Goal: Task Accomplishment & Management: Manage account settings

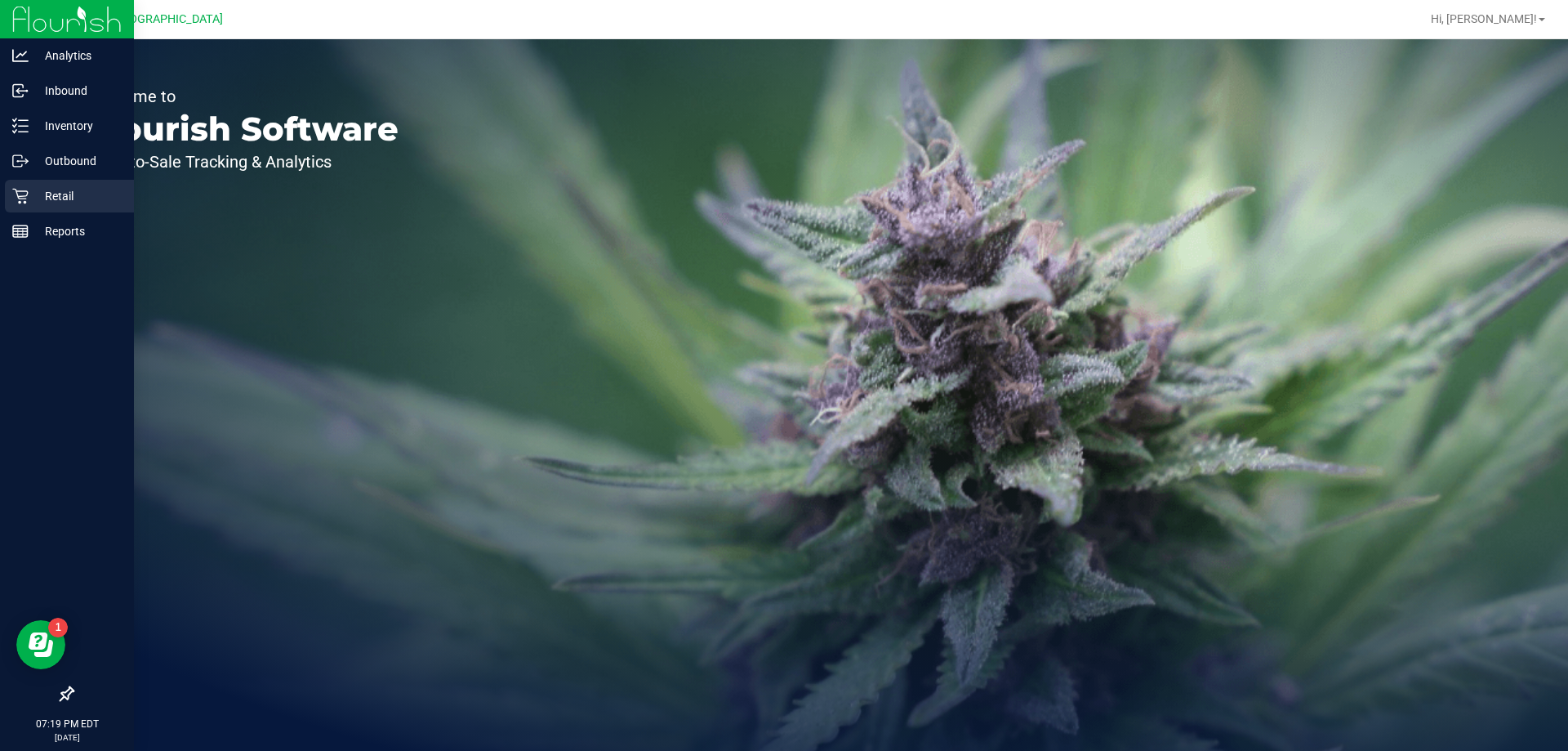
click at [62, 198] on p "Retail" at bounding box center [77, 197] width 98 height 20
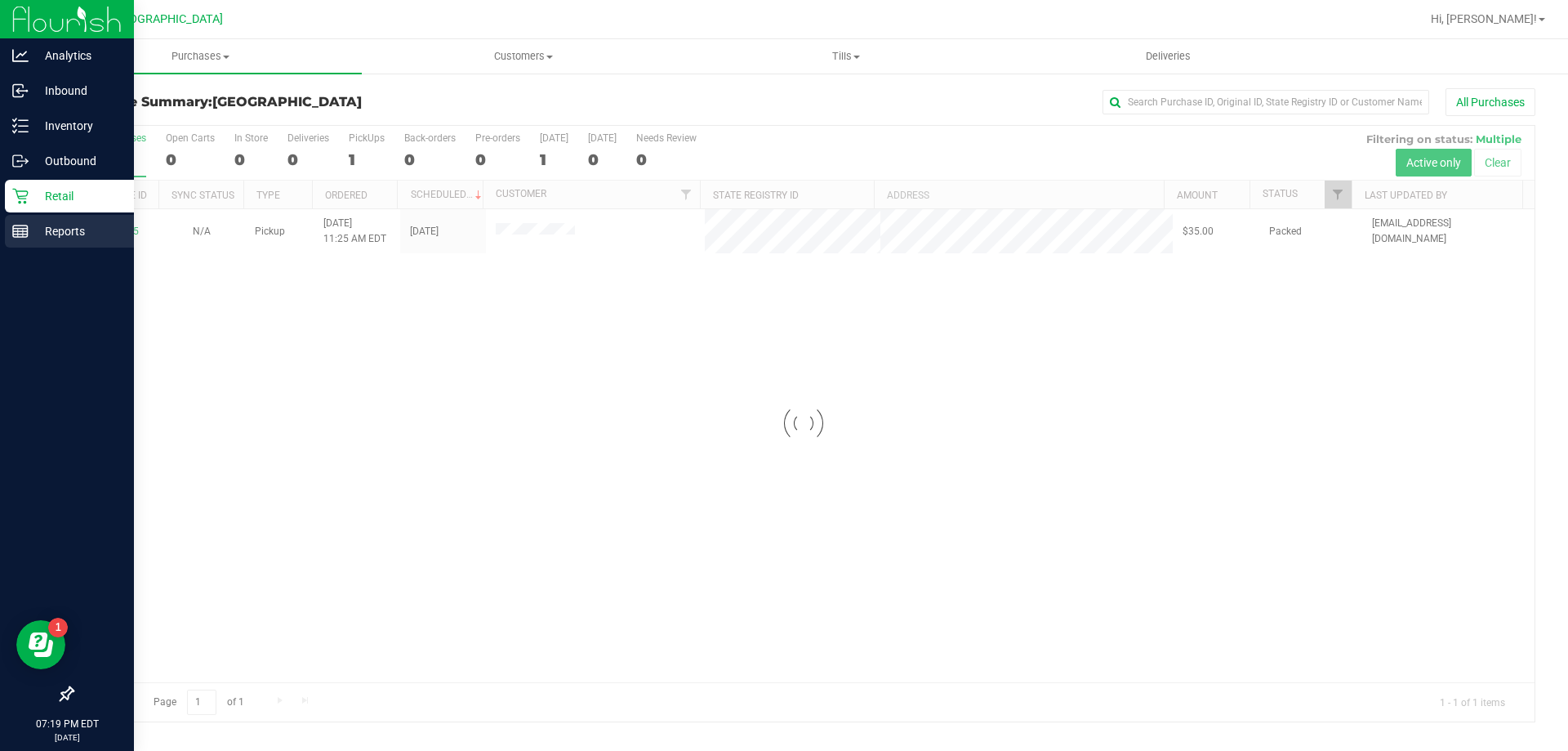
click at [49, 238] on p "Reports" at bounding box center [77, 232] width 98 height 20
click at [12, 233] on div "Reports" at bounding box center [68, 231] width 129 height 32
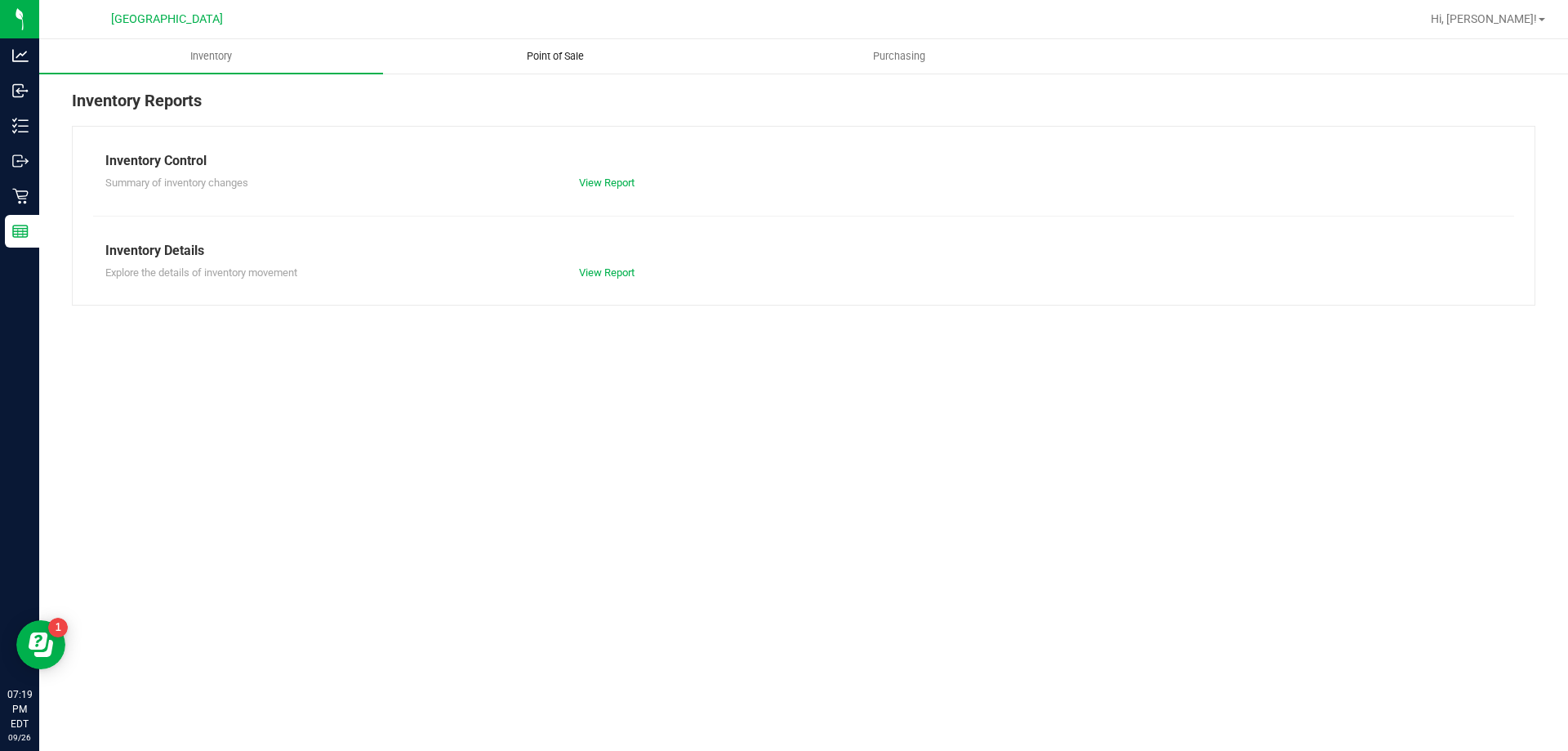
click at [511, 57] on span "Point of Sale" at bounding box center [555, 56] width 101 height 14
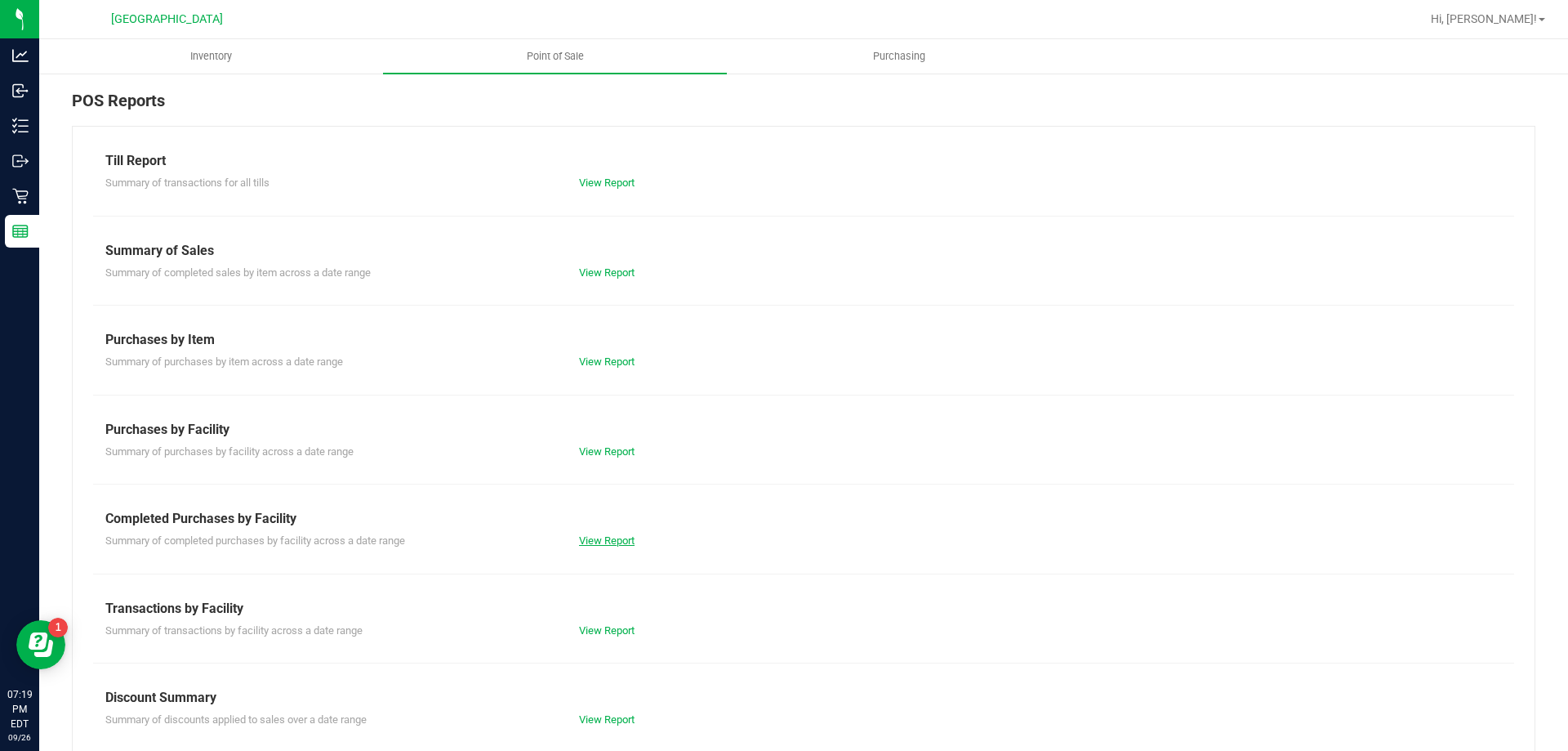
click at [614, 545] on link "View Report" at bounding box center [607, 541] width 56 height 13
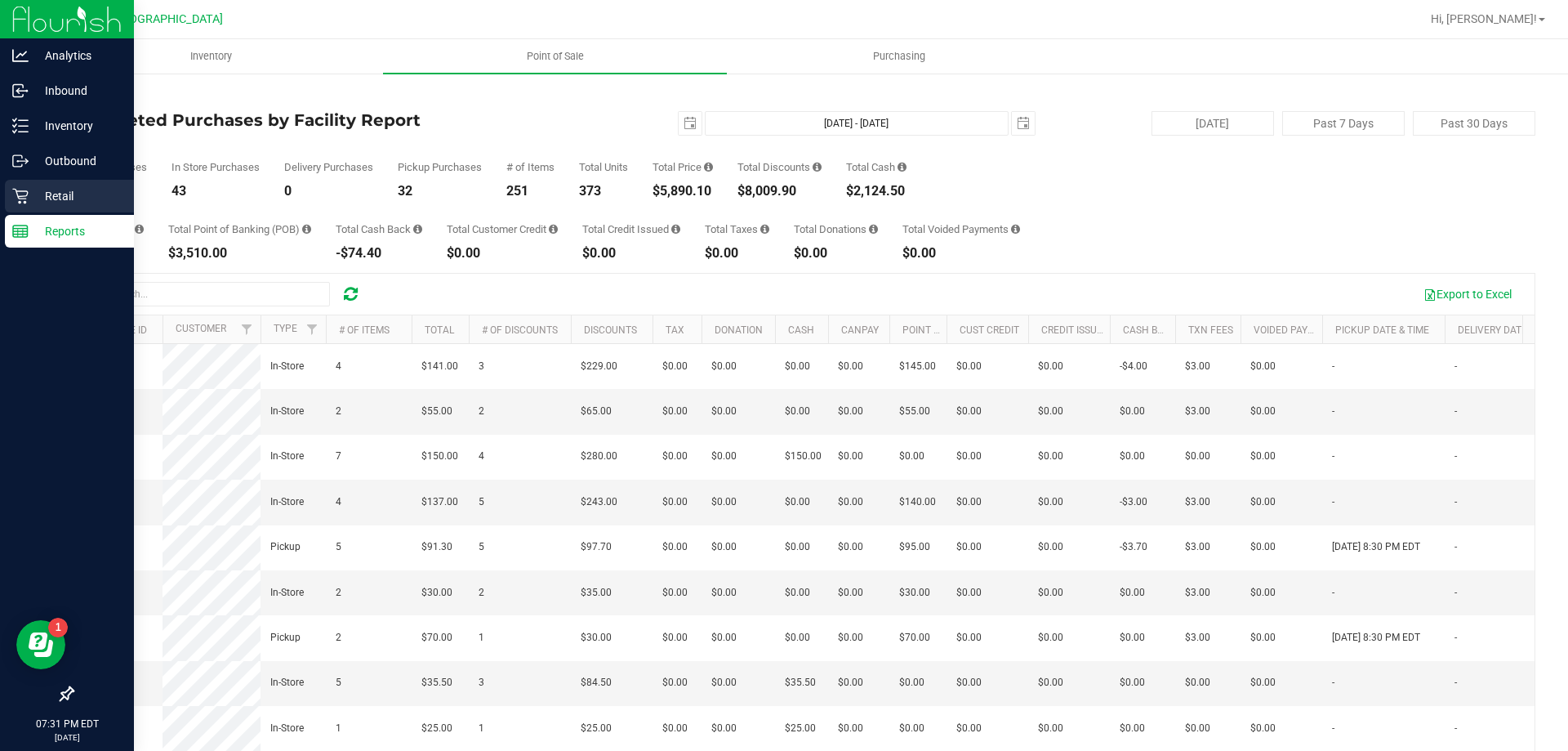
click at [42, 201] on p "Retail" at bounding box center [77, 197] width 98 height 20
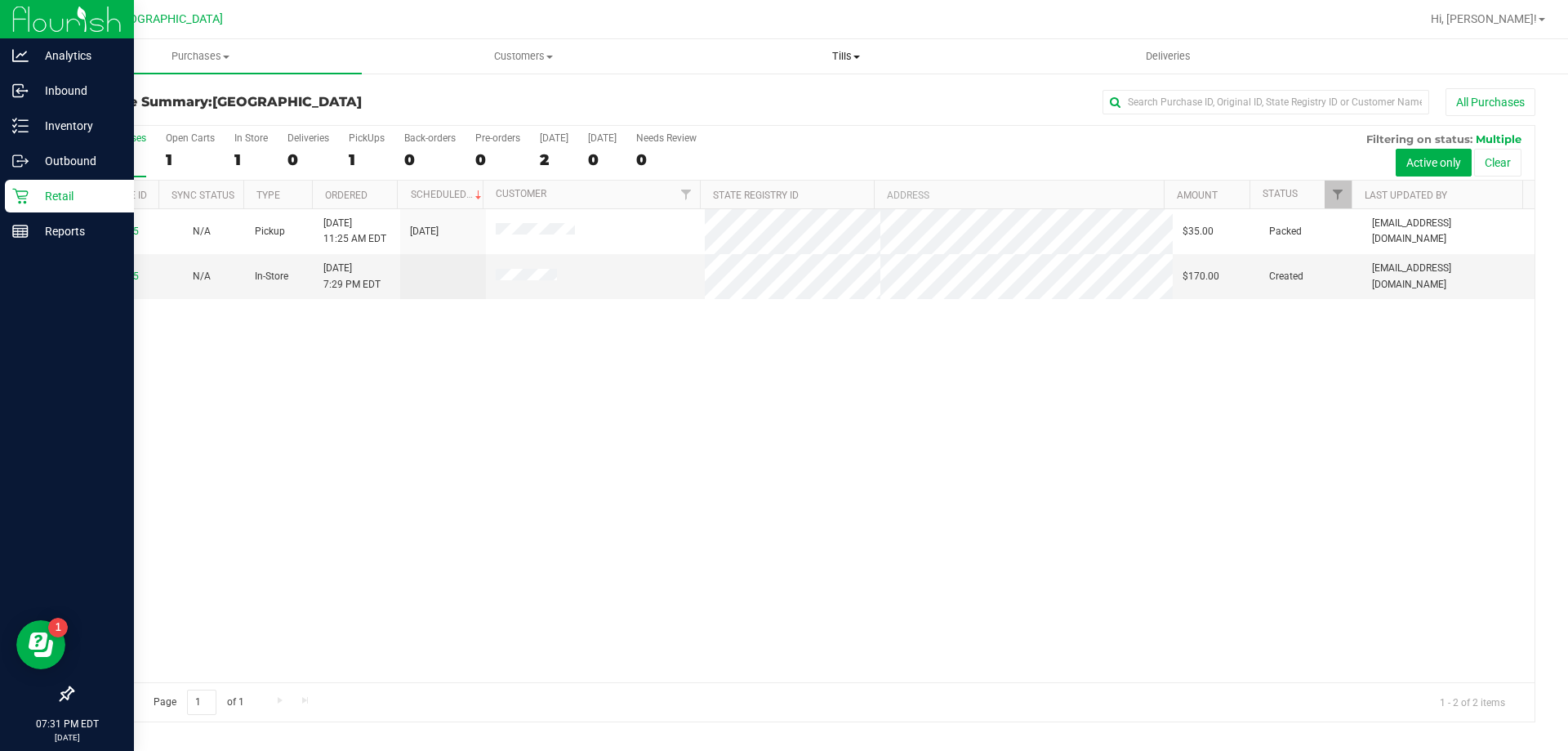
click at [852, 62] on span "Tills" at bounding box center [845, 56] width 321 height 14
click at [764, 103] on span "Manage tills" at bounding box center [739, 98] width 110 height 14
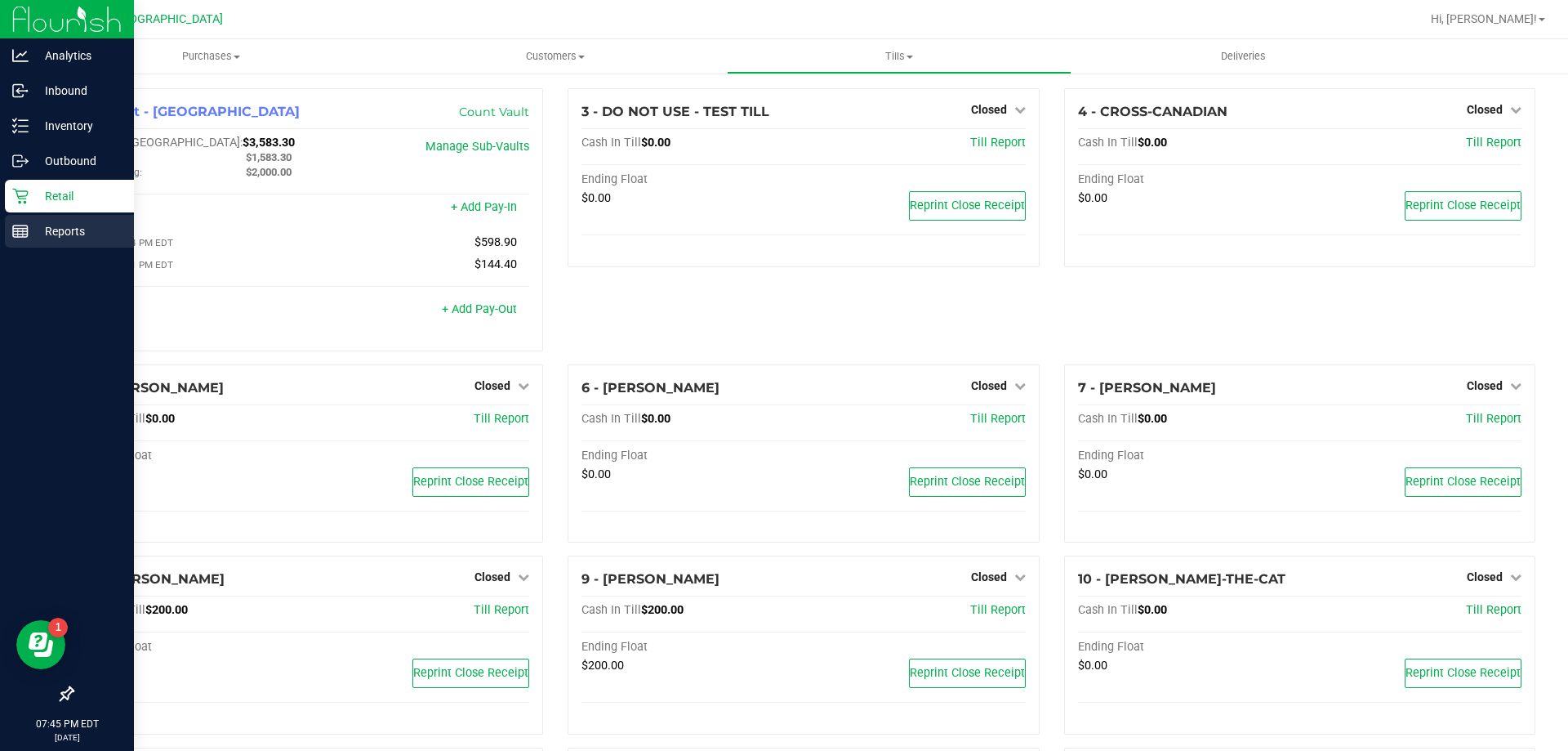
click at [37, 226] on p "Reports" at bounding box center [77, 232] width 98 height 20
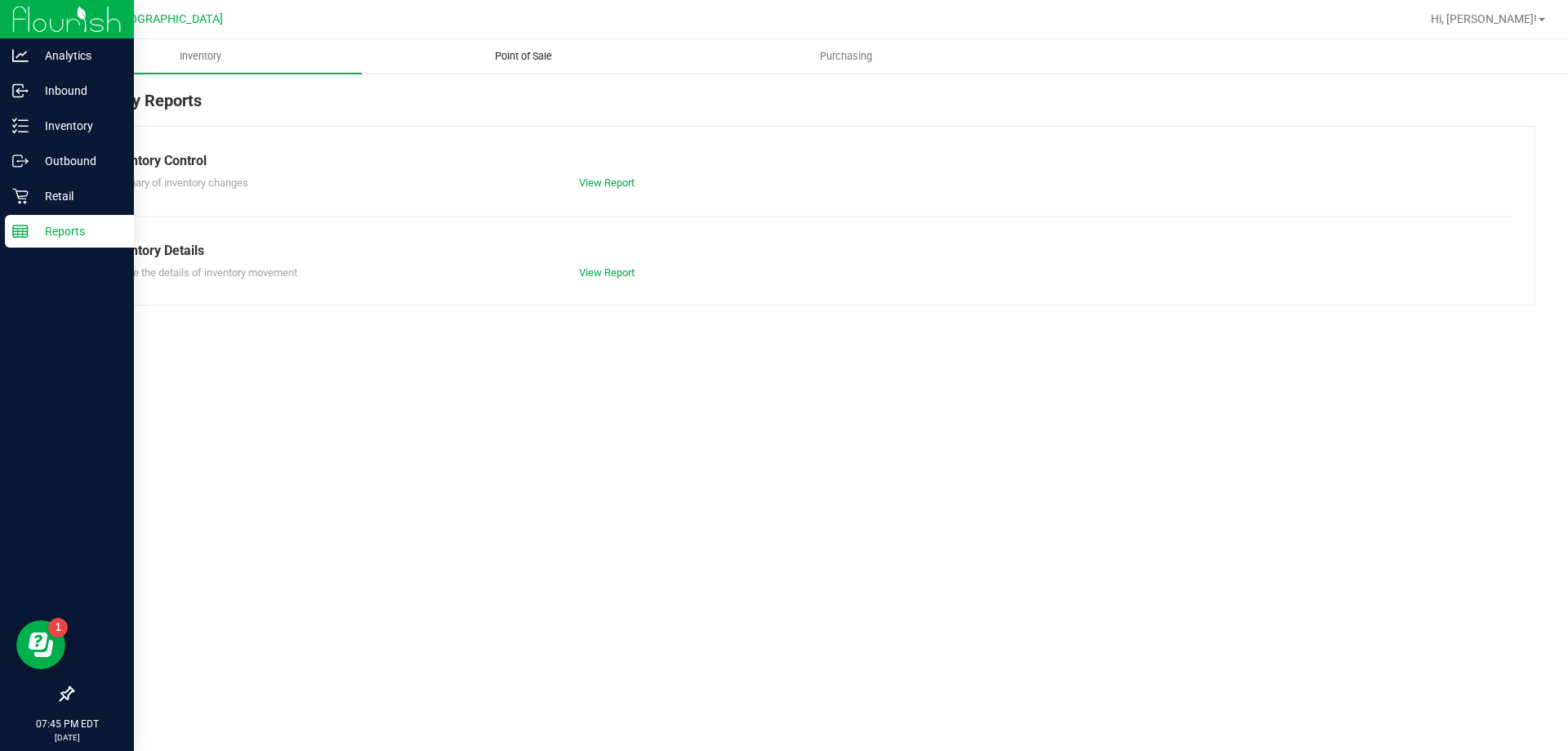
click at [519, 54] on span "Point of Sale" at bounding box center [524, 56] width 101 height 14
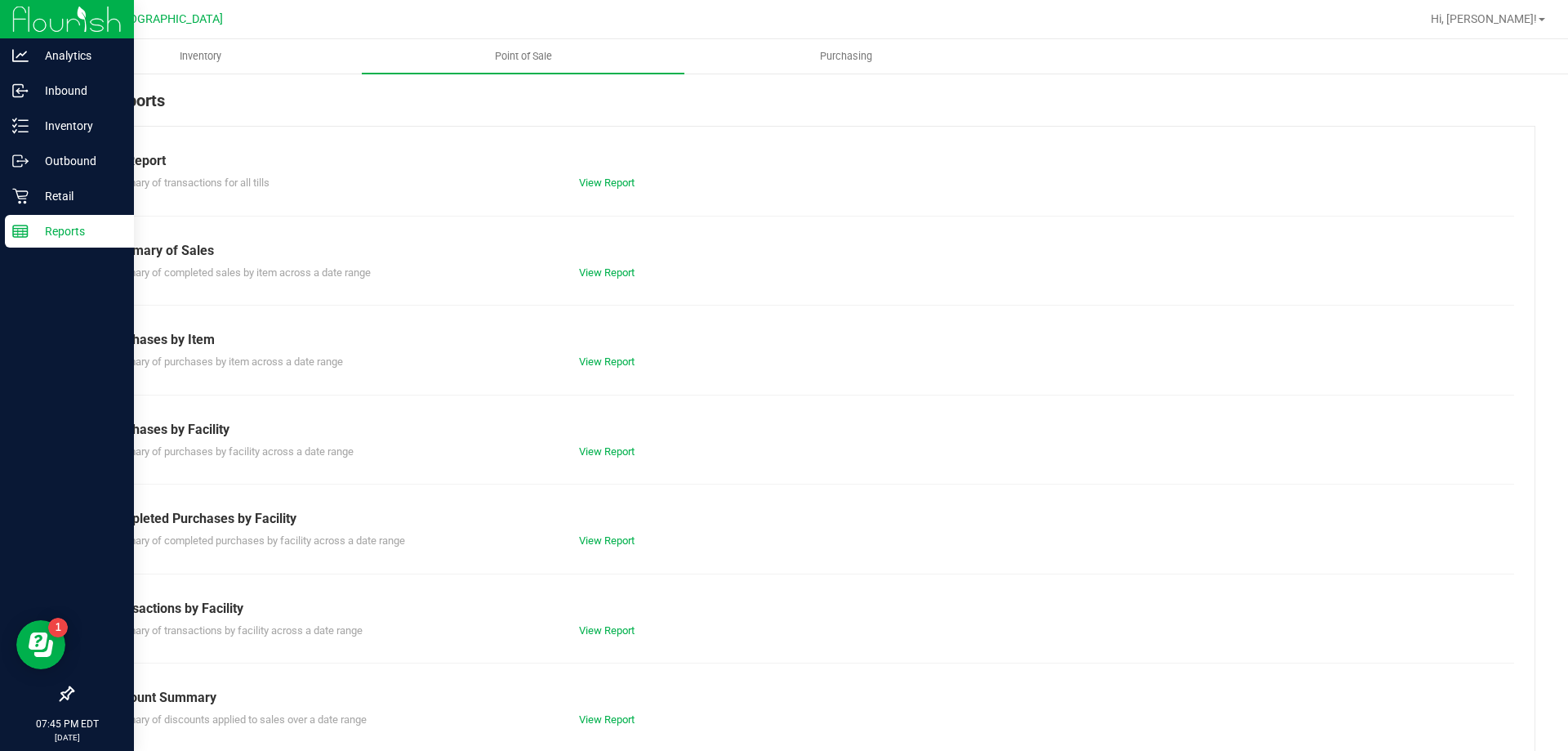
click at [595, 525] on div "Completed Purchases by Facility" at bounding box center [804, 519] width 1397 height 20
click at [595, 538] on link "View Report" at bounding box center [607, 541] width 56 height 13
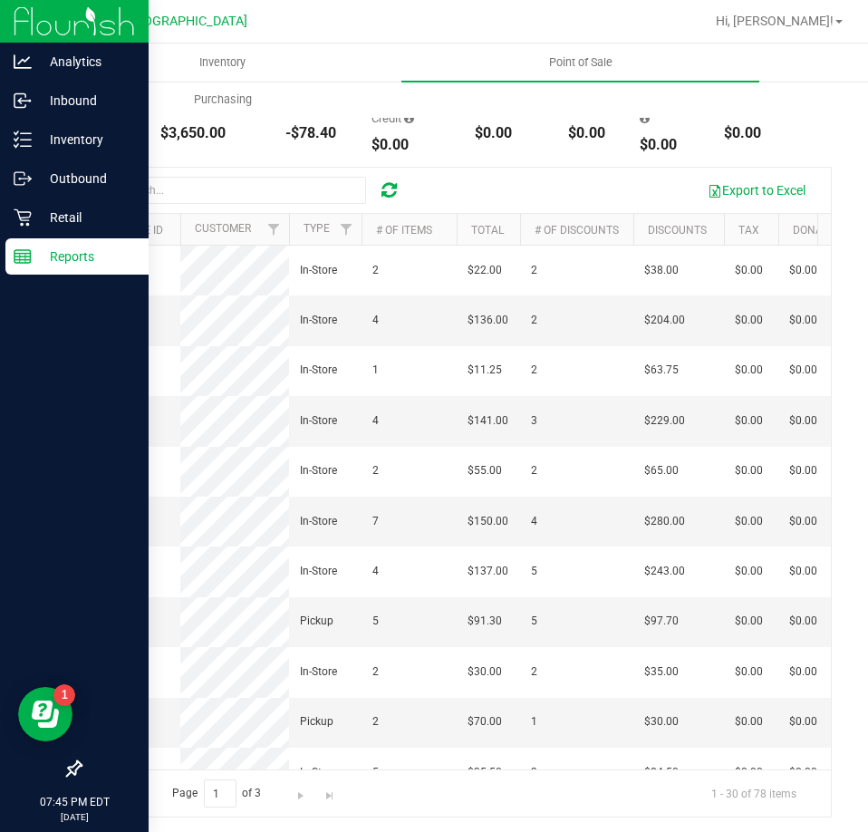
scroll to position [202, 0]
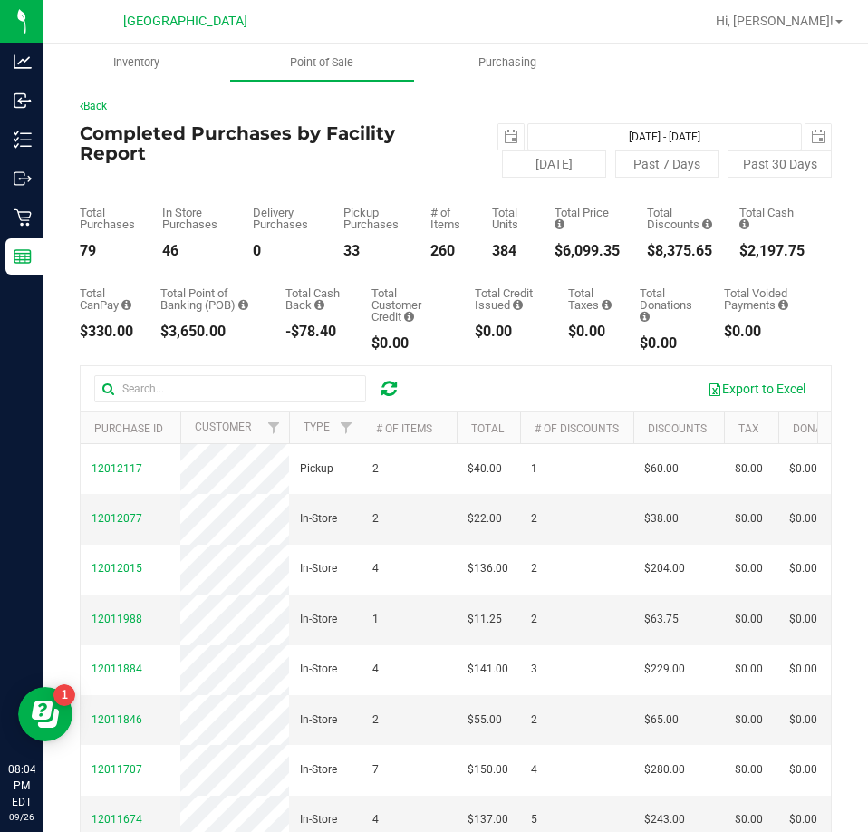
click at [223, 169] on div "Completed Purchases by Facility Report 2025-09-26 Sep 26, 2025 - Sep 26, 2025 2…" at bounding box center [456, 150] width 752 height 54
click at [169, 158] on h4 "Completed Purchases by Facility Report" at bounding box center [268, 143] width 376 height 40
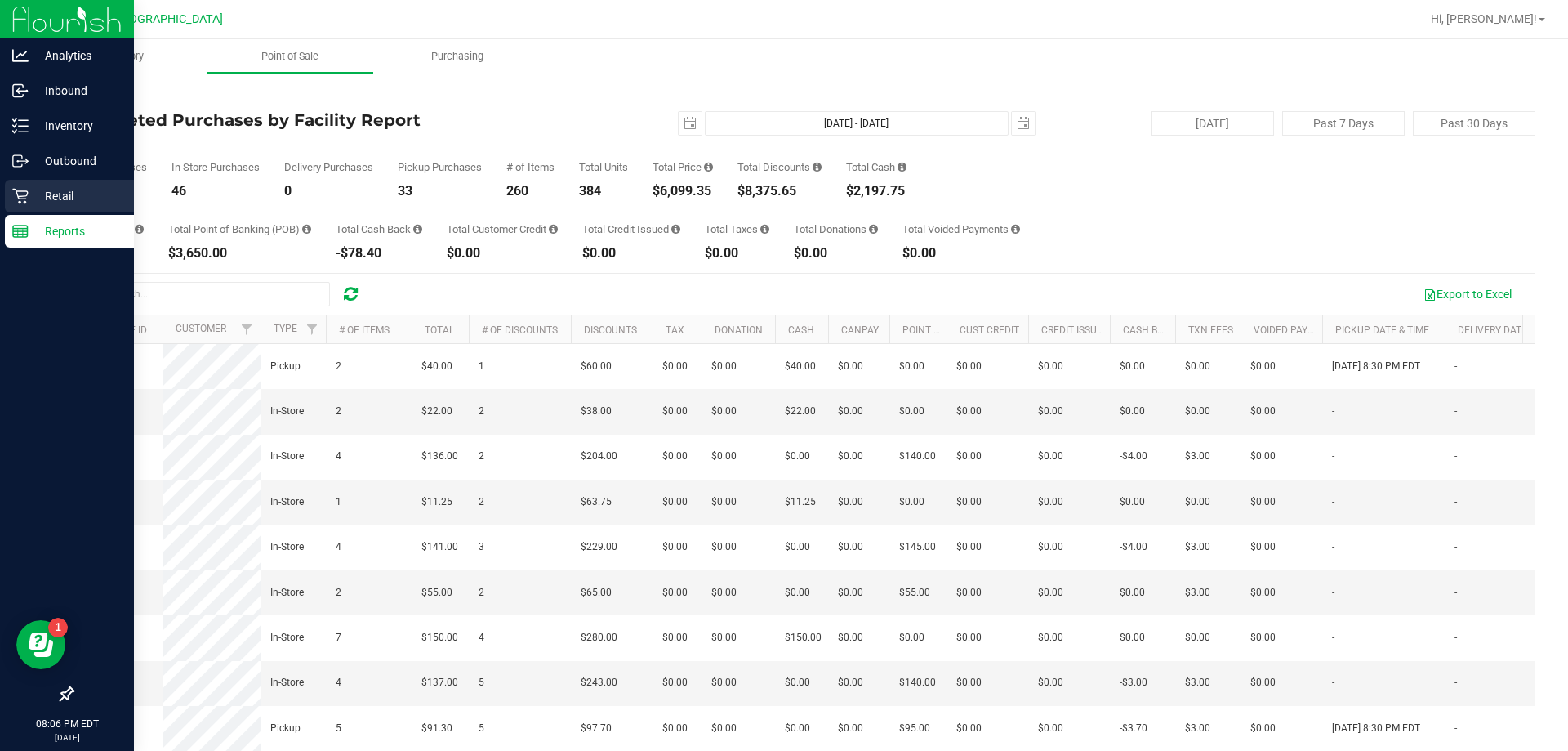
click at [24, 197] on icon at bounding box center [21, 196] width 16 height 16
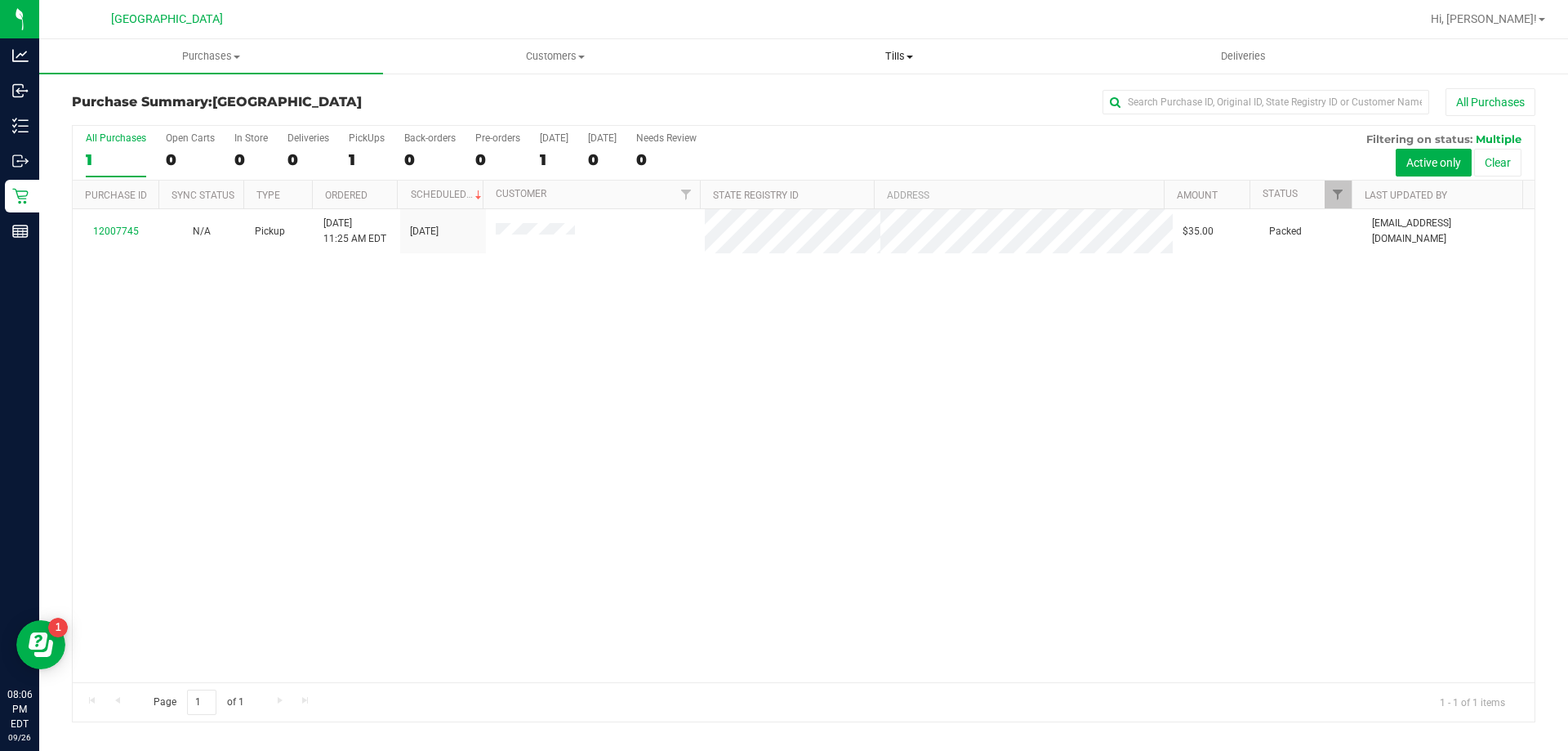
click at [781, 60] on span "Tills" at bounding box center [898, 56] width 342 height 14
click at [781, 98] on li "Manage tills" at bounding box center [899, 99] width 344 height 20
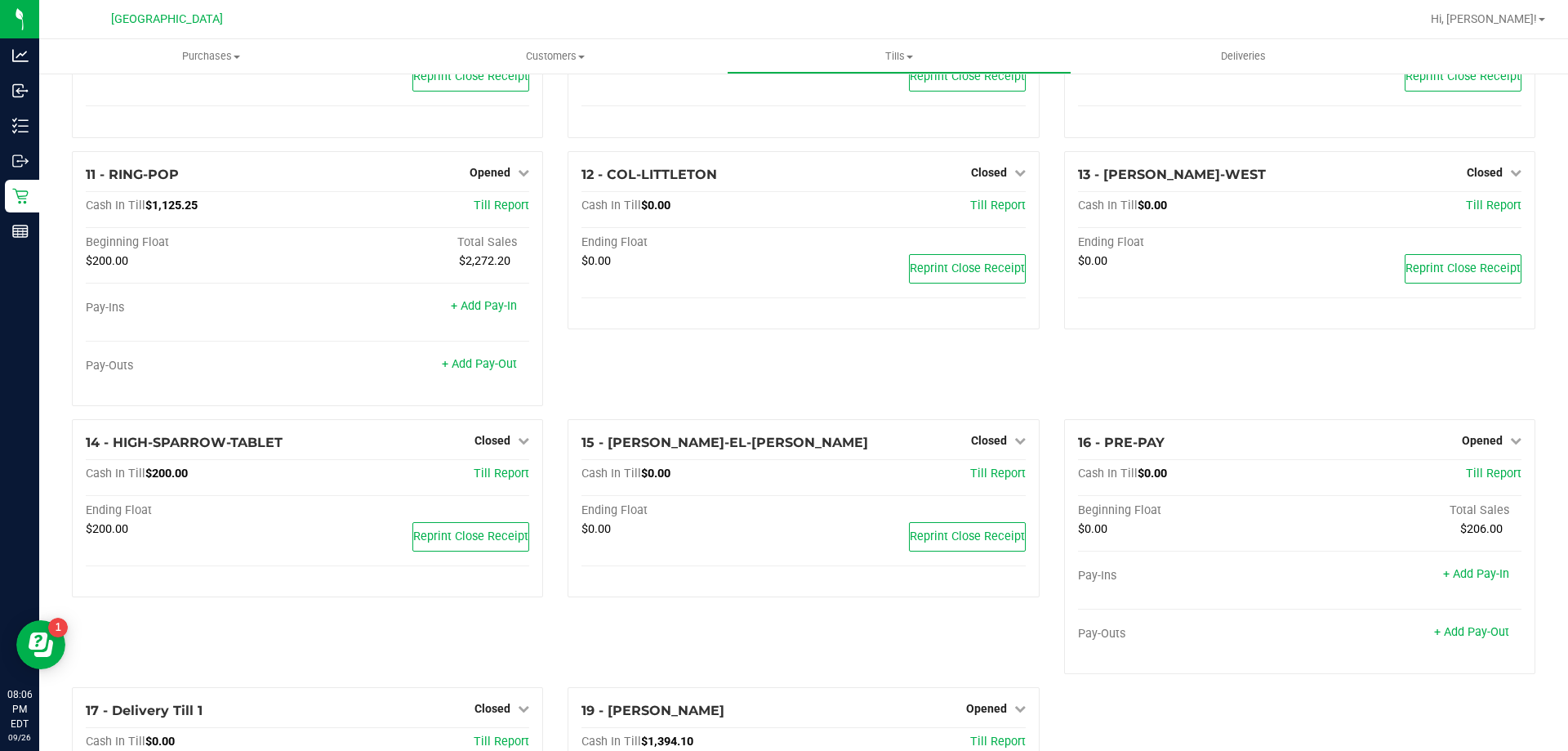
scroll to position [654, 0]
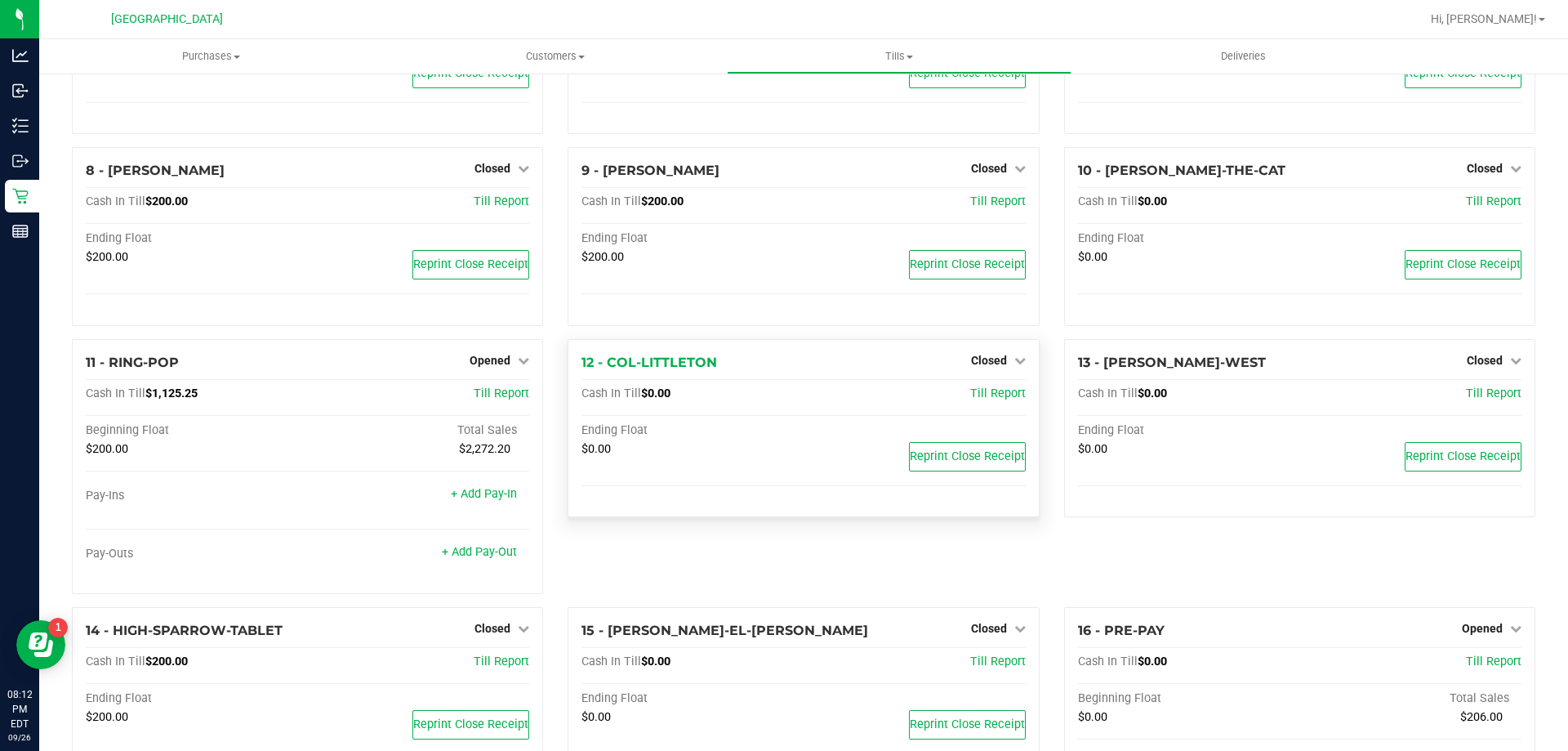
scroll to position [820, 0]
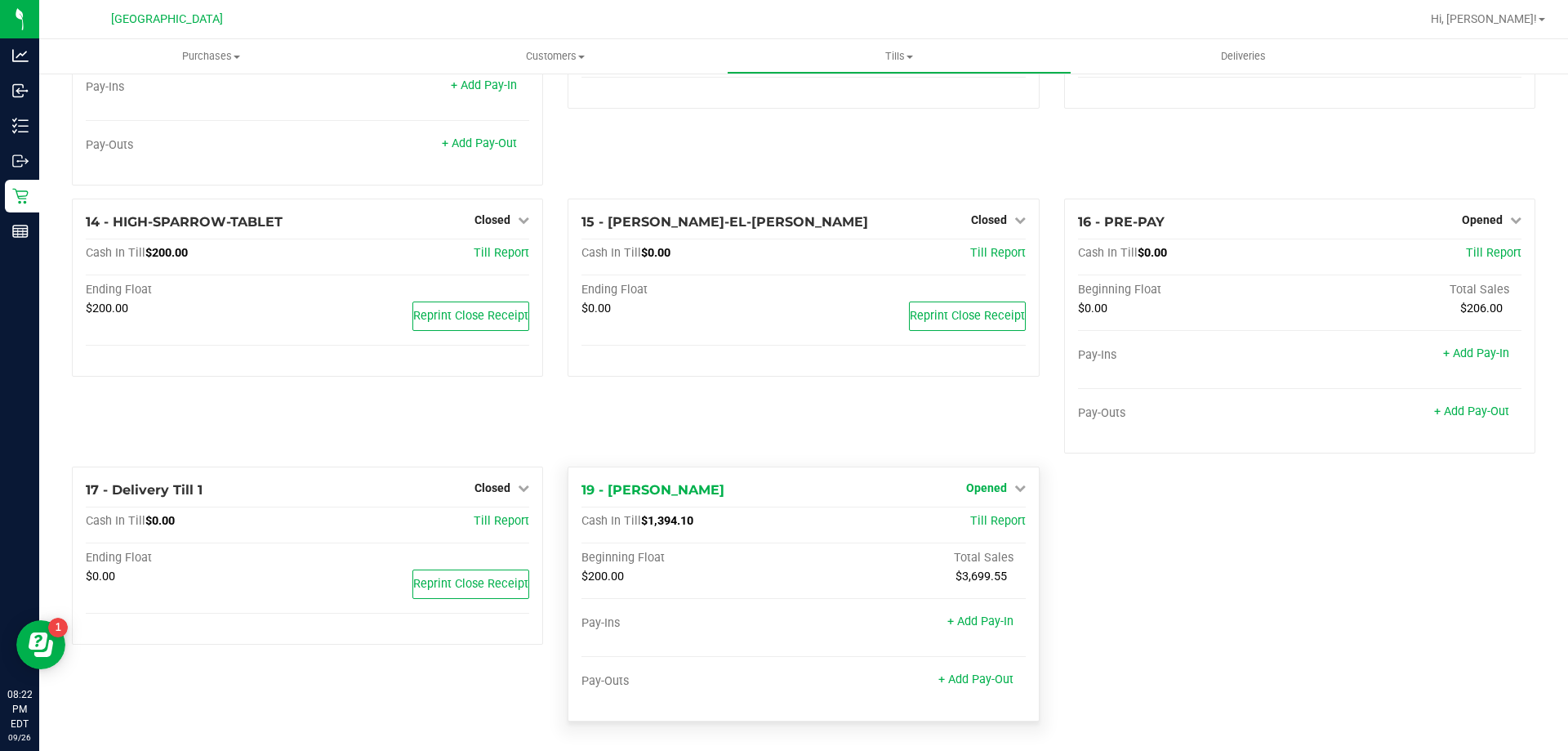
click at [1015, 490] on icon at bounding box center [1020, 488] width 12 height 12
click at [994, 520] on link "Close Till" at bounding box center [988, 521] width 44 height 14
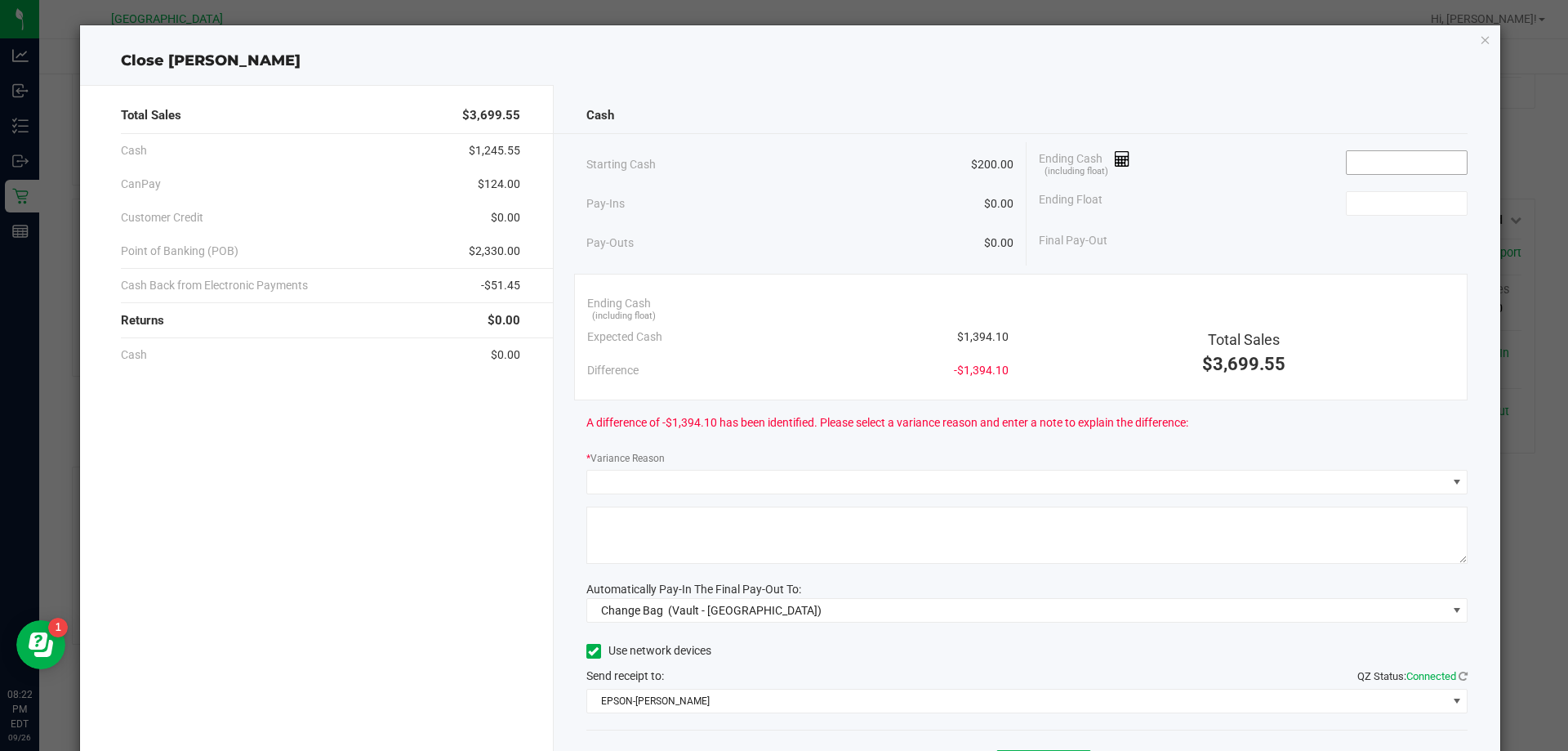
click at [1355, 161] on input at bounding box center [1406, 162] width 120 height 23
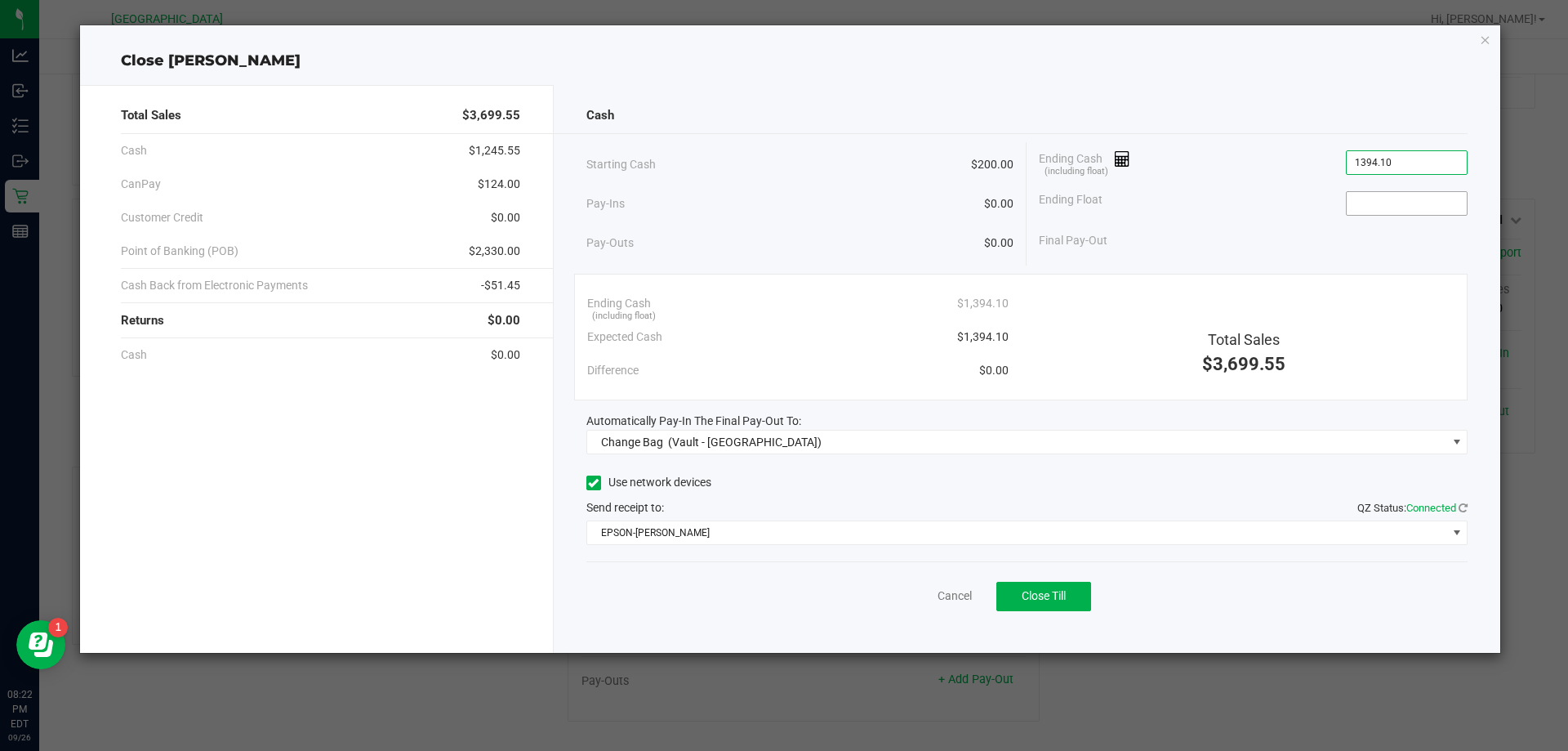
type input "$1,394.10"
click at [1385, 212] on input at bounding box center [1406, 203] width 120 height 23
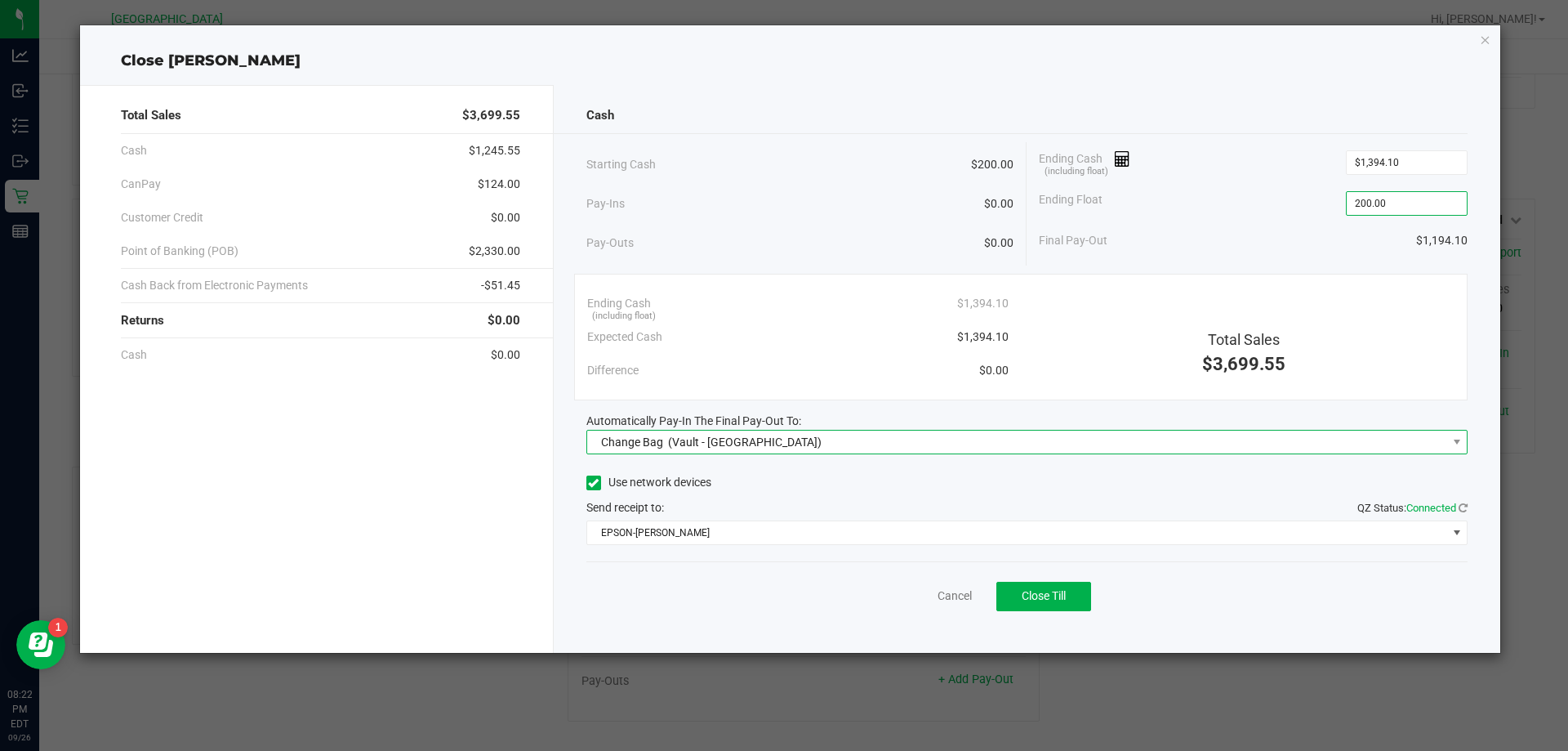
type input "$200.00"
click at [910, 446] on span "Change Bag (Vault - [GEOGRAPHIC_DATA])" at bounding box center [1017, 442] width 860 height 23
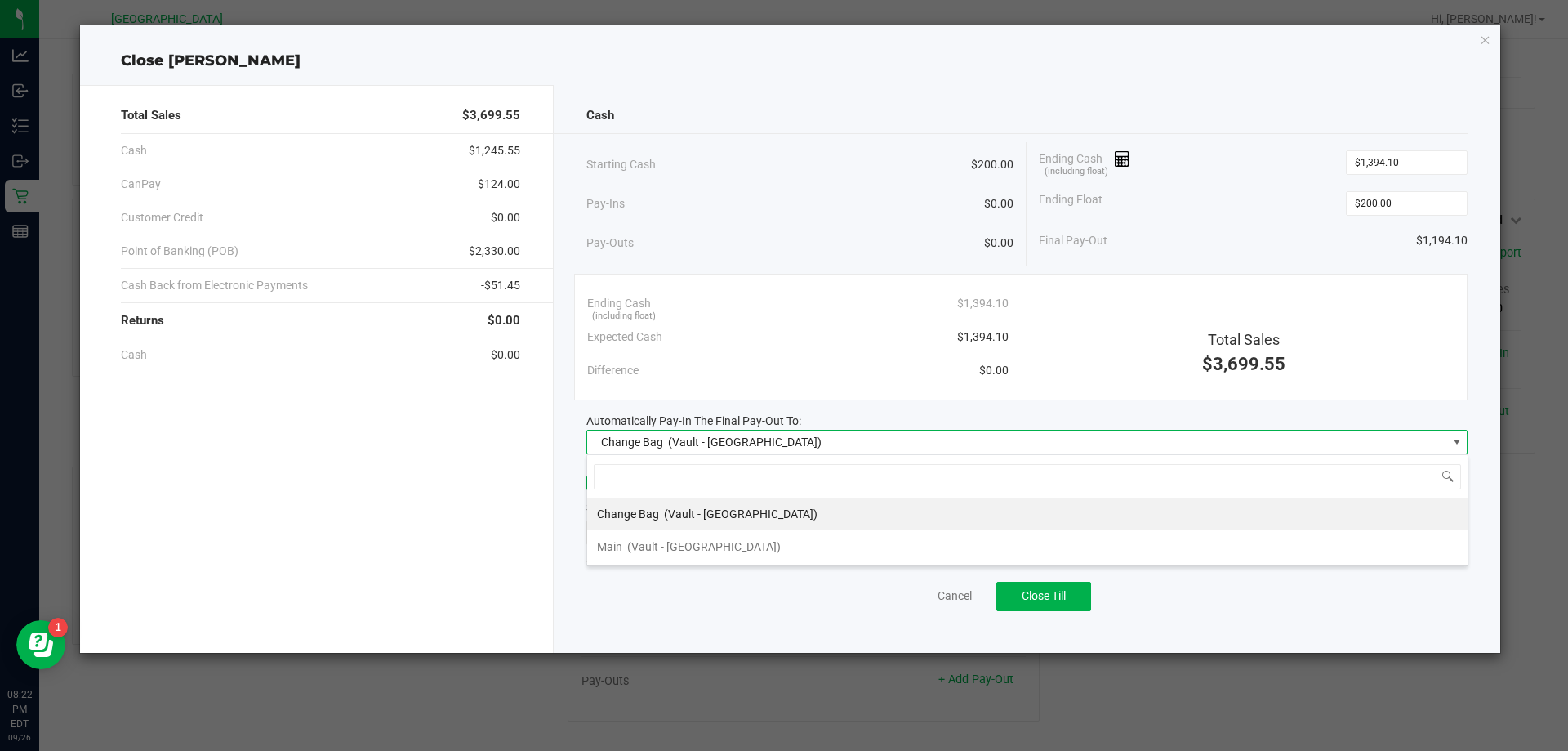
scroll to position [24, 881]
click at [715, 545] on span "(Vault - [GEOGRAPHIC_DATA])" at bounding box center [704, 546] width 153 height 14
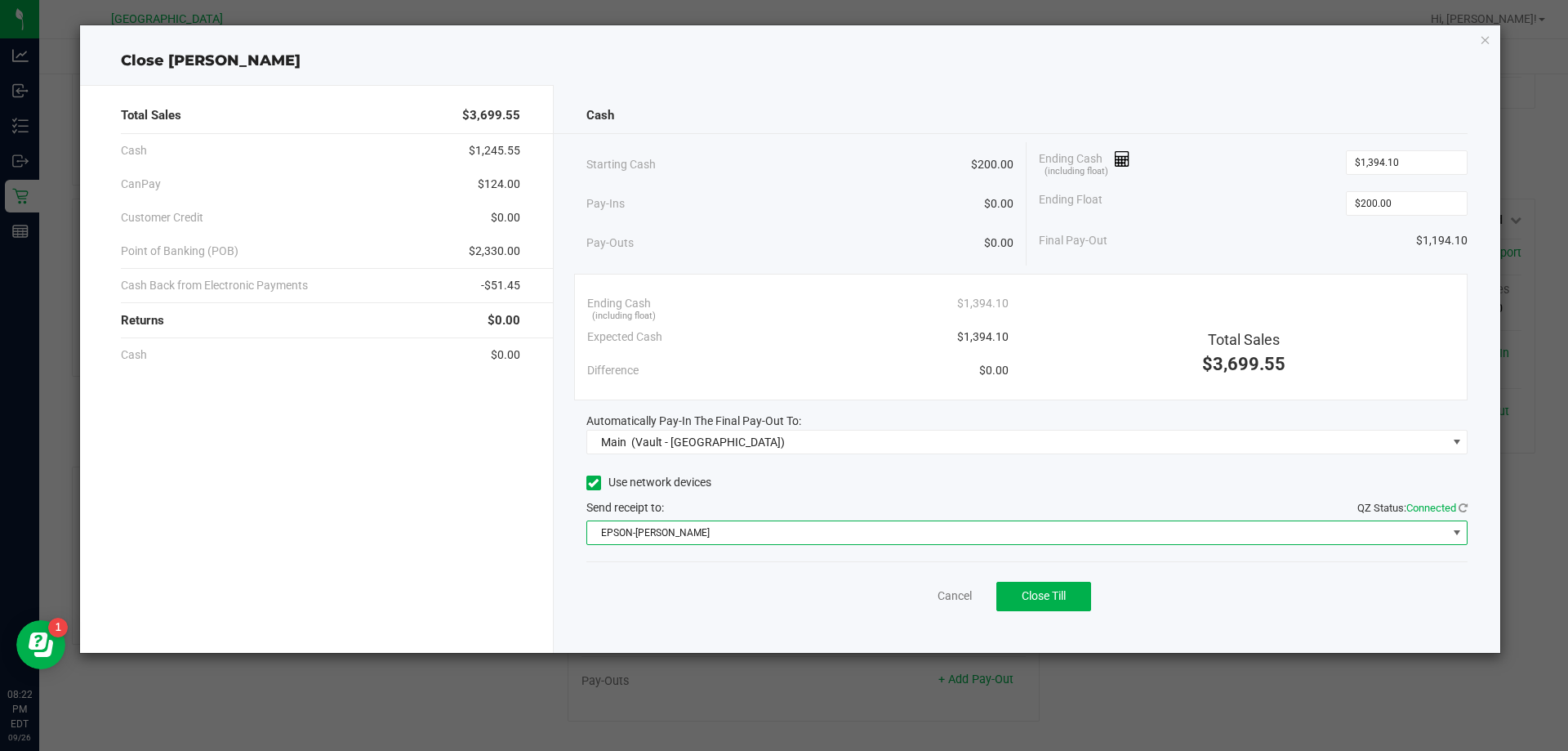
click at [719, 529] on span "EPSON-AUDREY-KITCHING" at bounding box center [1017, 532] width 860 height 23
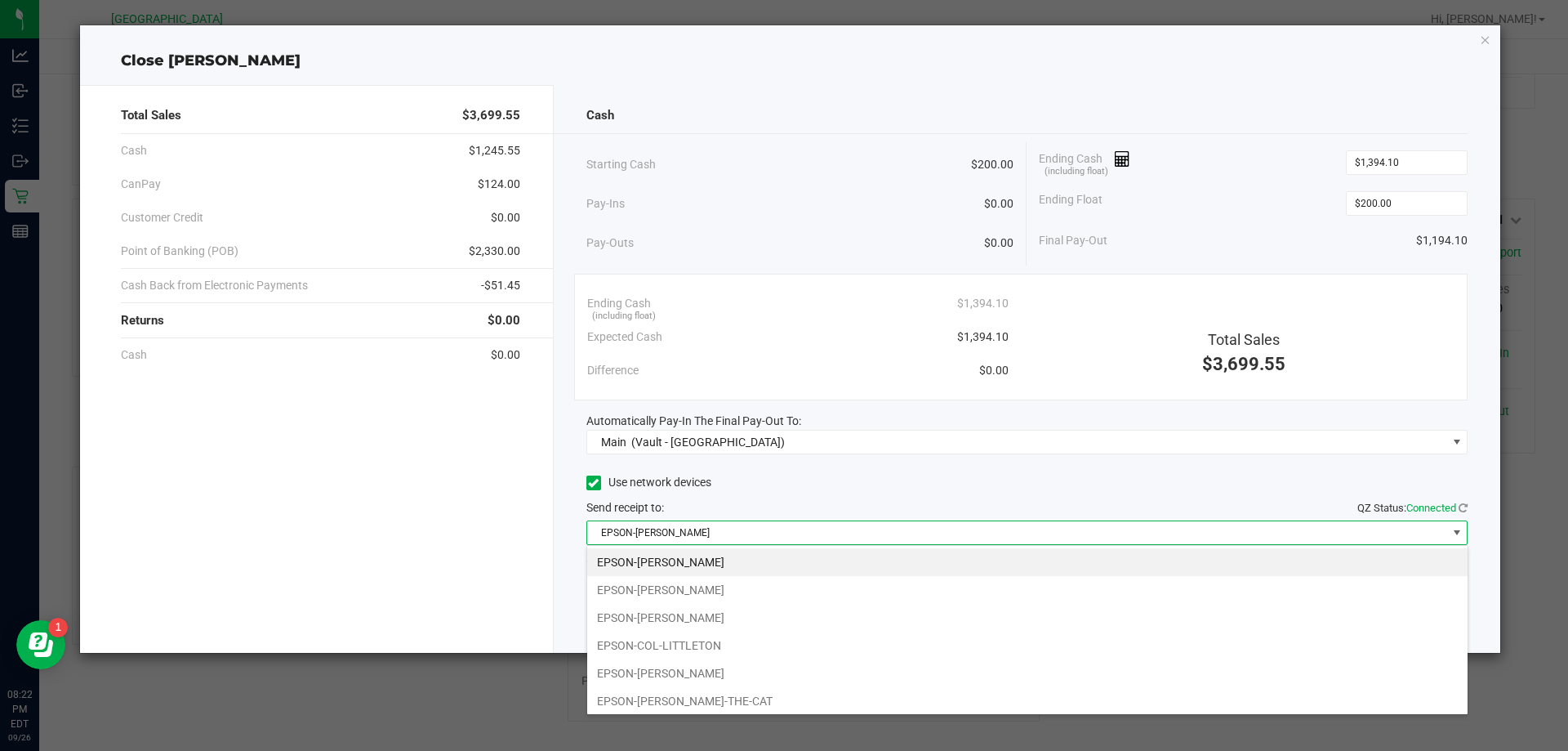
drag, startPoint x: 669, startPoint y: 696, endPoint x: 453, endPoint y: 631, distance: 225.6
click at [667, 697] on li "EPSON-[PERSON_NAME]-THE-CAT" at bounding box center [1027, 701] width 880 height 28
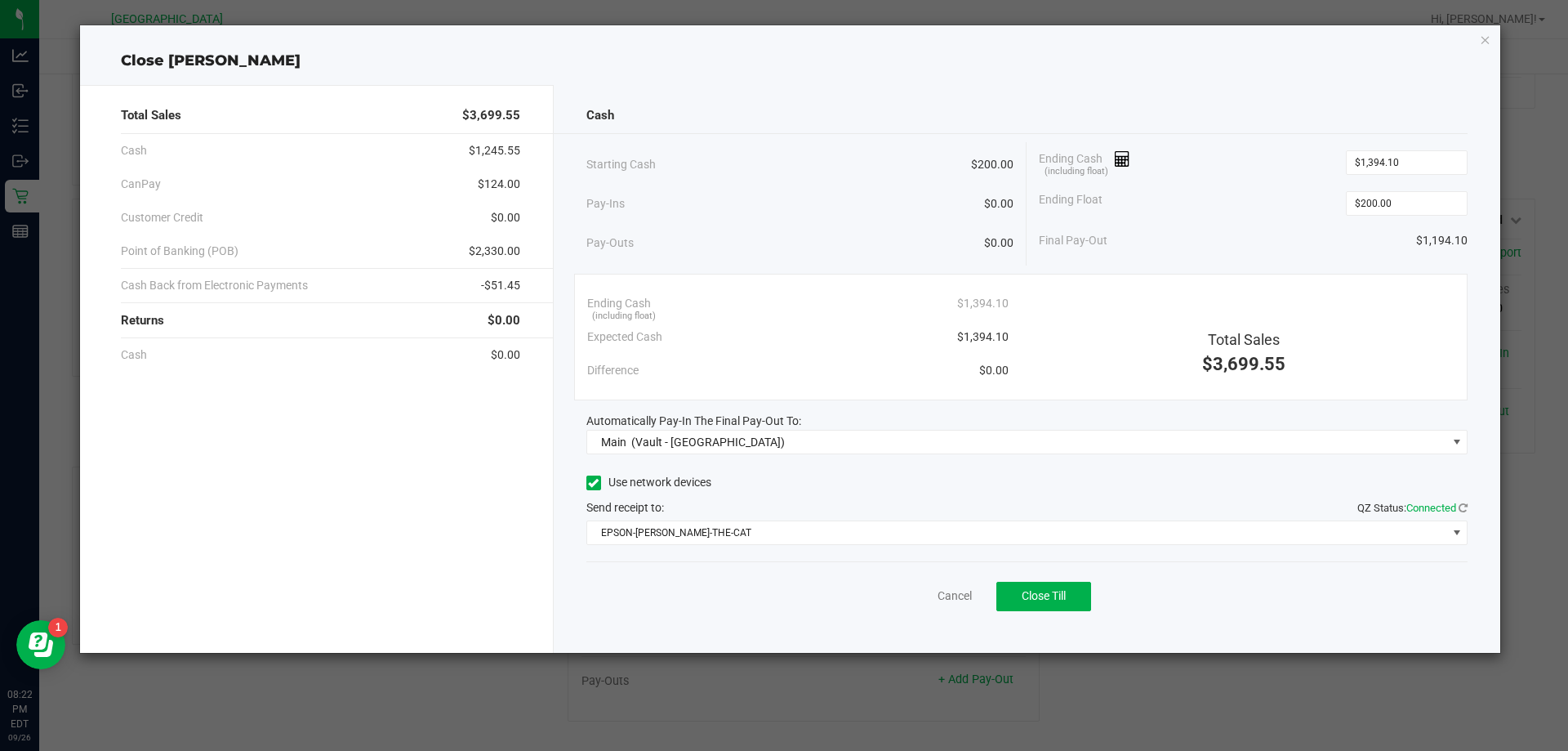
click at [474, 587] on div "Total Sales $3,699.55 Cash $1,245.55 CanPay $124.00 Customer Credit $0.00 Point…" at bounding box center [317, 369] width 474 height 568
click at [1051, 593] on span "Close Till" at bounding box center [1044, 595] width 44 height 14
click at [909, 598] on link "Dismiss" at bounding box center [919, 596] width 40 height 17
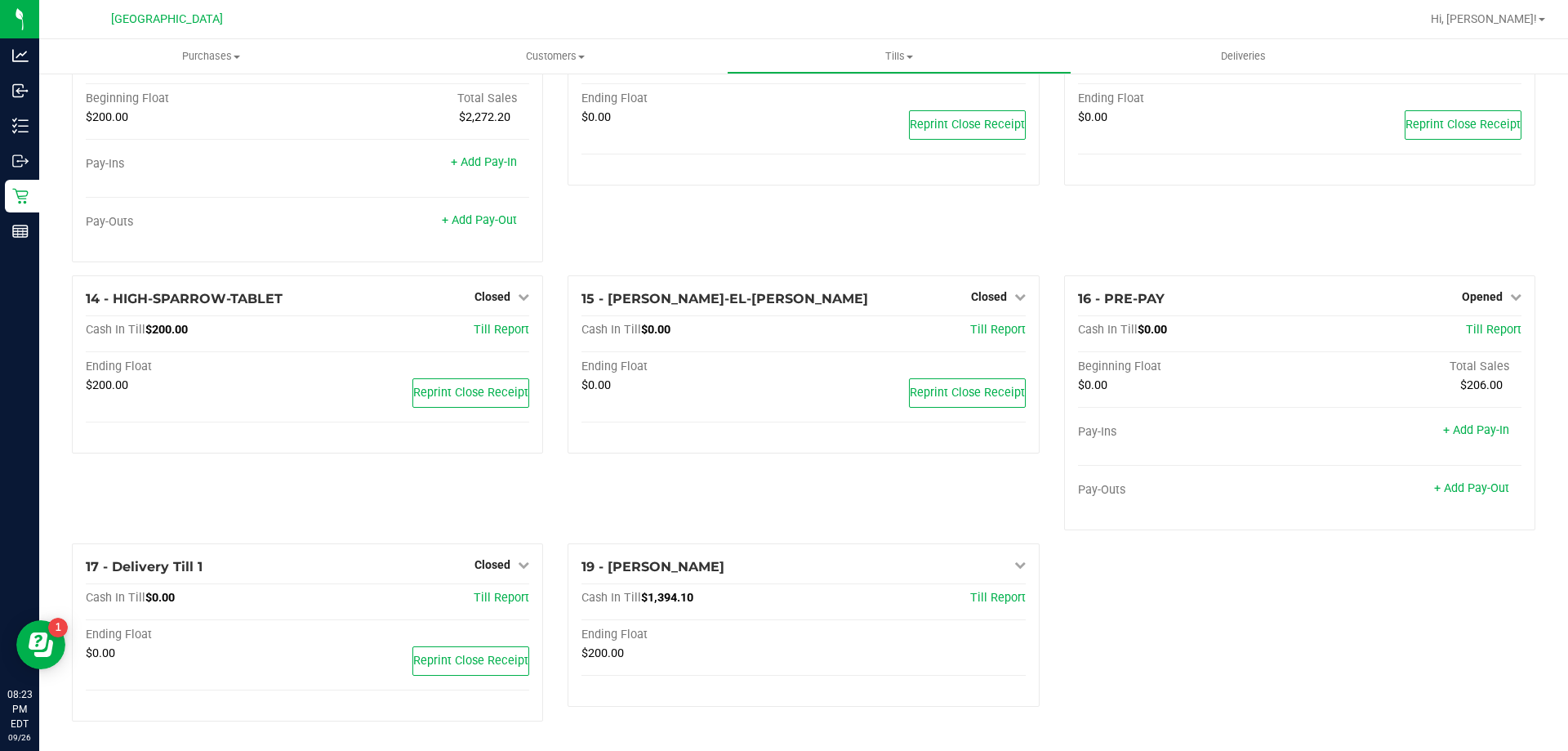
scroll to position [744, 0]
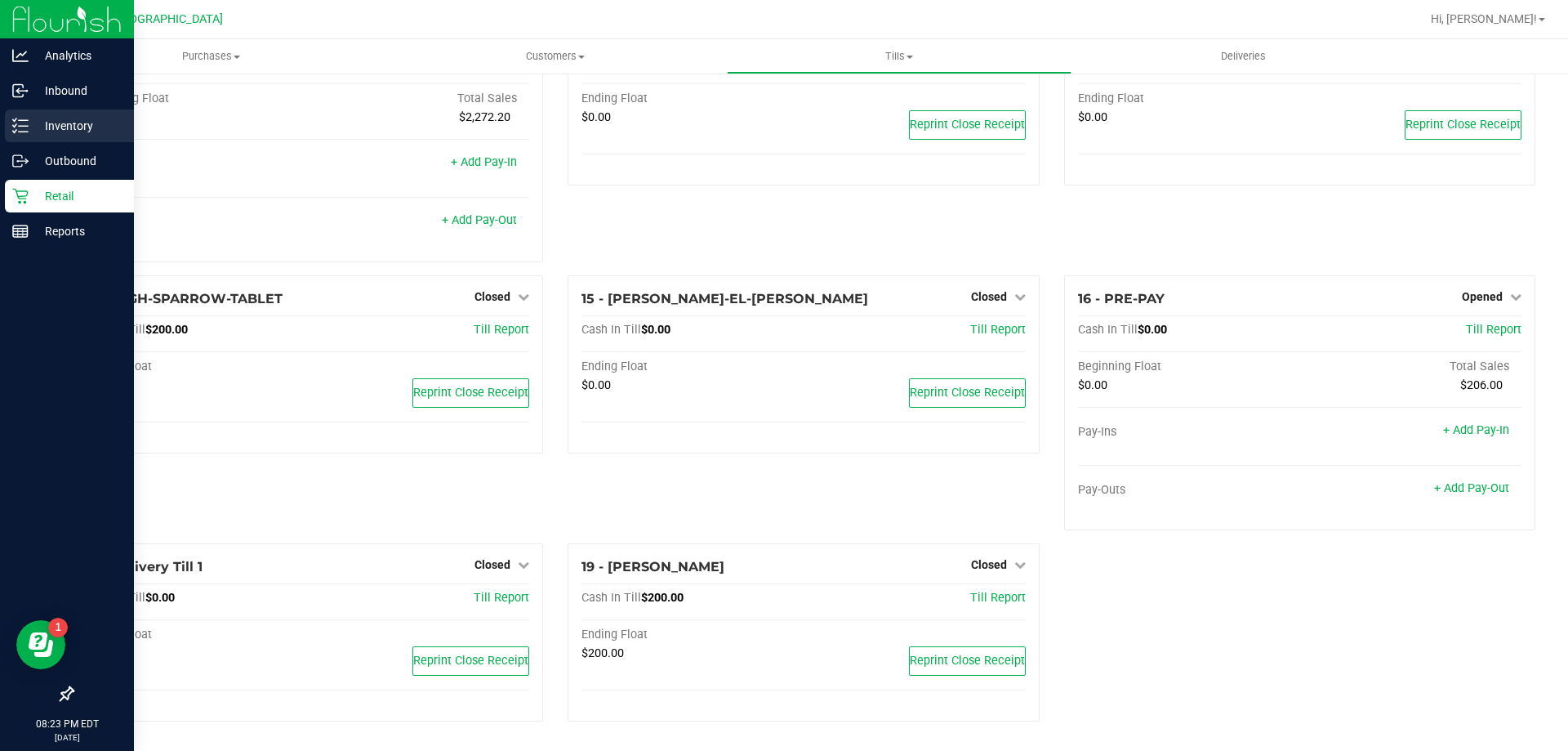
click at [72, 125] on p "Inventory" at bounding box center [77, 126] width 98 height 20
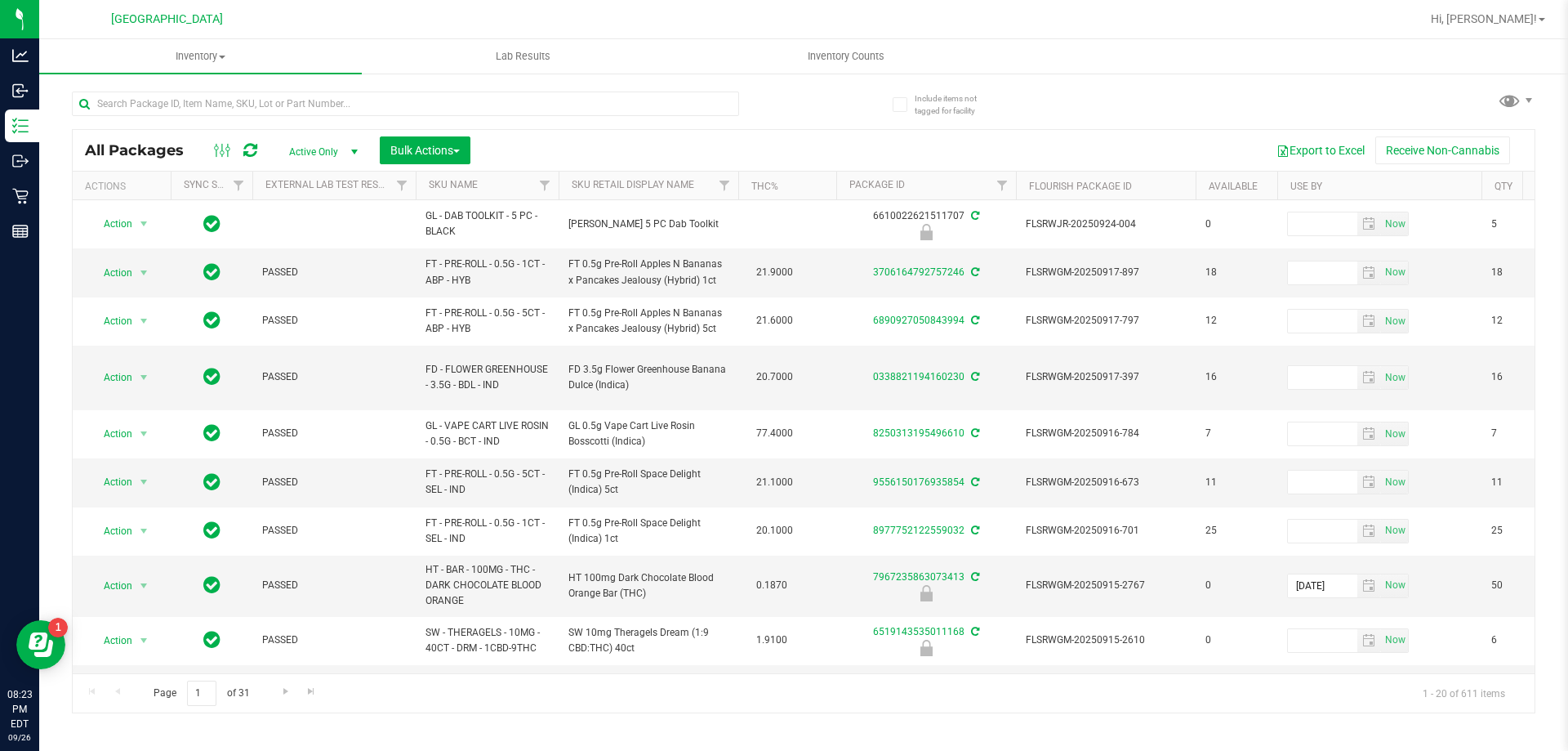
click at [495, 183] on th "SKU Name" at bounding box center [487, 186] width 143 height 29
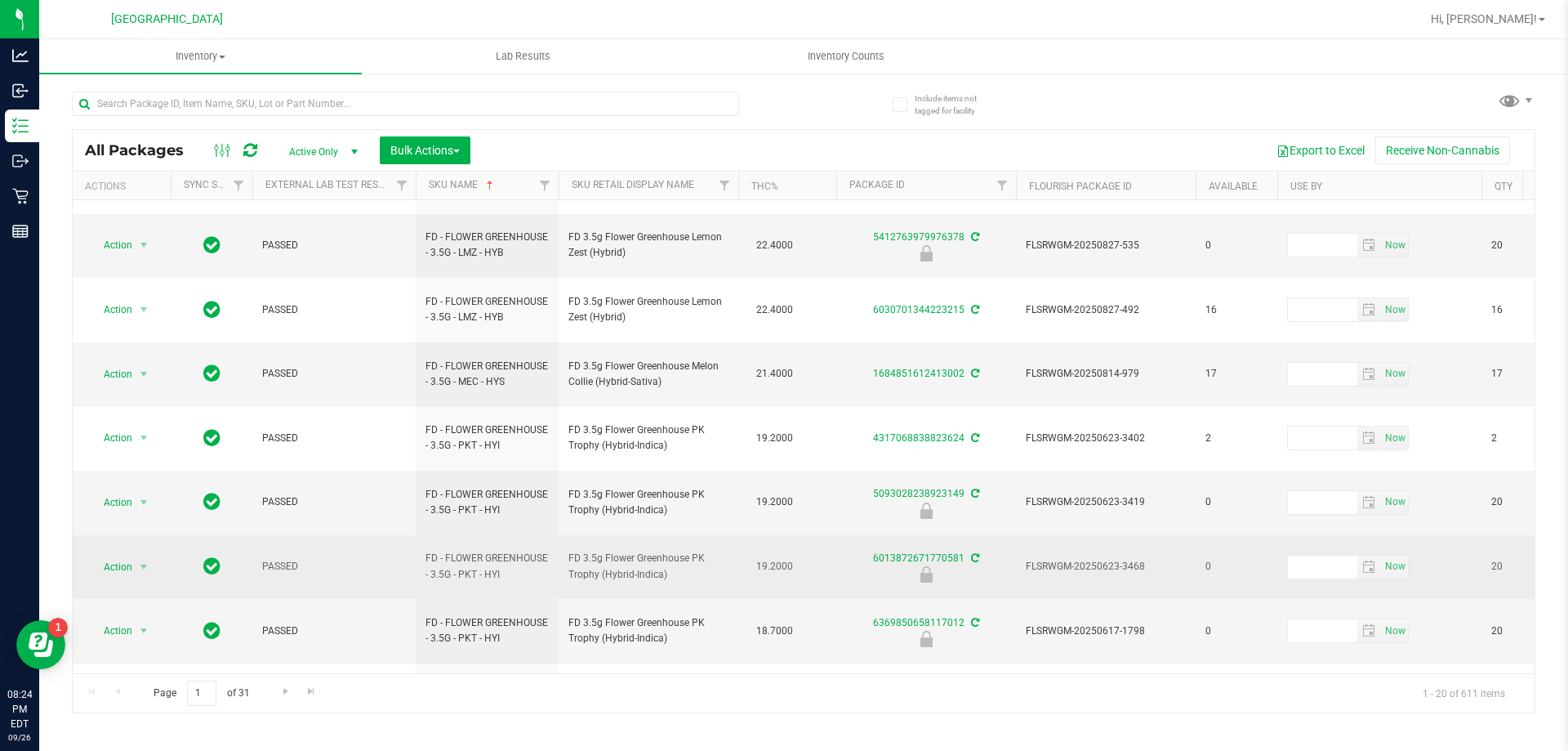
scroll to position [509, 0]
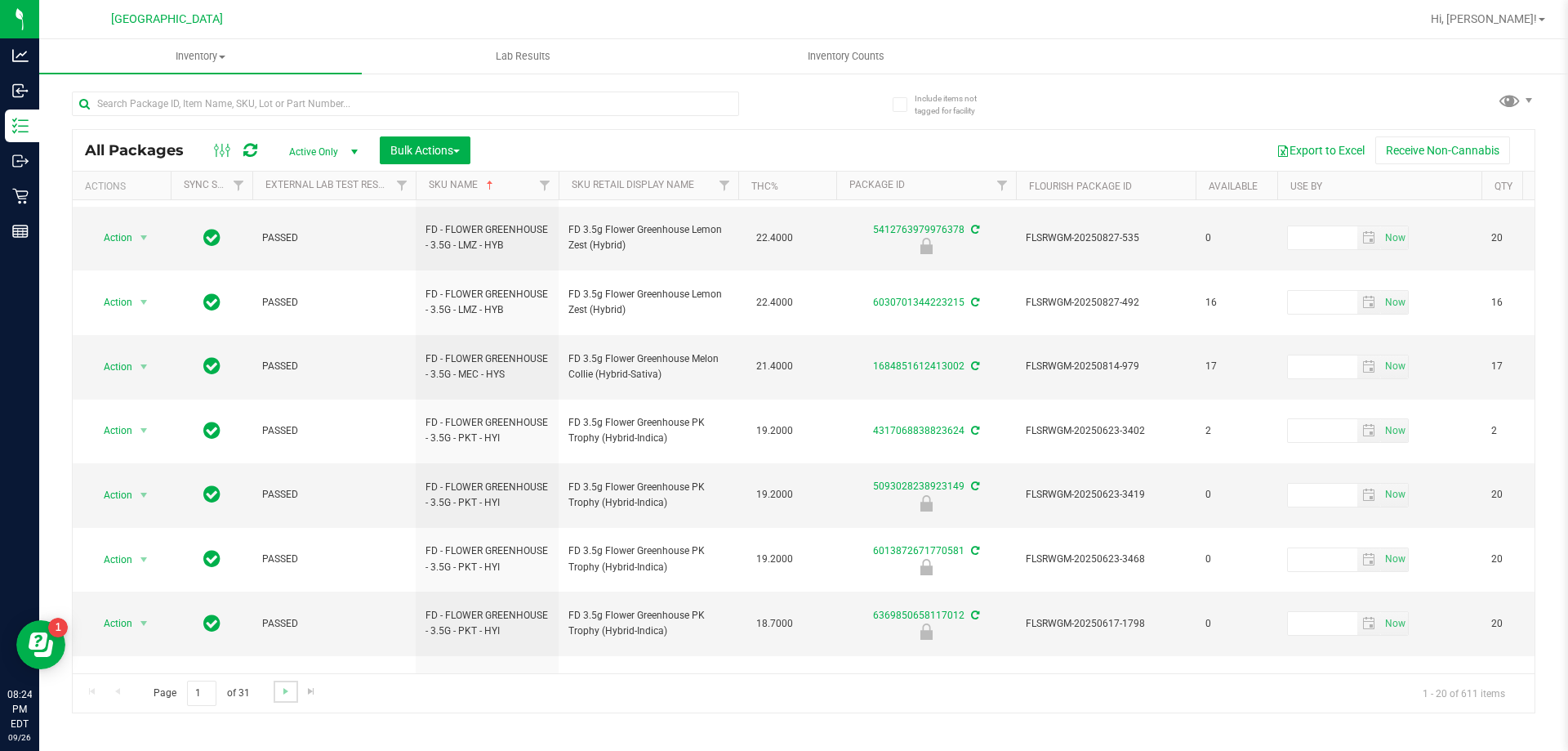
click at [283, 698] on link "Go to the next page" at bounding box center [286, 691] width 23 height 22
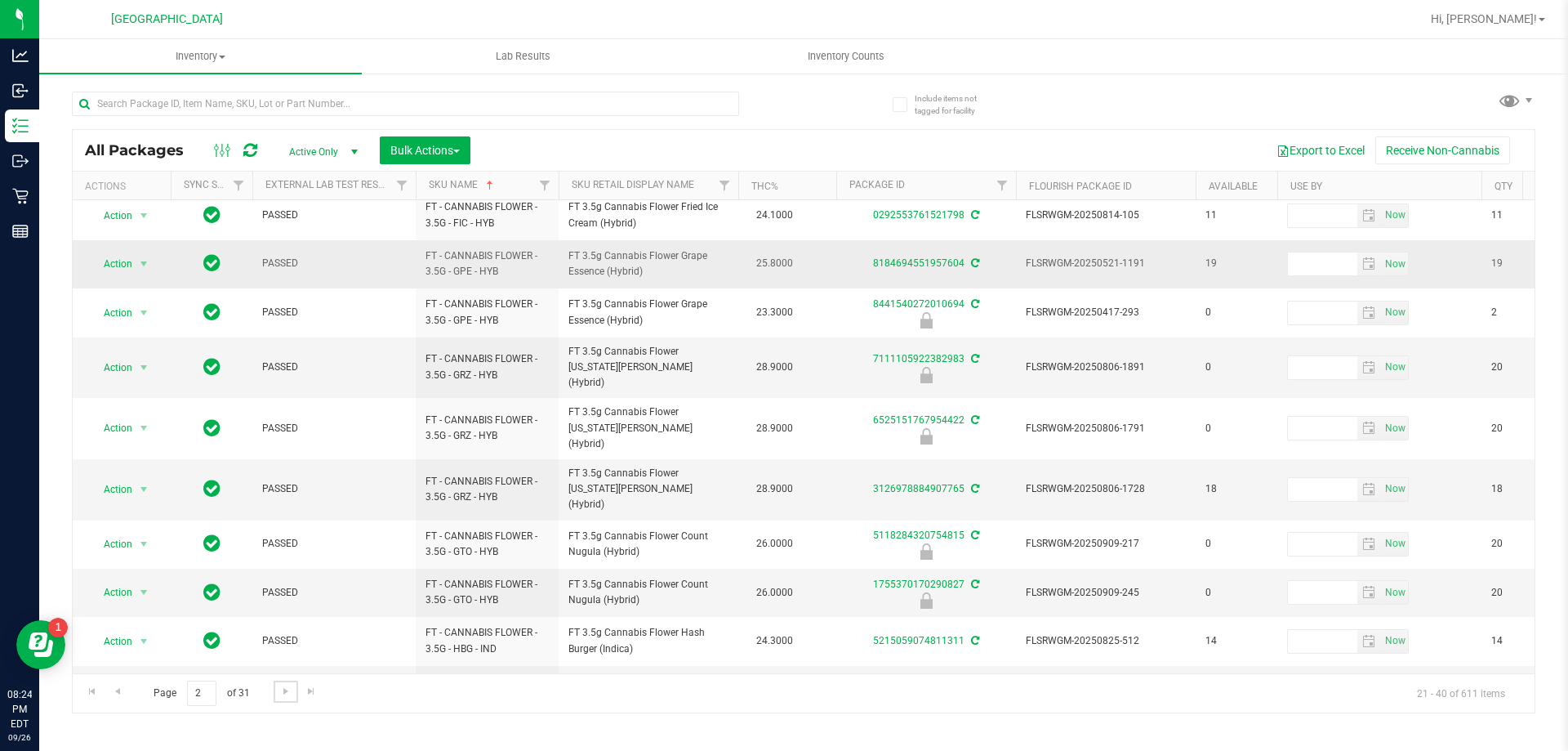
scroll to position [535, 0]
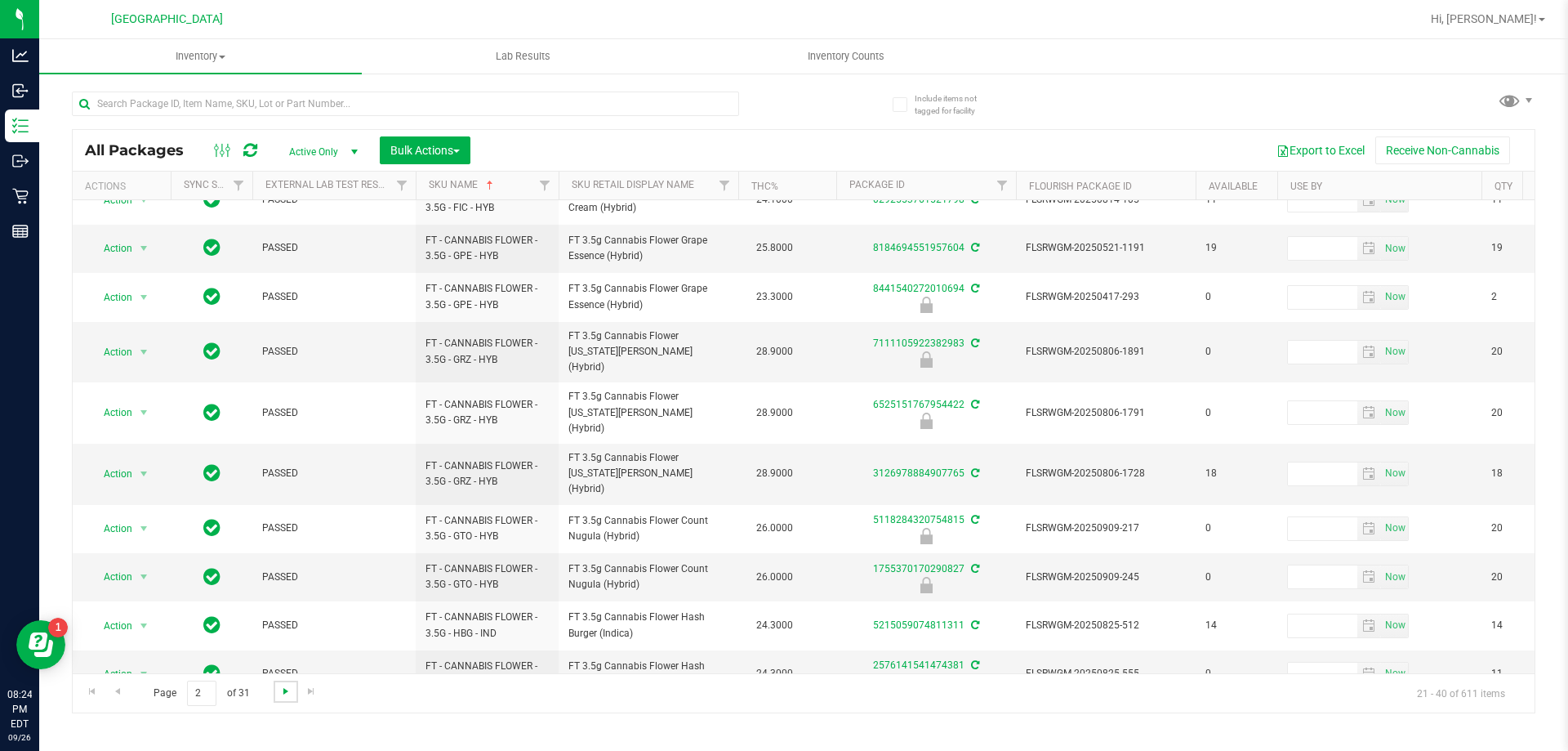
click at [279, 684] on span "Go to the next page" at bounding box center [286, 691] width 14 height 14
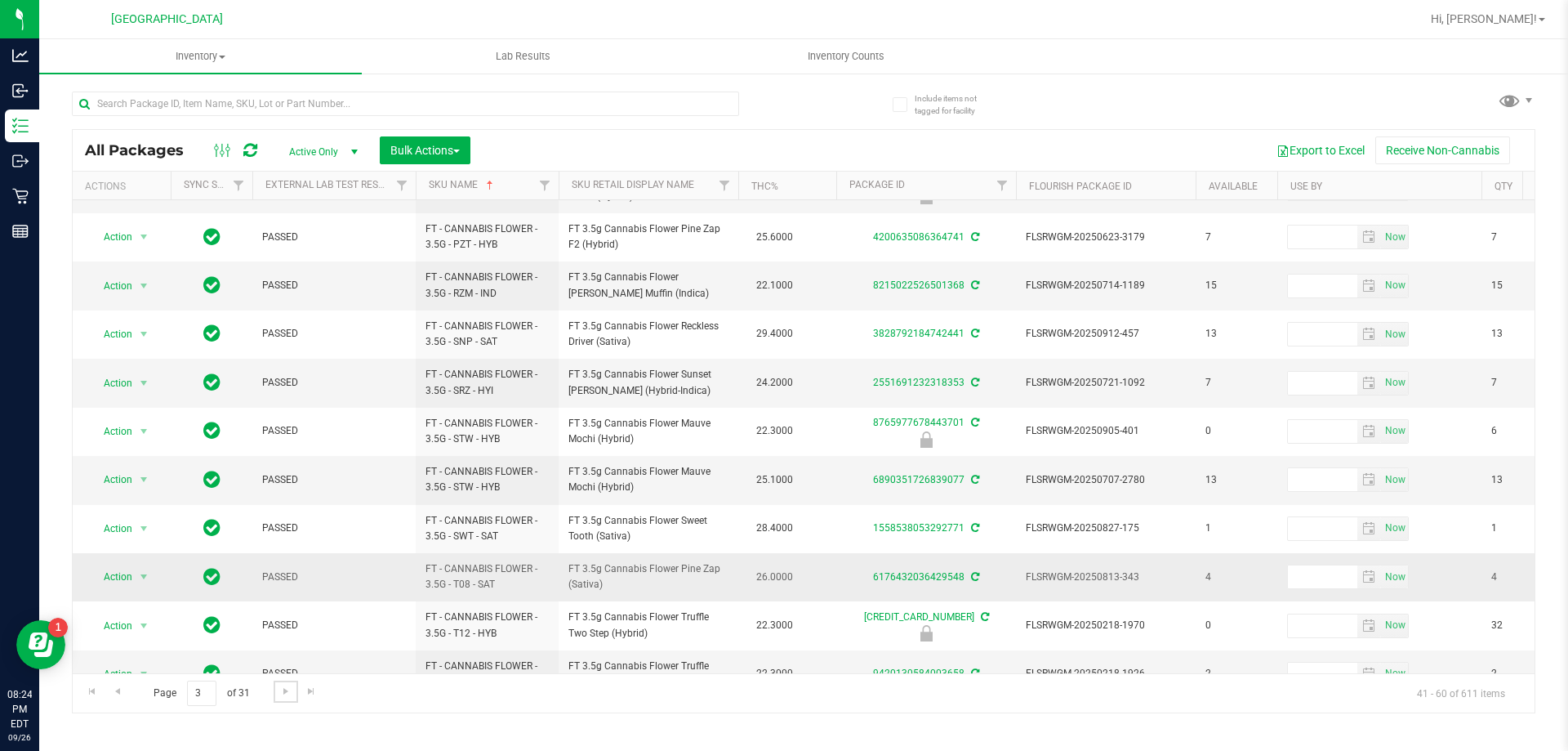
scroll to position [509, 0]
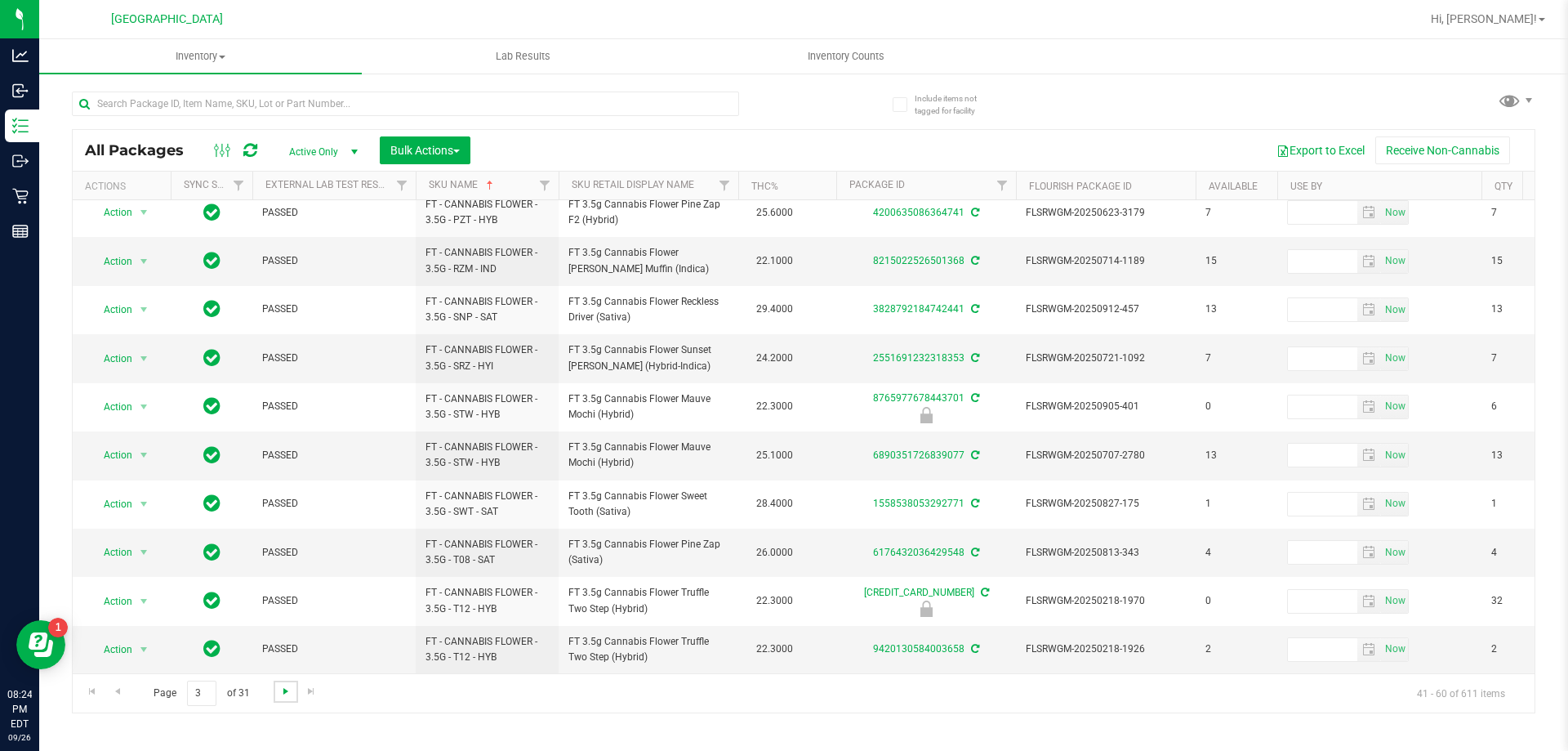
click at [289, 687] on span "Go to the next page" at bounding box center [286, 691] width 14 height 14
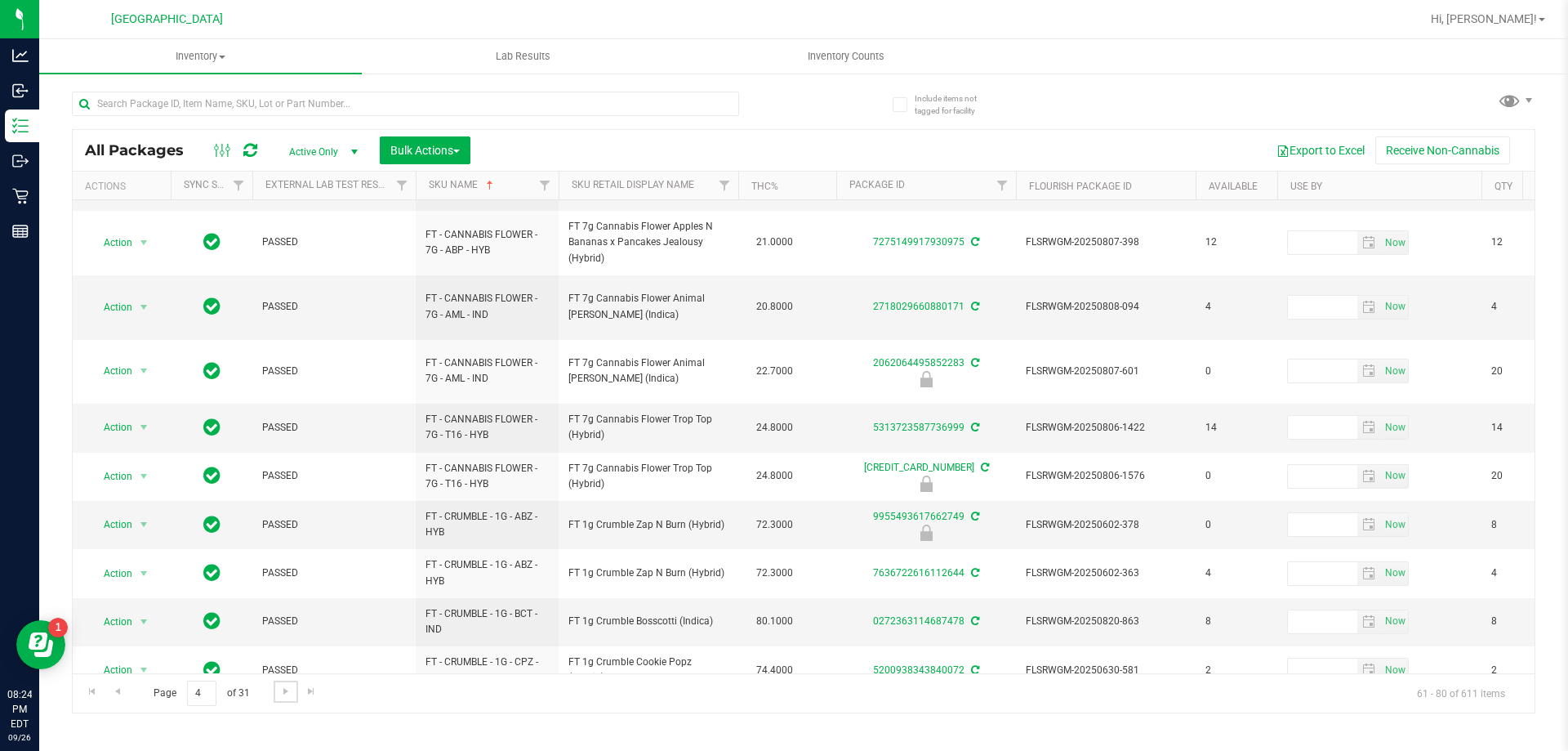
scroll to position [535, 0]
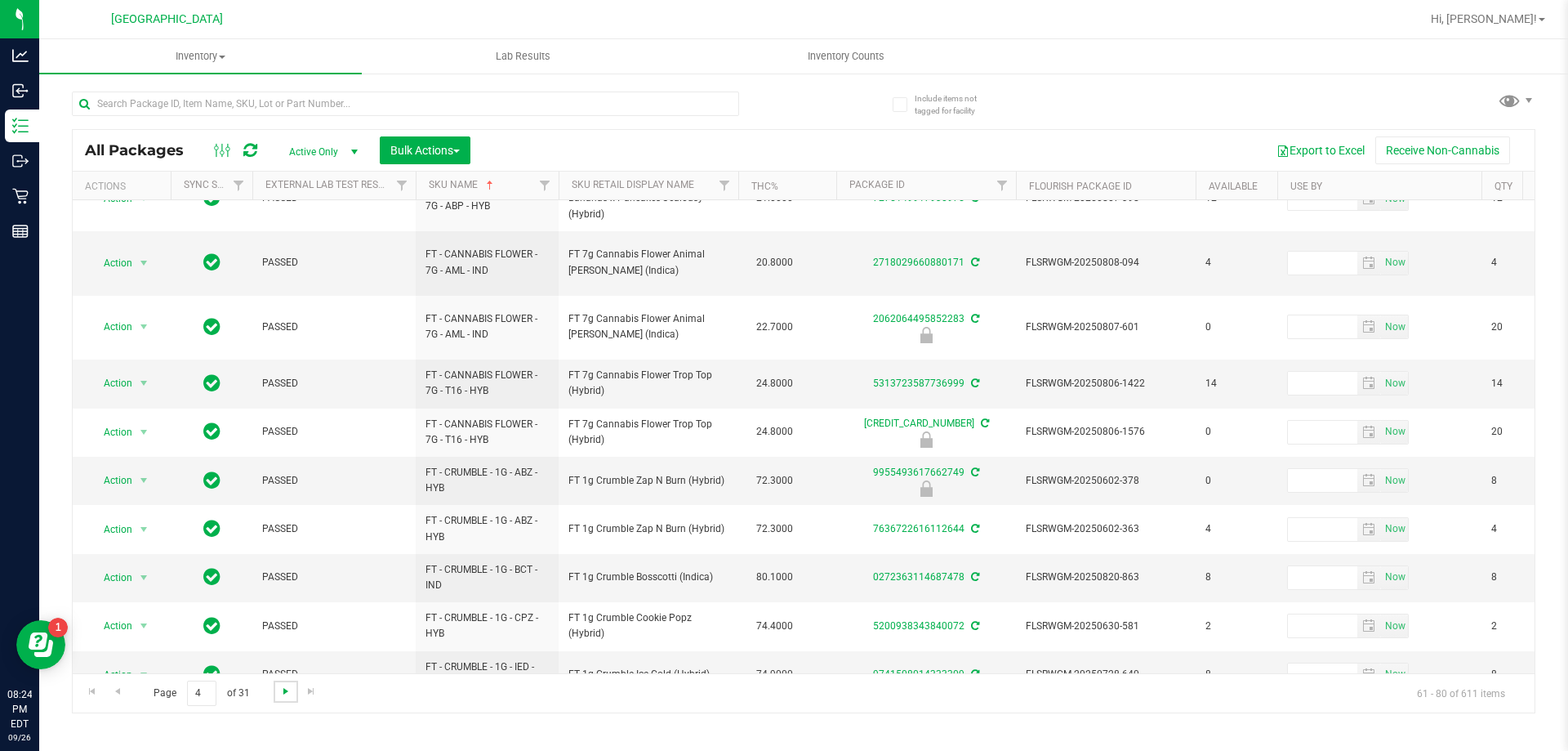
click at [283, 697] on span "Go to the next page" at bounding box center [286, 691] width 14 height 14
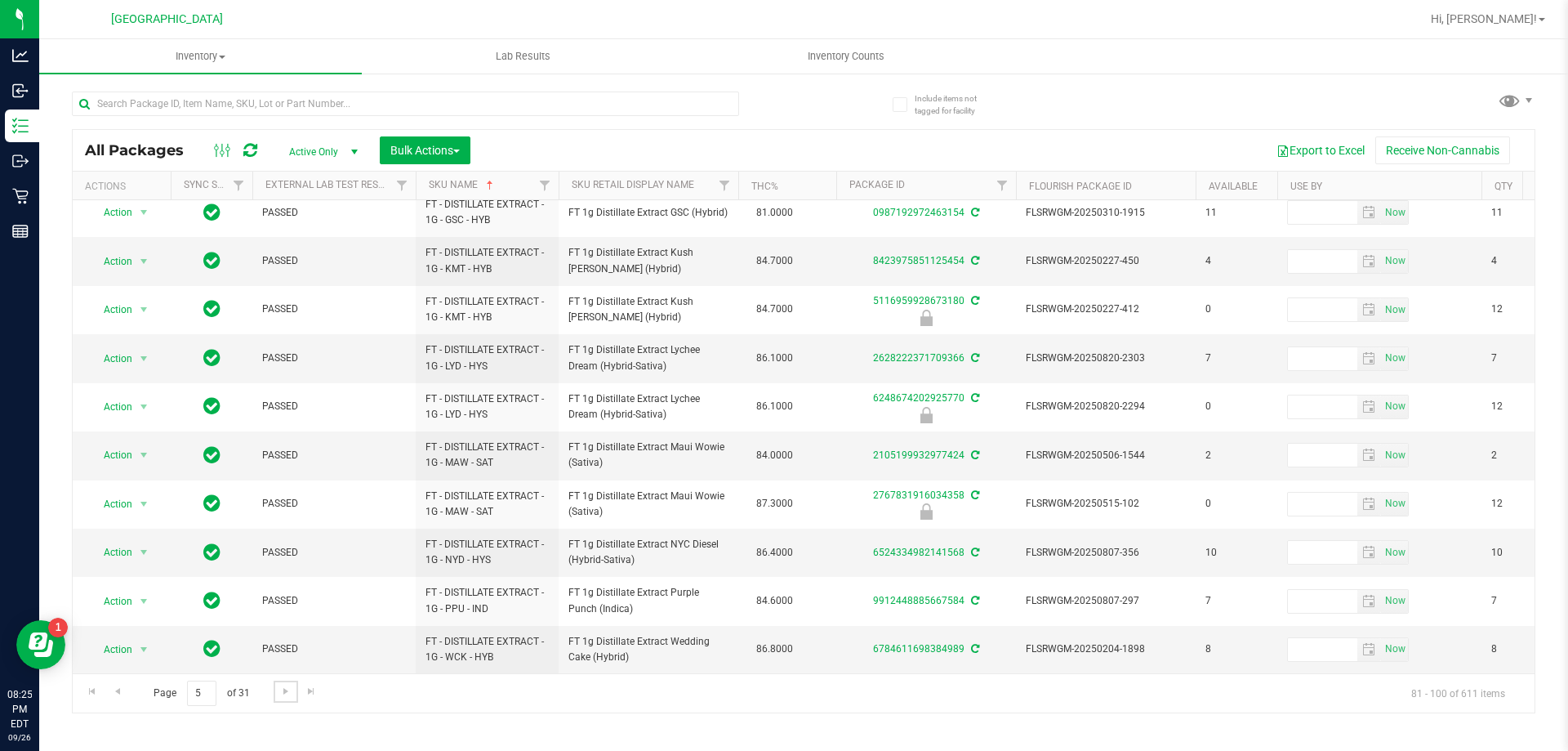
scroll to position [509, 0]
click at [280, 689] on span "Go to the next page" at bounding box center [286, 691] width 14 height 14
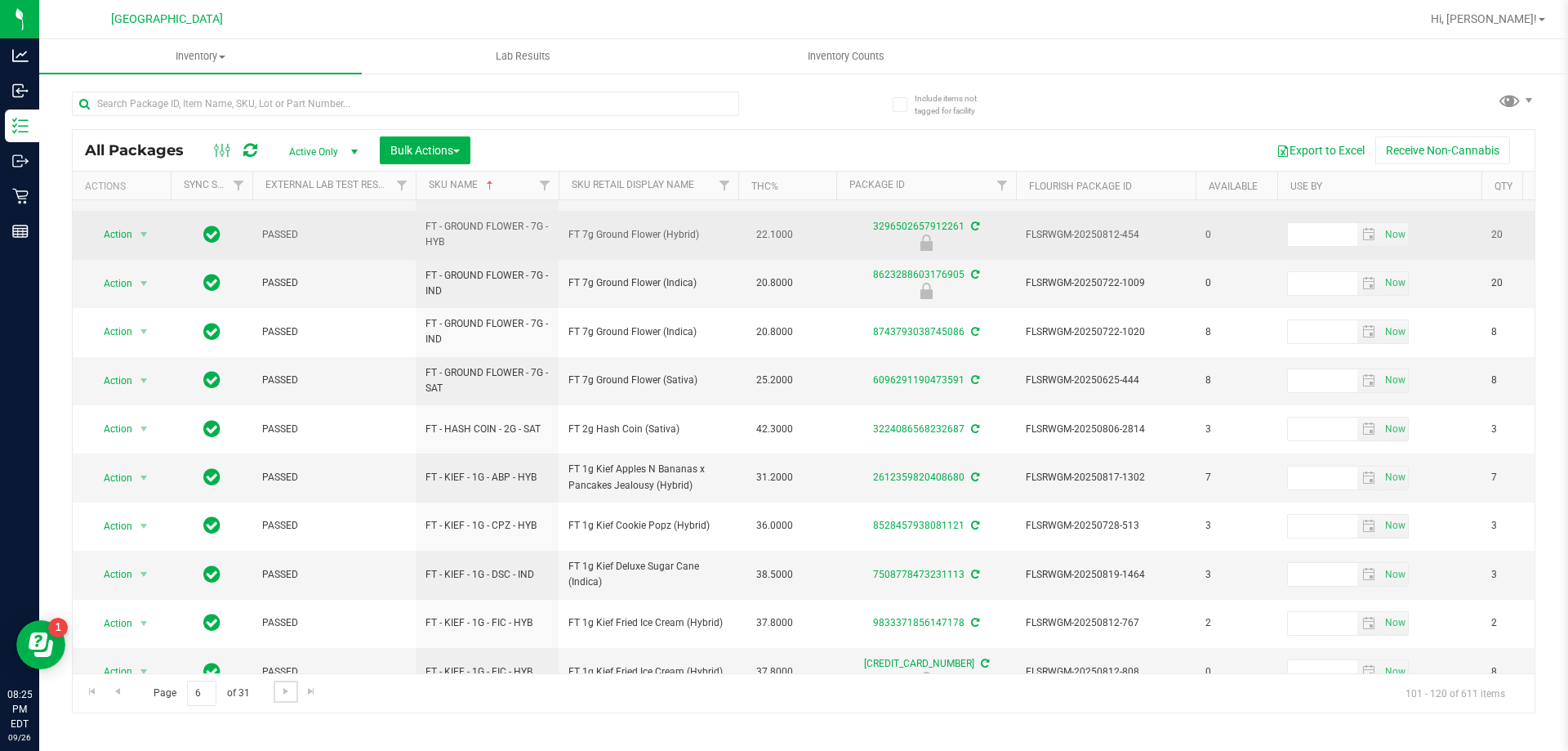
scroll to position [525, 0]
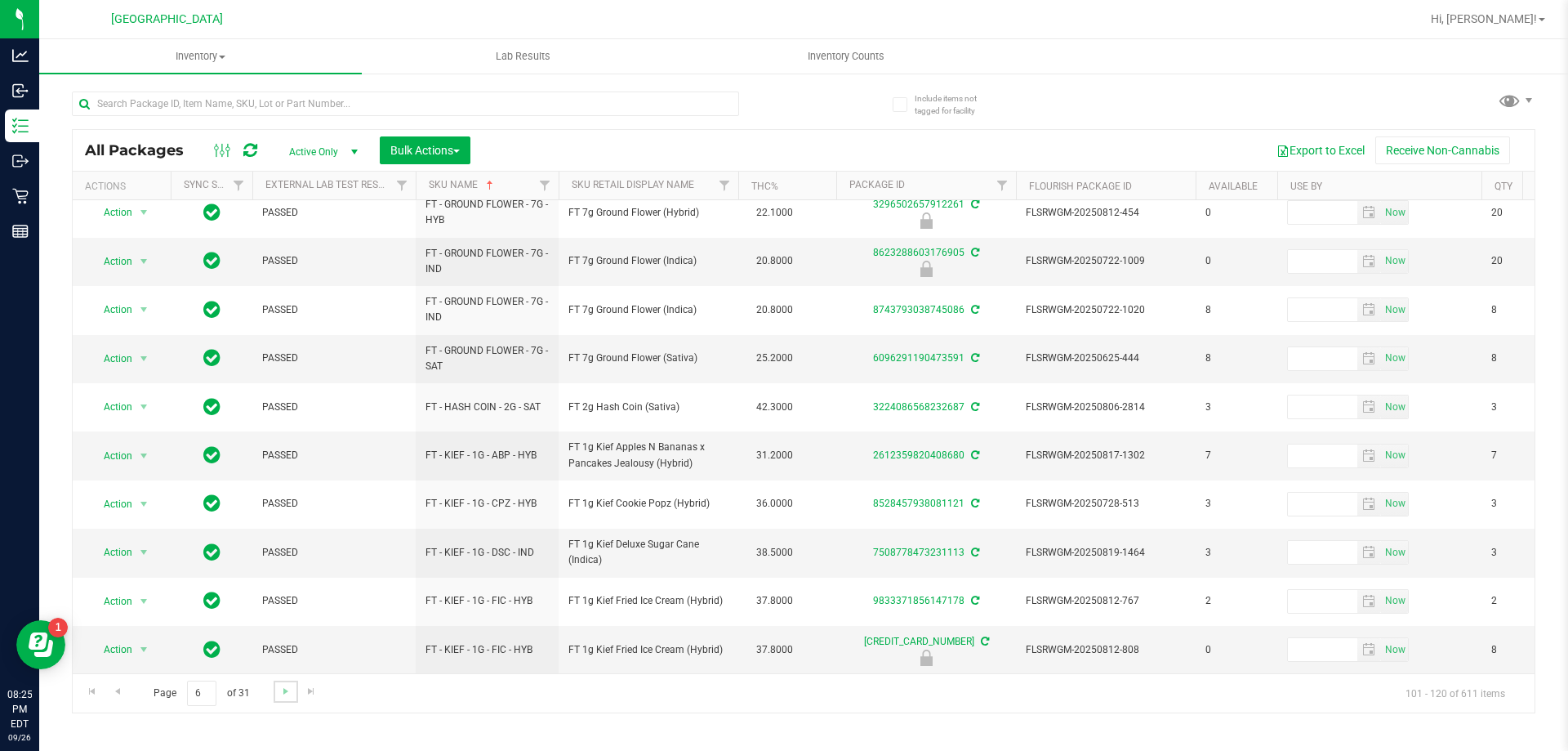
click at [276, 685] on link "Go to the next page" at bounding box center [286, 691] width 23 height 22
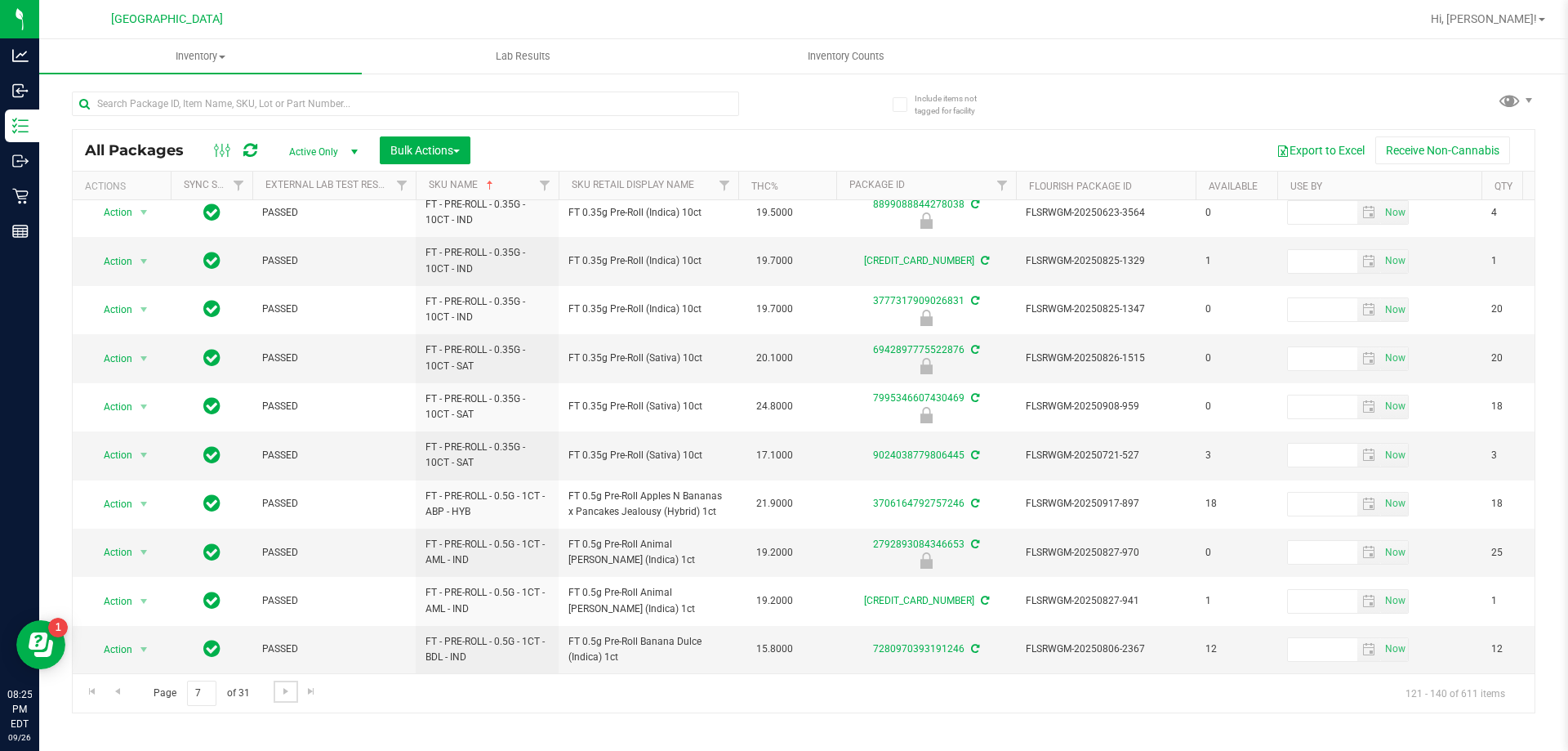
scroll to position [509, 0]
click at [283, 688] on span "Go to the next page" at bounding box center [286, 691] width 14 height 14
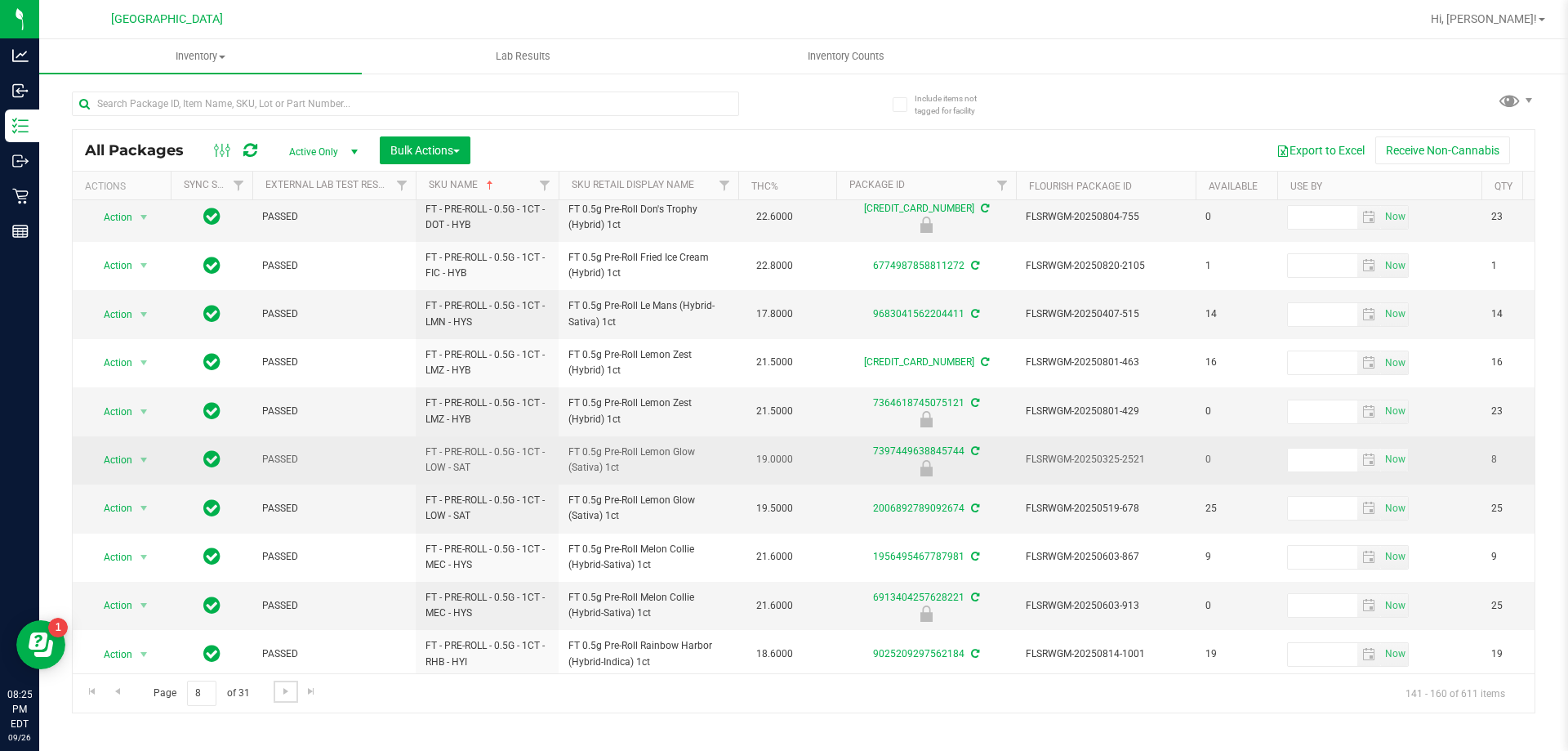
scroll to position [509, 0]
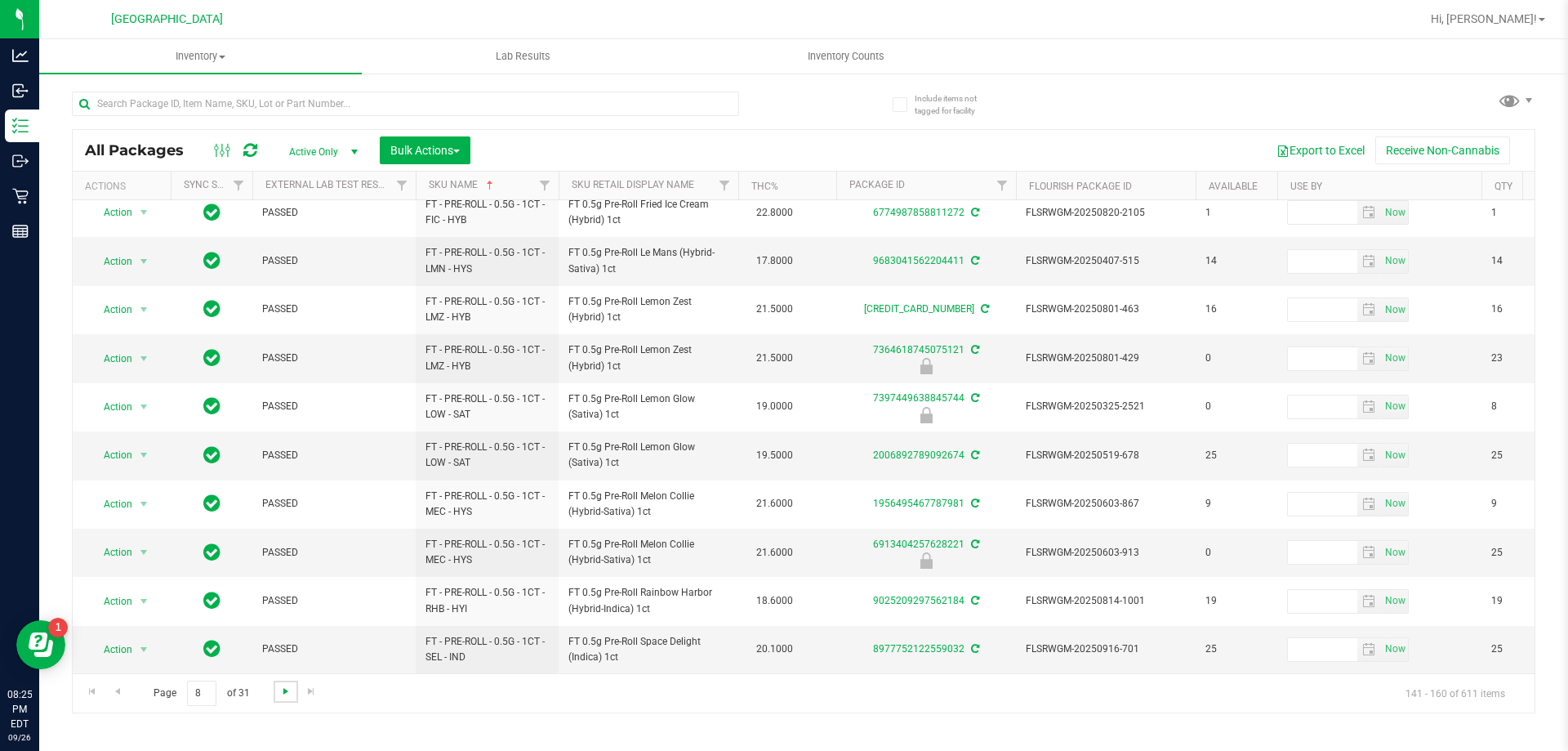
click at [283, 690] on span "Go to the next page" at bounding box center [286, 691] width 14 height 14
click at [287, 693] on span "Go to the next page" at bounding box center [286, 691] width 14 height 14
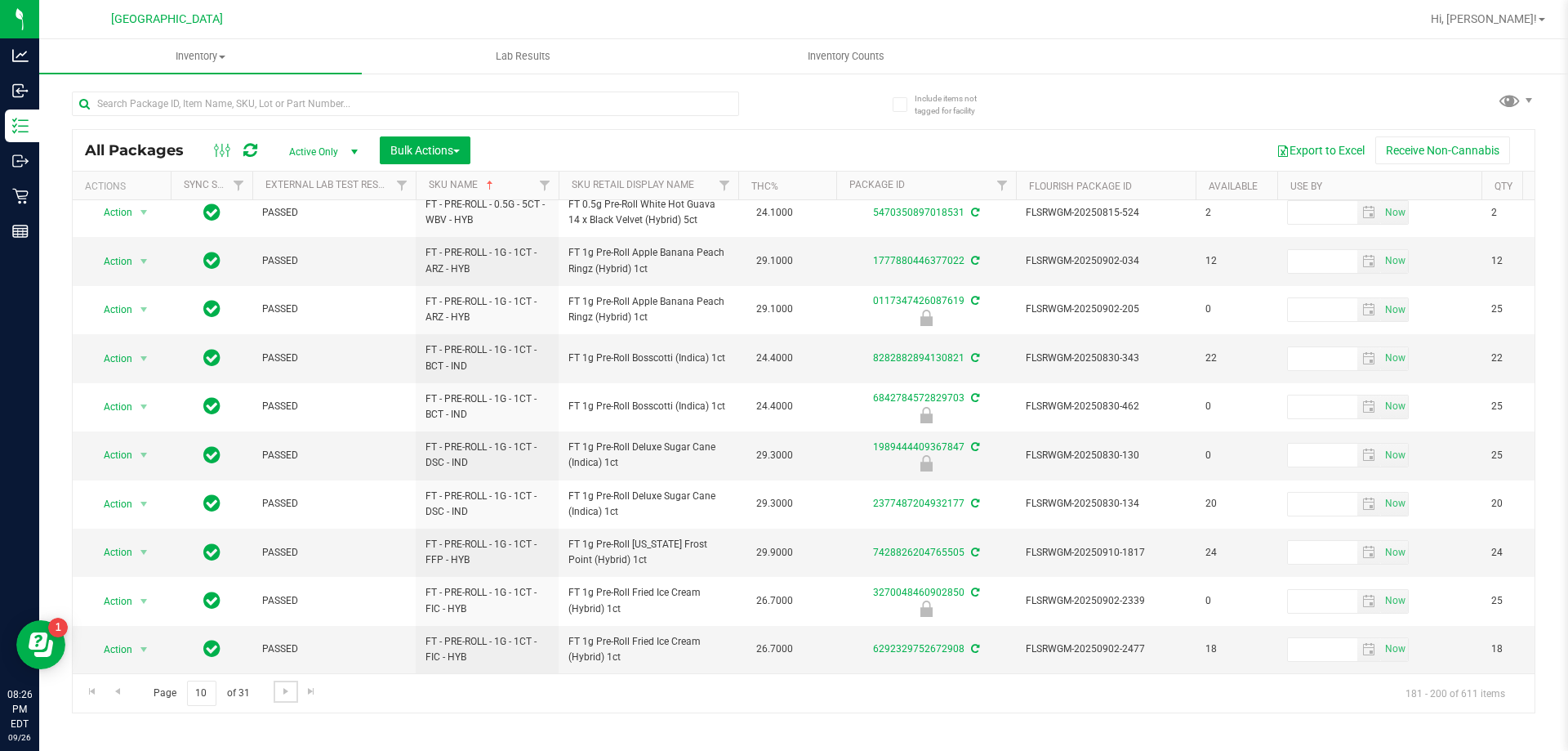
scroll to position [509, 0]
click at [283, 690] on span "Go to the next page" at bounding box center [286, 691] width 14 height 14
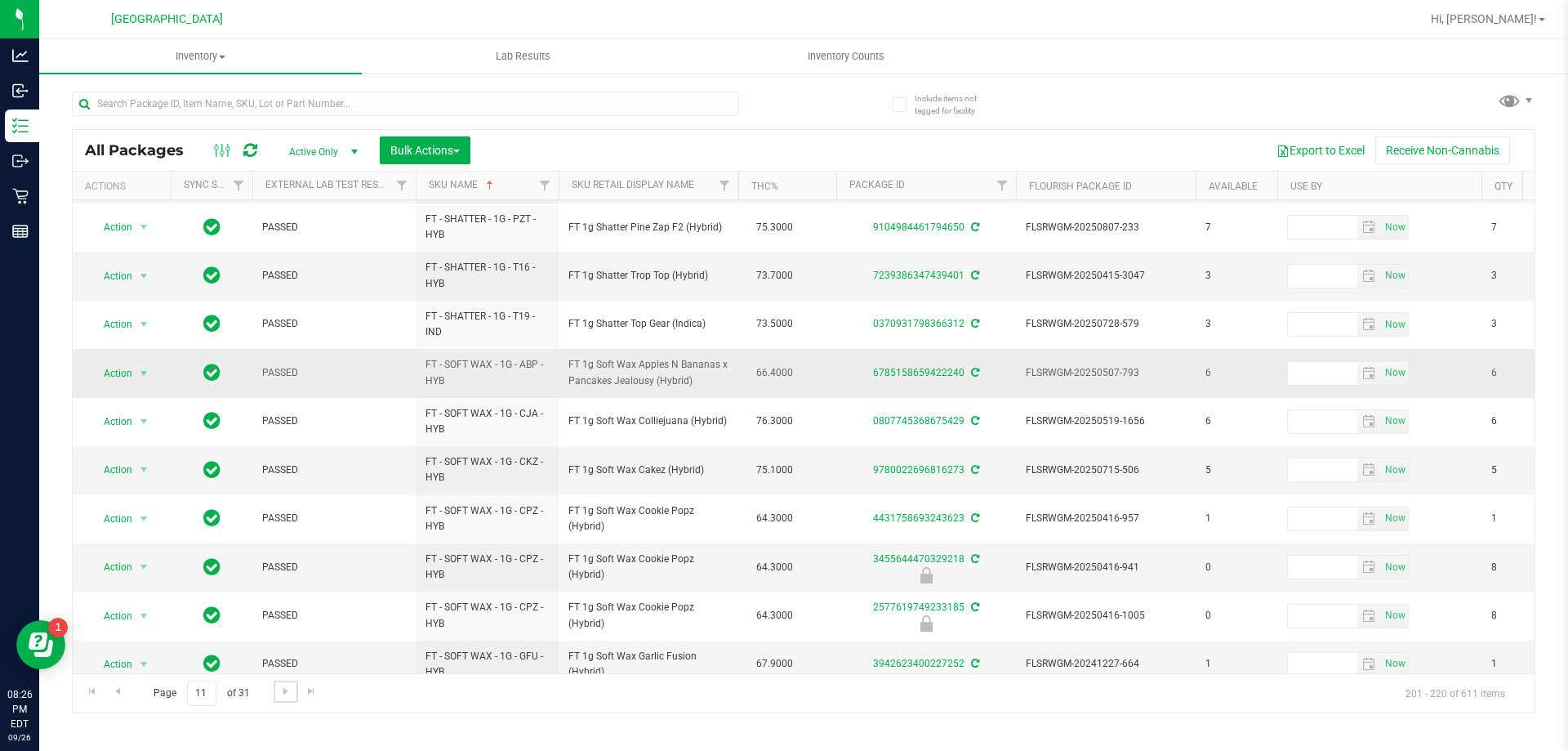
scroll to position [509, 0]
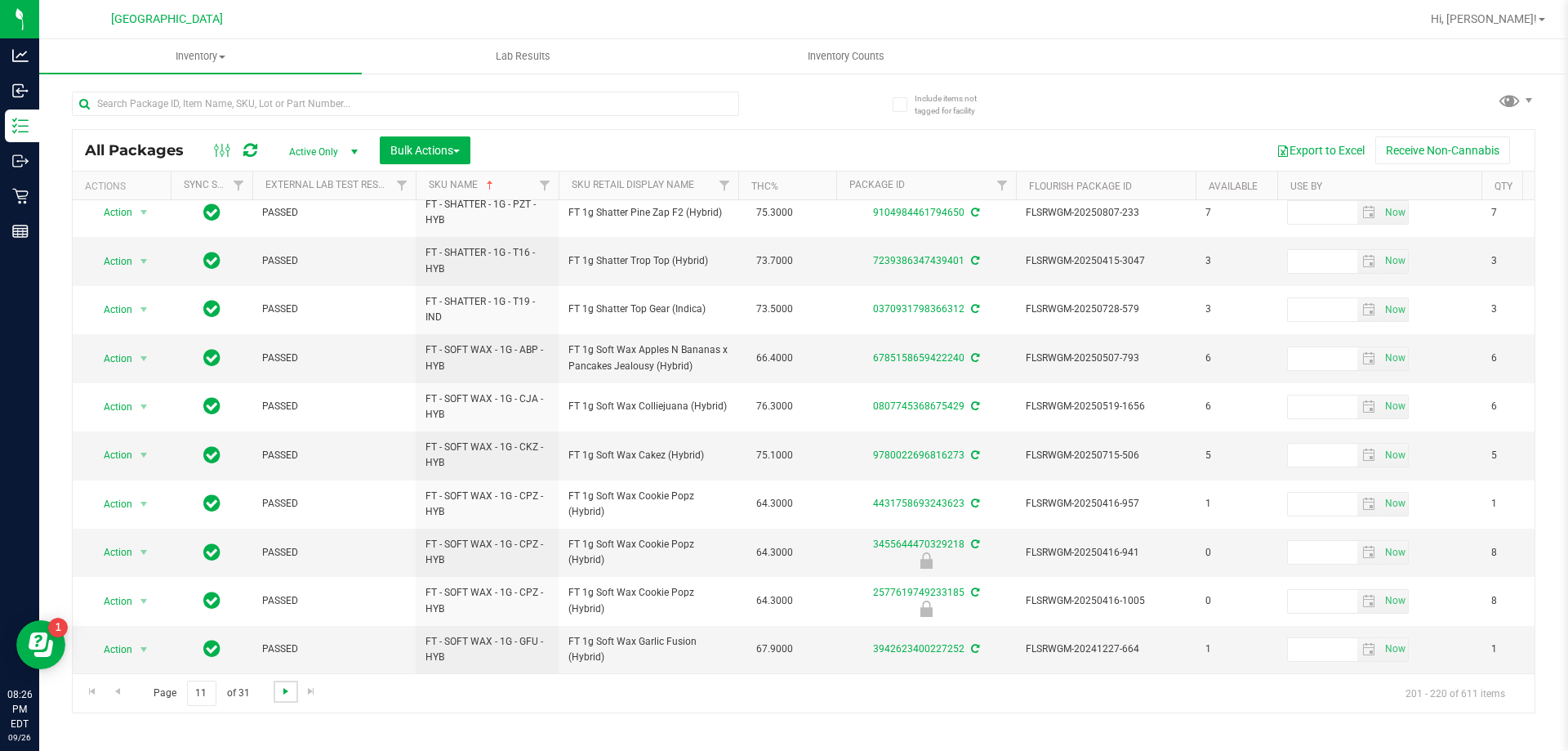
click at [282, 696] on span "Go to the next page" at bounding box center [286, 691] width 14 height 14
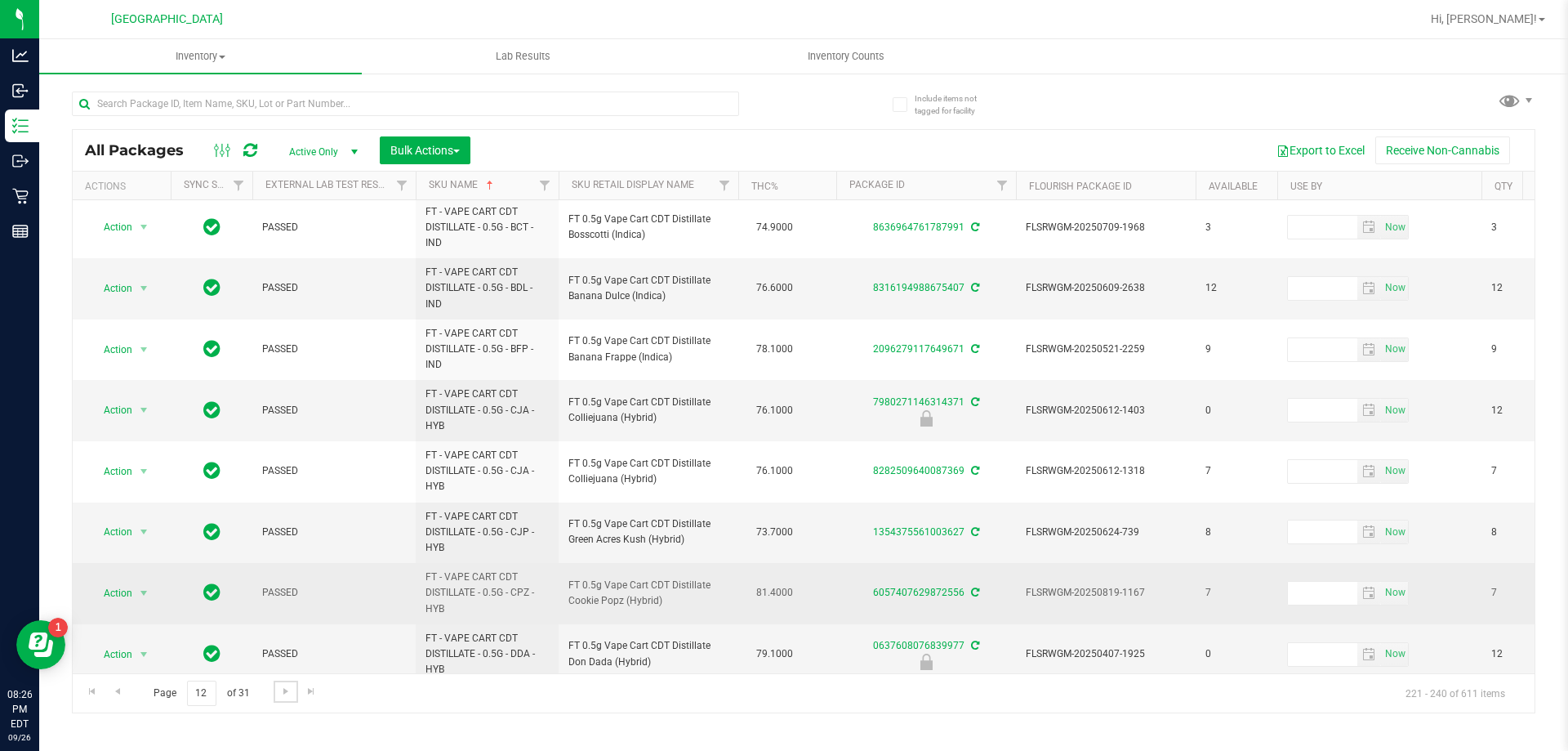
scroll to position [646, 0]
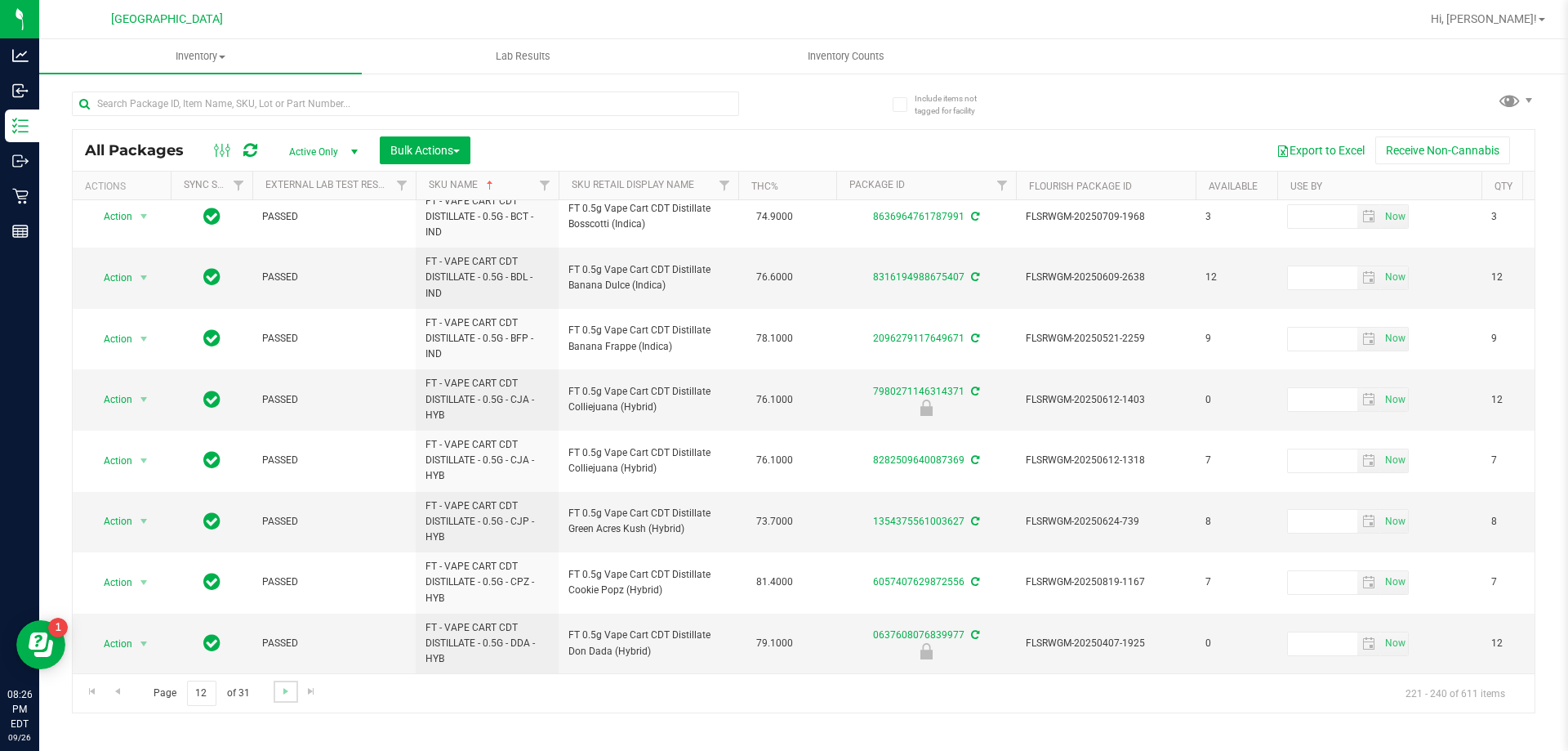
click at [285, 682] on link "Go to the next page" at bounding box center [286, 691] width 23 height 22
click at [287, 690] on span "Go to the next page" at bounding box center [286, 691] width 14 height 14
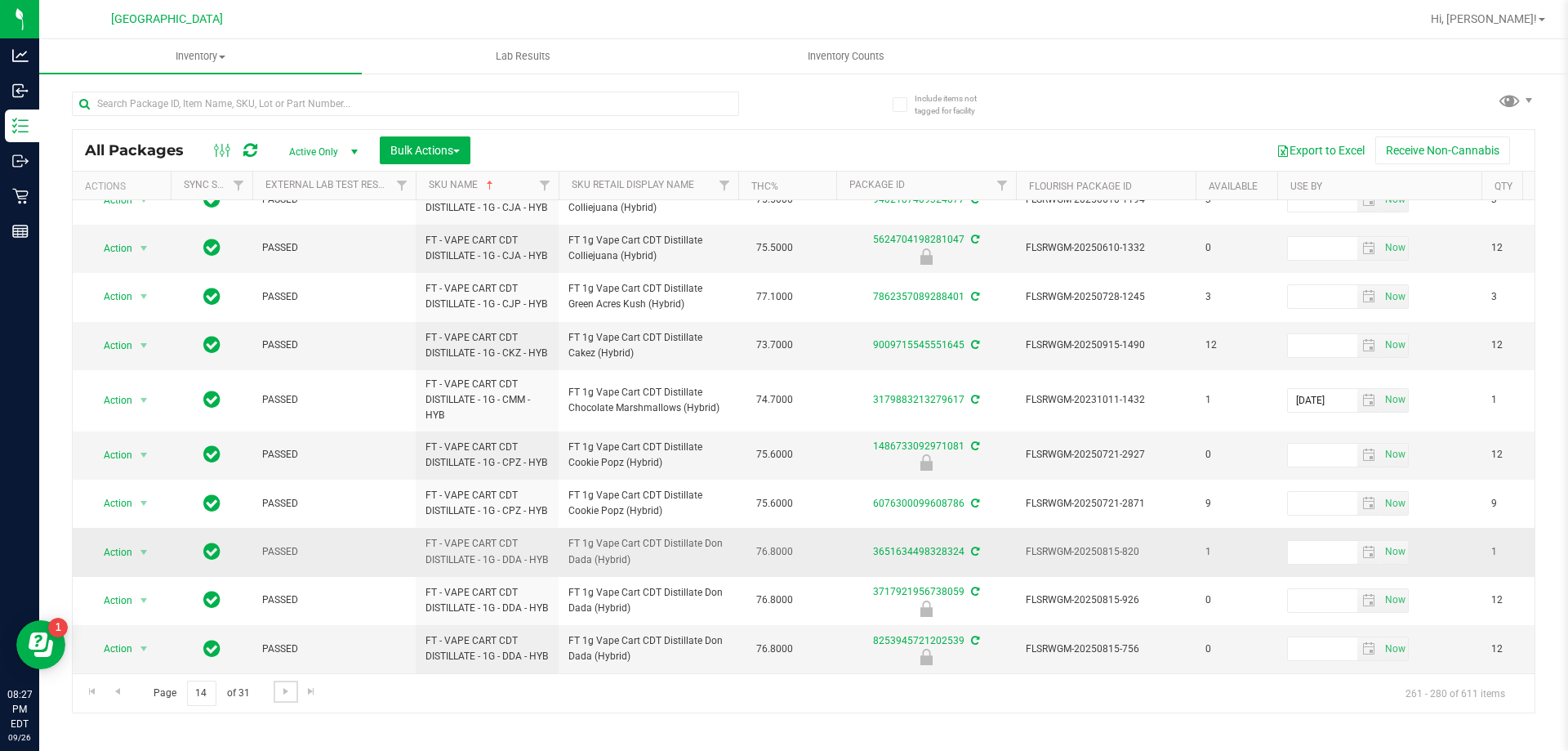
scroll to position [671, 0]
click at [279, 691] on span "Go to the next page" at bounding box center [286, 691] width 14 height 14
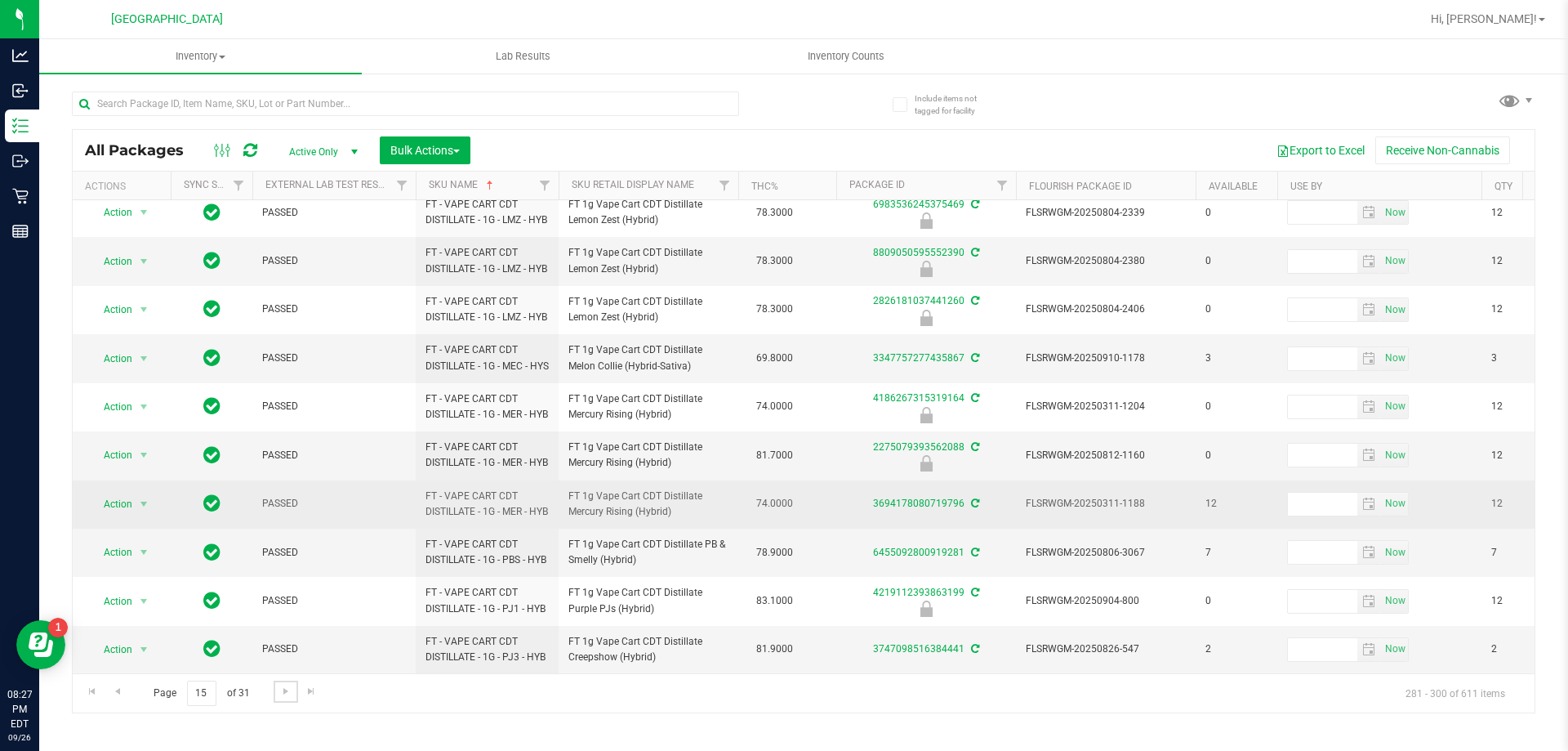
scroll to position [621, 0]
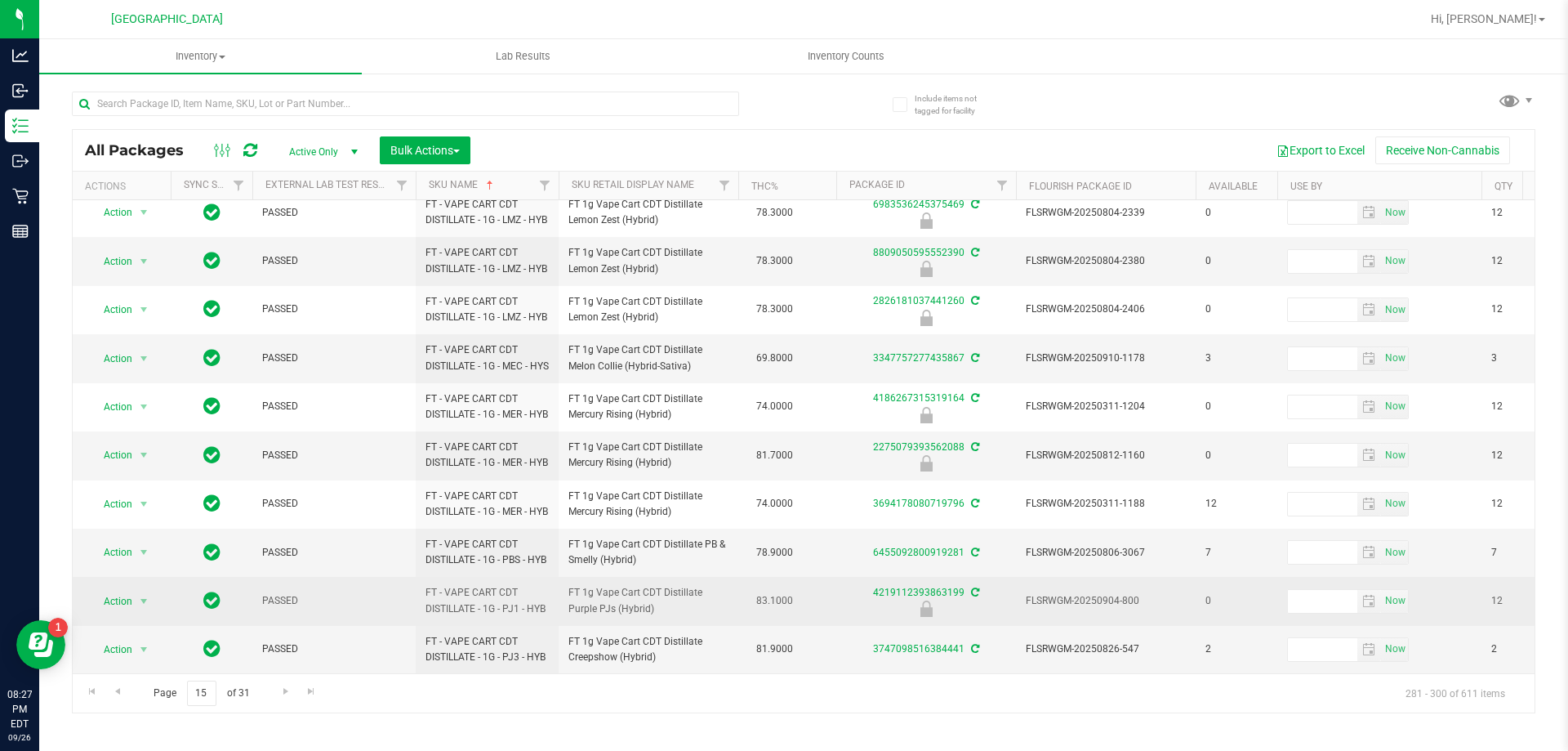
drag, startPoint x: 670, startPoint y: 600, endPoint x: 563, endPoint y: 582, distance: 108.5
click at [563, 582] on td "FT 1g Vape Cart CDT Distillate Purple PJs (Hybrid)" at bounding box center [648, 600] width 179 height 48
copy span "FT 1g Vape Cart CDT Distillate Purple PJs (Hybrid)"
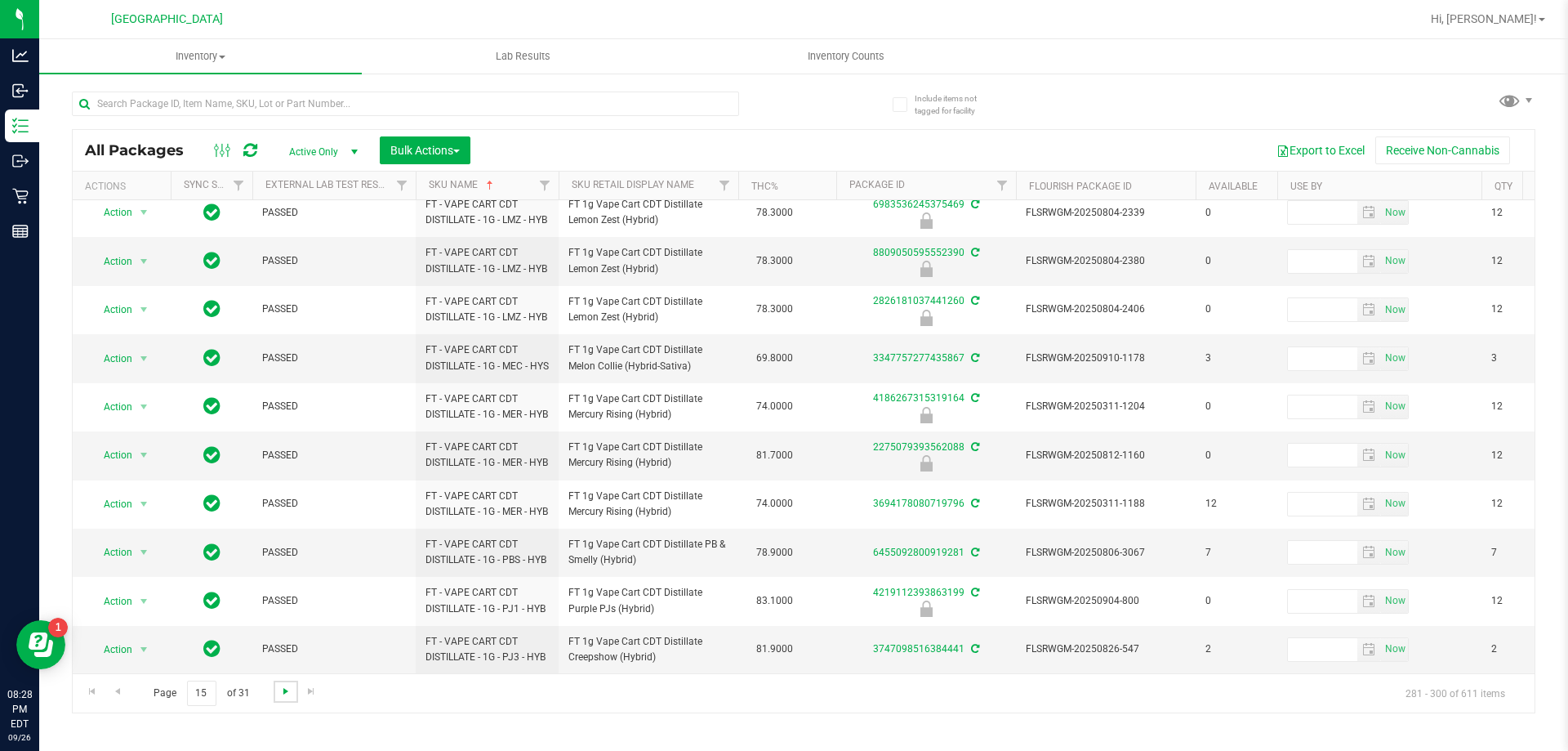
click at [291, 695] on span "Go to the next page" at bounding box center [286, 691] width 14 height 14
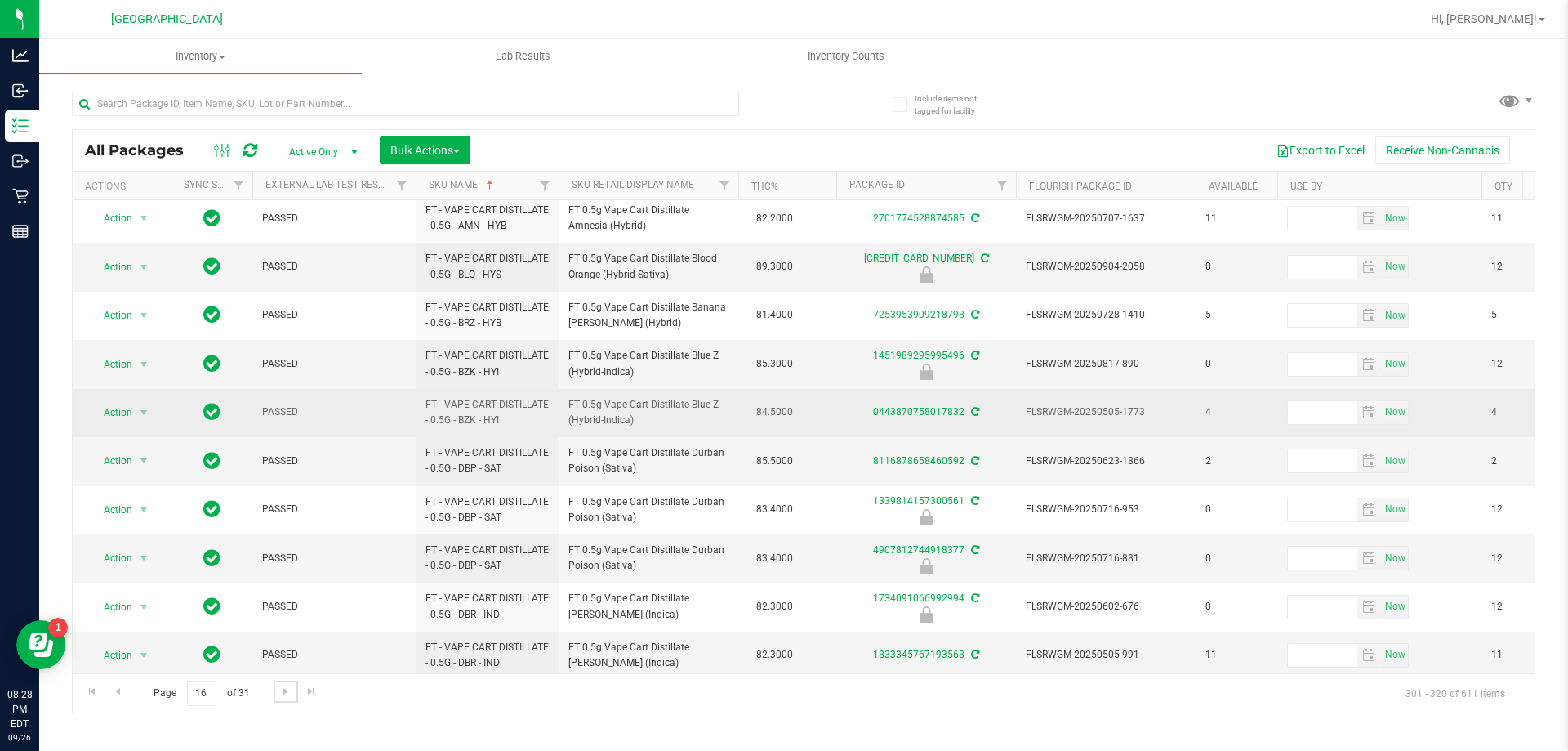
scroll to position [527, 0]
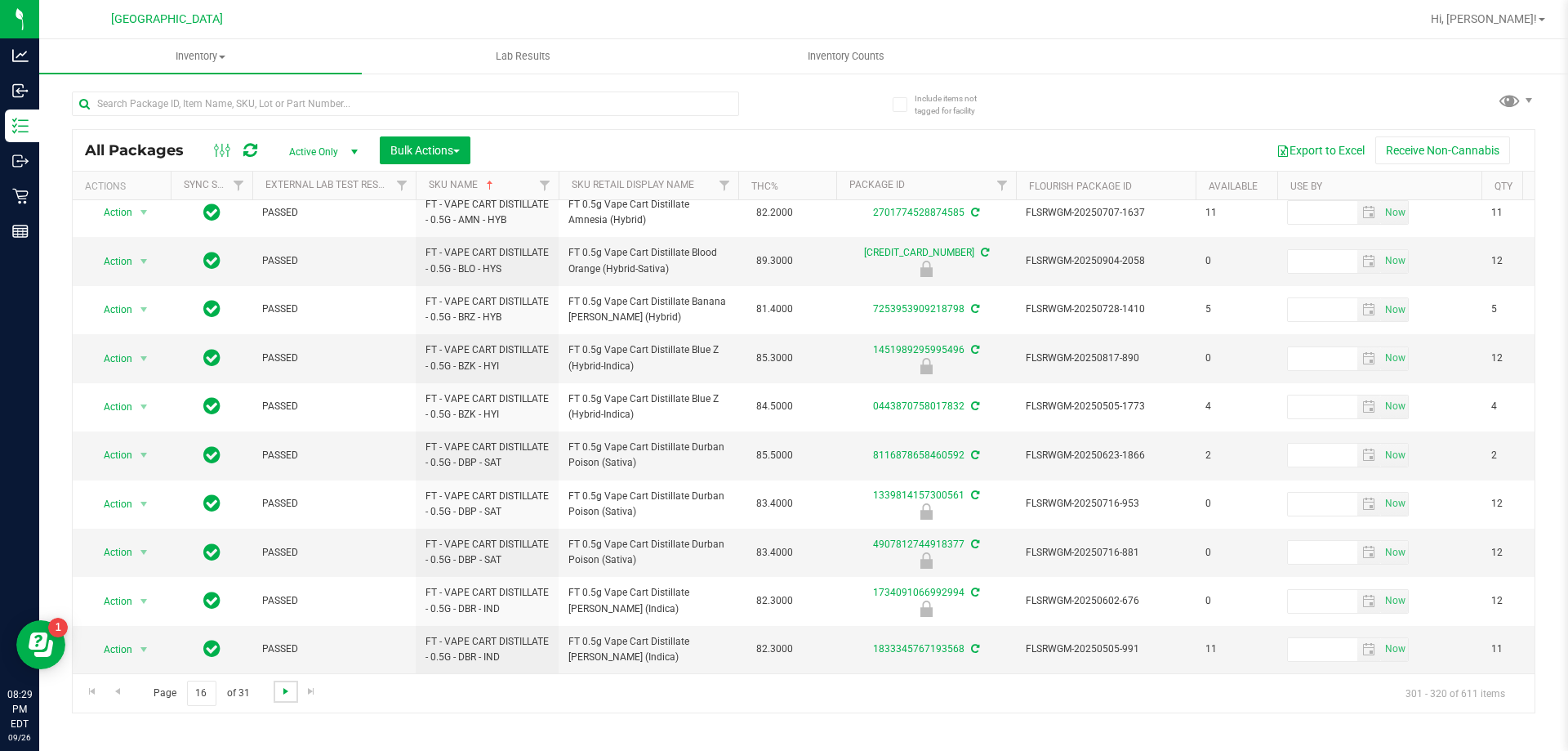
click at [282, 694] on span "Go to the next page" at bounding box center [286, 691] width 14 height 14
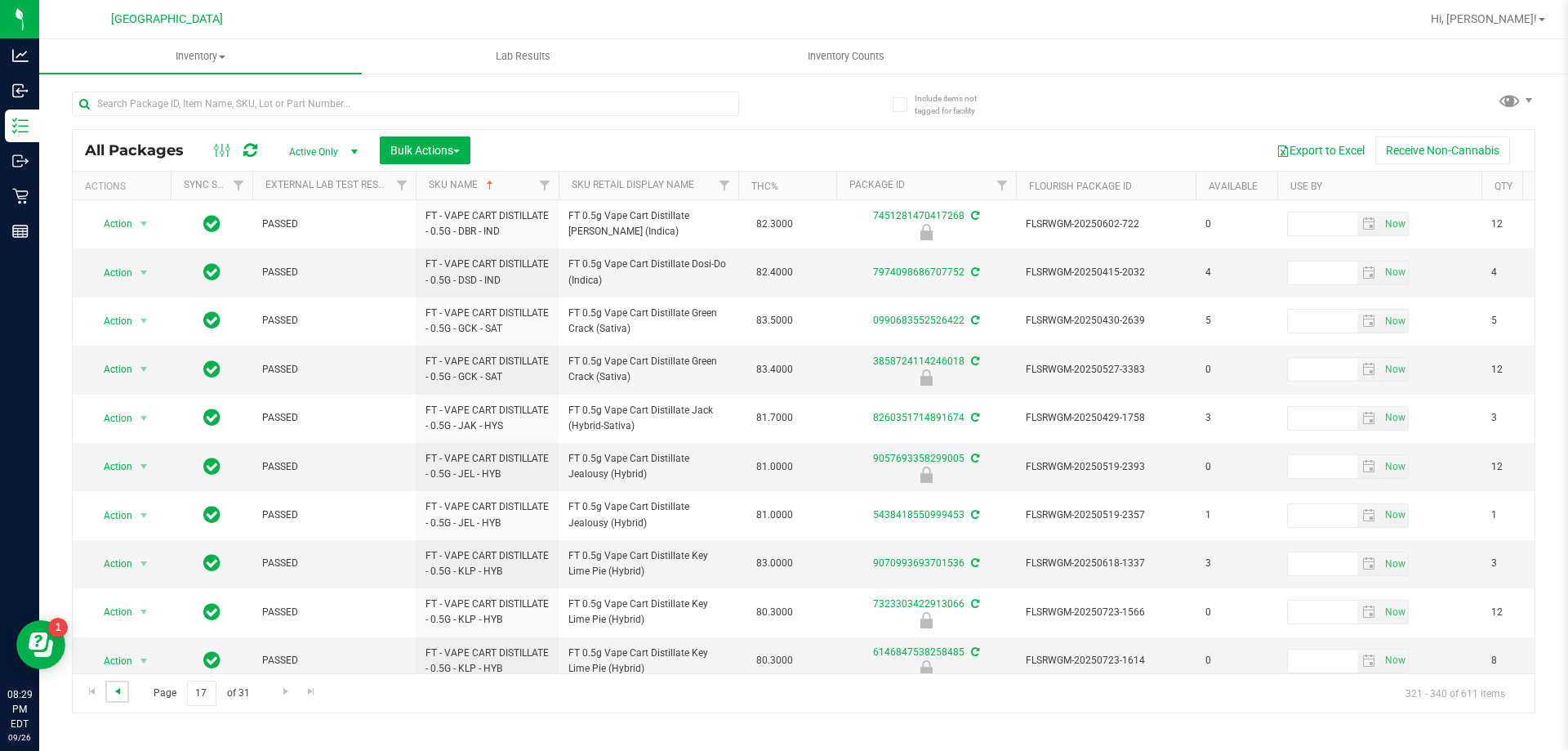
click at [121, 691] on span "Go to the previous page" at bounding box center [117, 691] width 14 height 14
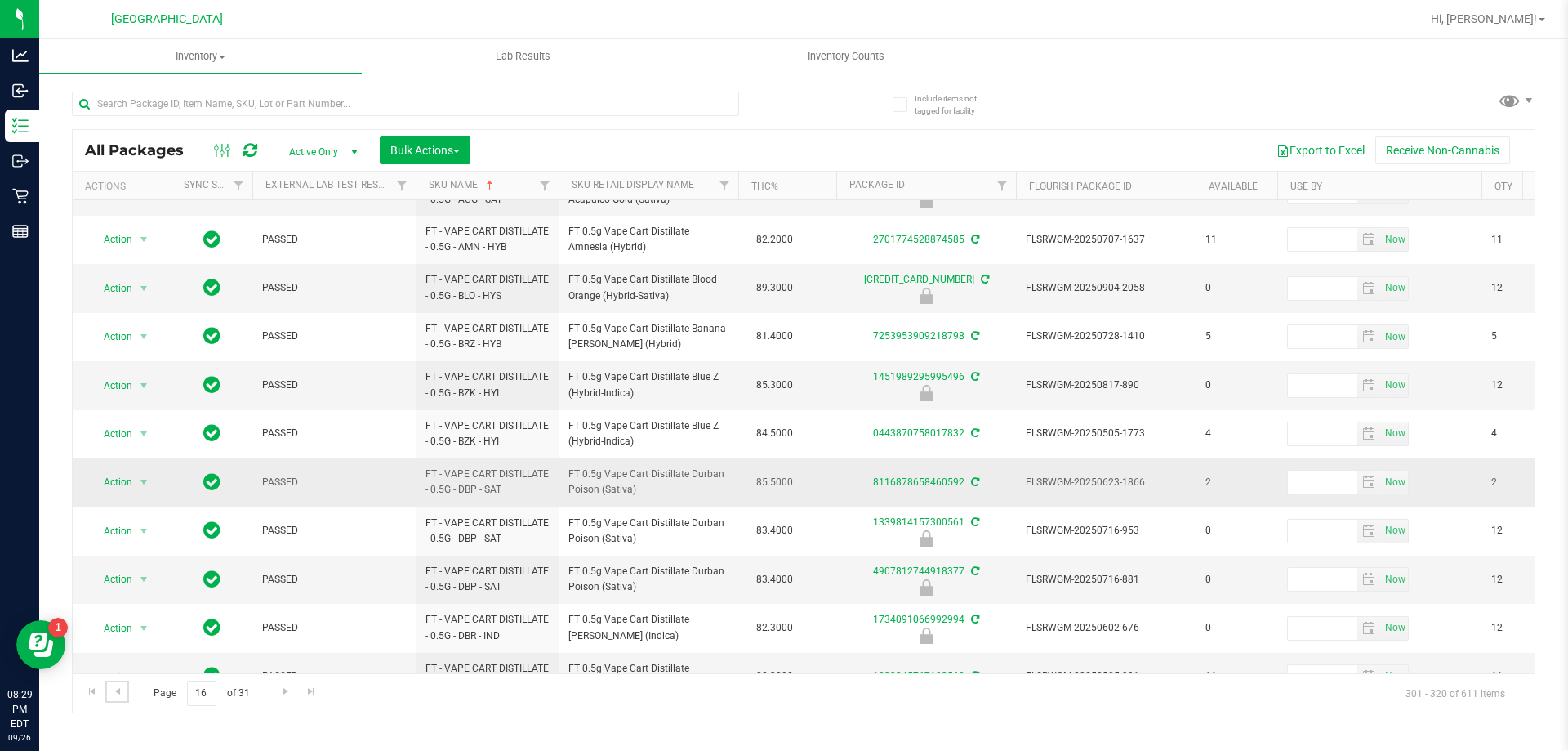
scroll to position [527, 0]
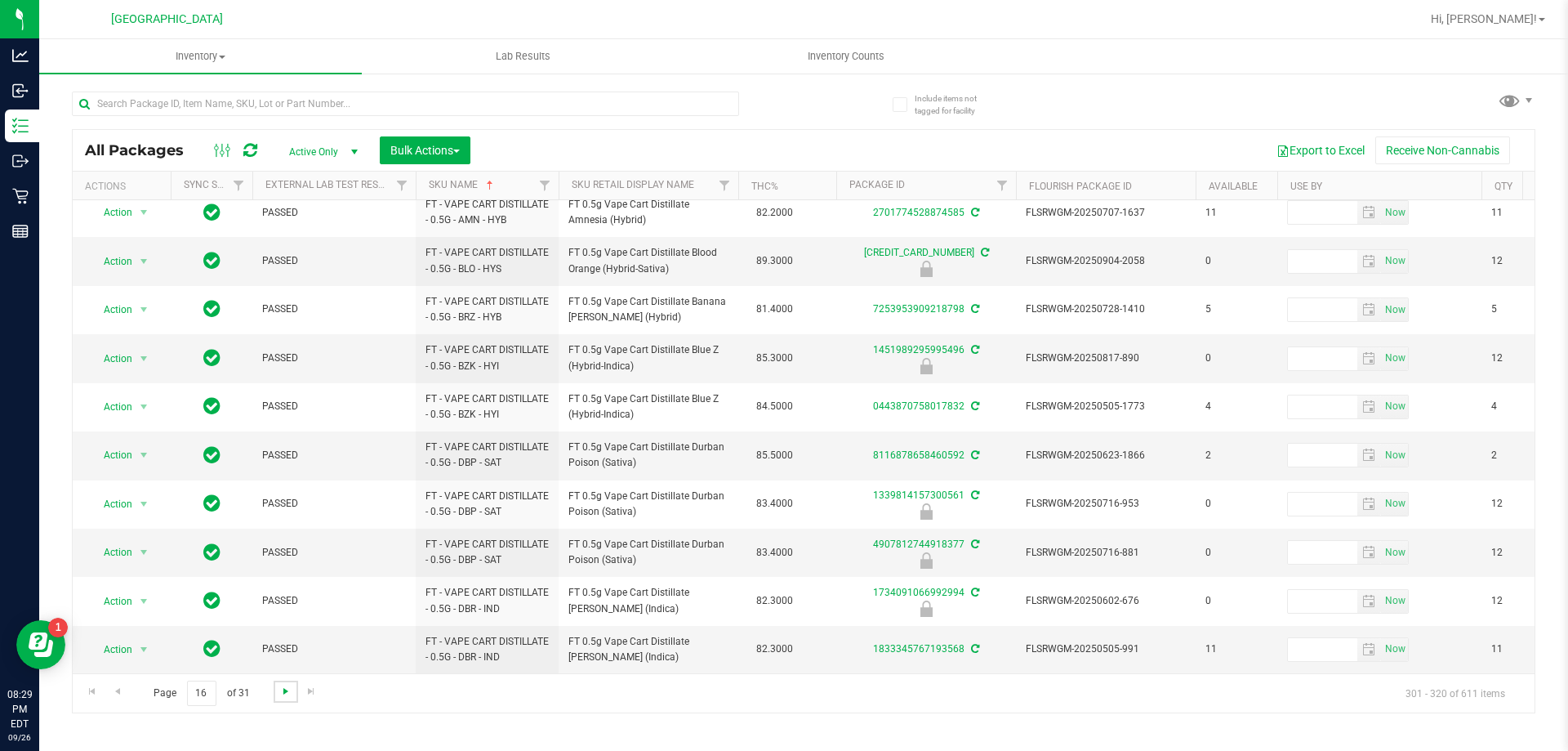
click at [285, 690] on span "Go to the next page" at bounding box center [286, 691] width 14 height 14
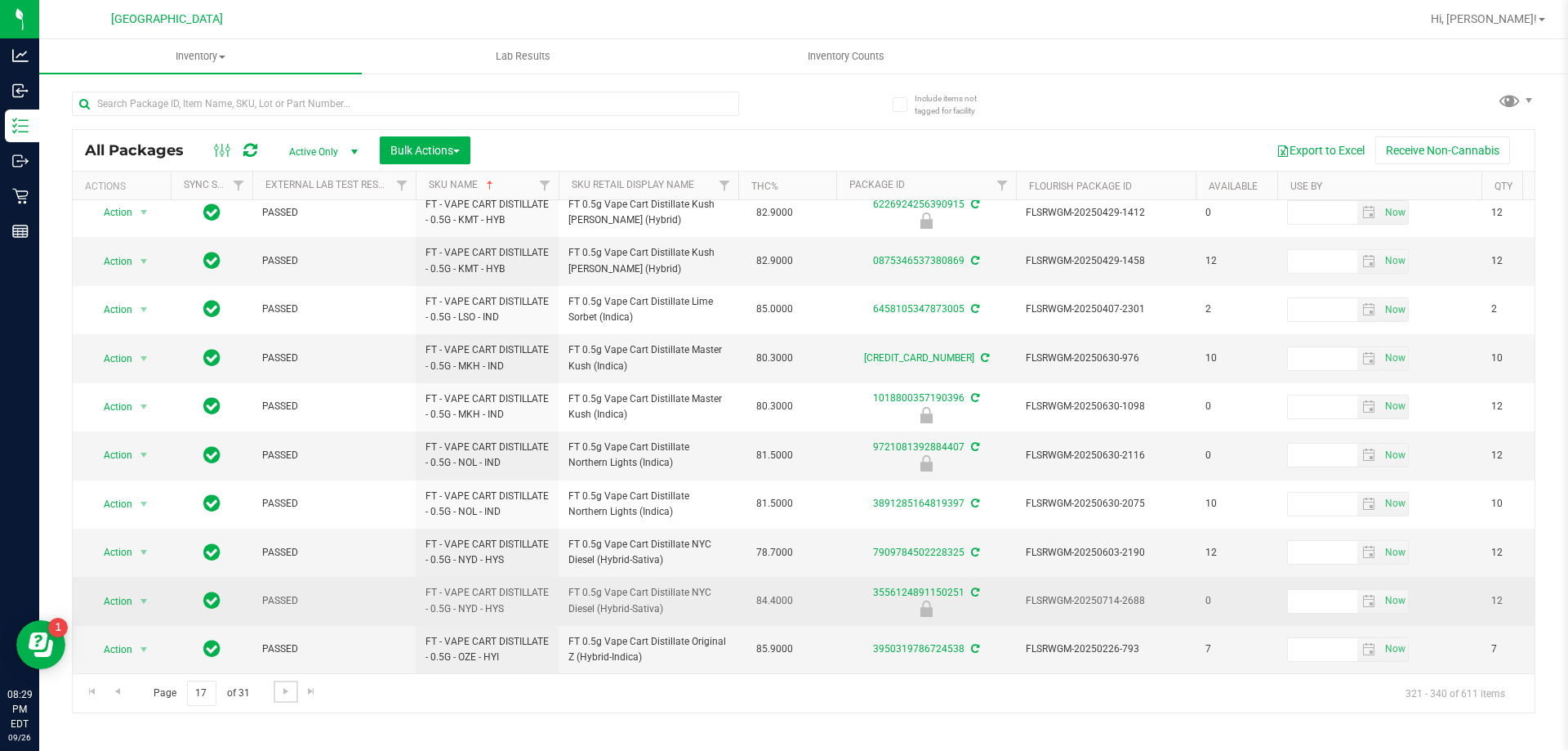
scroll to position [509, 0]
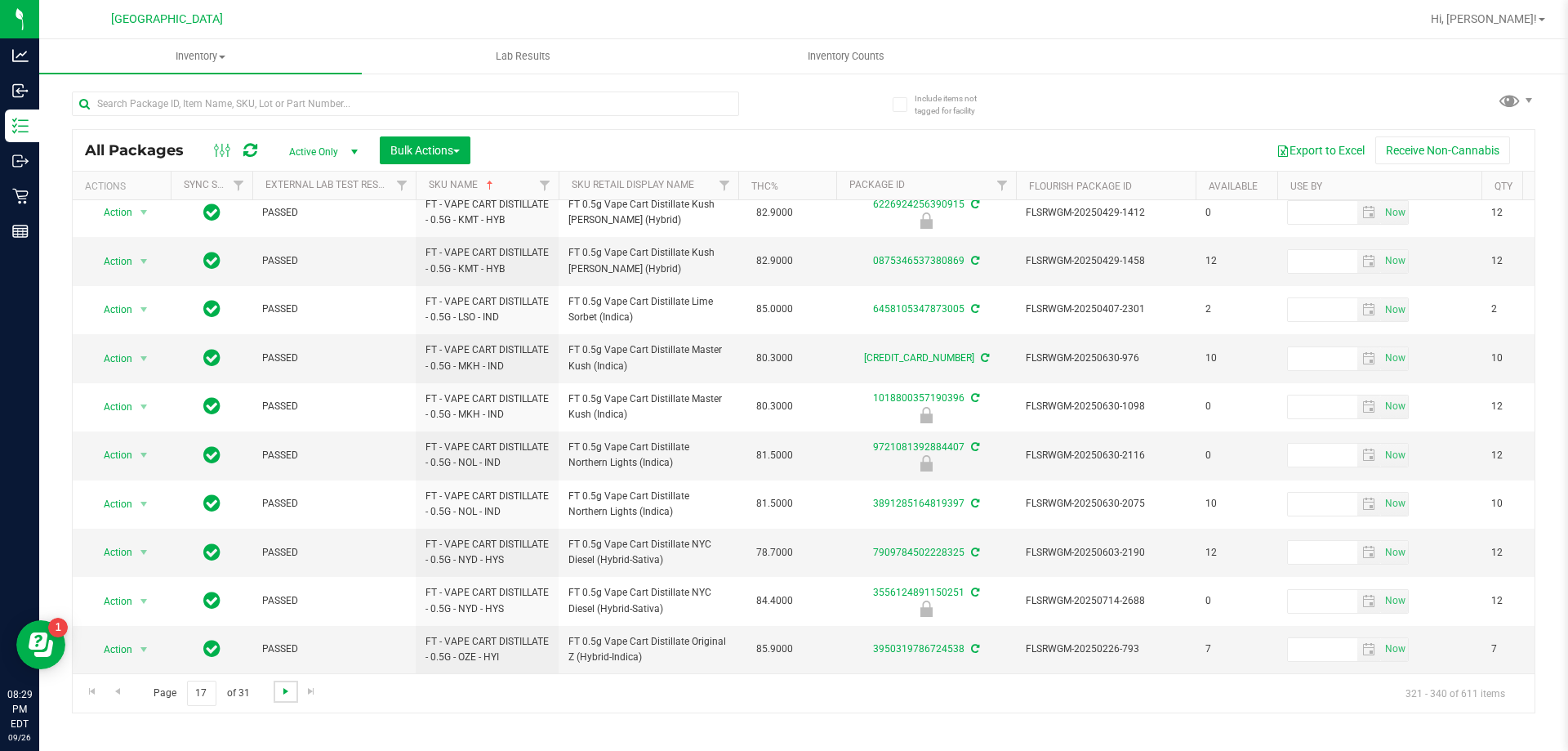
click at [291, 693] on span "Go to the next page" at bounding box center [286, 691] width 14 height 14
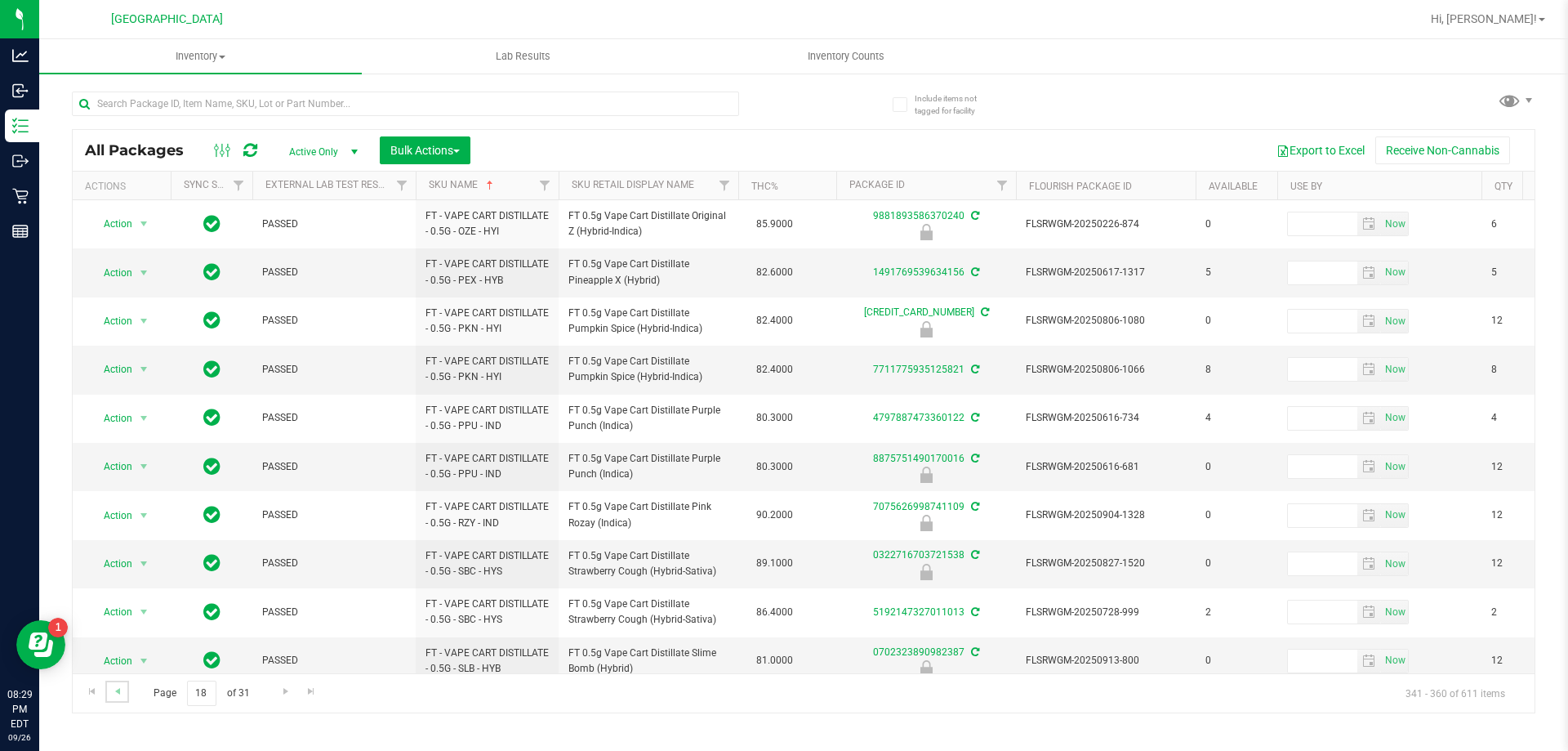
click at [125, 688] on link "Go to the previous page" at bounding box center [117, 691] width 23 height 22
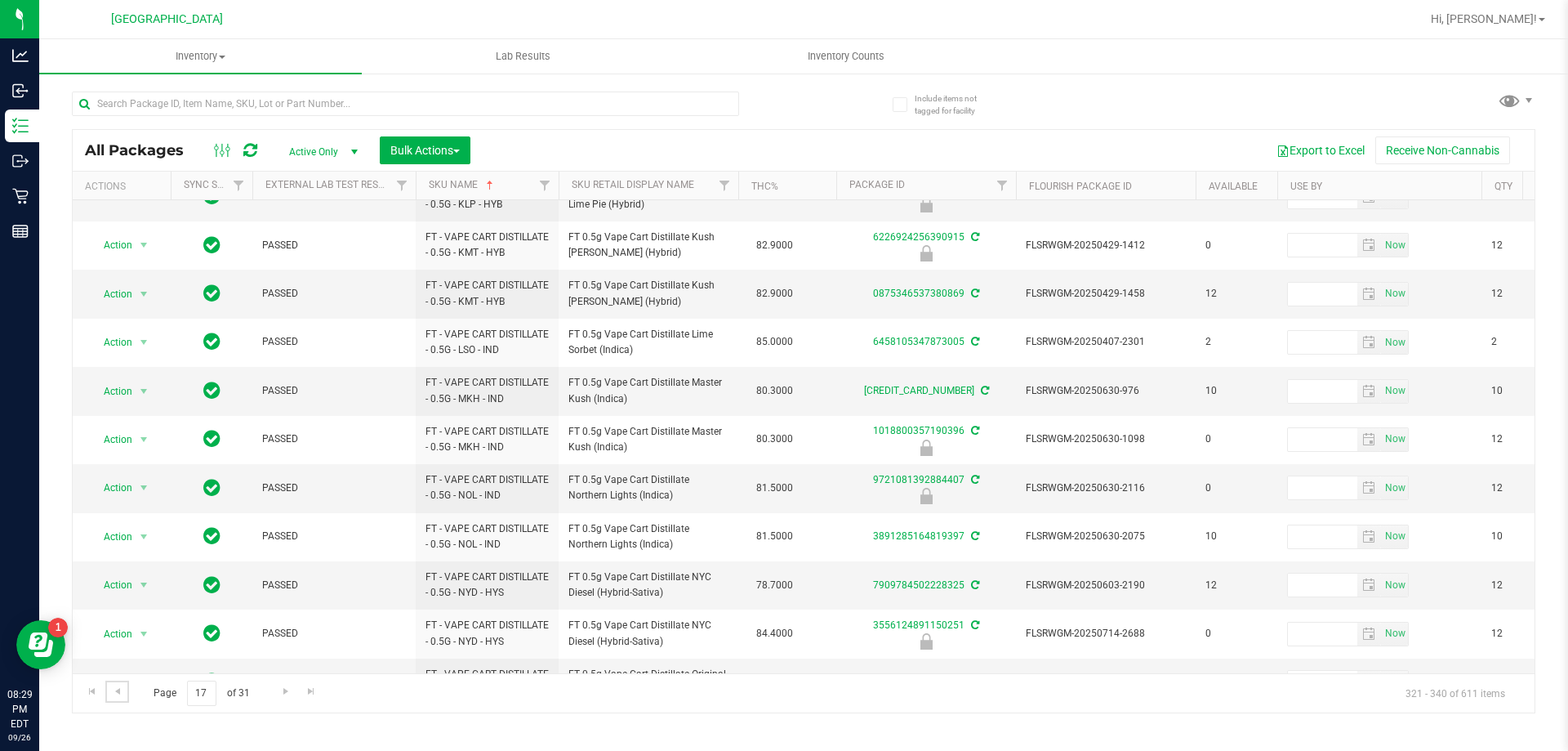
scroll to position [509, 0]
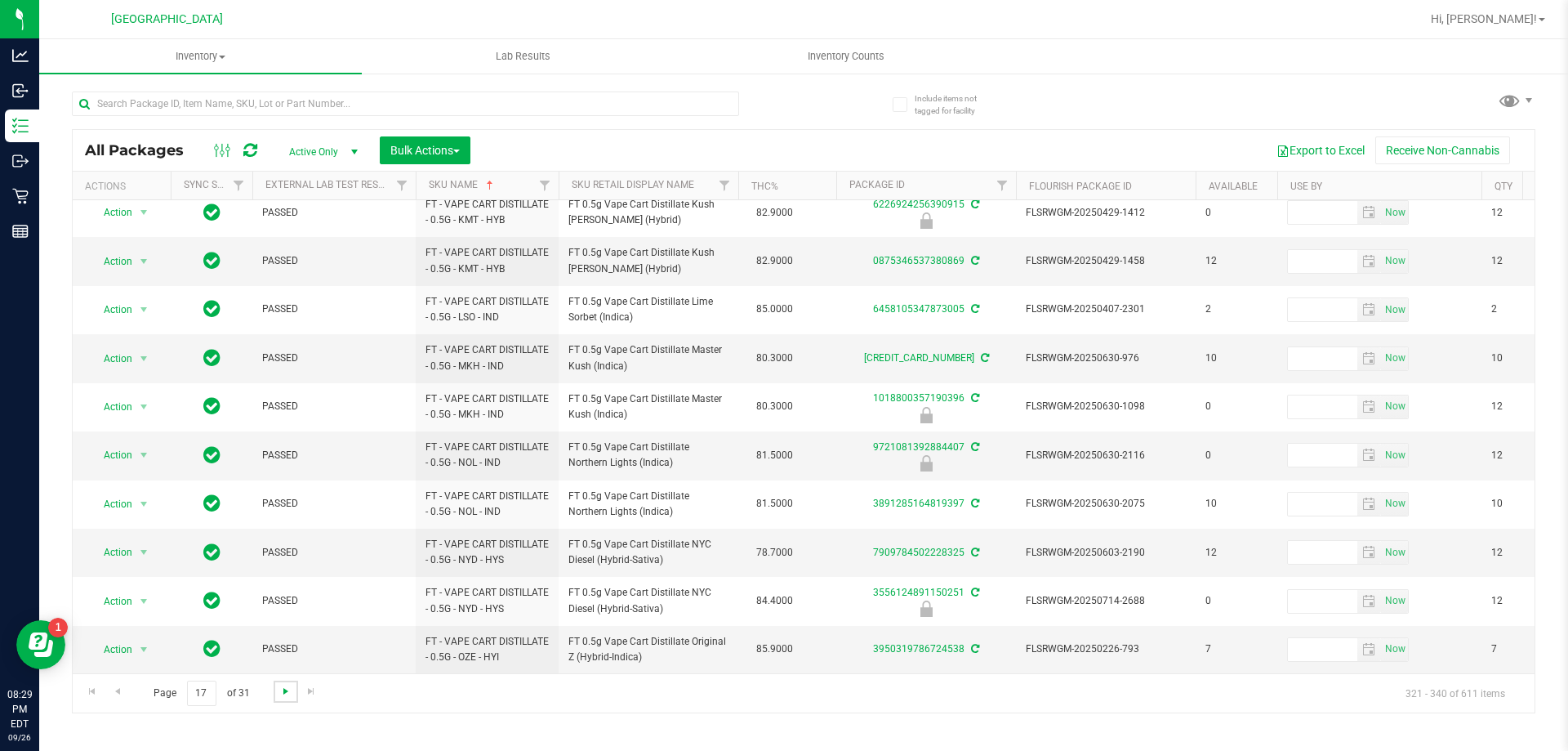
click at [279, 687] on span "Go to the next page" at bounding box center [286, 691] width 14 height 14
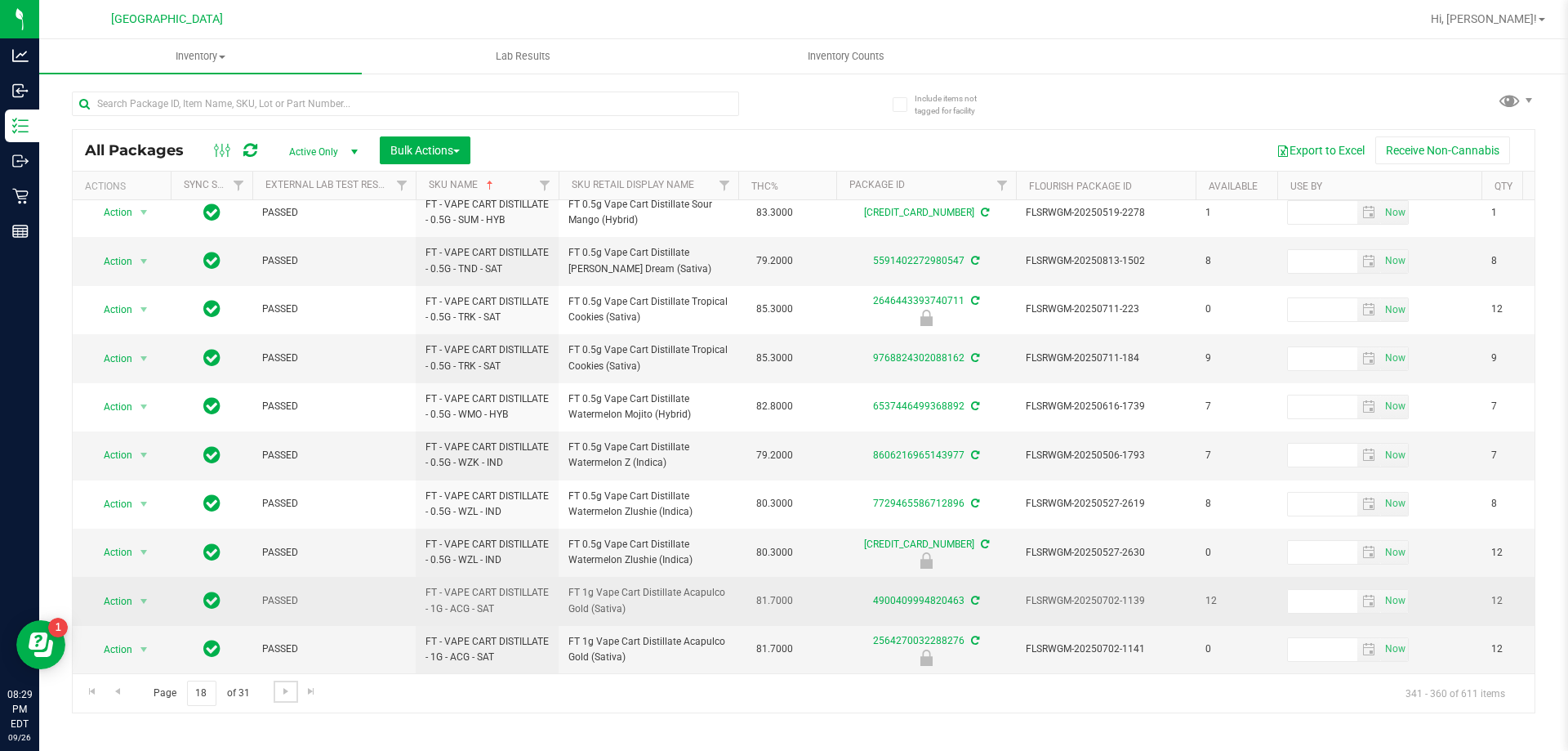
scroll to position [525, 0]
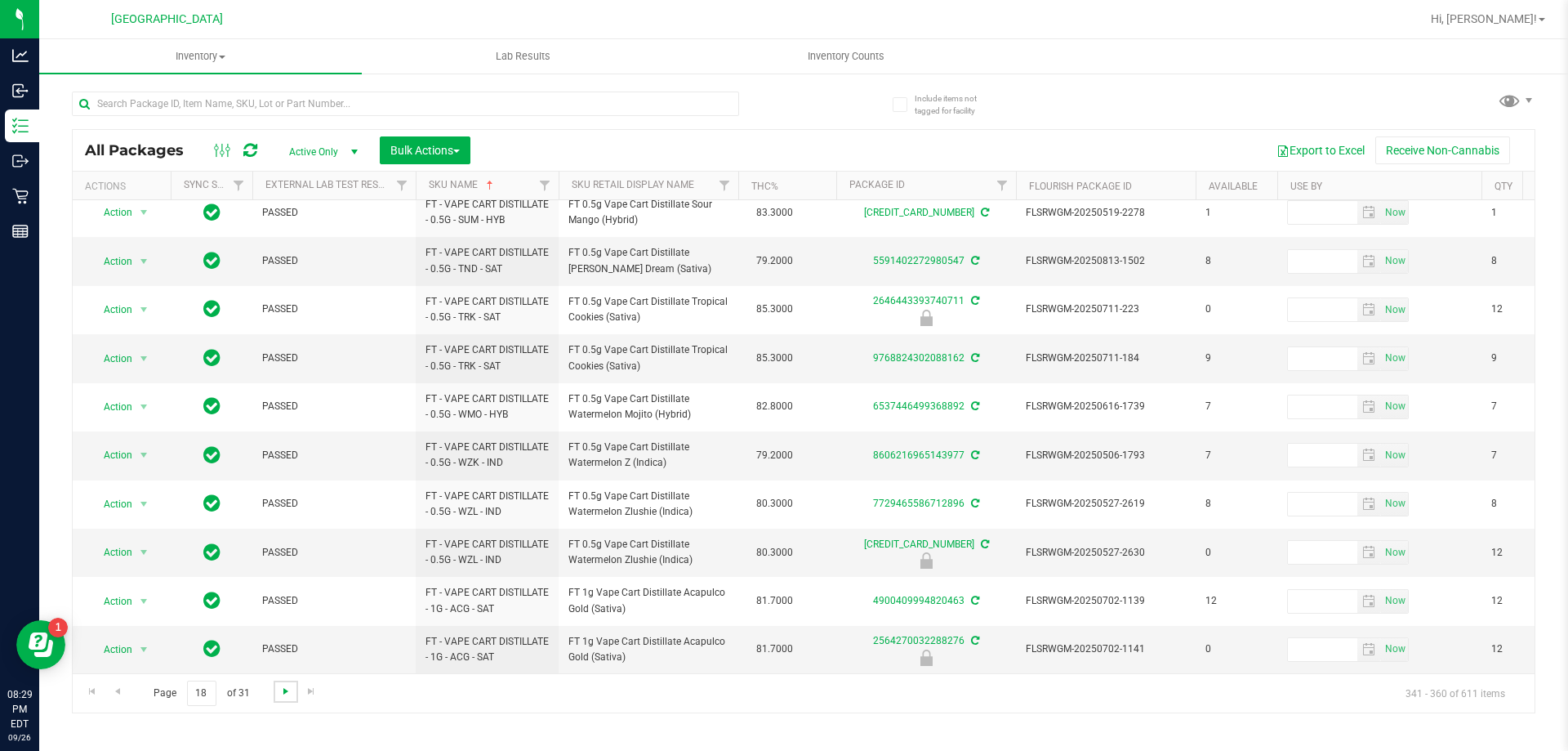
click at [279, 691] on span "Go to the next page" at bounding box center [286, 691] width 14 height 14
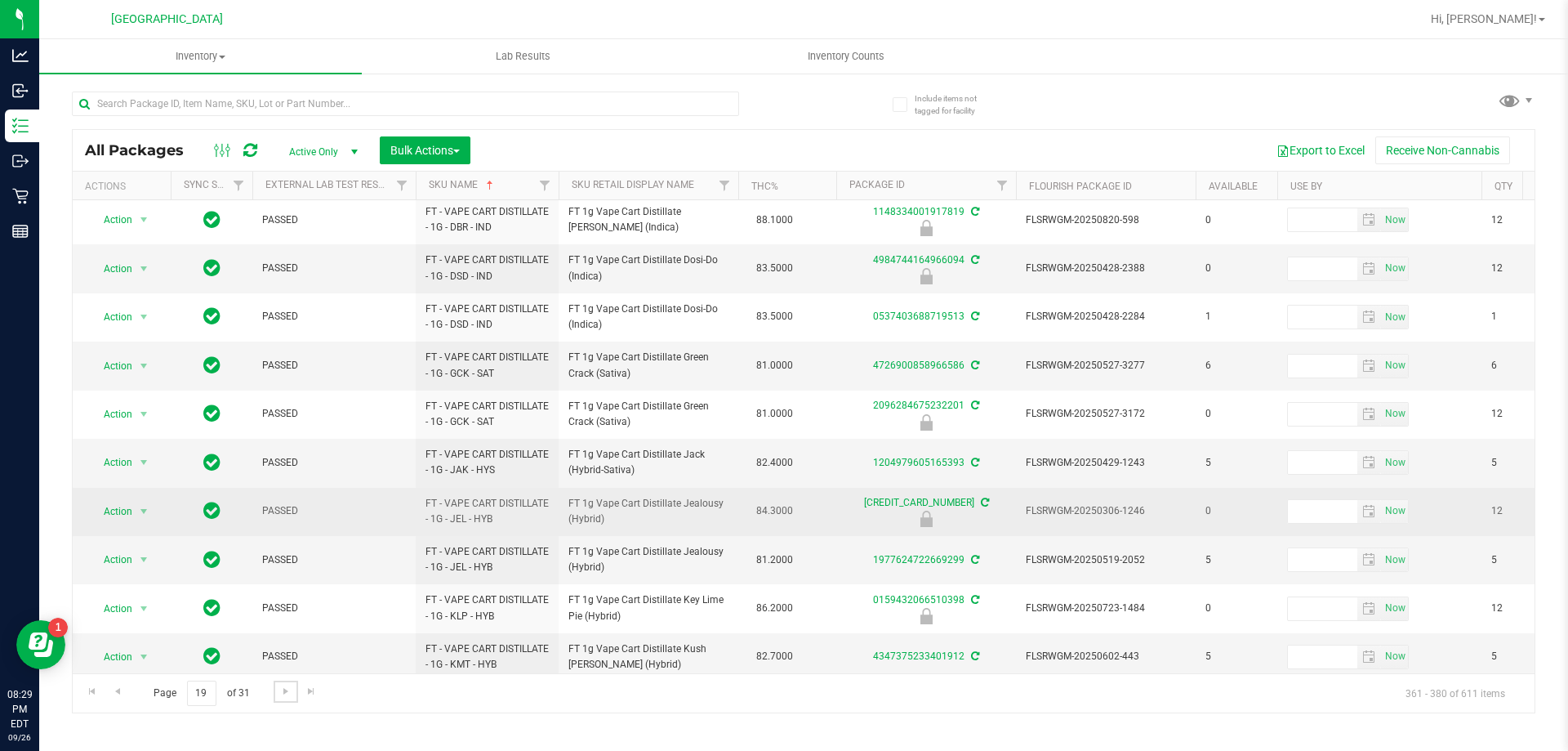
scroll to position [509, 0]
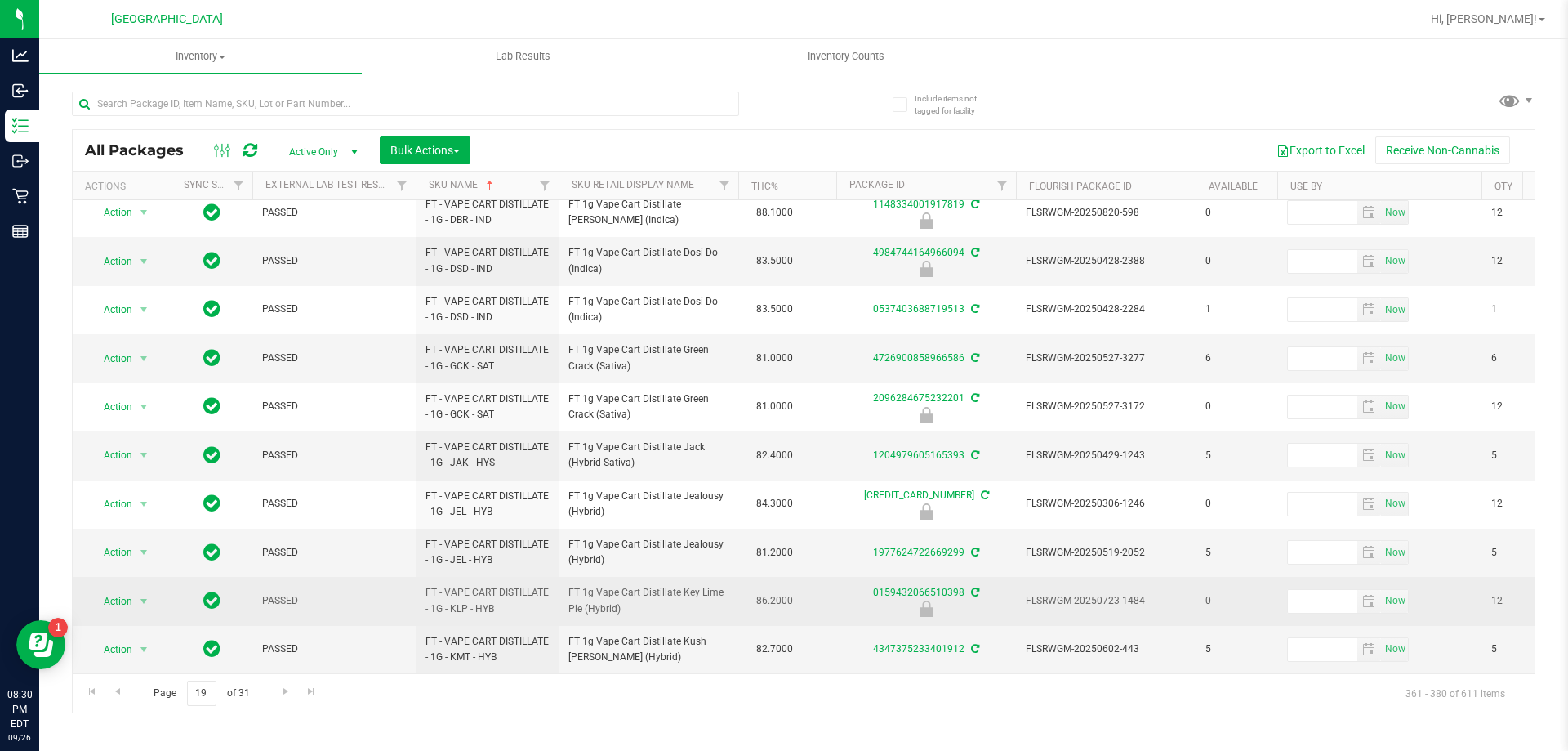
drag, startPoint x: 643, startPoint y: 597, endPoint x: 569, endPoint y: 587, distance: 74.7
click at [569, 587] on span "FT 1g Vape Cart Distillate Key Lime Pie (Hybrid)" at bounding box center [649, 600] width 160 height 31
copy span "FT 1g Vape Cart Distillate Key Lime Pie (Hybrid)"
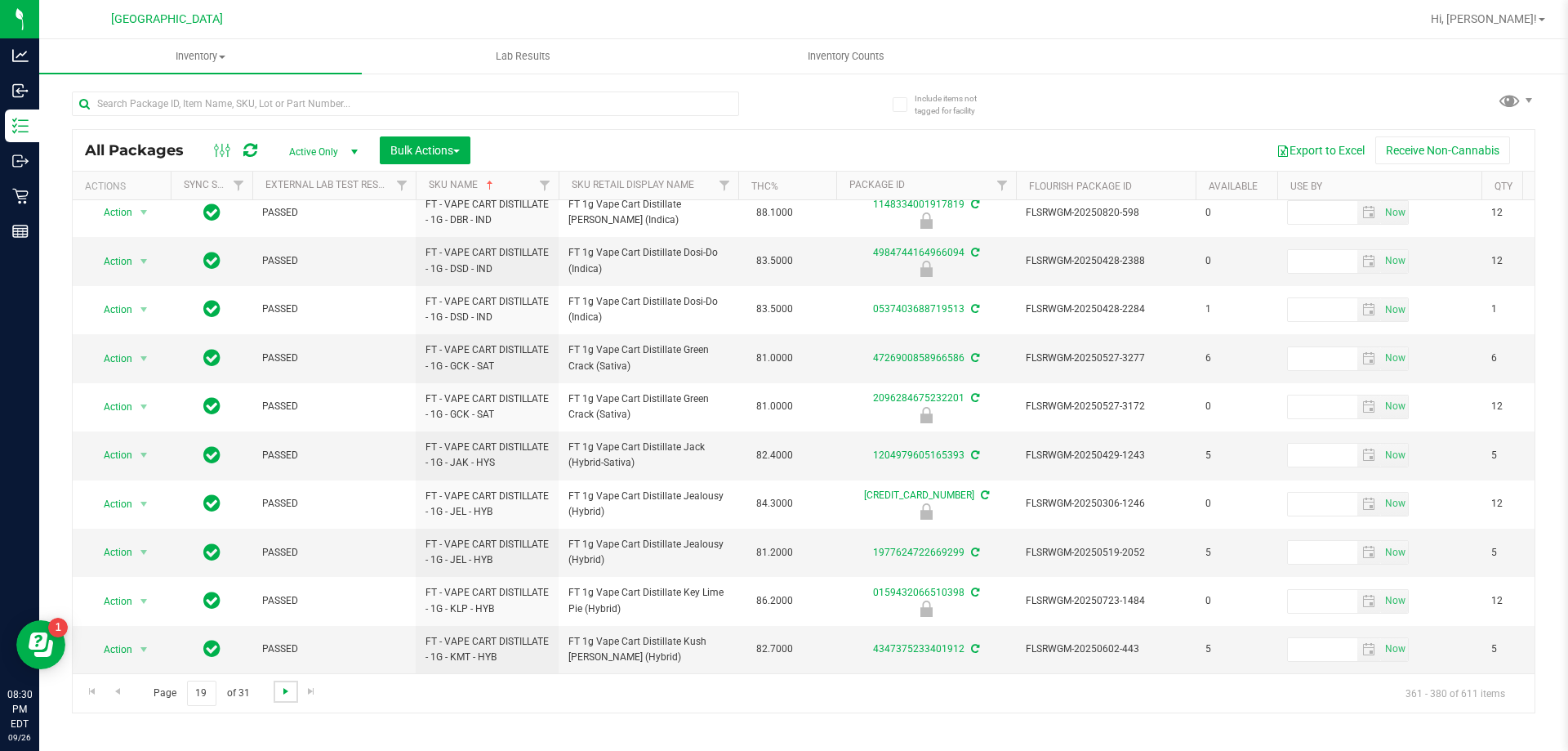
click at [287, 688] on span "Go to the next page" at bounding box center [286, 691] width 14 height 14
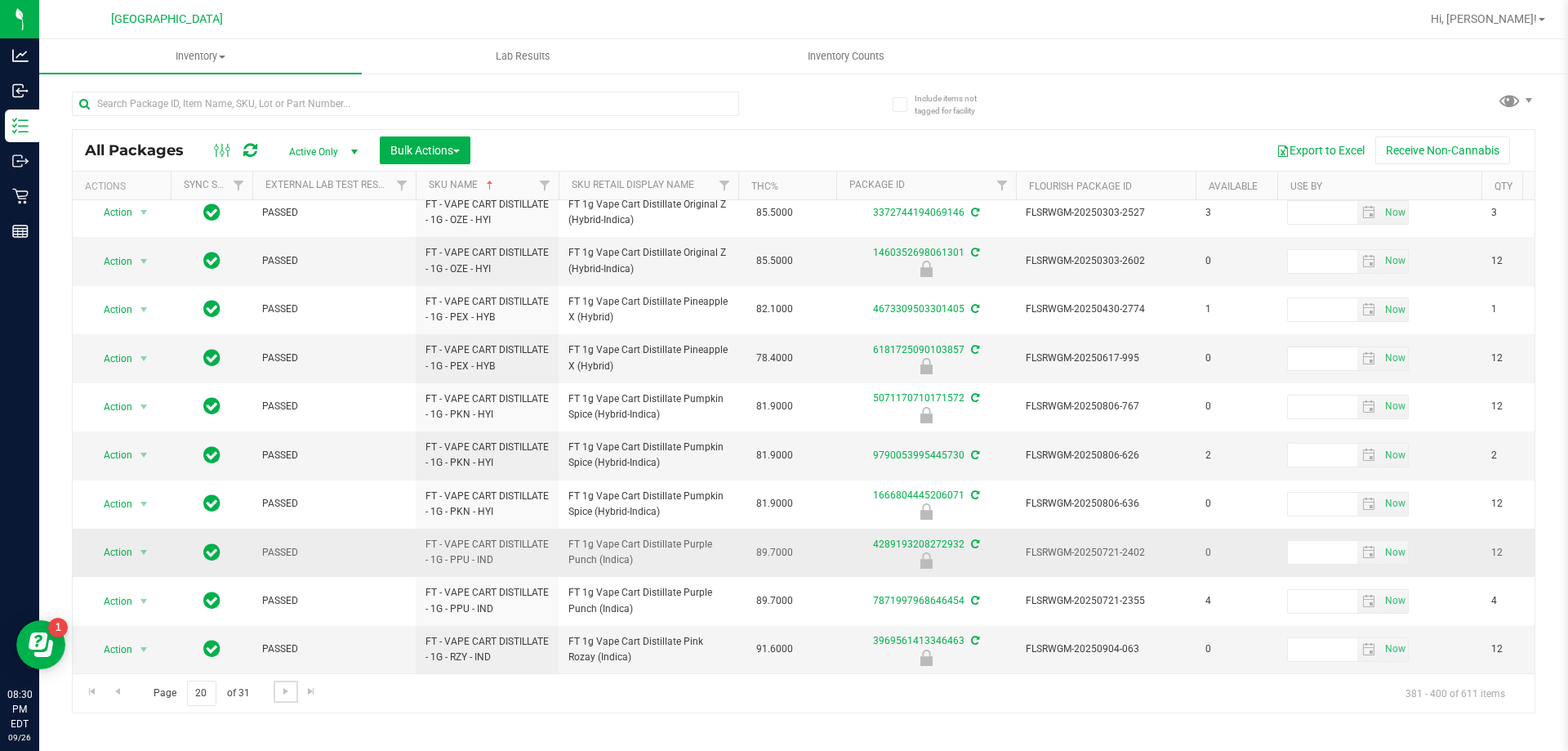
scroll to position [509, 0]
click at [286, 697] on span "Go to the next page" at bounding box center [286, 691] width 14 height 14
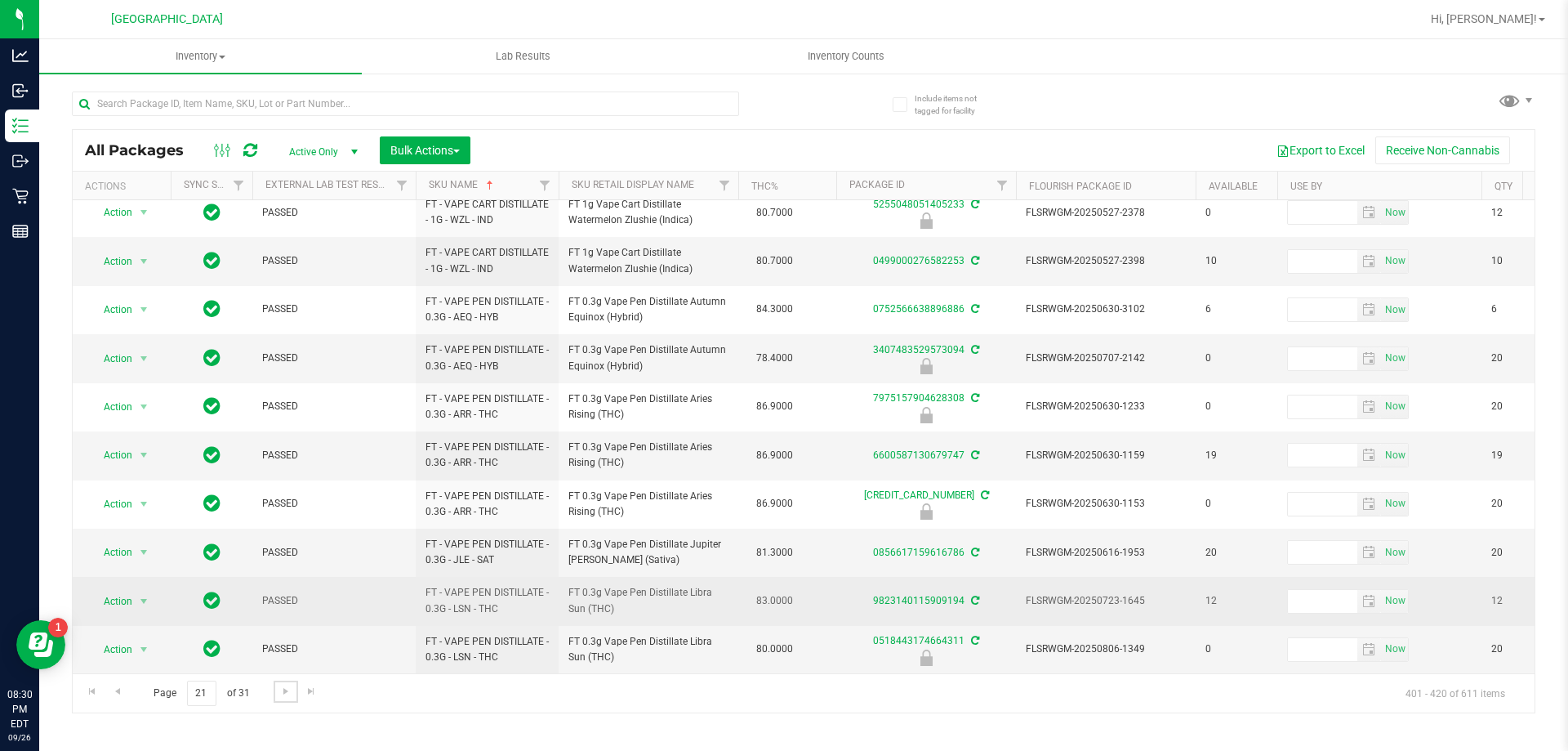
scroll to position [509, 0]
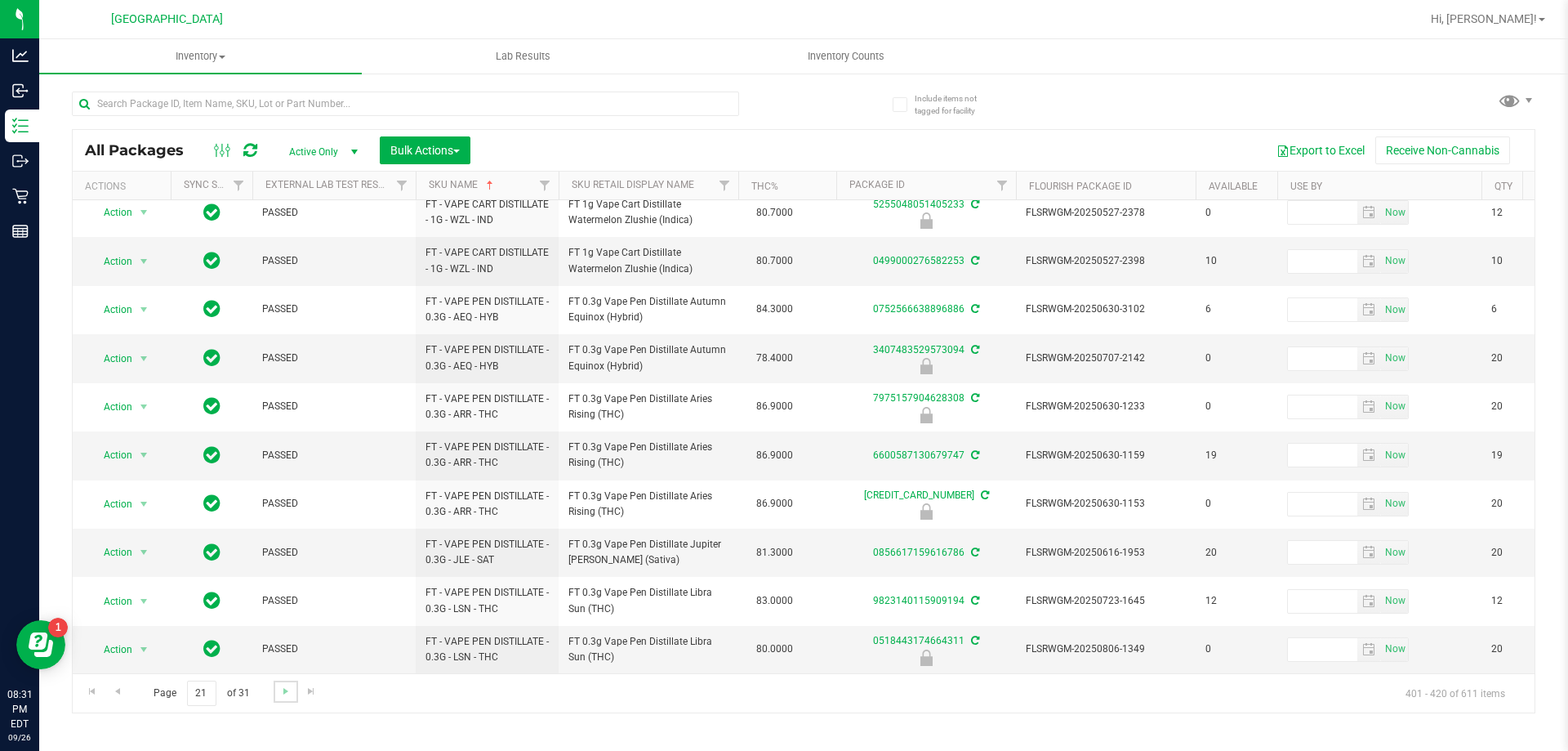
click at [286, 698] on link "Go to the next page" at bounding box center [286, 691] width 23 height 22
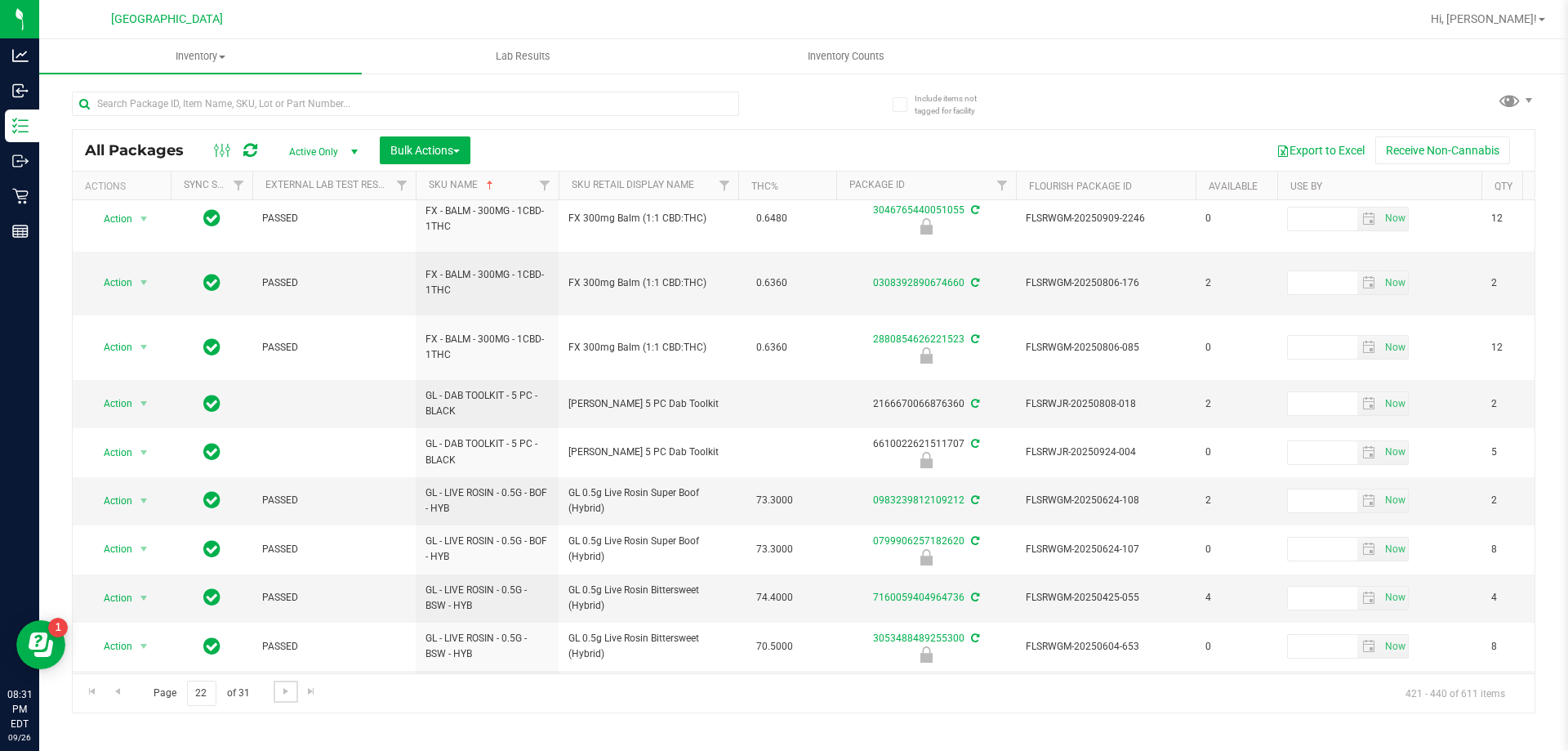
scroll to position [509, 0]
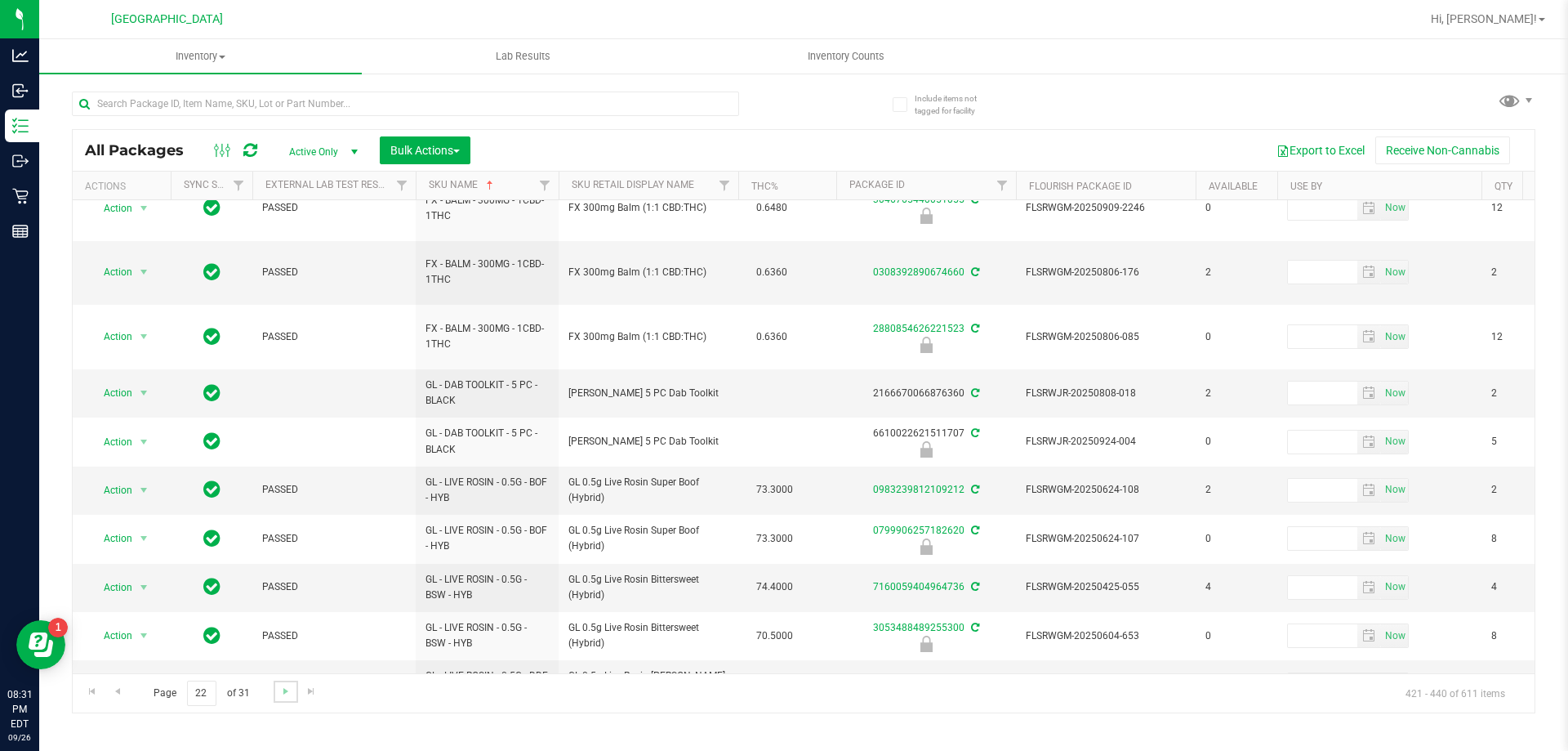
click at [283, 699] on link "Go to the next page" at bounding box center [286, 691] width 23 height 22
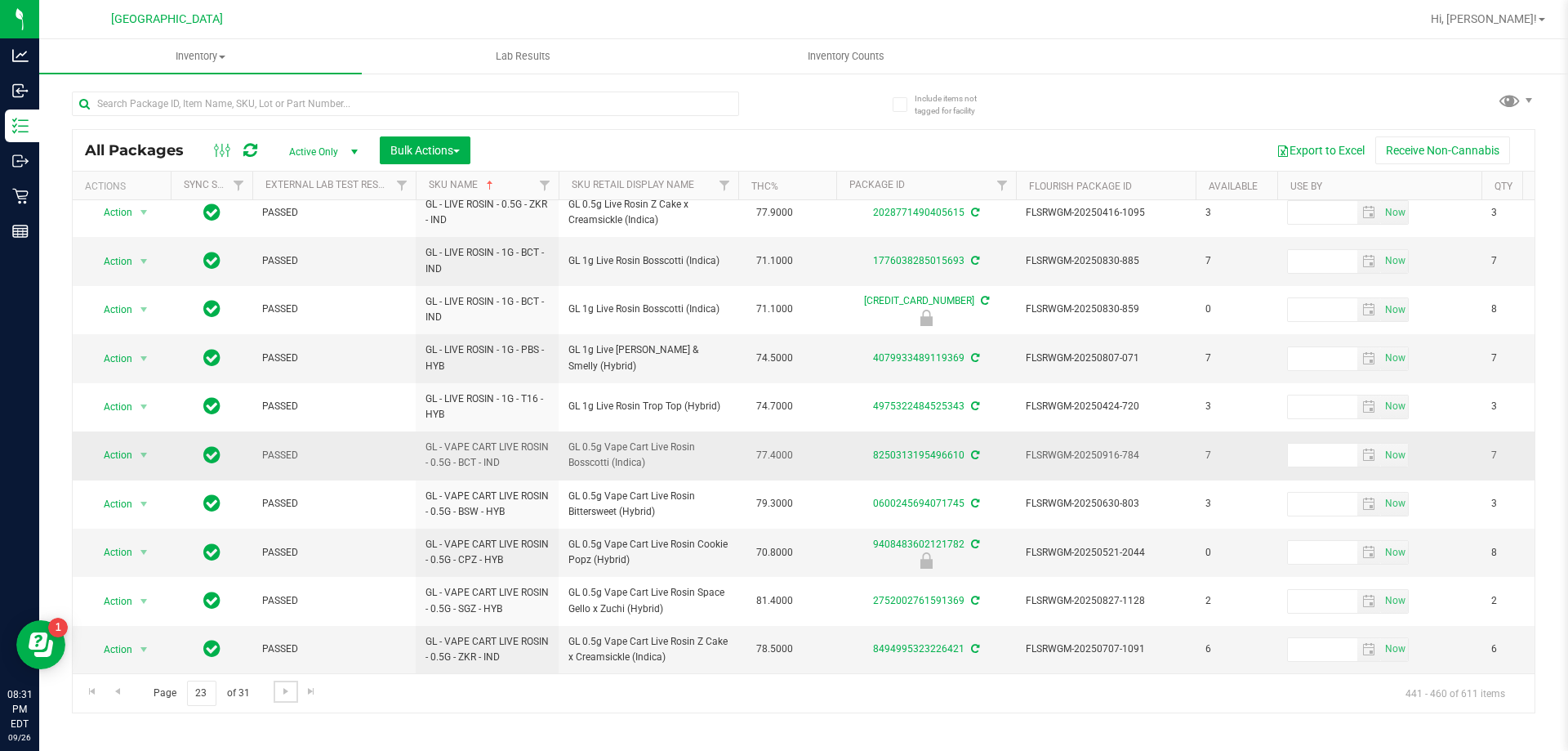
scroll to position [509, 0]
drag, startPoint x: 670, startPoint y: 554, endPoint x: 546, endPoint y: 528, distance: 126.7
click at [623, 548] on span "GL 0.5g Vape Cart Live Rosin Cookie Popz (Hybrid)" at bounding box center [649, 552] width 160 height 31
drag, startPoint x: 642, startPoint y: 552, endPoint x: 567, endPoint y: 532, distance: 77.6
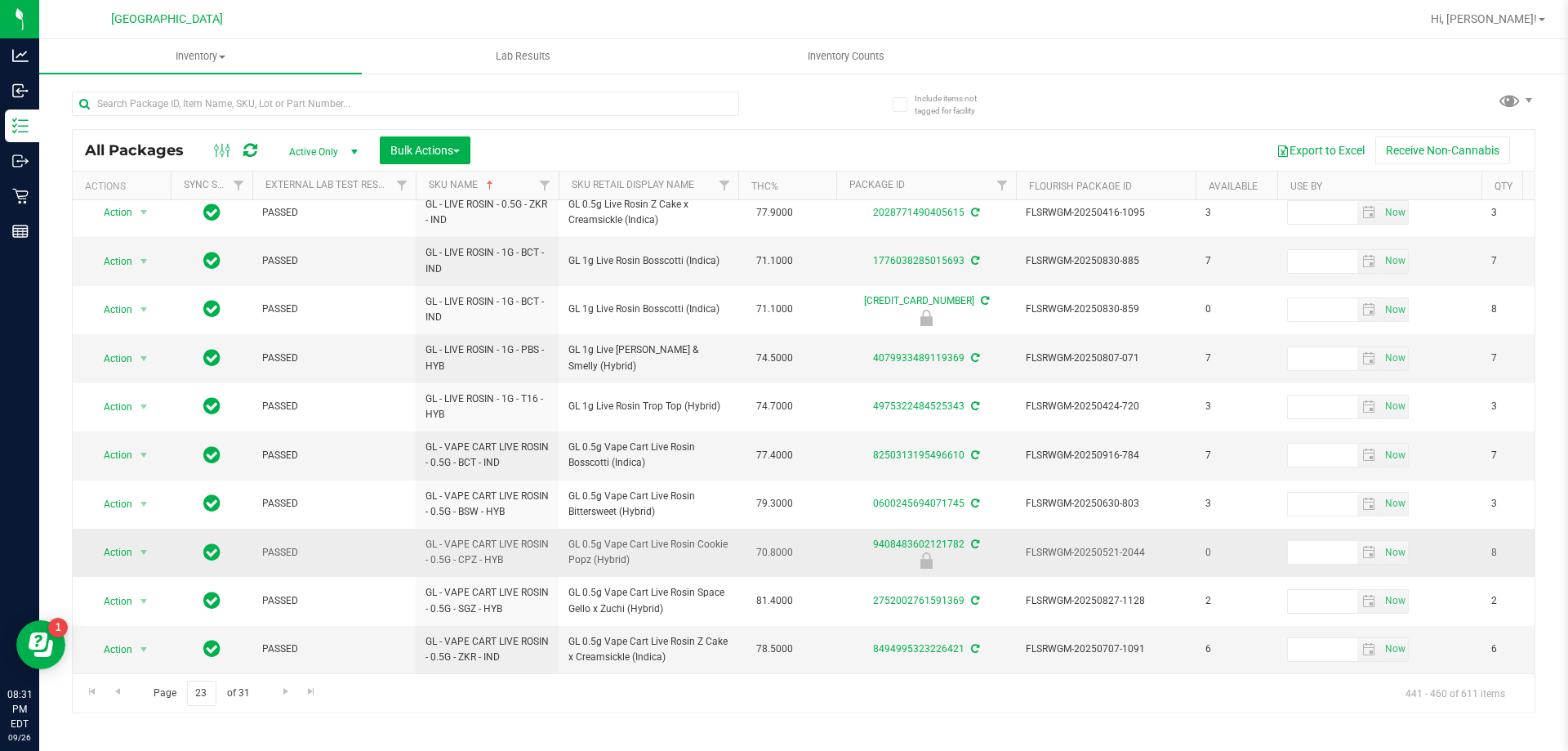
click at [563, 532] on td "GL 0.5g Vape Cart Live Rosin Cookie Popz (Hybrid)" at bounding box center [648, 552] width 179 height 48
copy span "GL 0.5g Vape Cart Live Rosin Cookie Popz (Hybrid)"
click at [283, 689] on span "Go to the next page" at bounding box center [286, 691] width 14 height 14
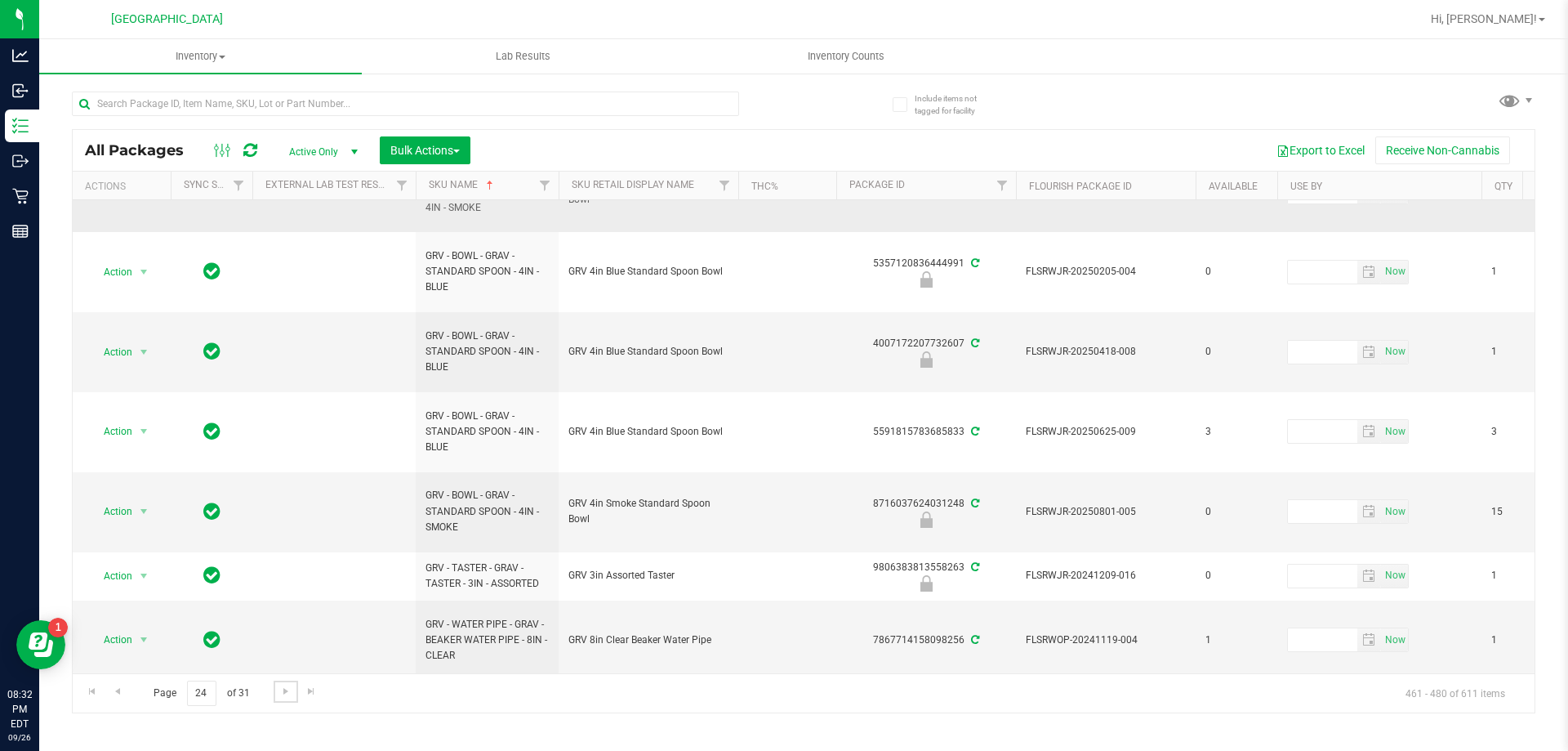
scroll to position [809, 0]
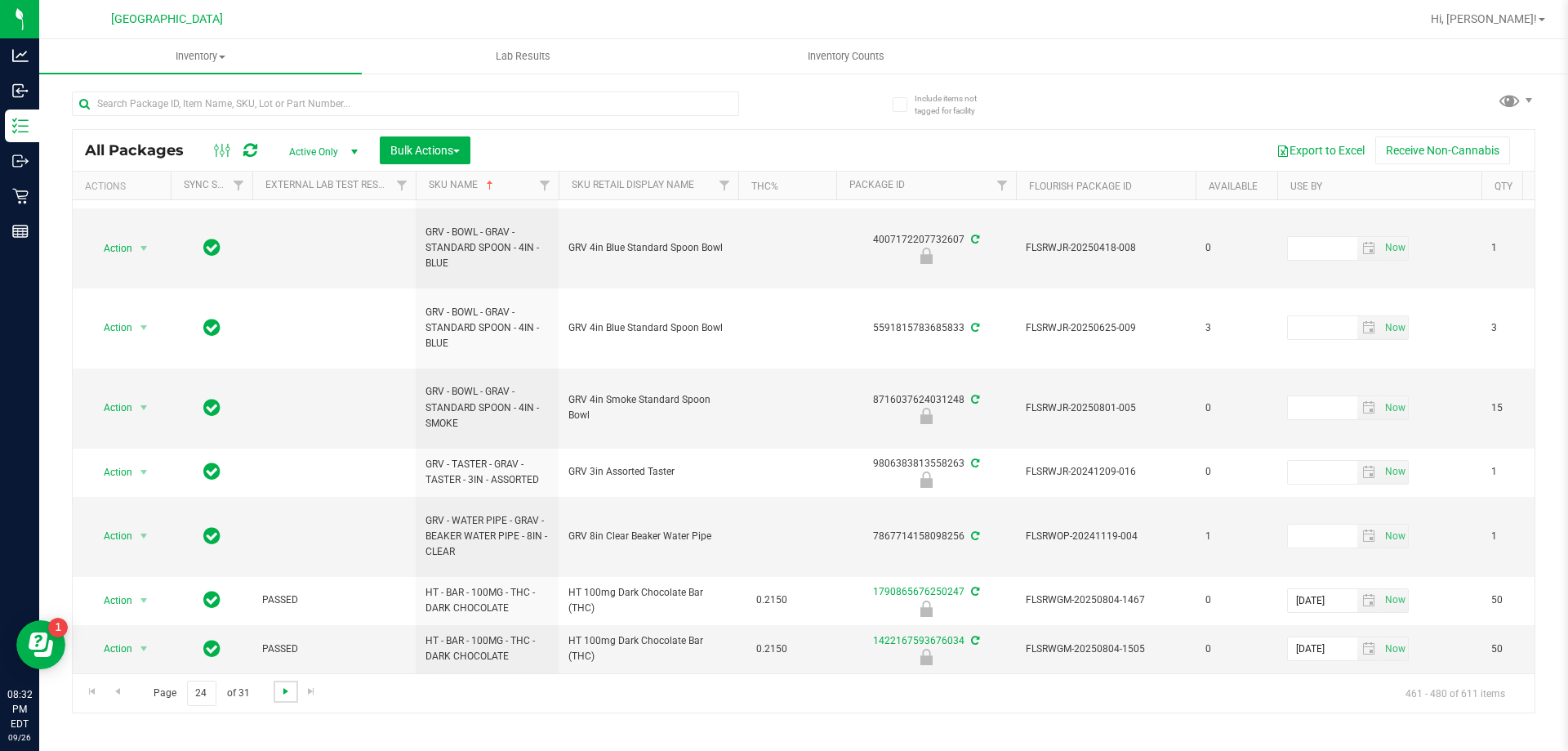
click at [283, 691] on span "Go to the next page" at bounding box center [286, 691] width 14 height 14
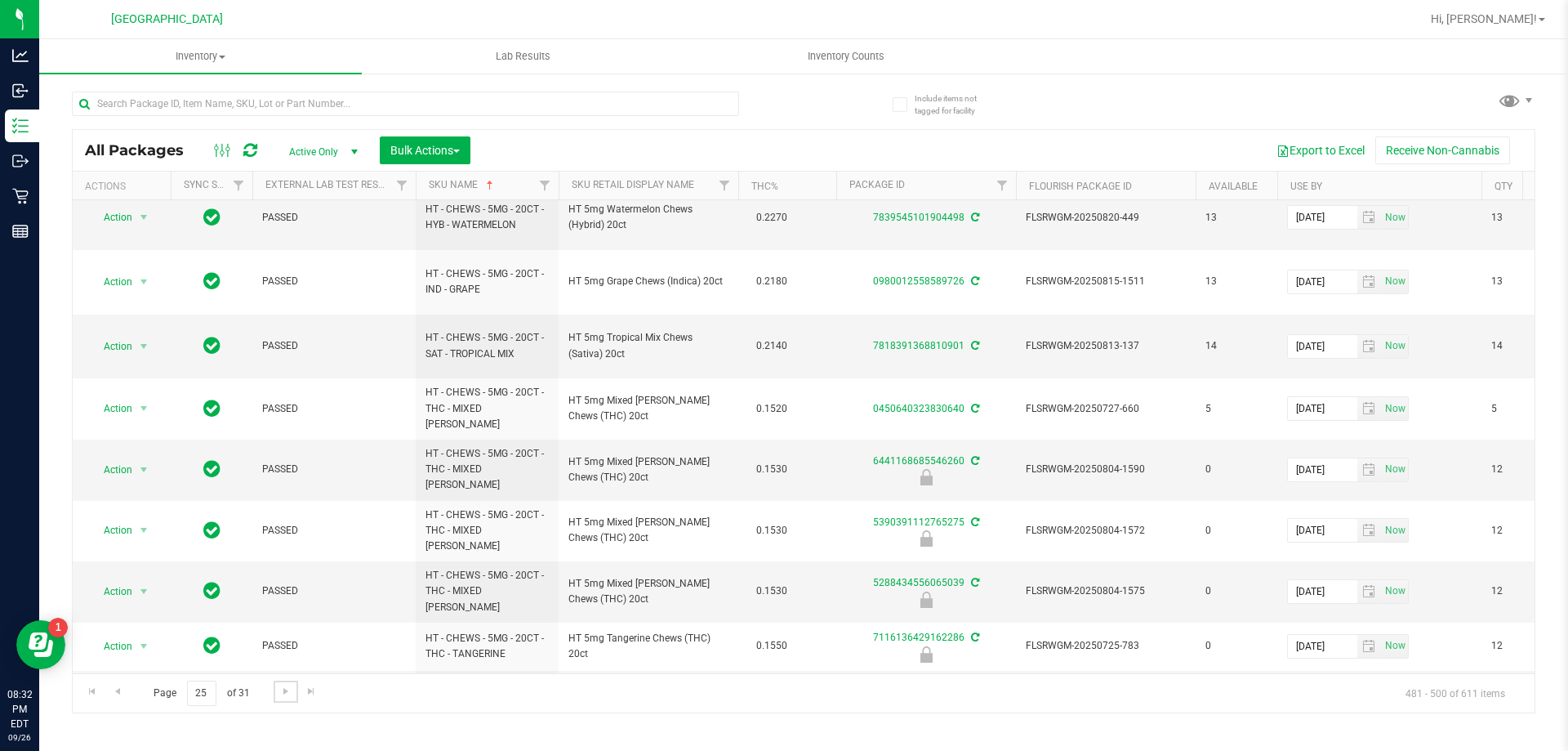
scroll to position [625, 0]
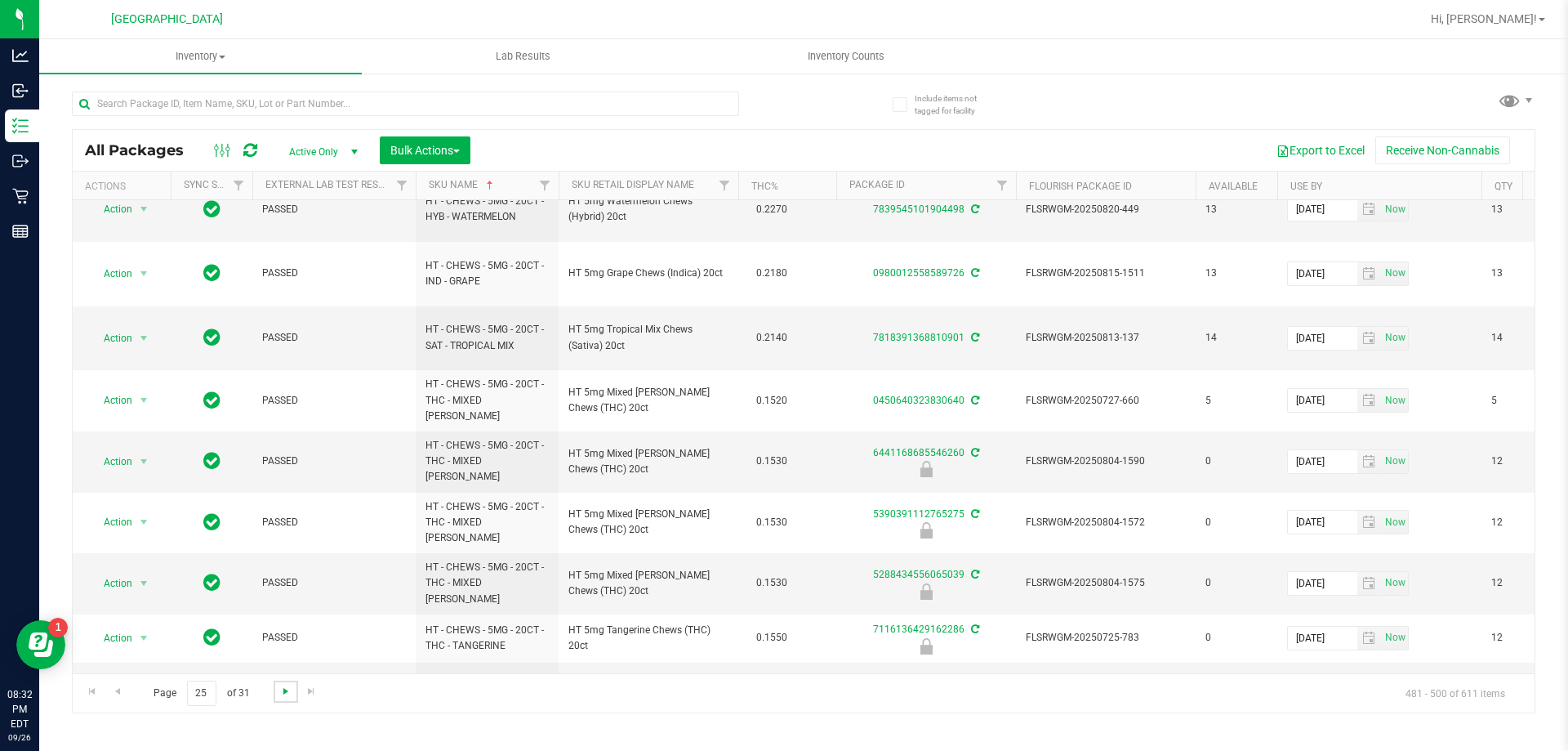
click at [283, 686] on span "Go to the next page" at bounding box center [286, 691] width 14 height 14
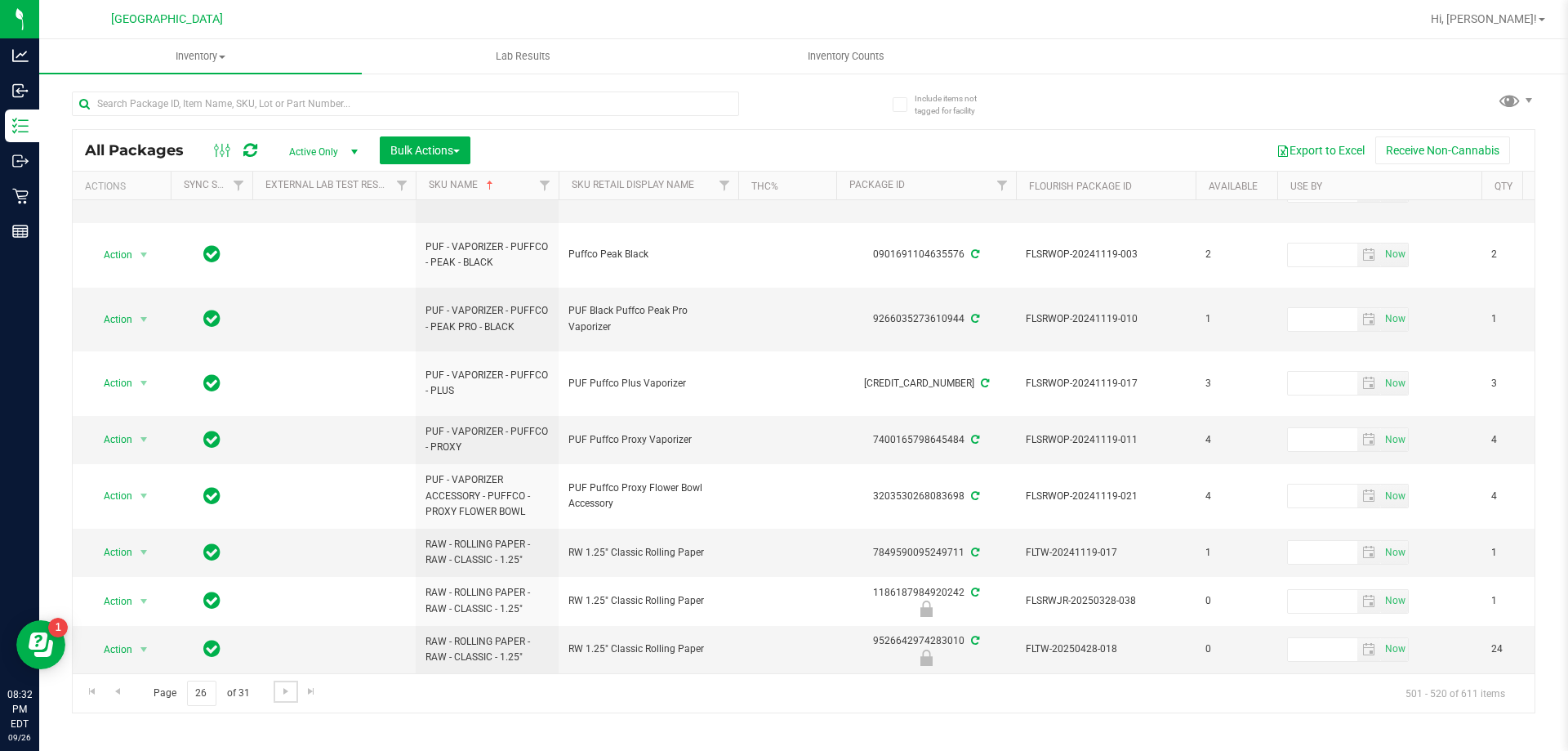
scroll to position [600, 0]
click at [279, 691] on span "Go to the next page" at bounding box center [286, 691] width 14 height 14
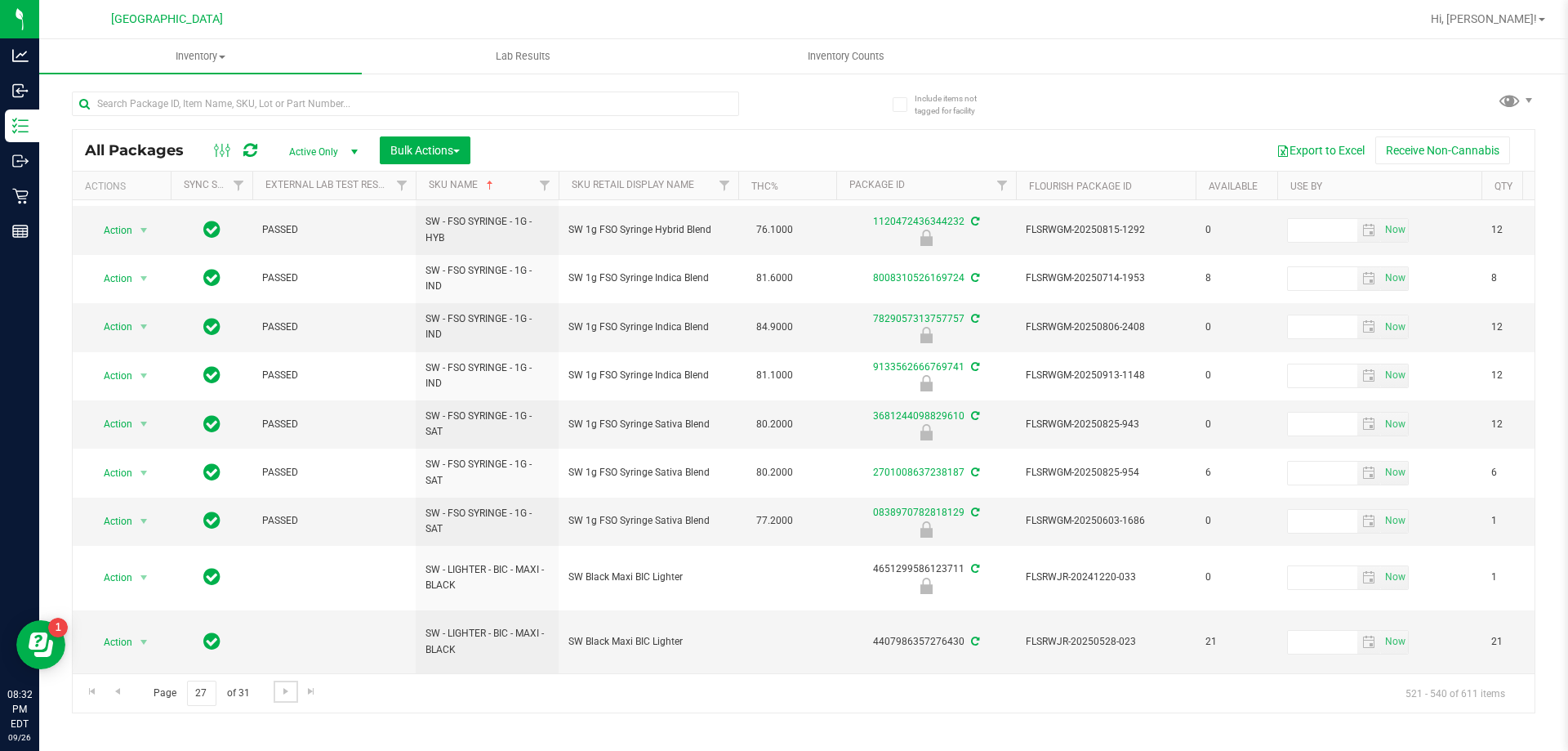
scroll to position [665, 0]
click at [282, 690] on span "Go to the next page" at bounding box center [286, 691] width 14 height 14
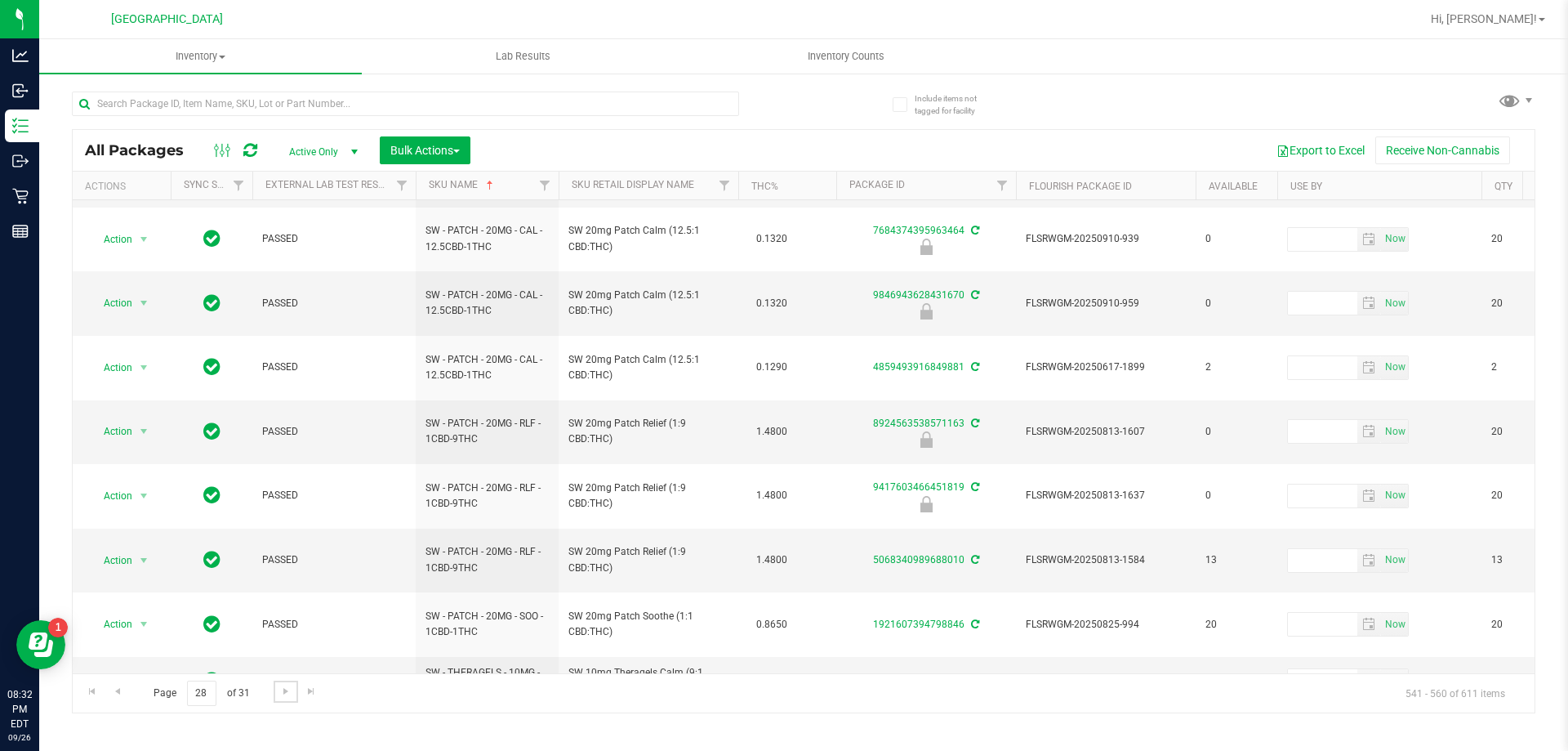
scroll to position [600, 0]
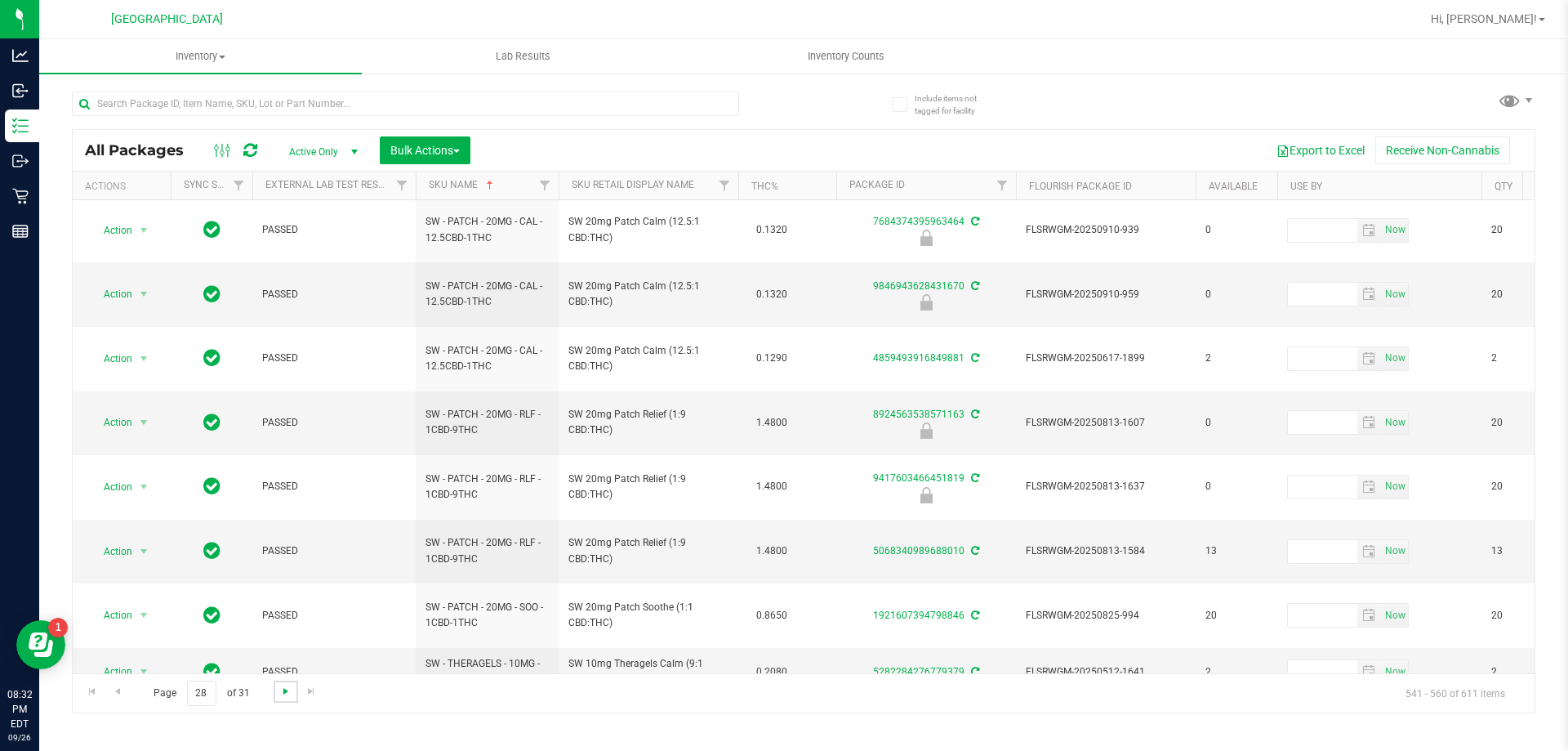
click at [289, 691] on span "Go to the next page" at bounding box center [286, 691] width 14 height 14
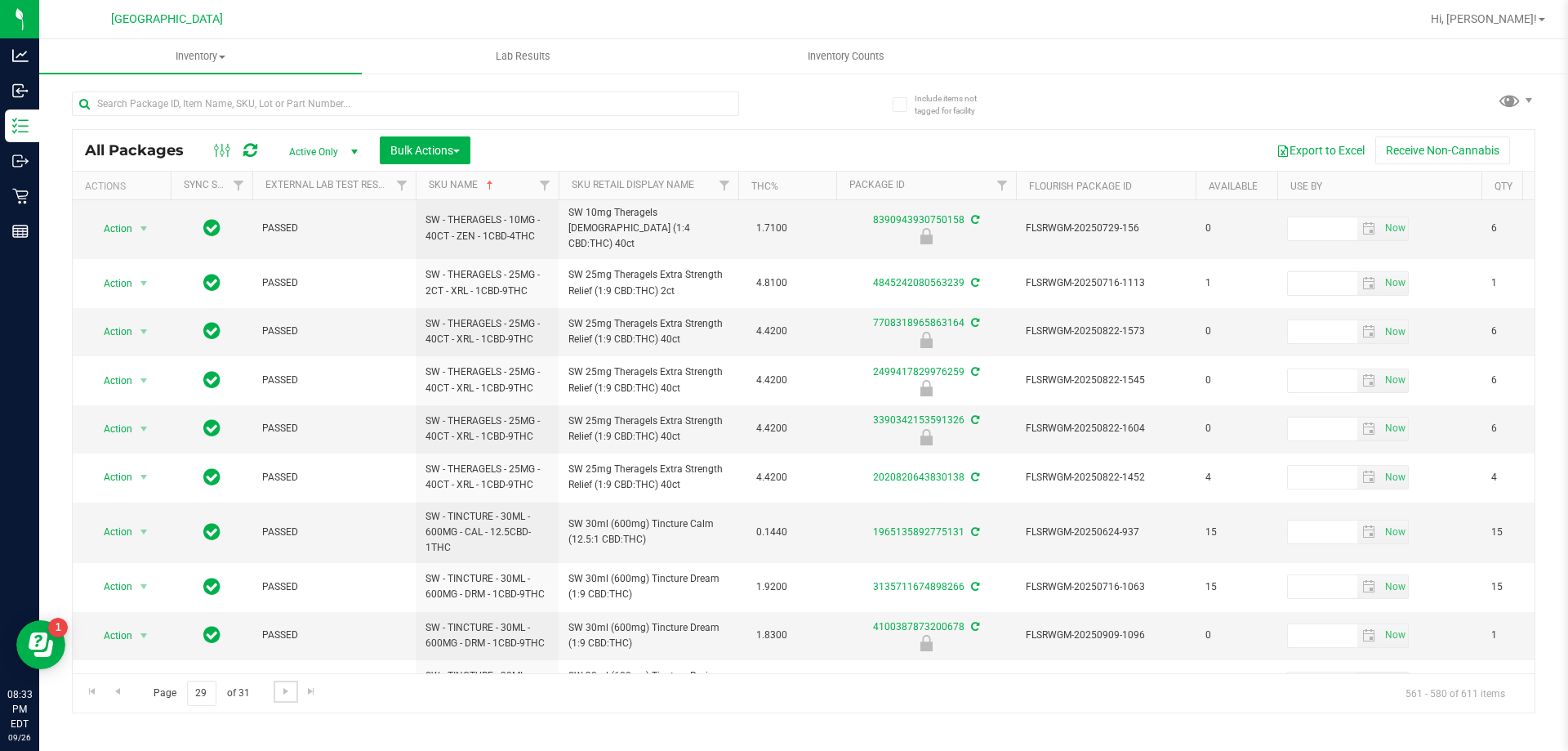
scroll to position [521, 0]
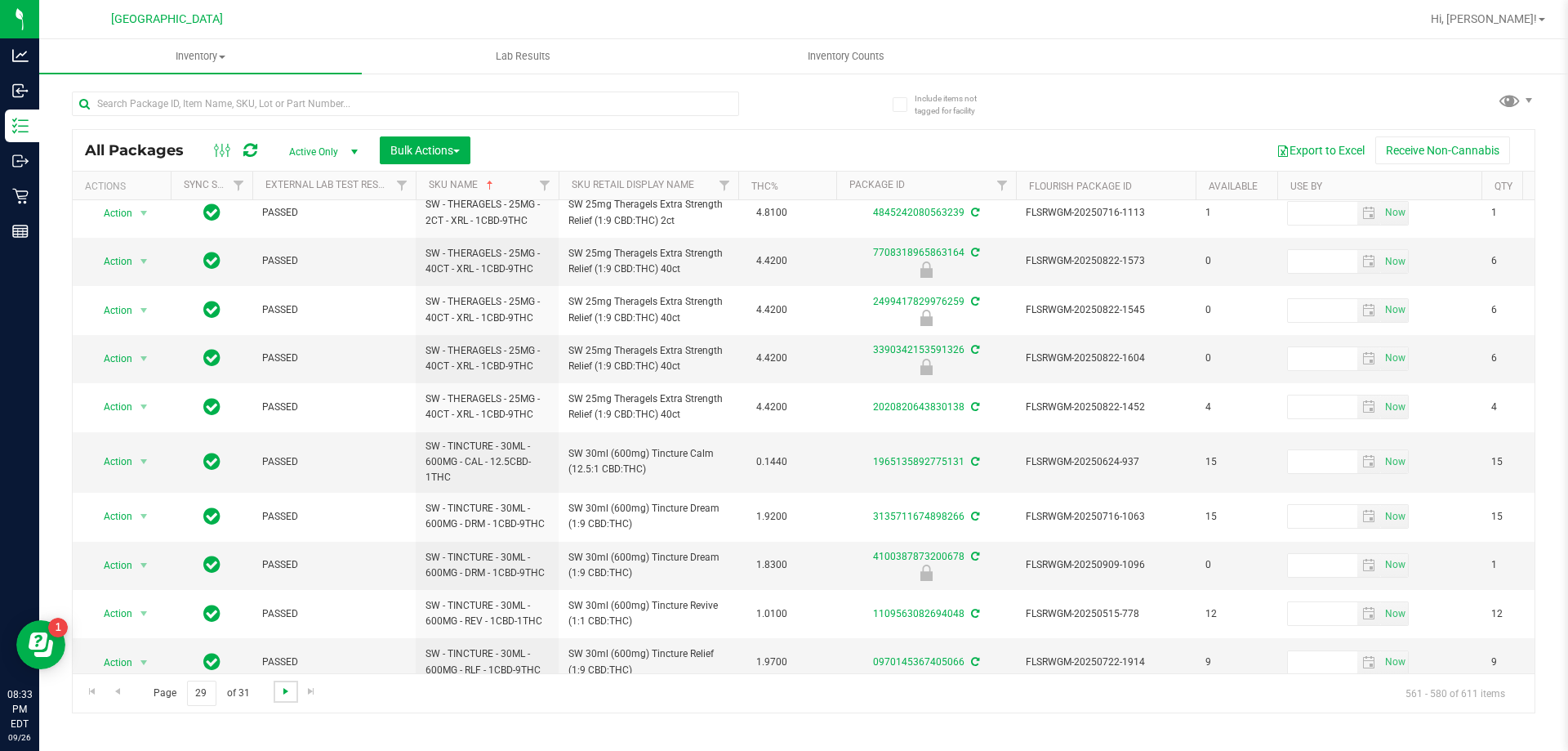
click at [283, 695] on span "Go to the next page" at bounding box center [286, 691] width 14 height 14
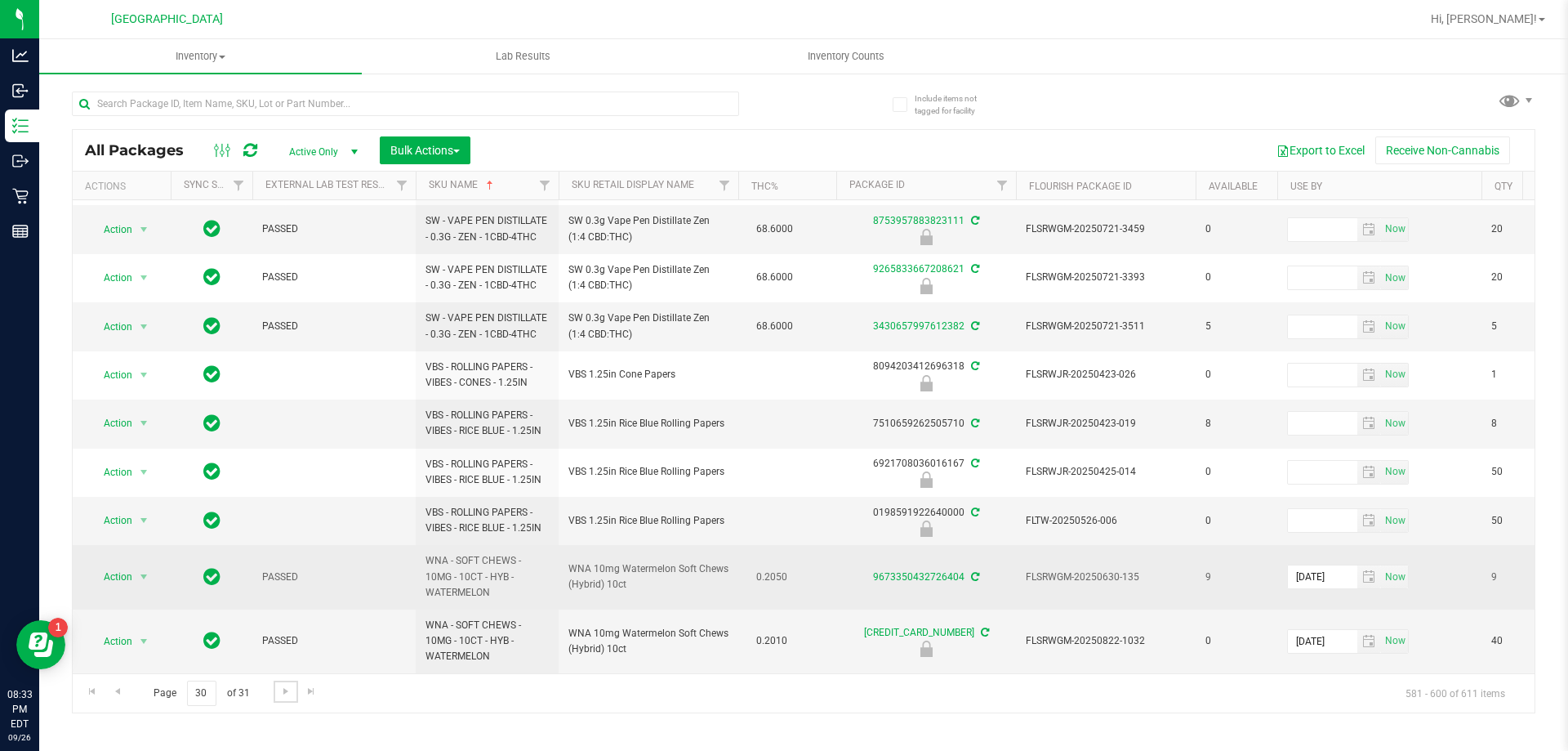
scroll to position [541, 0]
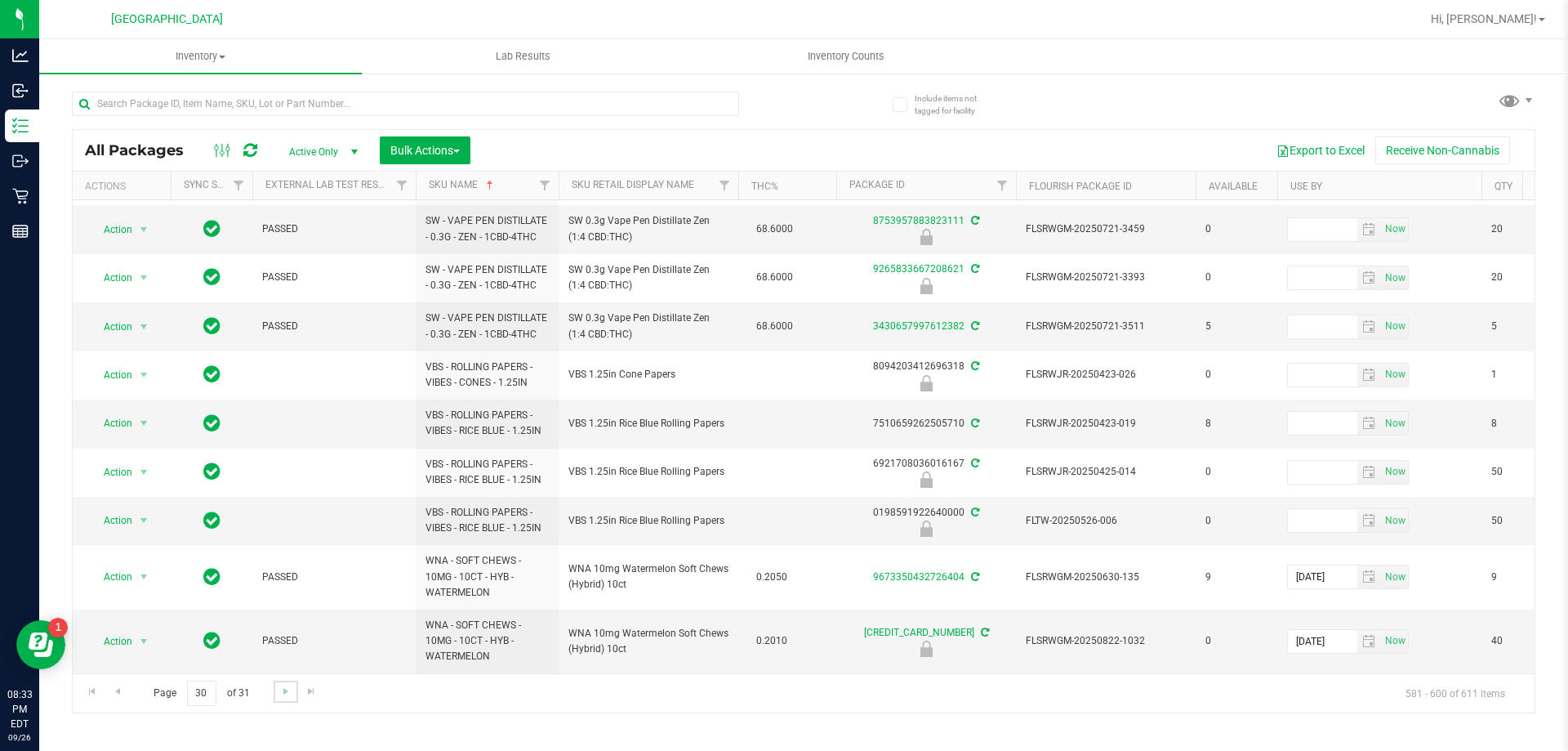
click at [292, 699] on link "Go to the next page" at bounding box center [286, 691] width 23 height 22
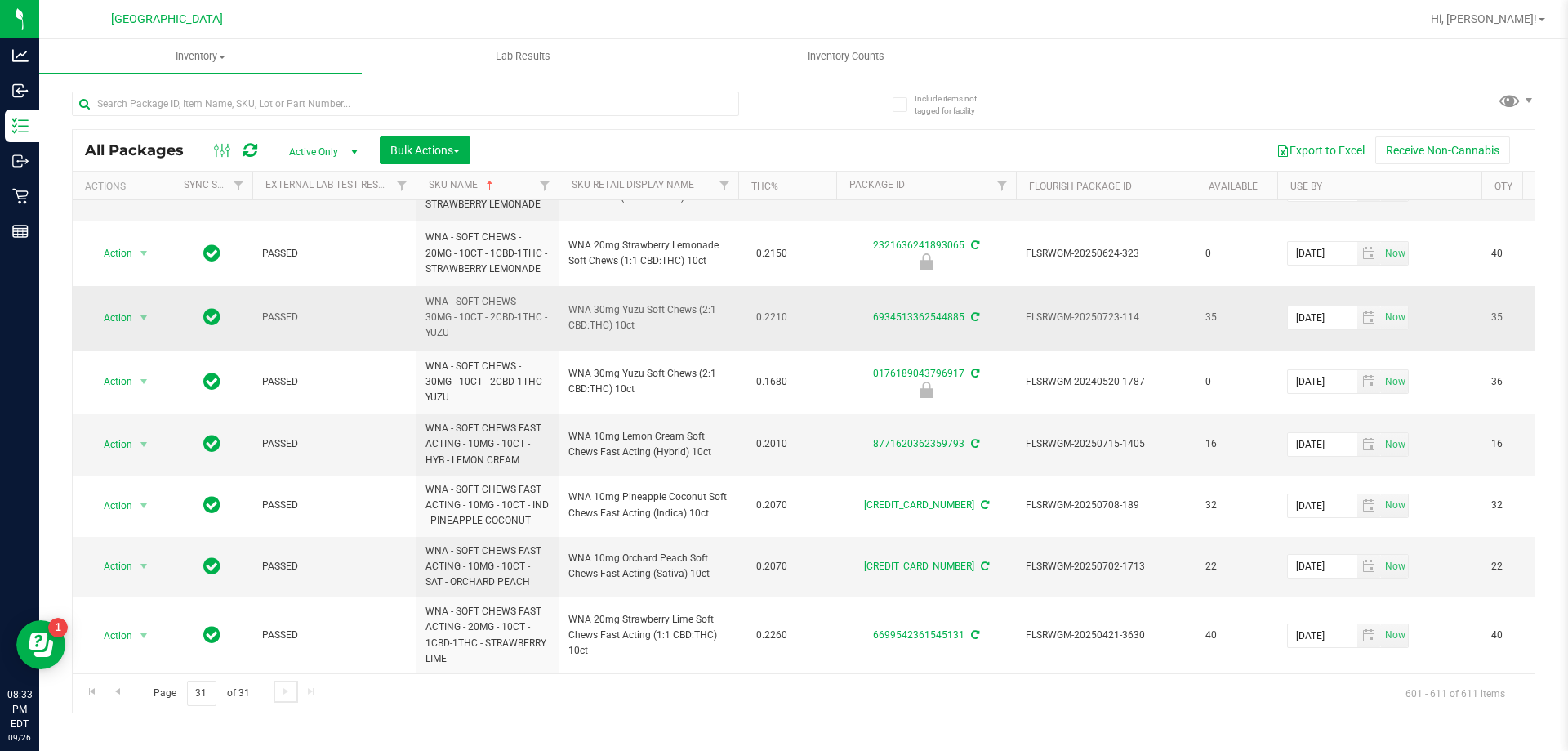
scroll to position [248, 0]
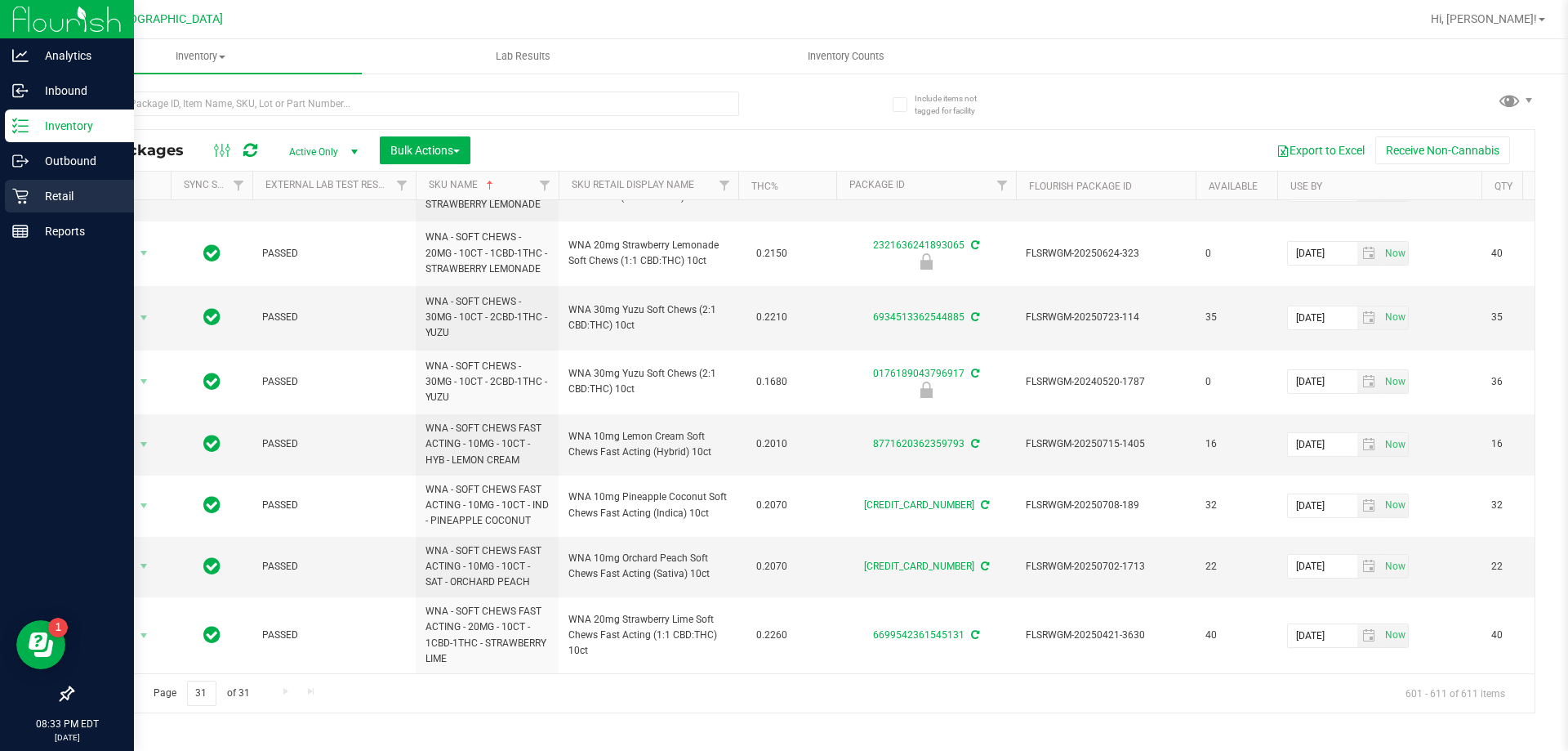
click at [11, 202] on div "Retail" at bounding box center [68, 196] width 129 height 32
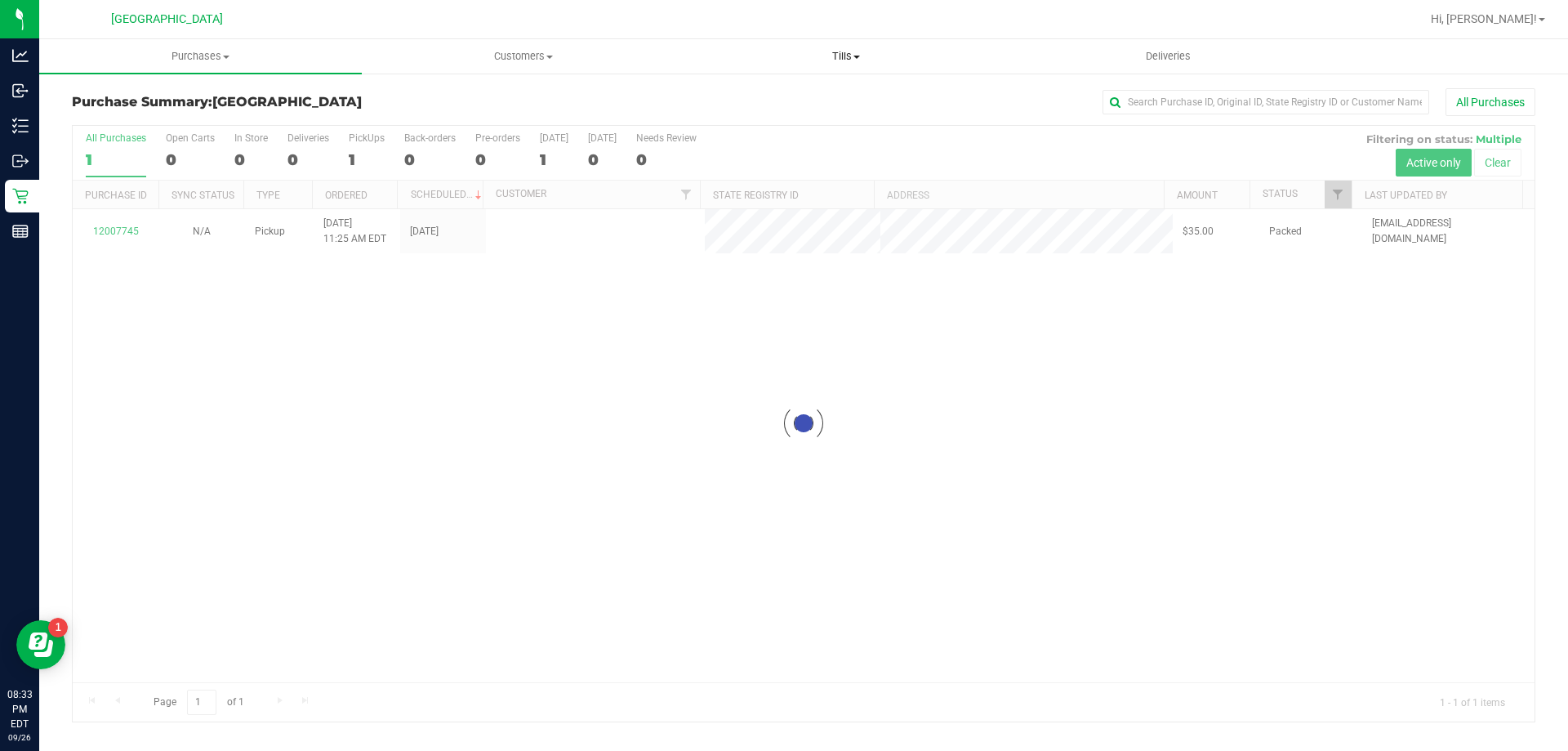
click at [837, 44] on uib-tab-heading "Tills Manage tills Reconcile e-payments" at bounding box center [845, 56] width 321 height 32
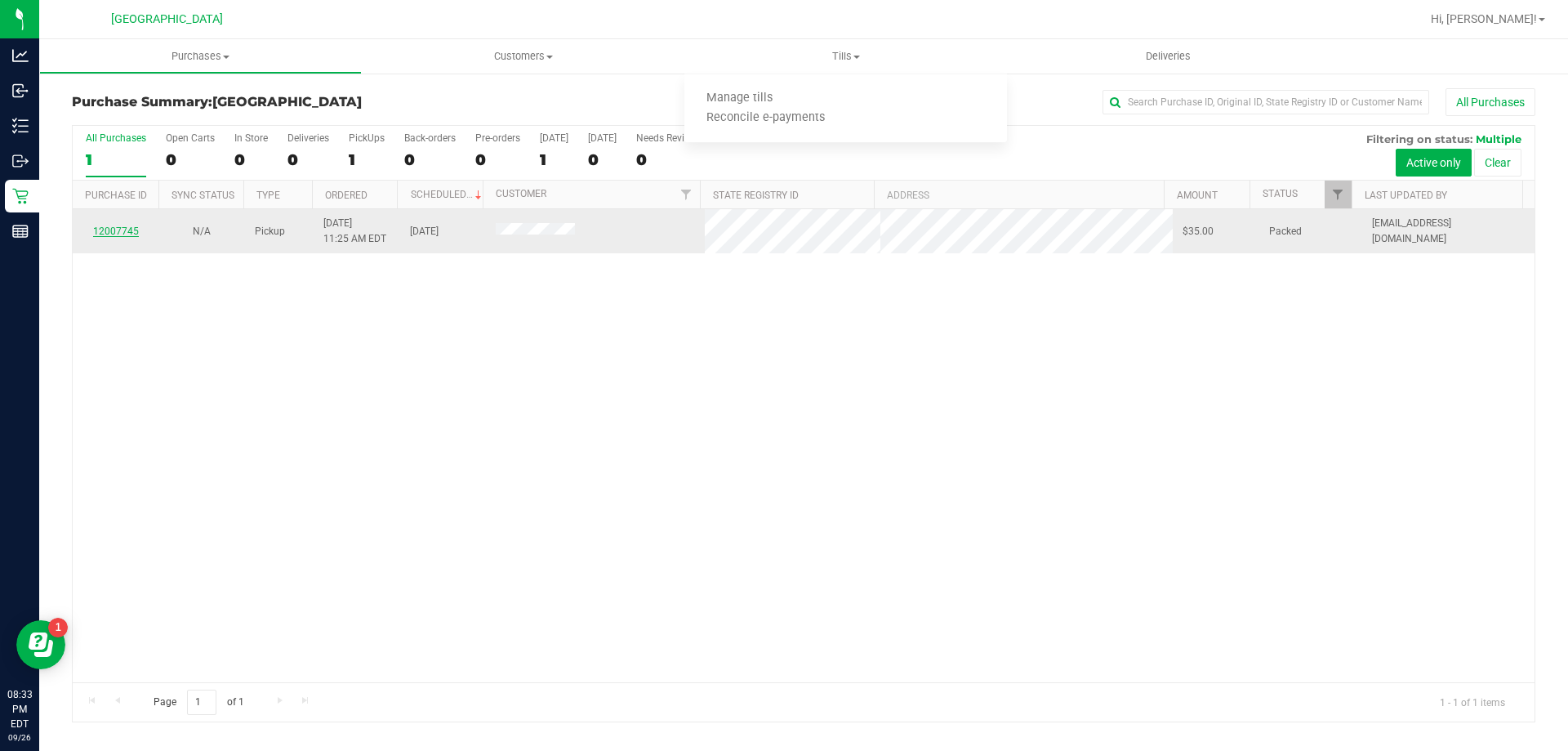
click at [132, 232] on link "12007745" at bounding box center [115, 231] width 46 height 12
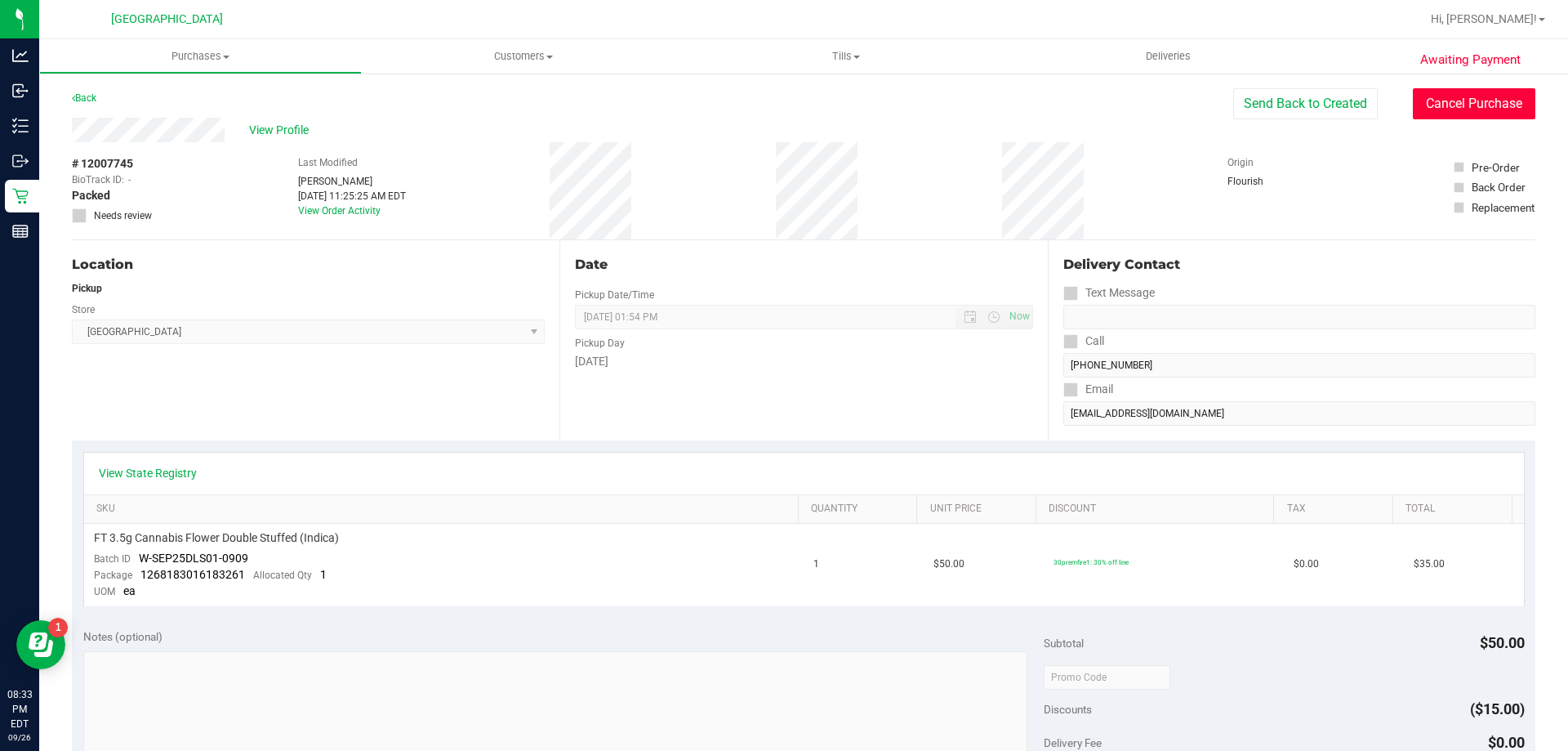
click at [1430, 101] on button "Cancel Purchase" at bounding box center [1474, 104] width 123 height 31
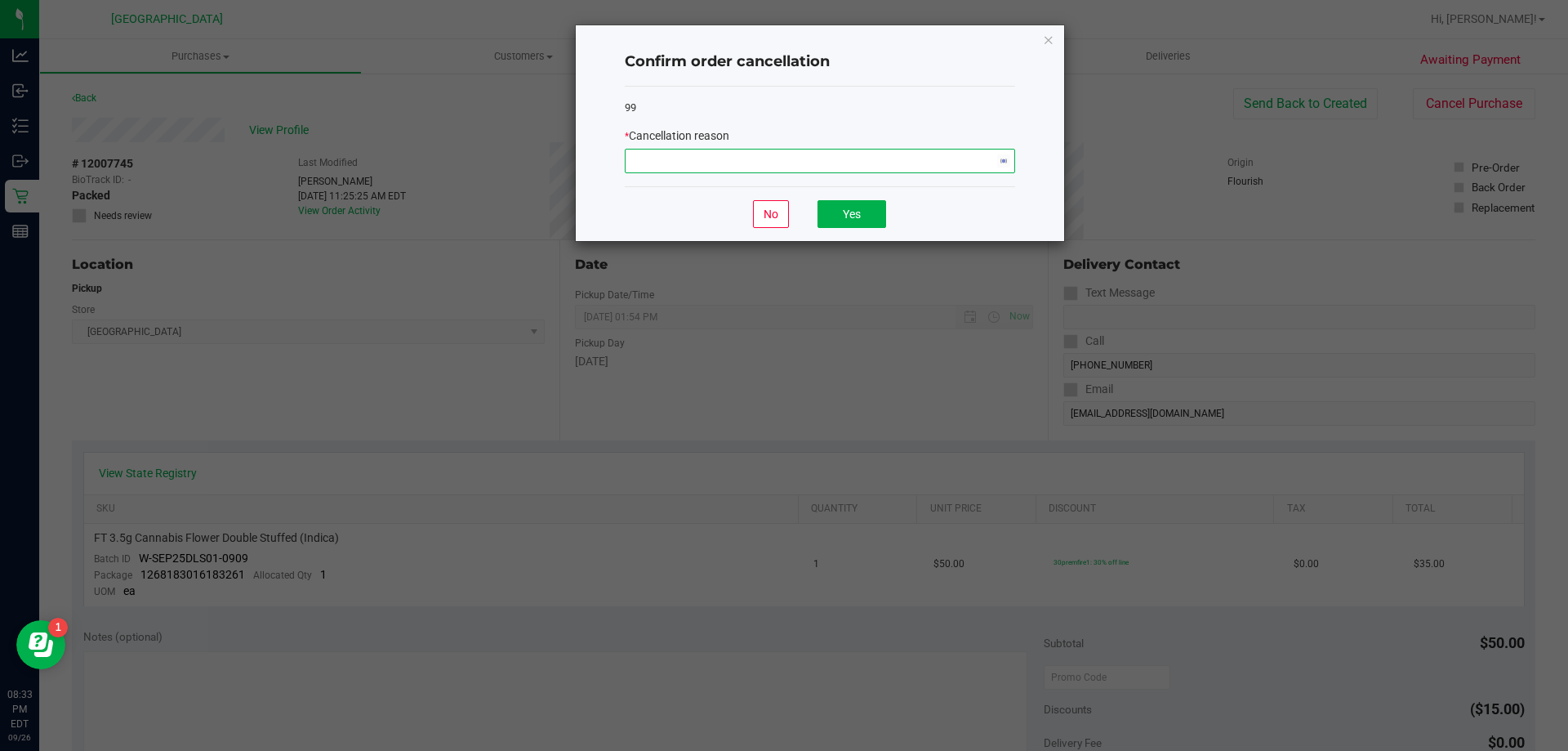
click at [862, 170] on span "NO DATA FOUND" at bounding box center [809, 160] width 369 height 23
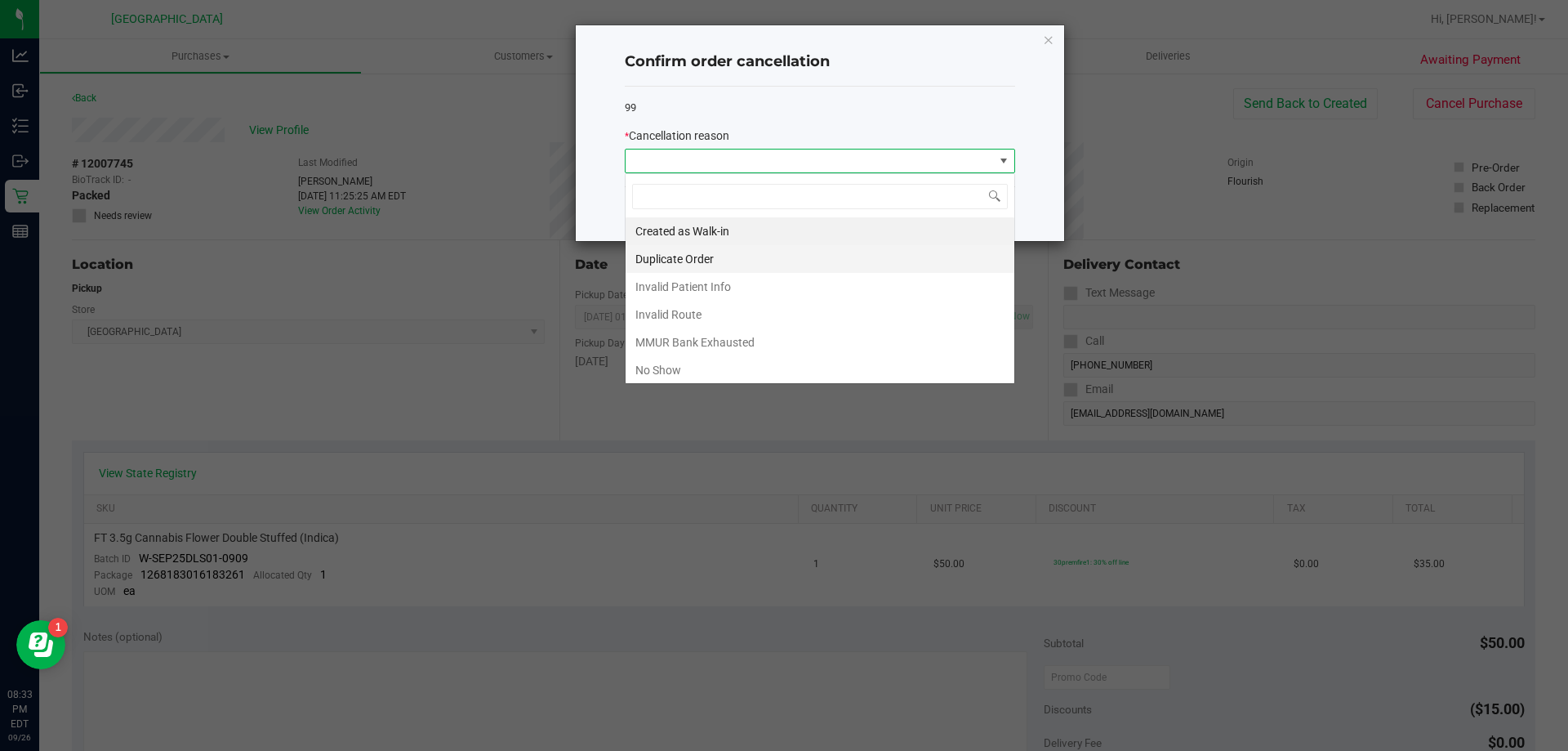
scroll to position [24, 390]
click at [682, 365] on li "No Show" at bounding box center [819, 370] width 388 height 28
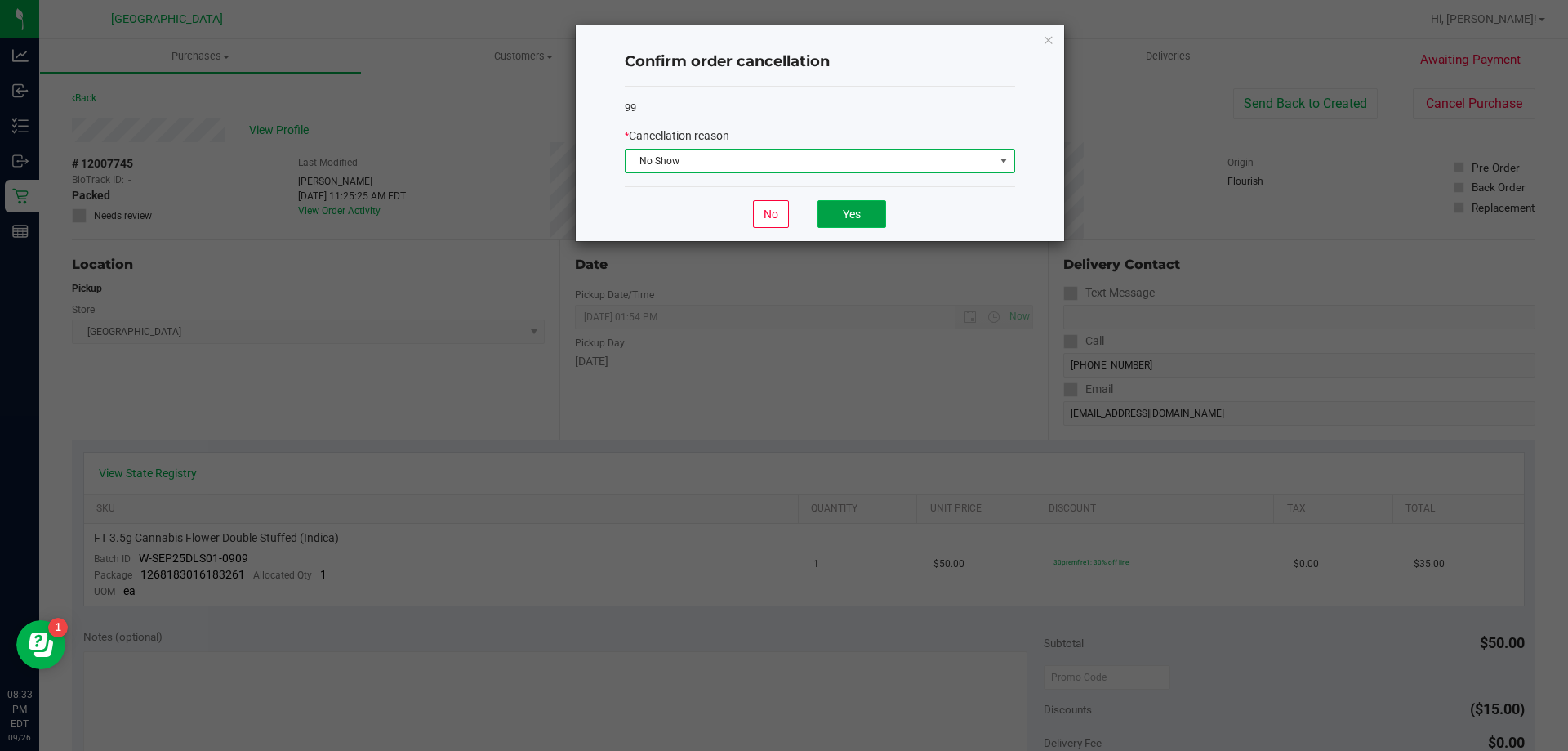
click at [861, 218] on button "Yes" at bounding box center [852, 214] width 68 height 28
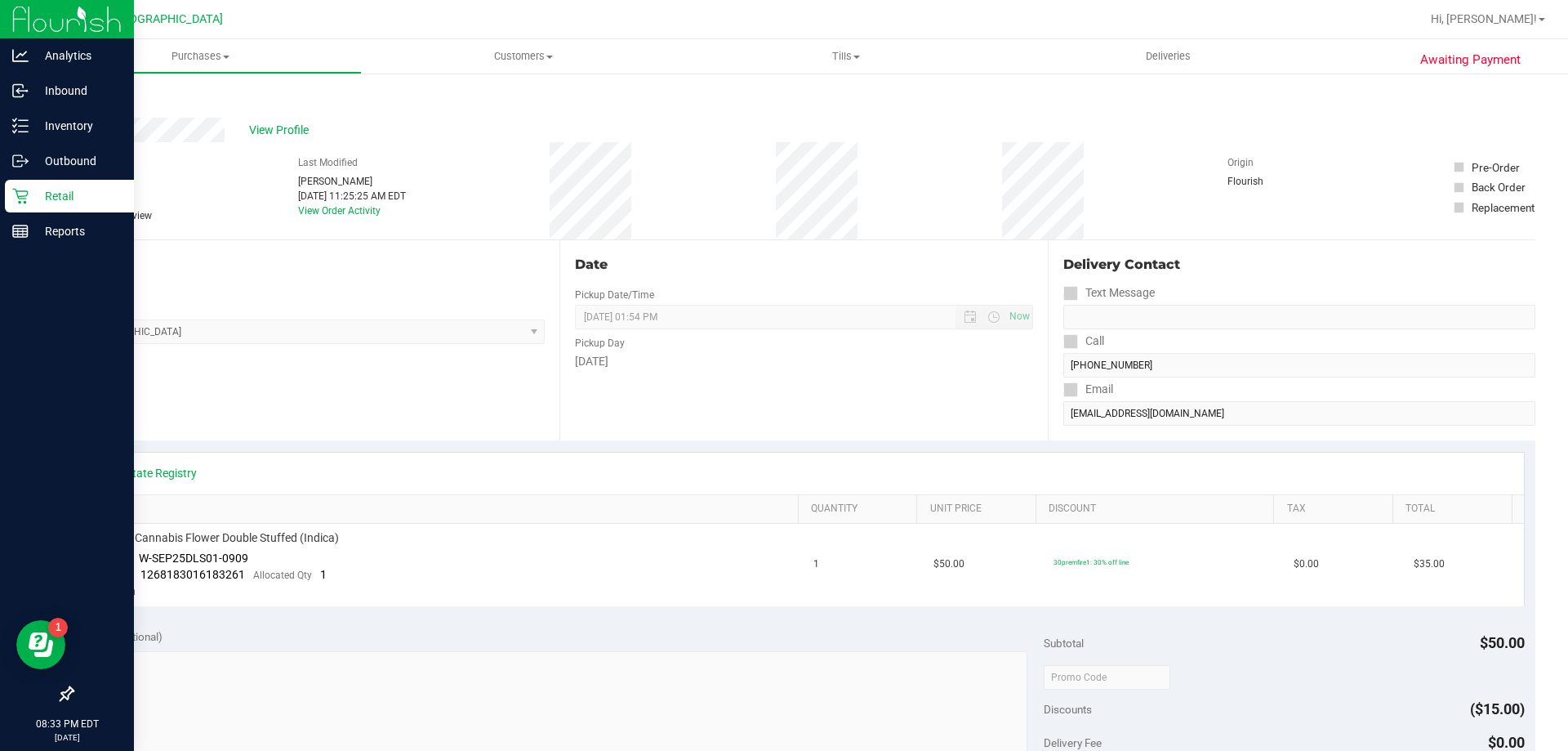
click at [29, 196] on p "Retail" at bounding box center [77, 197] width 98 height 20
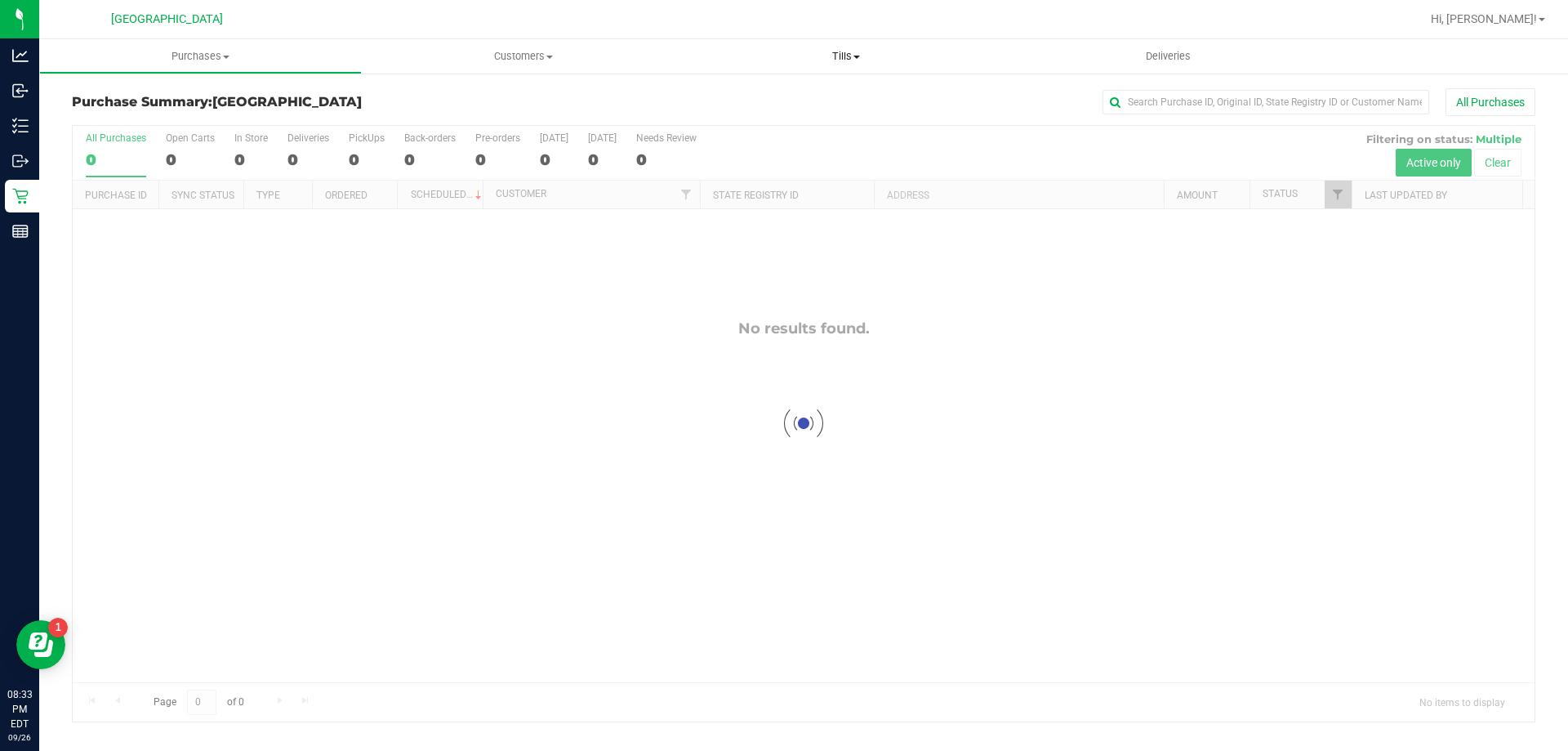
click at [843, 55] on span "Tills" at bounding box center [845, 56] width 323 height 14
click at [789, 97] on span "Manage tills" at bounding box center [739, 98] width 110 height 14
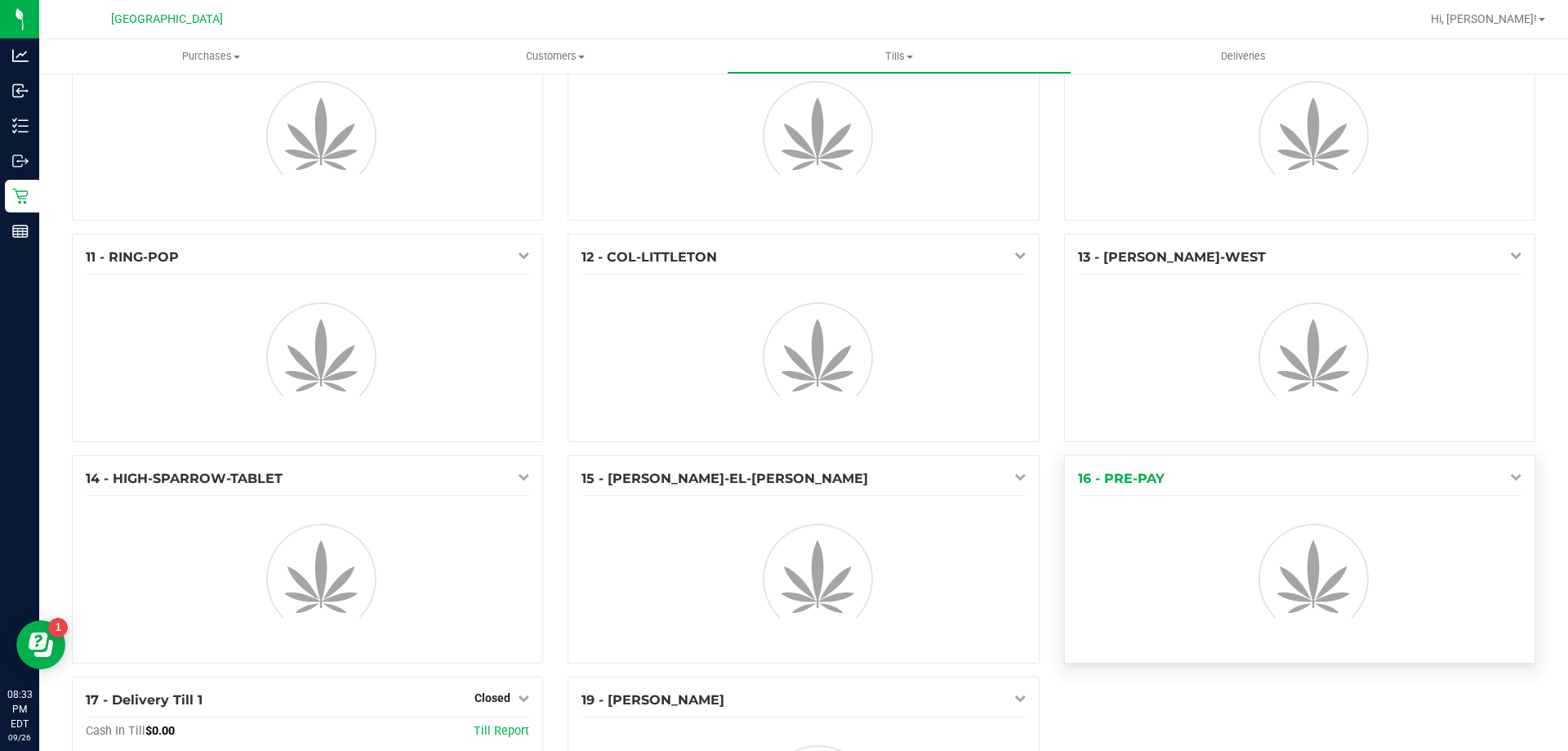
scroll to position [572, 0]
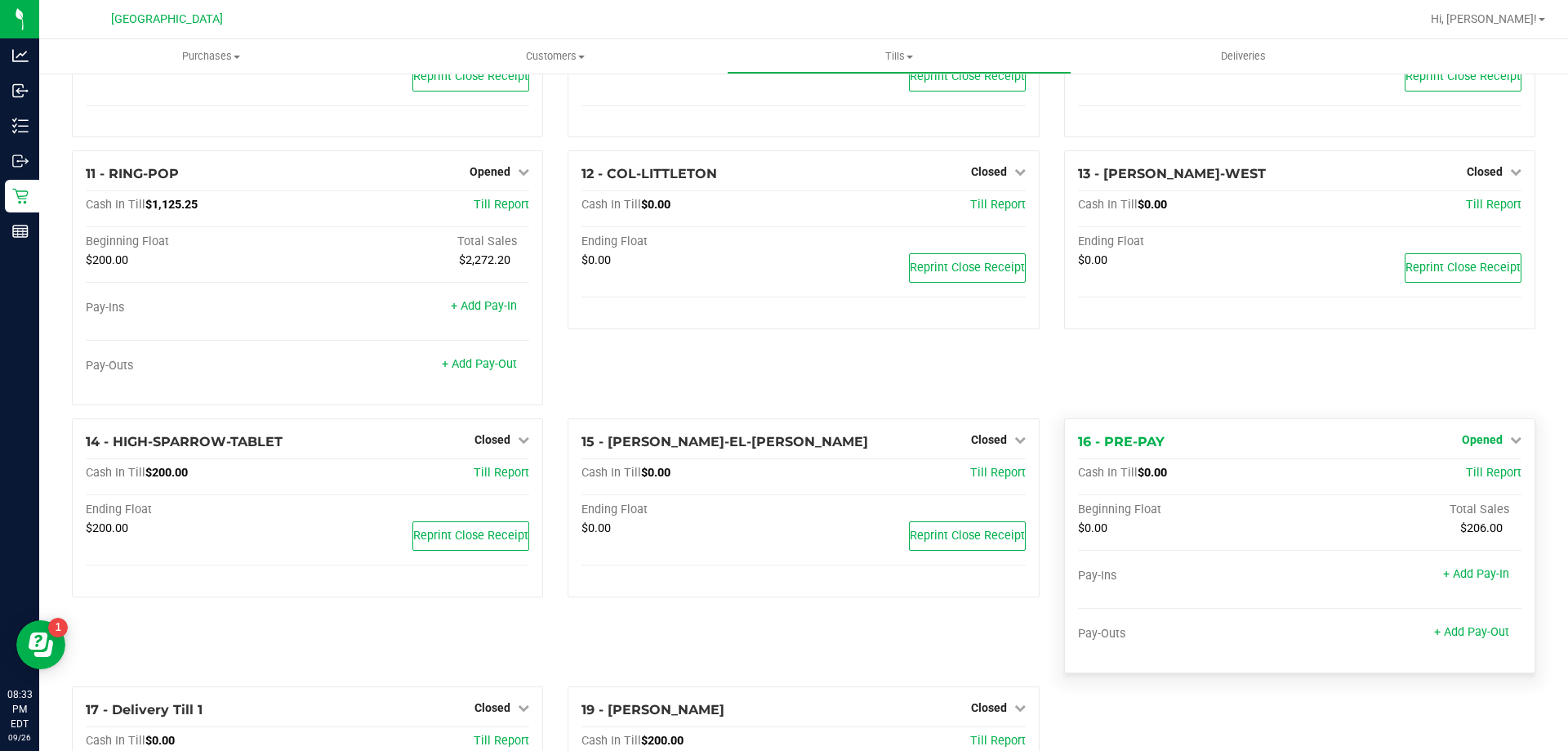
click at [1481, 436] on span "Opened" at bounding box center [1481, 439] width 41 height 14
click at [1462, 472] on link "Close Till" at bounding box center [1483, 471] width 44 height 14
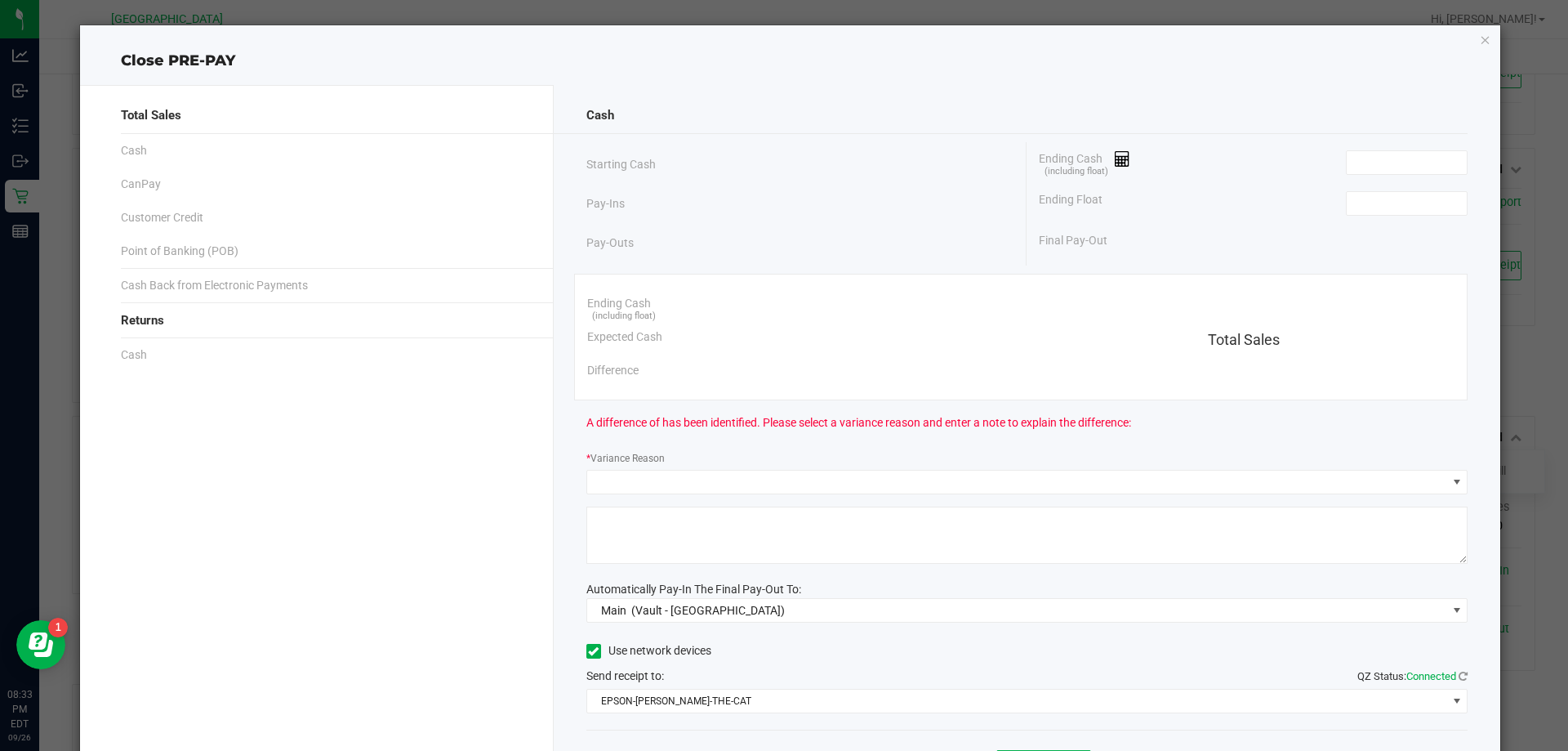
click at [1382, 179] on div "Ending Cash (including float)" at bounding box center [1253, 162] width 429 height 41
click at [1382, 160] on input at bounding box center [1406, 162] width 120 height 23
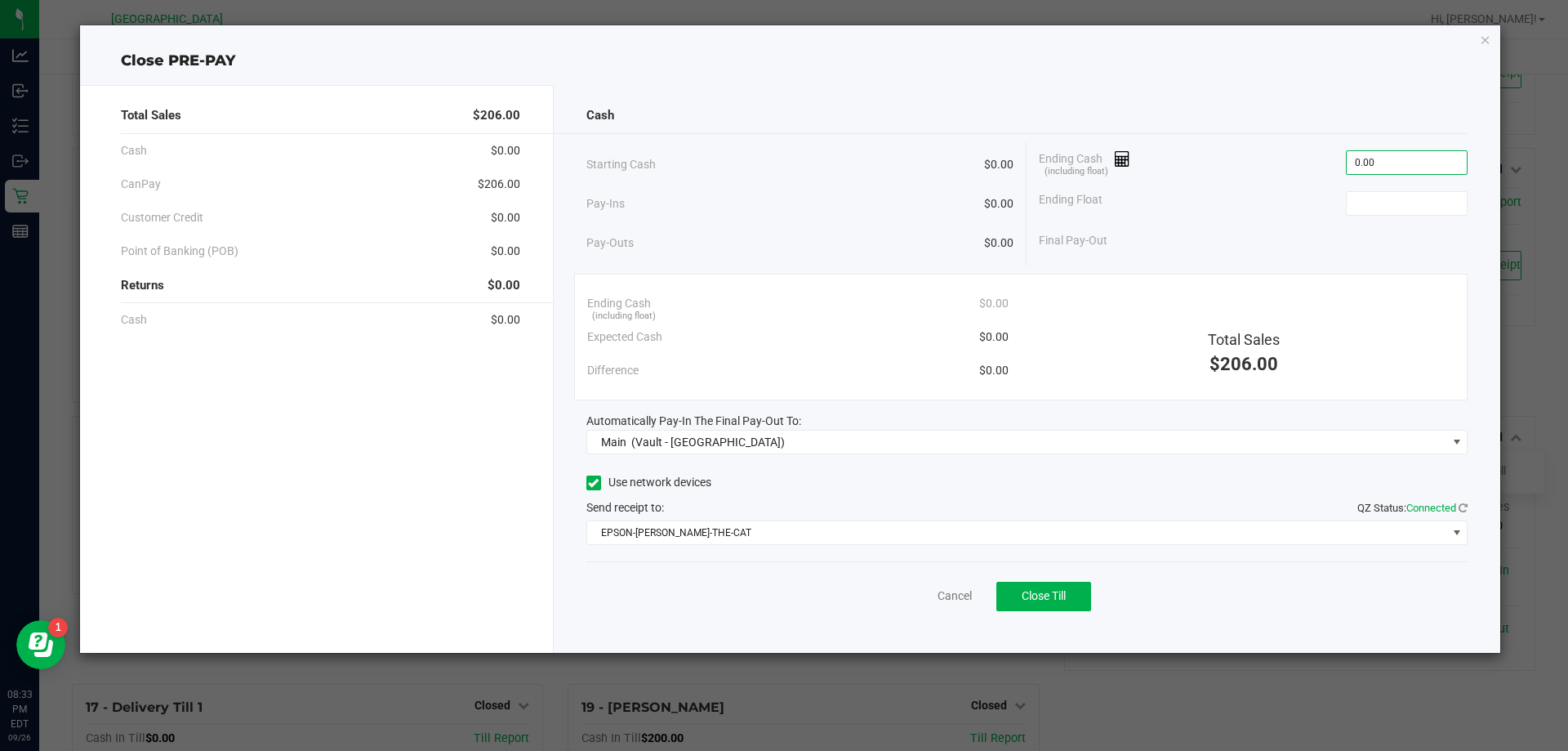
type input "$0.00"
click at [1365, 231] on div "Final Pay-Out" at bounding box center [1253, 240] width 429 height 33
click at [1377, 203] on input at bounding box center [1406, 203] width 120 height 23
type input "$0.00"
click at [1184, 603] on div "Cancel Close Till" at bounding box center [1027, 593] width 882 height 63
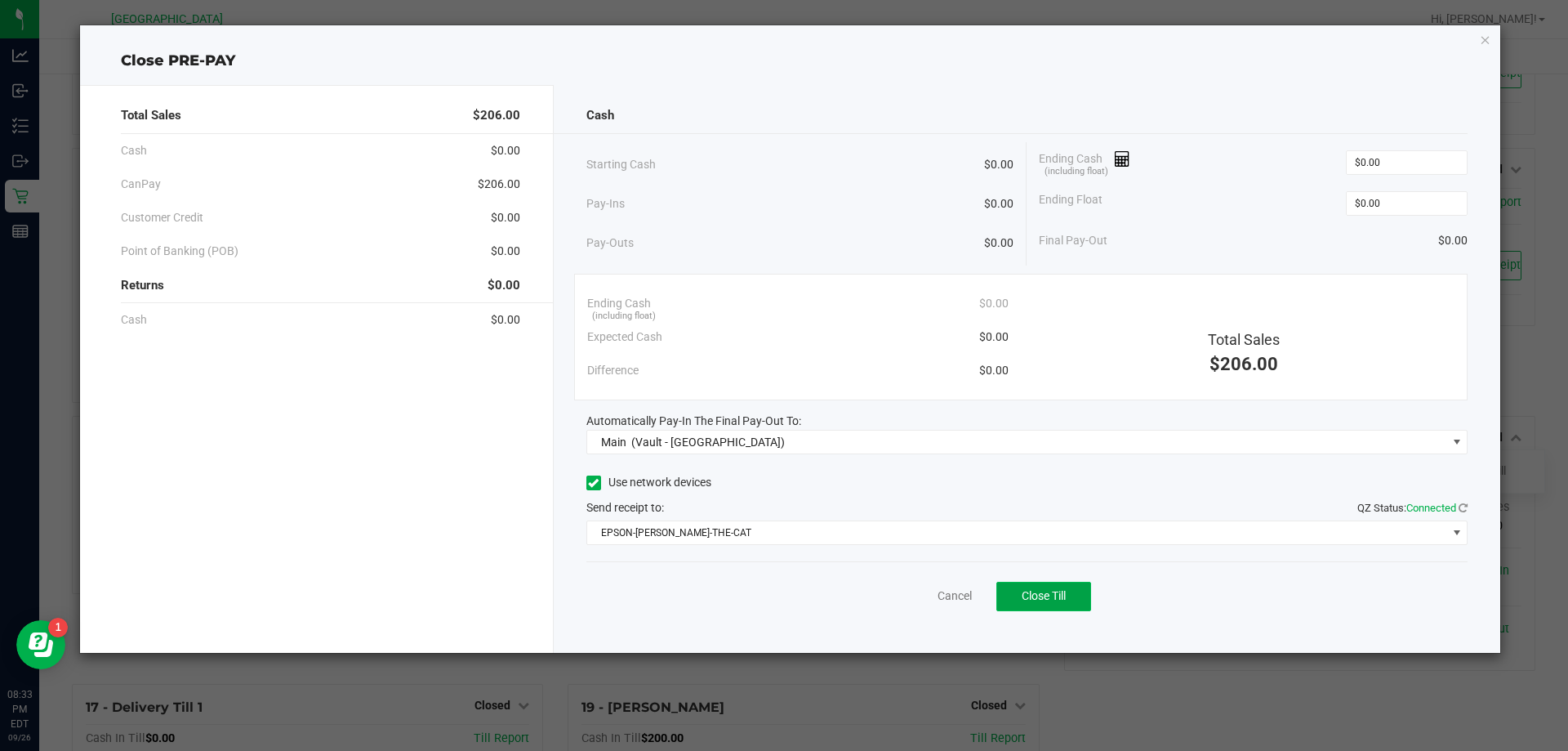
click at [1076, 599] on button "Close Till" at bounding box center [1044, 596] width 95 height 30
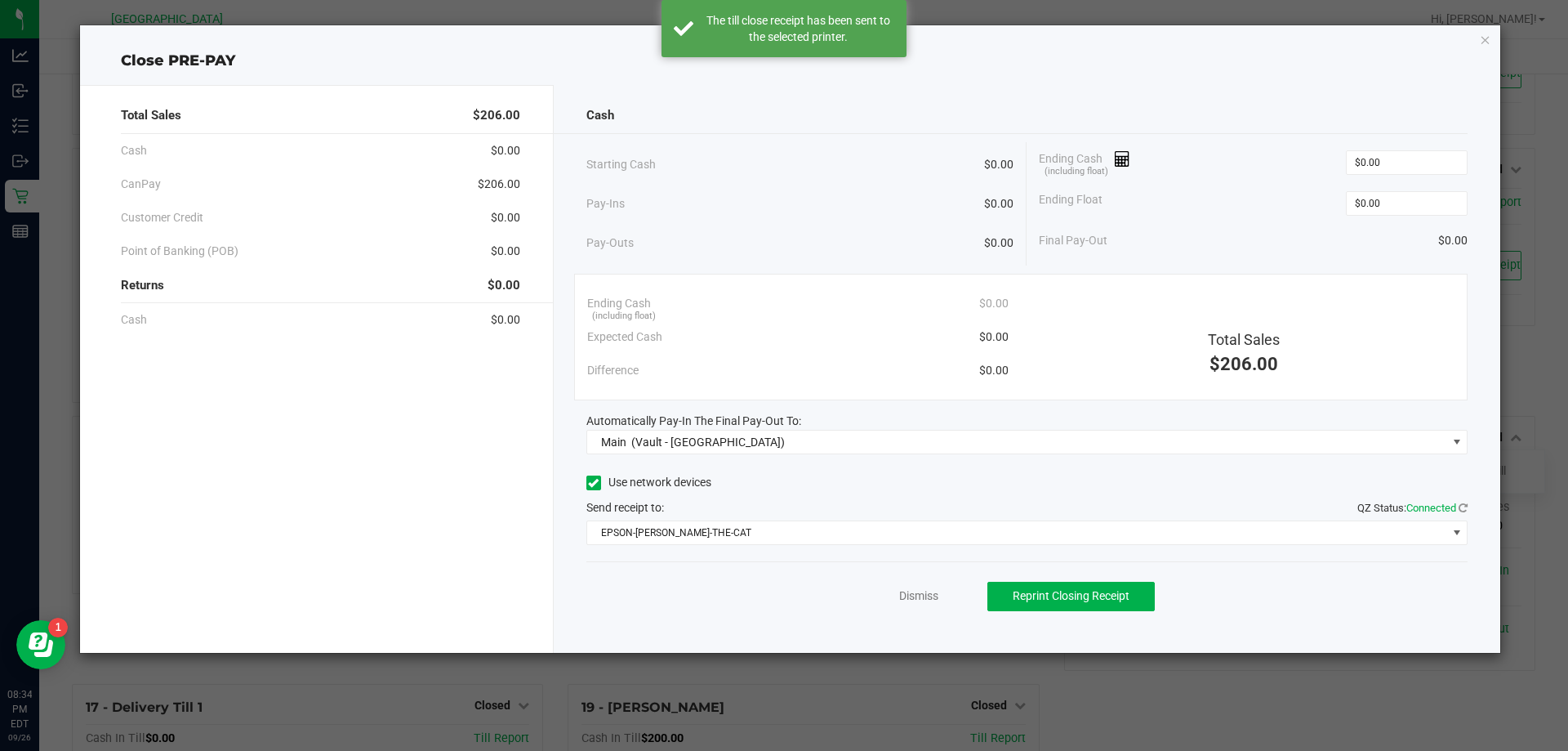
click at [905, 606] on div "Dismiss Reprint Closing Receipt" at bounding box center [1027, 593] width 882 height 63
click at [912, 578] on div "Dismiss Reprint Closing Receipt" at bounding box center [1027, 593] width 882 height 63
click at [919, 598] on link "Dismiss" at bounding box center [919, 596] width 40 height 17
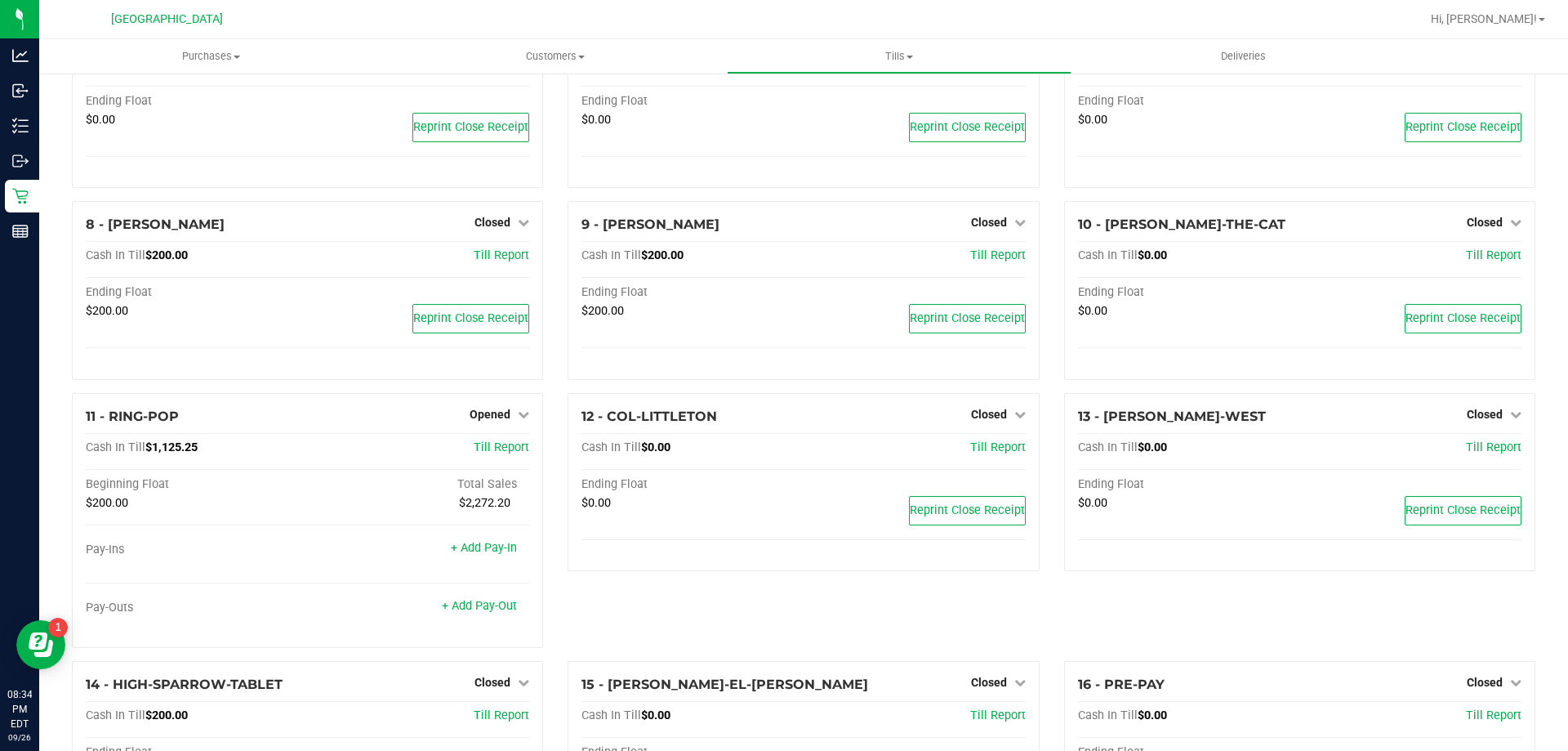
scroll to position [0, 0]
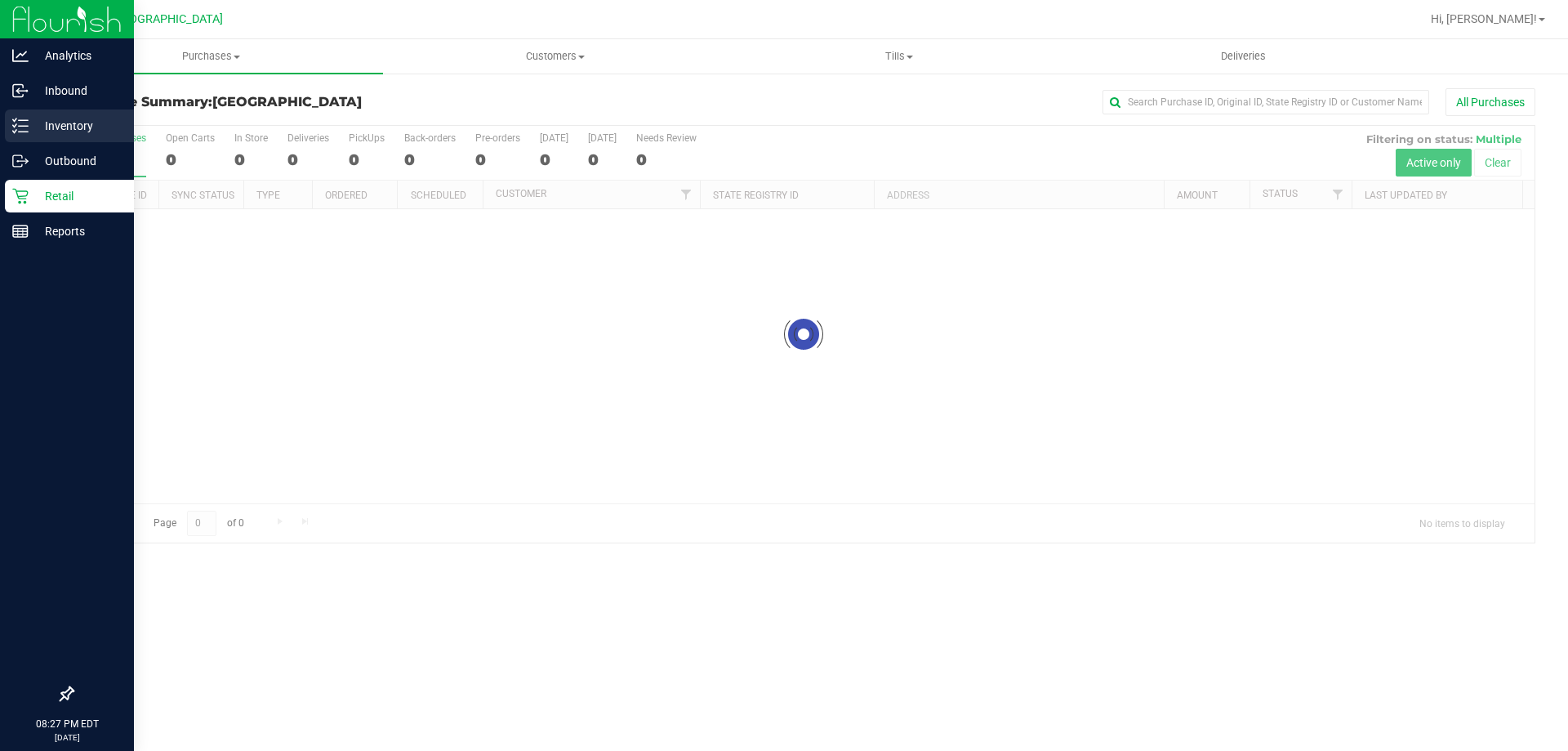
click at [33, 130] on p "Inventory" at bounding box center [77, 126] width 98 height 20
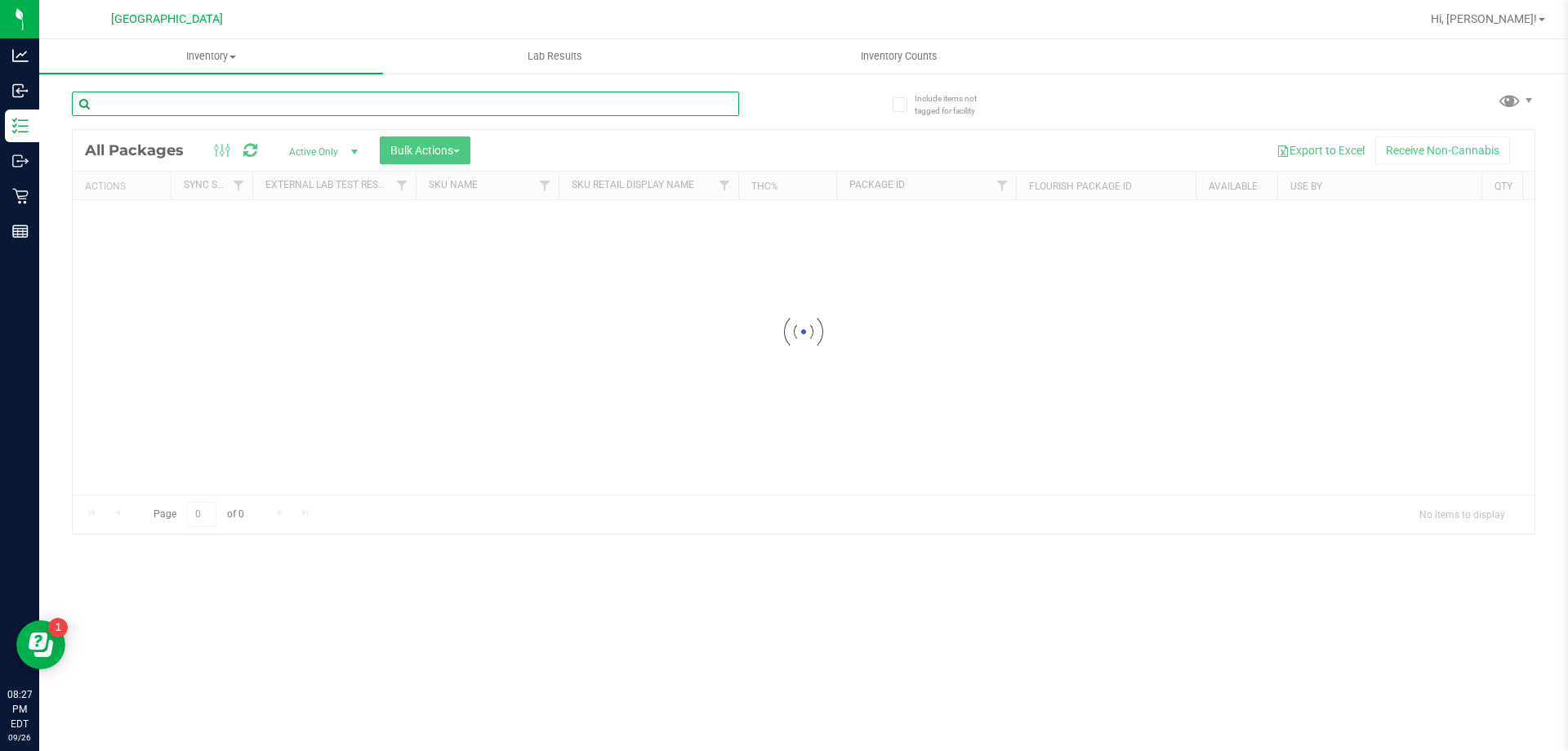
click at [260, 114] on input "text" at bounding box center [406, 104] width 667 height 24
paste input "FT 1g Vape Cart CDT Distillate Purple PJs (Hybrid)"
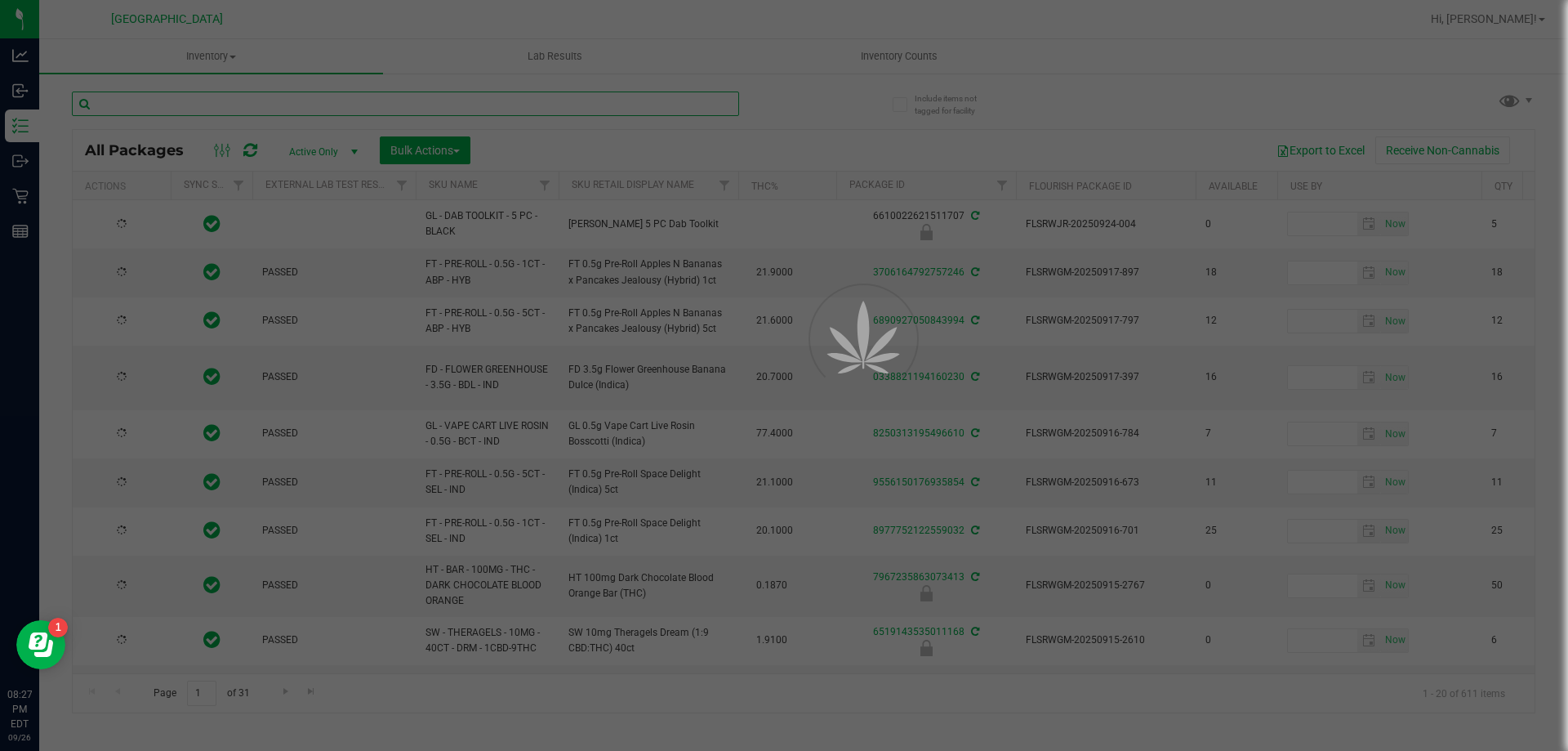
type input "FT 1g Vape Cart CDT Distillate Purple PJs (Hybrid)"
type input "[DATE]"
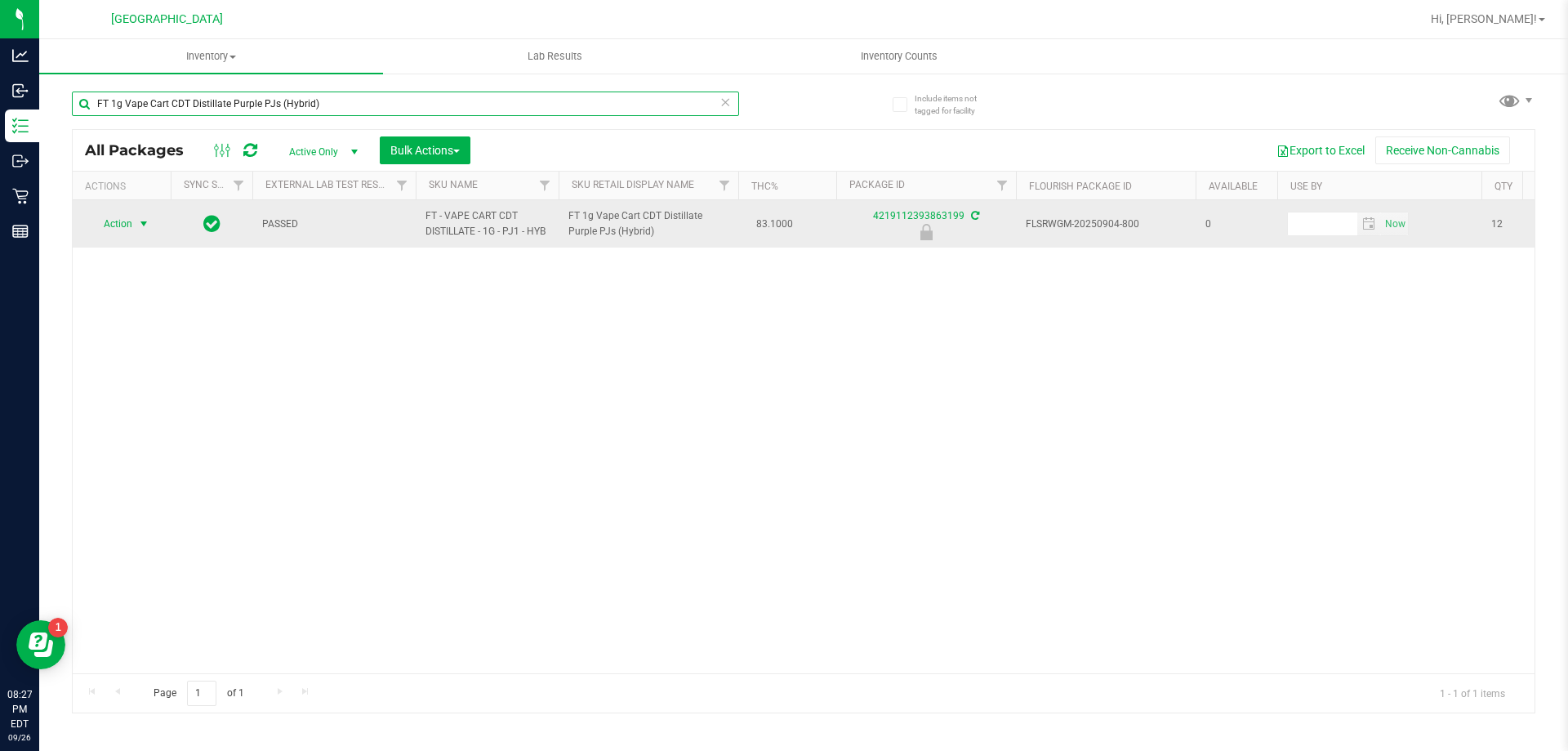
type input "FT 1g Vape Cart CDT Distillate Purple PJs (Hybrid)"
click at [126, 224] on span "Action" at bounding box center [111, 224] width 44 height 23
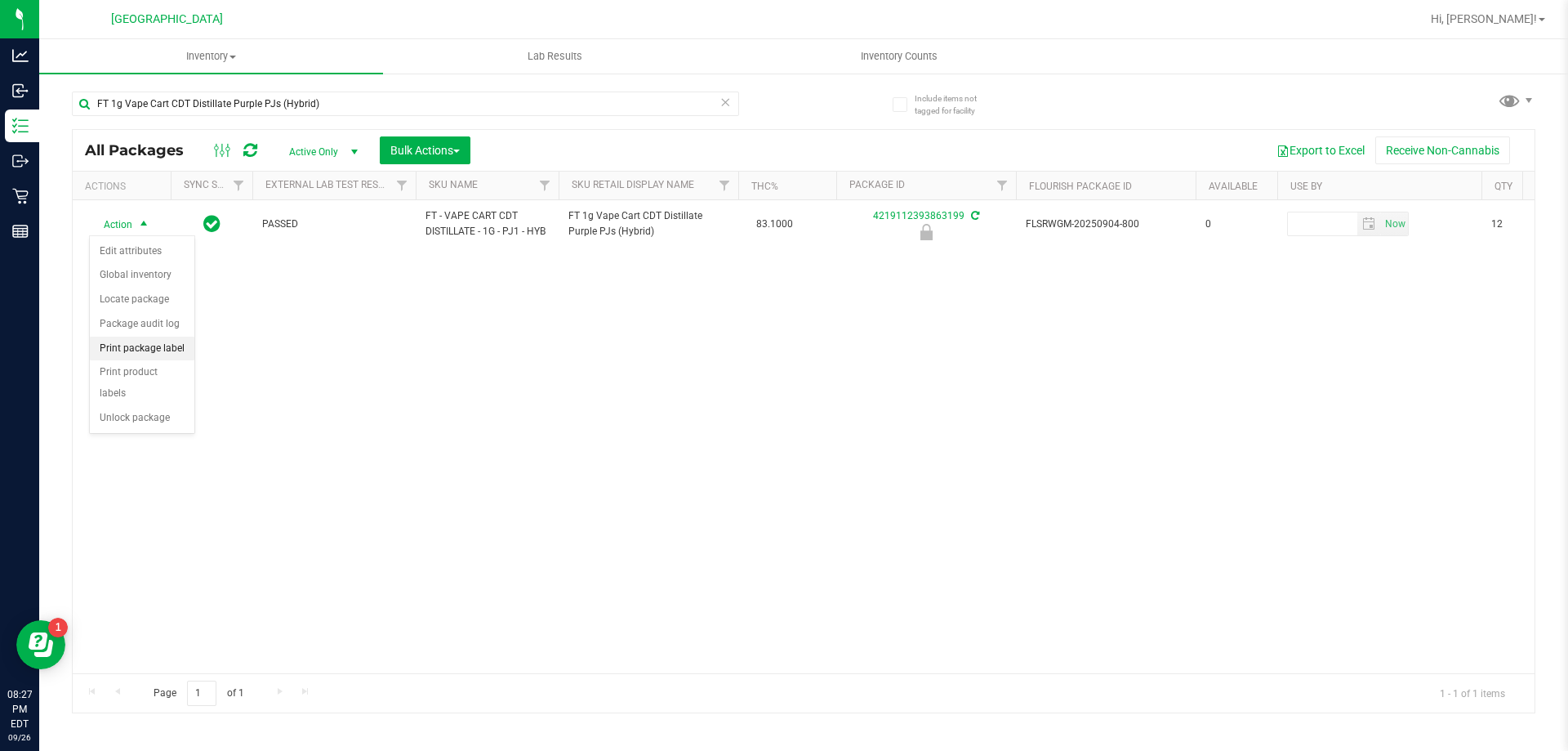
click at [123, 343] on li "Print package label" at bounding box center [142, 348] width 105 height 24
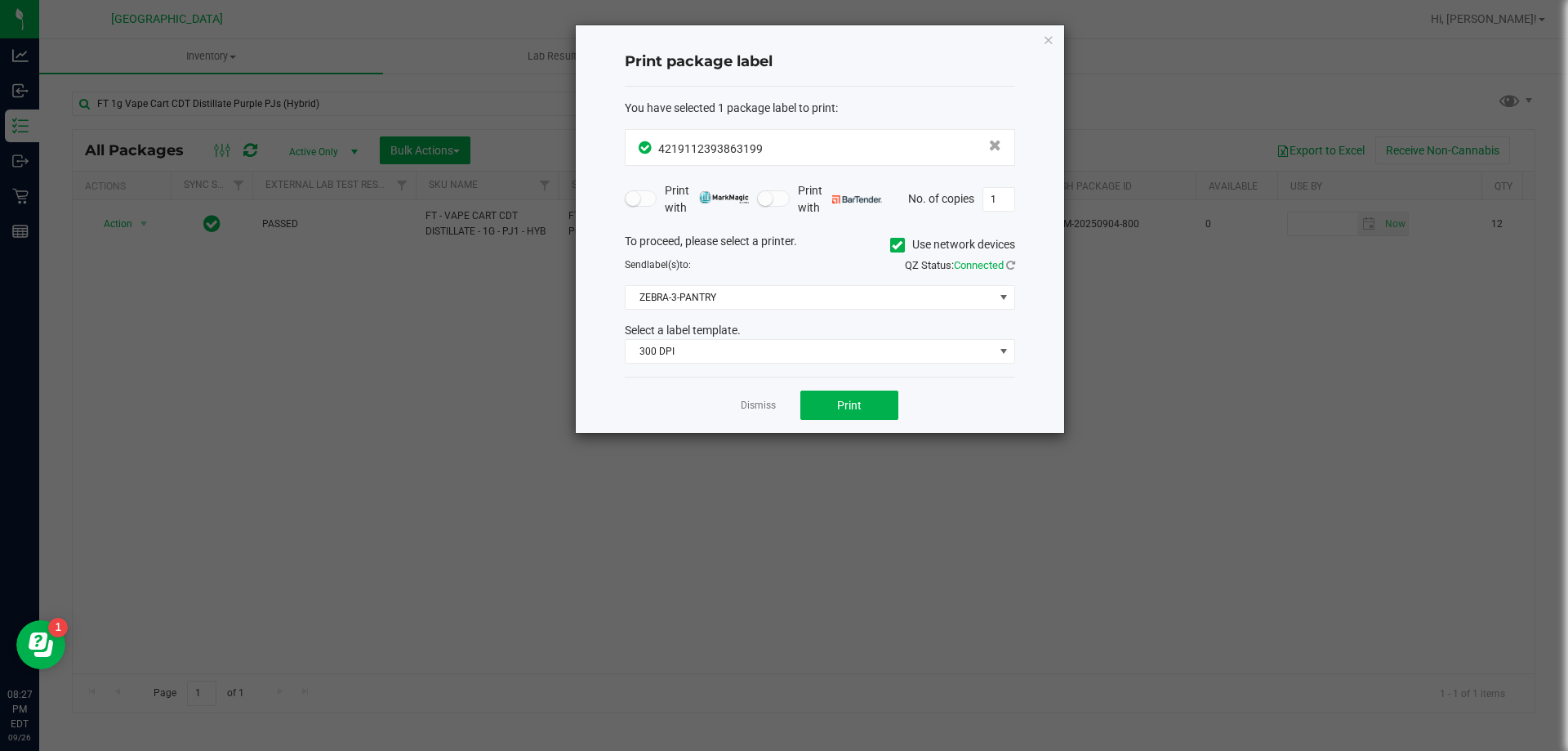
click at [741, 333] on div "Select a label template." at bounding box center [820, 330] width 415 height 17
click at [718, 347] on span "300 DPI" at bounding box center [809, 351] width 369 height 23
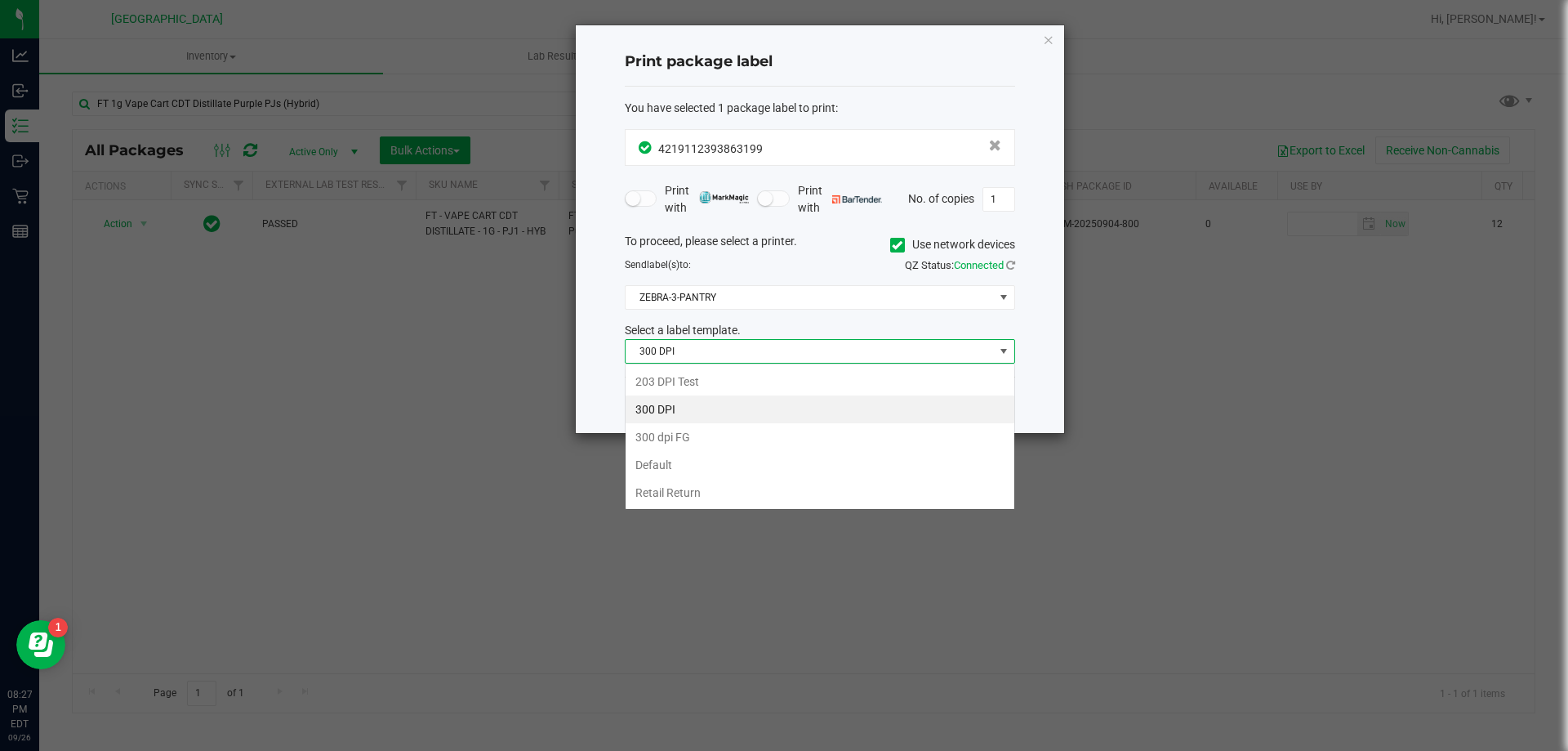
scroll to position [24, 390]
click at [677, 383] on li "203 DPI Test" at bounding box center [819, 381] width 388 height 28
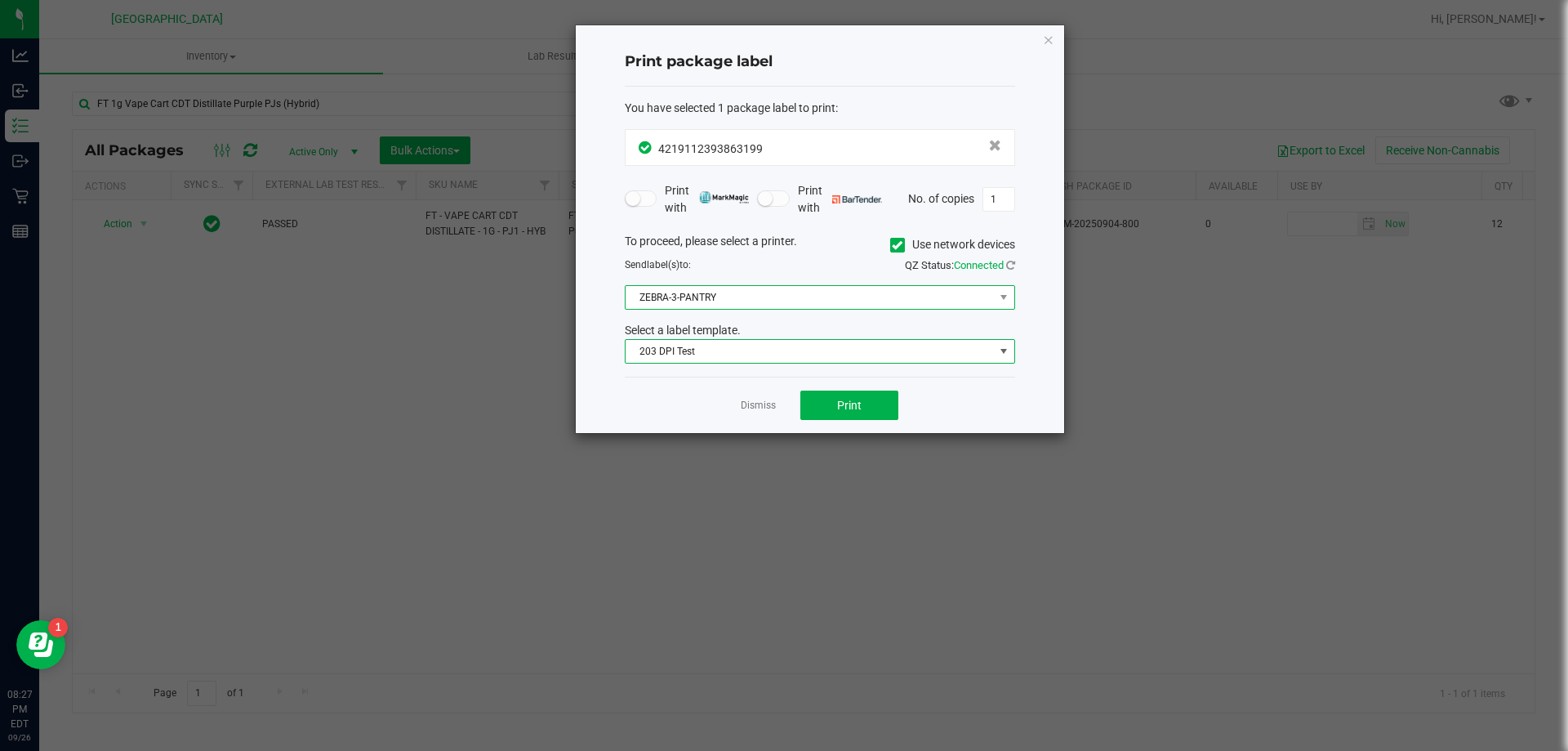
click at [705, 300] on span "ZEBRA-3-PANTRY" at bounding box center [809, 297] width 369 height 23
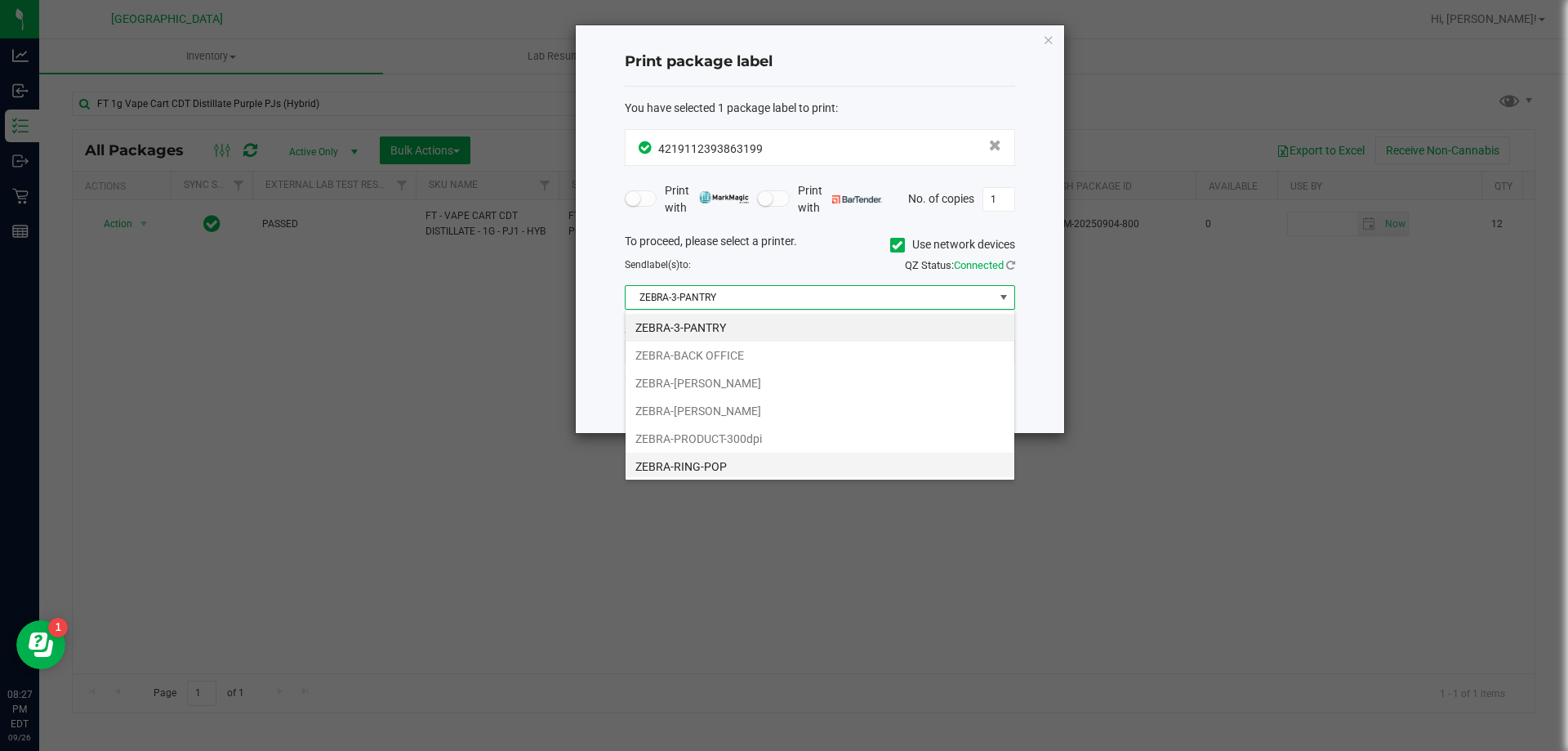
click at [672, 468] on li "ZEBRA-RING-POP" at bounding box center [819, 466] width 388 height 28
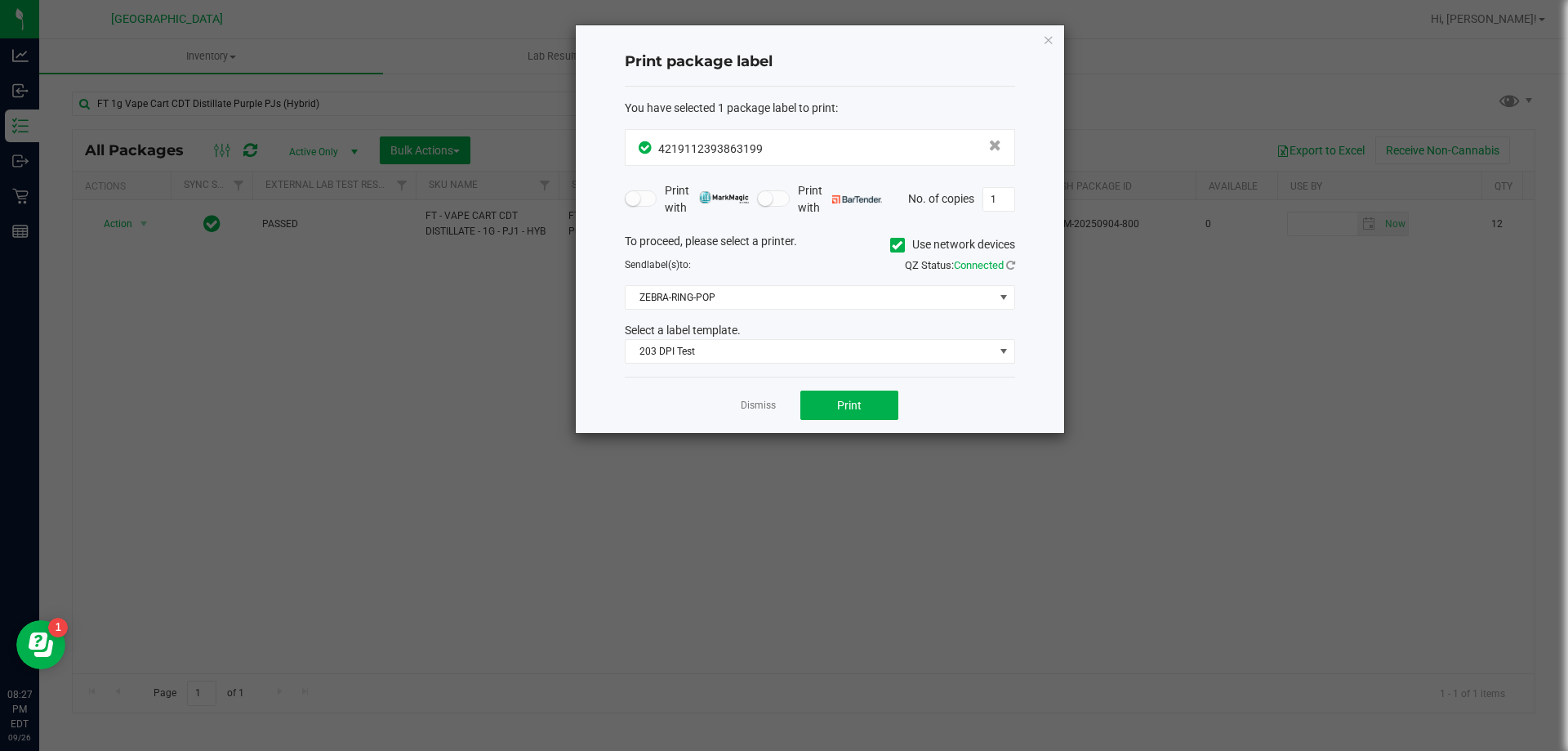
click at [695, 394] on div "Dismiss Print" at bounding box center [819, 405] width 390 height 57
drag, startPoint x: 762, startPoint y: 279, endPoint x: 745, endPoint y: 304, distance: 30.2
click at [762, 282] on div "To proceed, please select a printer. Use network devices Send label(s) to: QZ S…" at bounding box center [819, 298] width 390 height 132
click at [744, 297] on span "ZEBRA-RING-POP" at bounding box center [809, 297] width 369 height 23
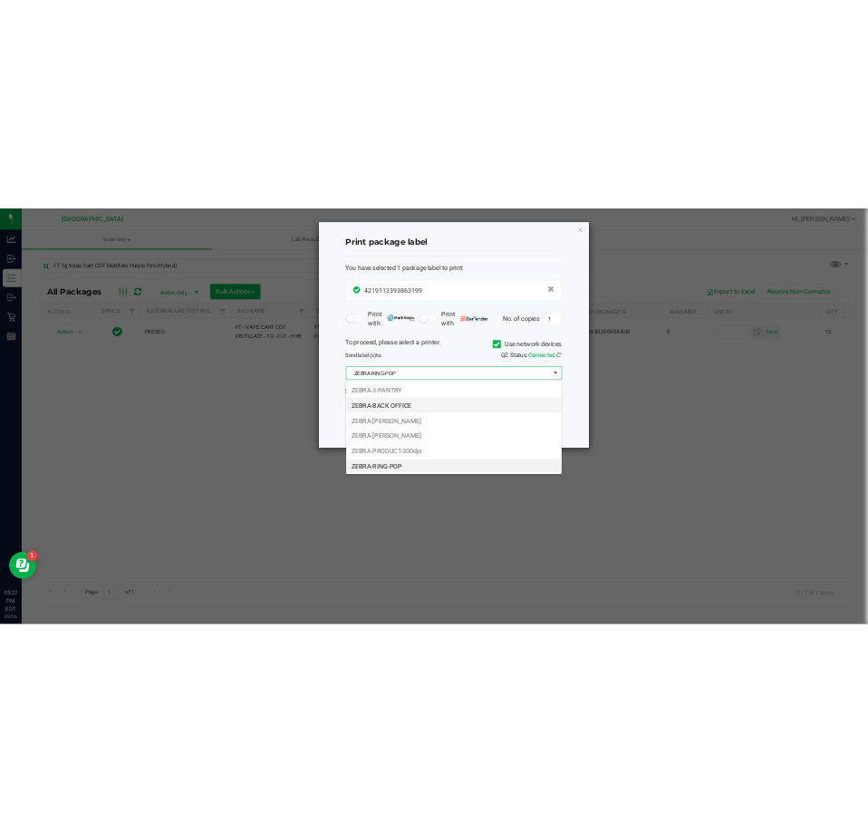
scroll to position [4, 0]
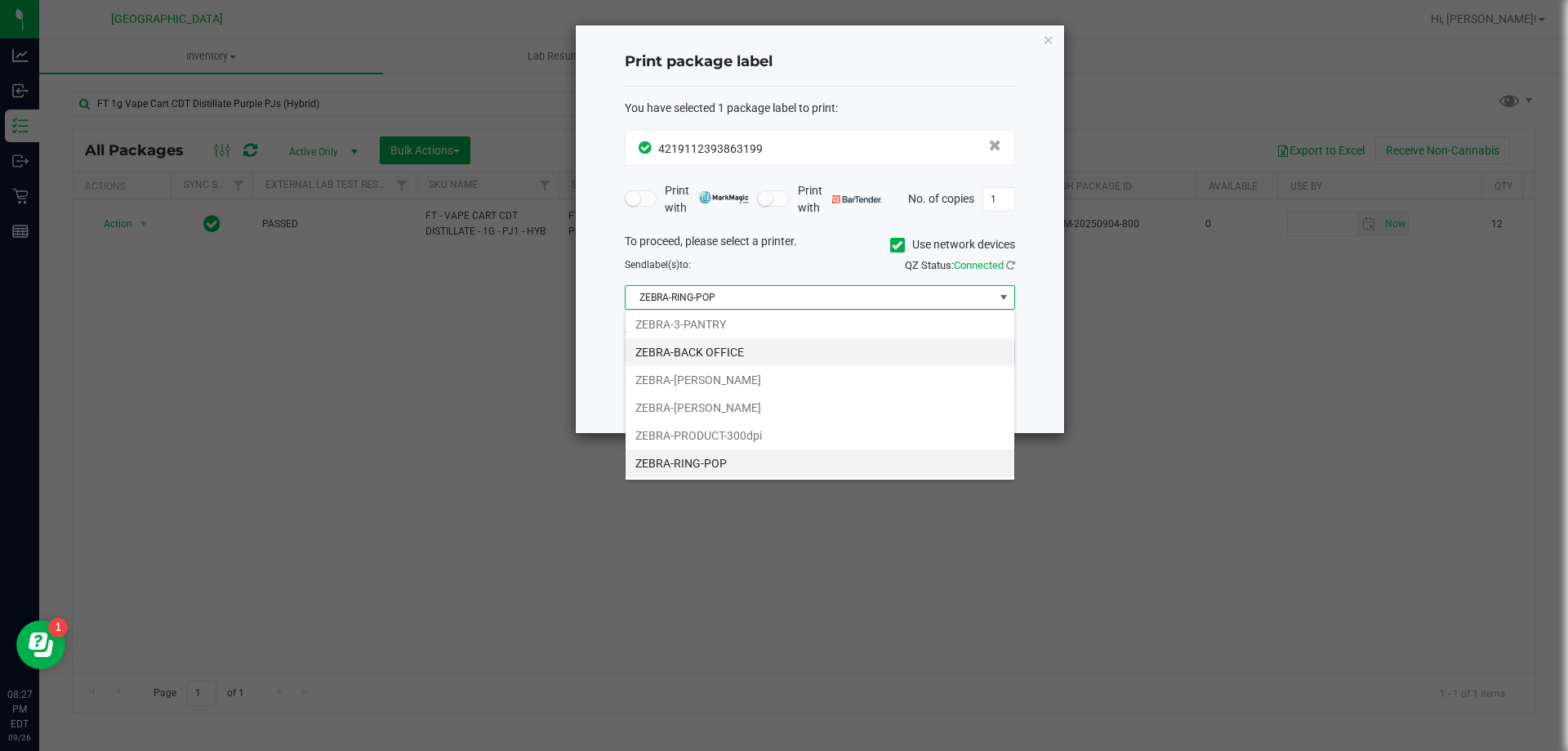
click at [692, 355] on li "ZEBRA-BACK OFFICE" at bounding box center [819, 352] width 388 height 28
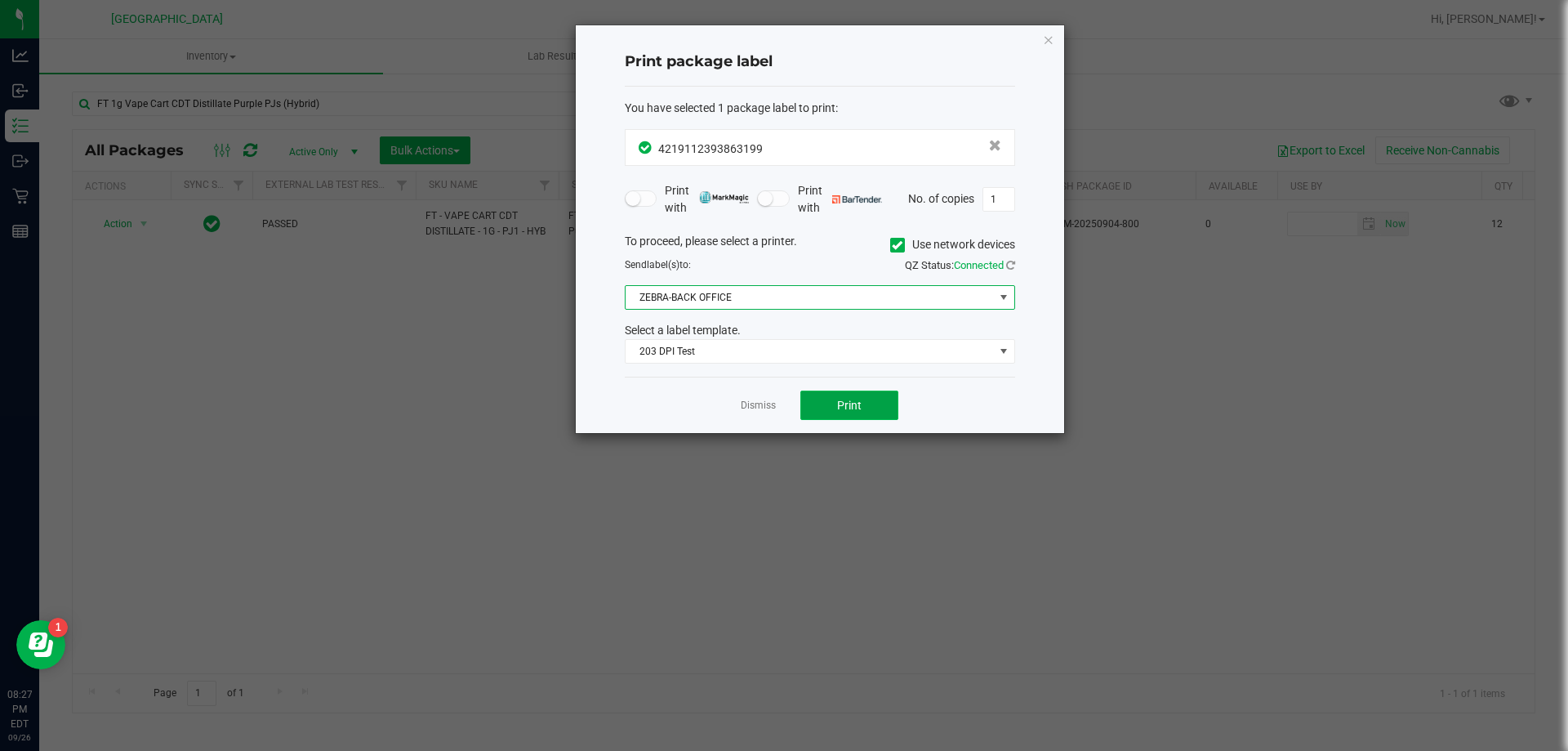
click at [842, 398] on span "Print" at bounding box center [849, 405] width 24 height 14
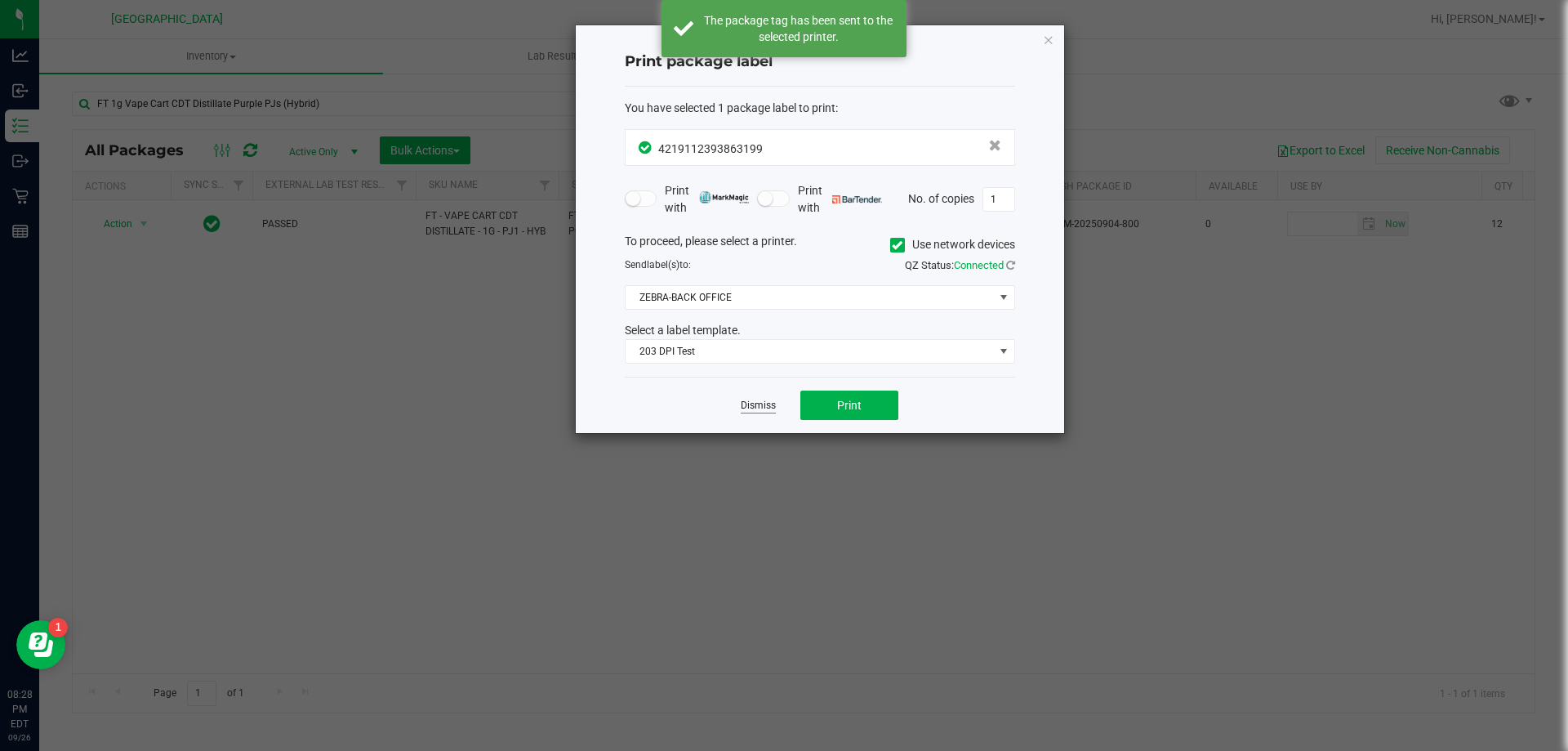
click at [773, 406] on link "Dismiss" at bounding box center [758, 405] width 35 height 14
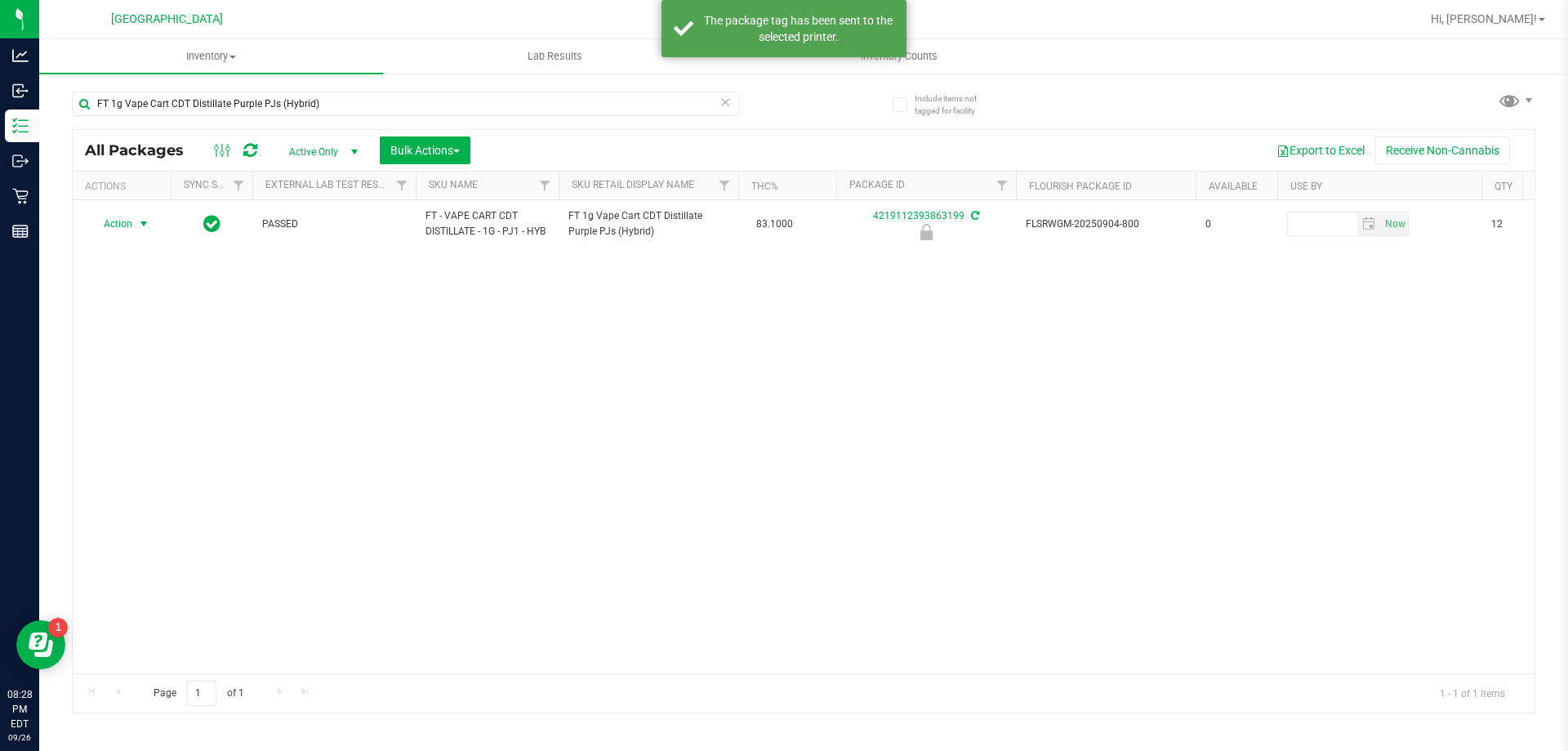
drag, startPoint x: 713, startPoint y: 499, endPoint x: 681, endPoint y: 483, distance: 35.8
click at [693, 489] on div "Action Action Edit attributes Global inventory Locate package Package audit log…" at bounding box center [804, 436] width 1462 height 473
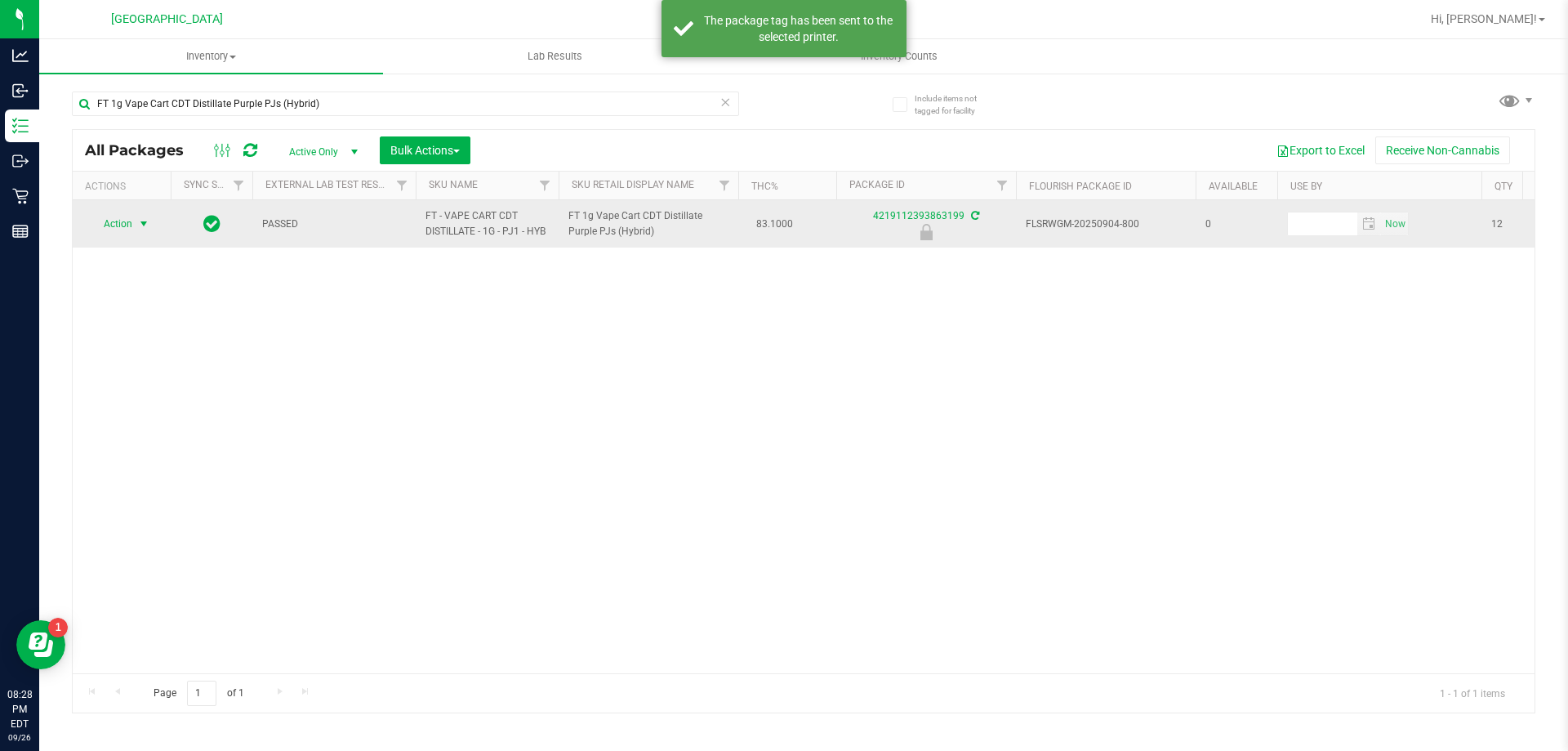
click at [111, 225] on span "Action" at bounding box center [111, 224] width 44 height 23
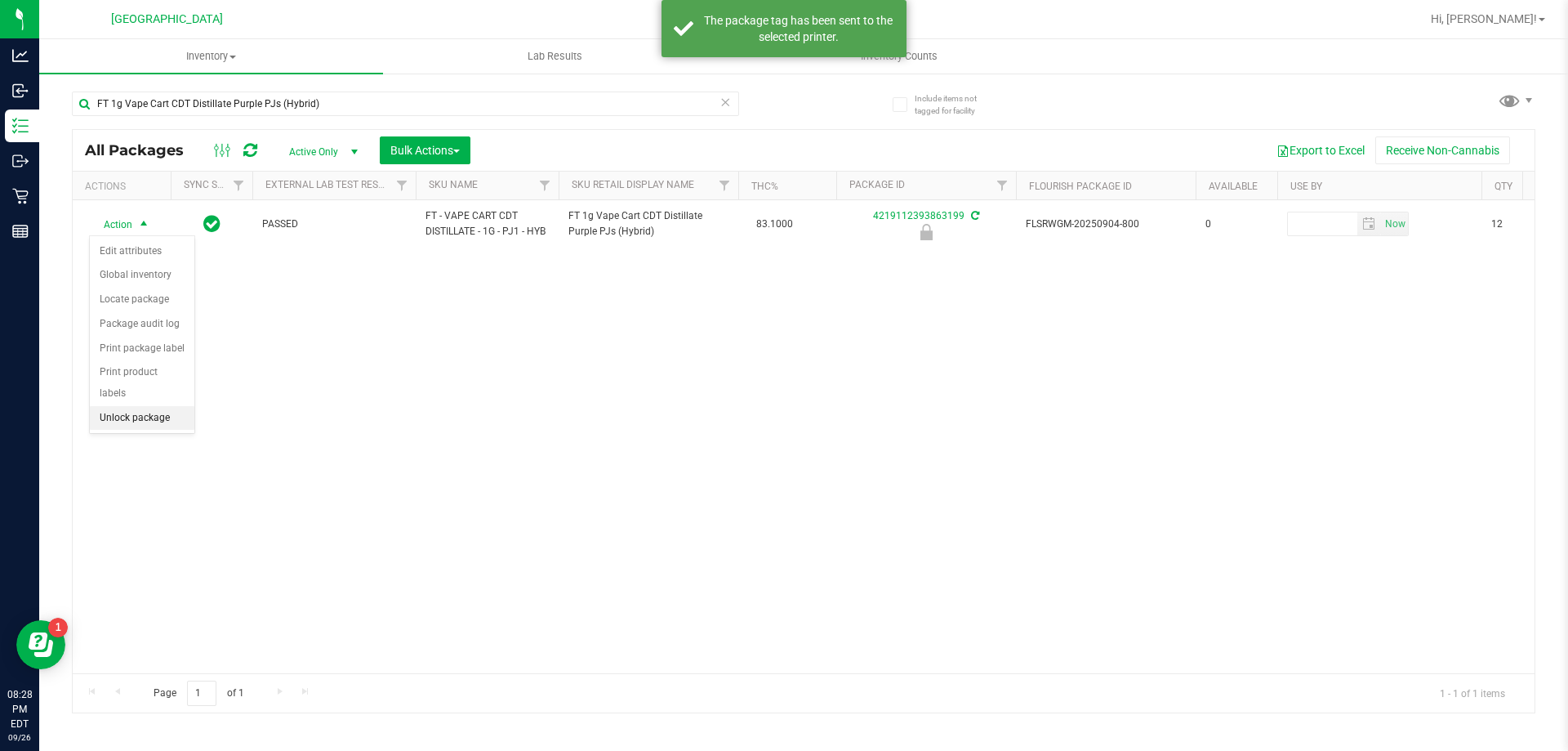
click at [126, 406] on li "Unlock package" at bounding box center [142, 417] width 105 height 24
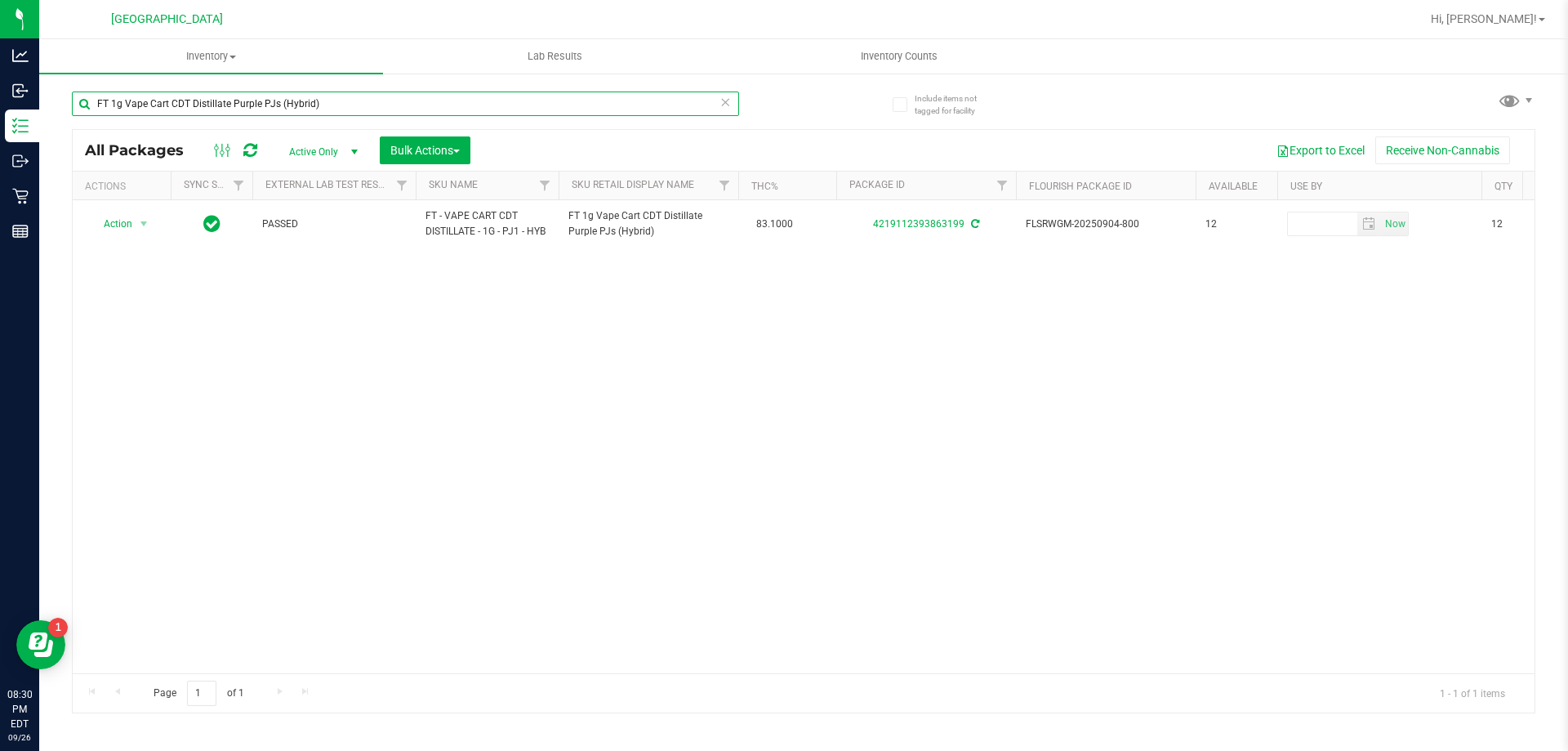
drag, startPoint x: 357, startPoint y: 97, endPoint x: 84, endPoint y: 128, distance: 274.8
click at [84, 128] on div "FT 1g Vape Cart CDT Distillate Purple PJs (Hybrid) All Packages Active Only Act…" at bounding box center [804, 394] width 1463 height 637
paste input "FT 1g Vape Cart Distillate Key Lime Pie (Hybrid)"
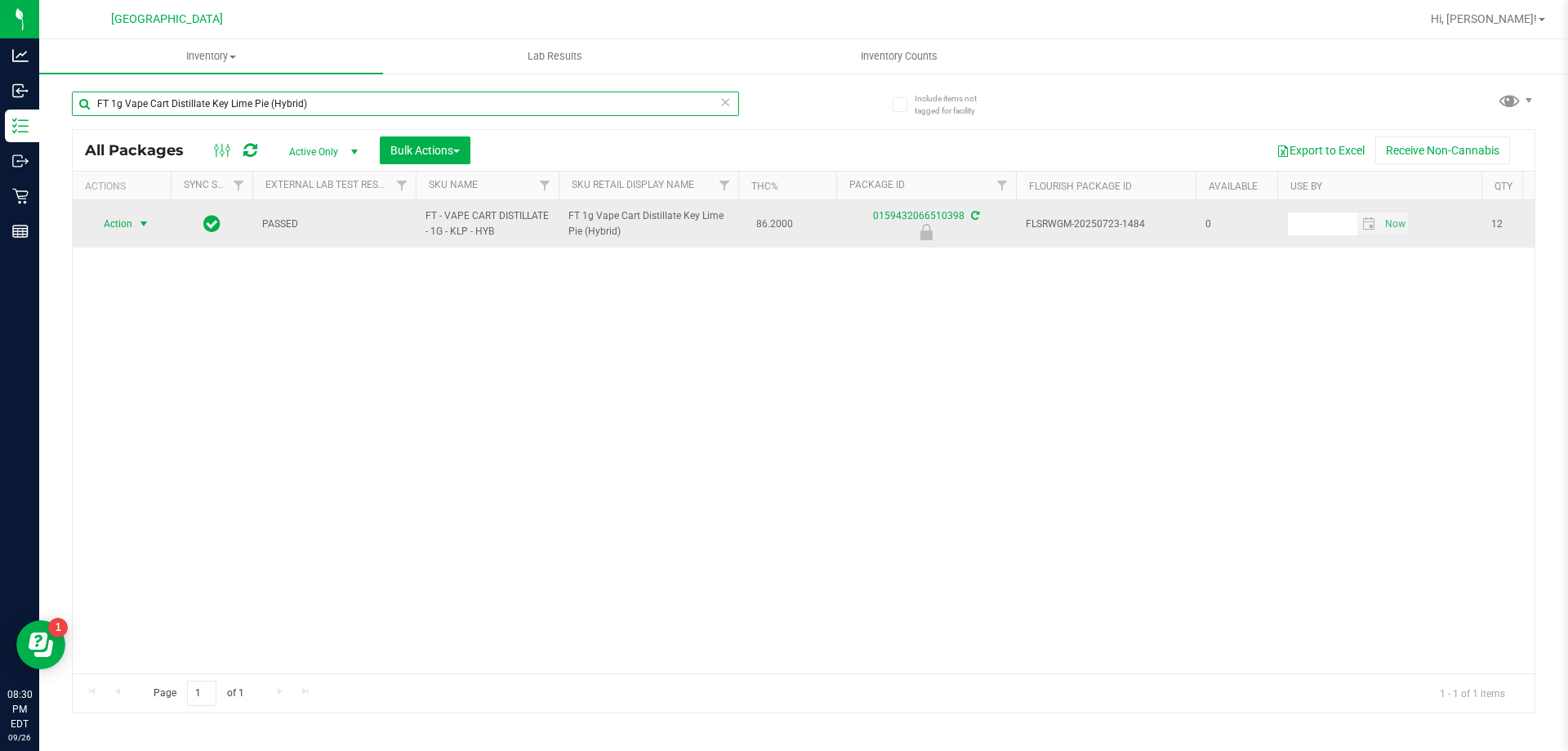
type input "FT 1g Vape Cart Distillate Key Lime Pie (Hybrid)"
click at [123, 223] on span "Action" at bounding box center [111, 224] width 44 height 23
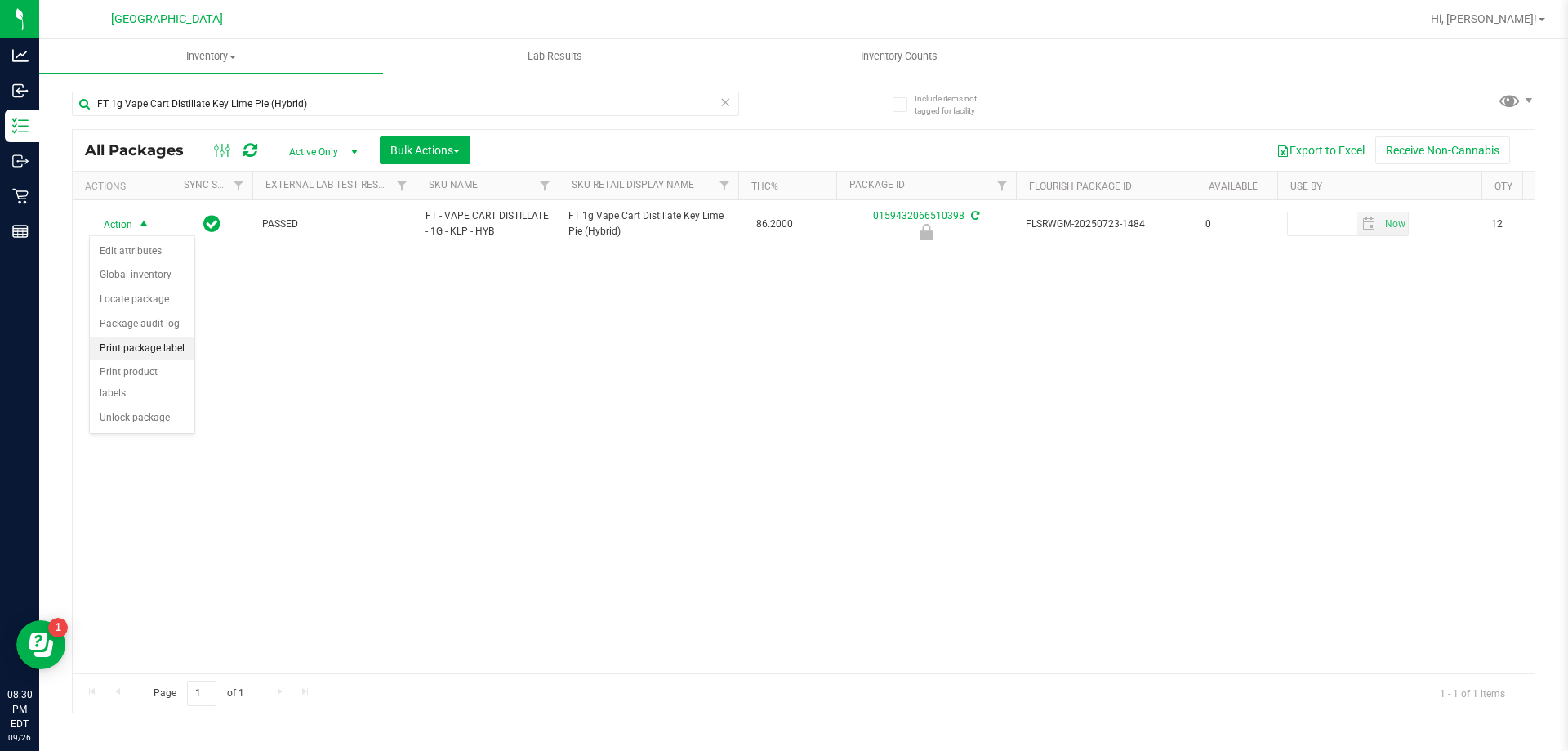
click at [134, 348] on li "Print package label" at bounding box center [142, 348] width 105 height 24
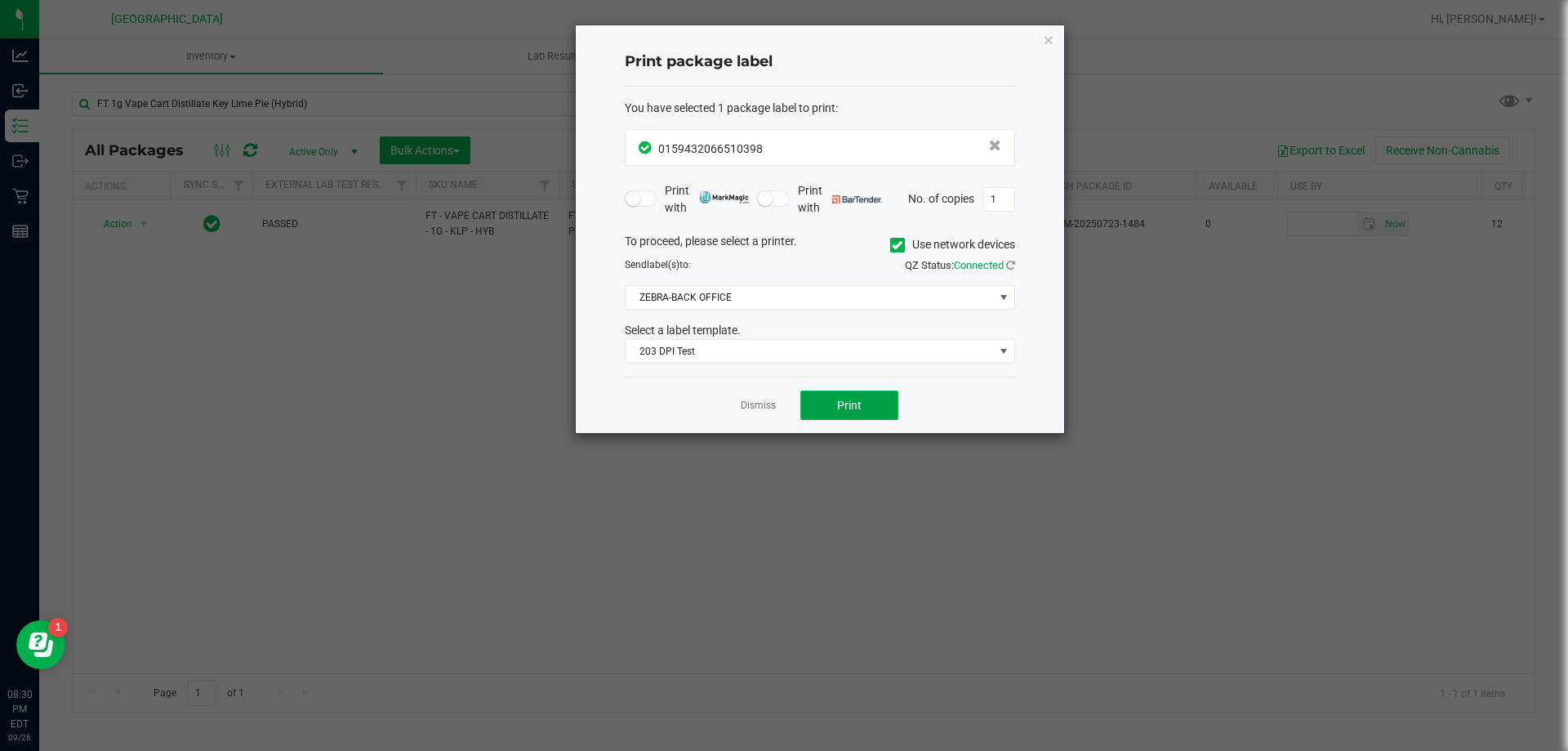
click at [858, 412] on span "Print" at bounding box center [849, 405] width 24 height 14
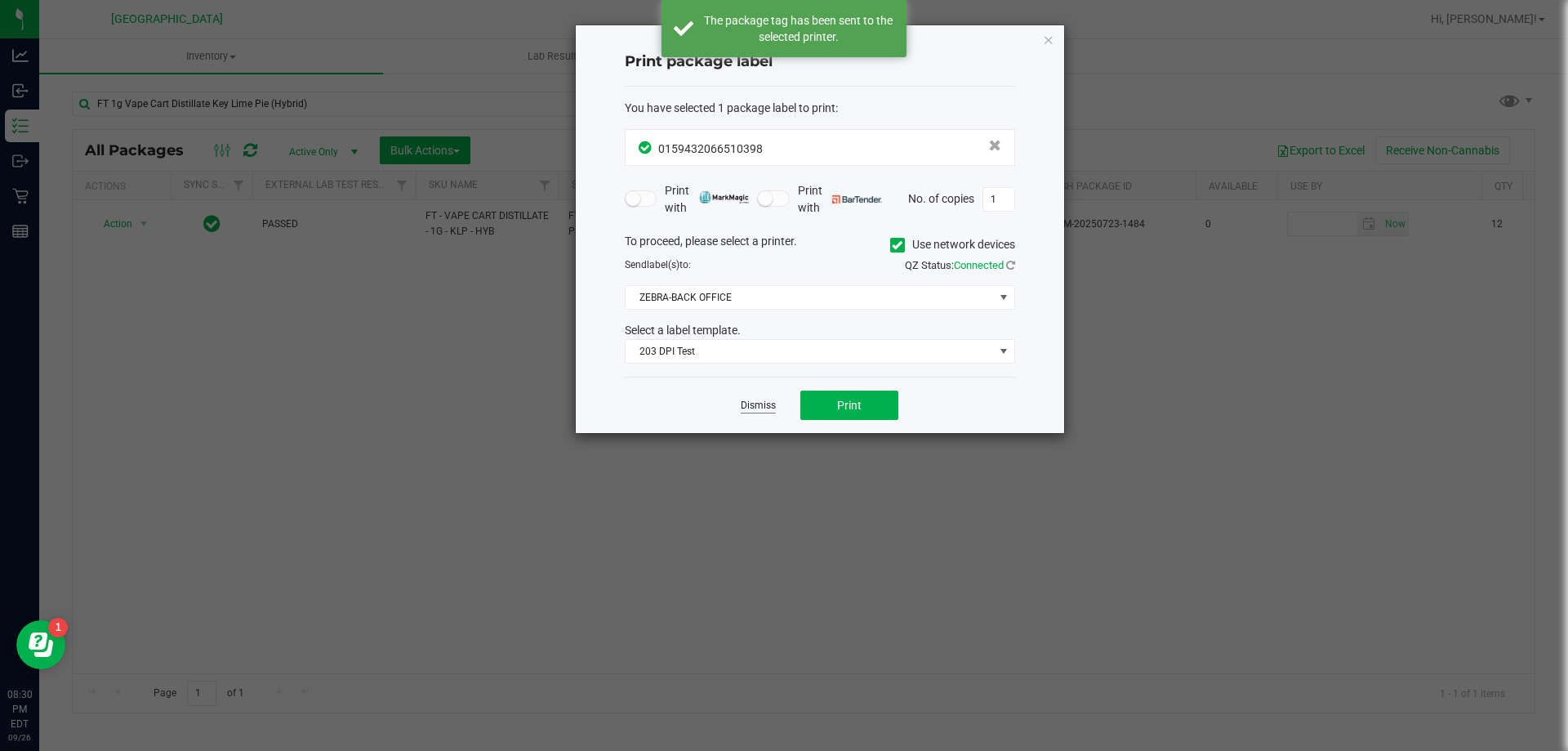
click at [767, 411] on link "Dismiss" at bounding box center [758, 405] width 35 height 14
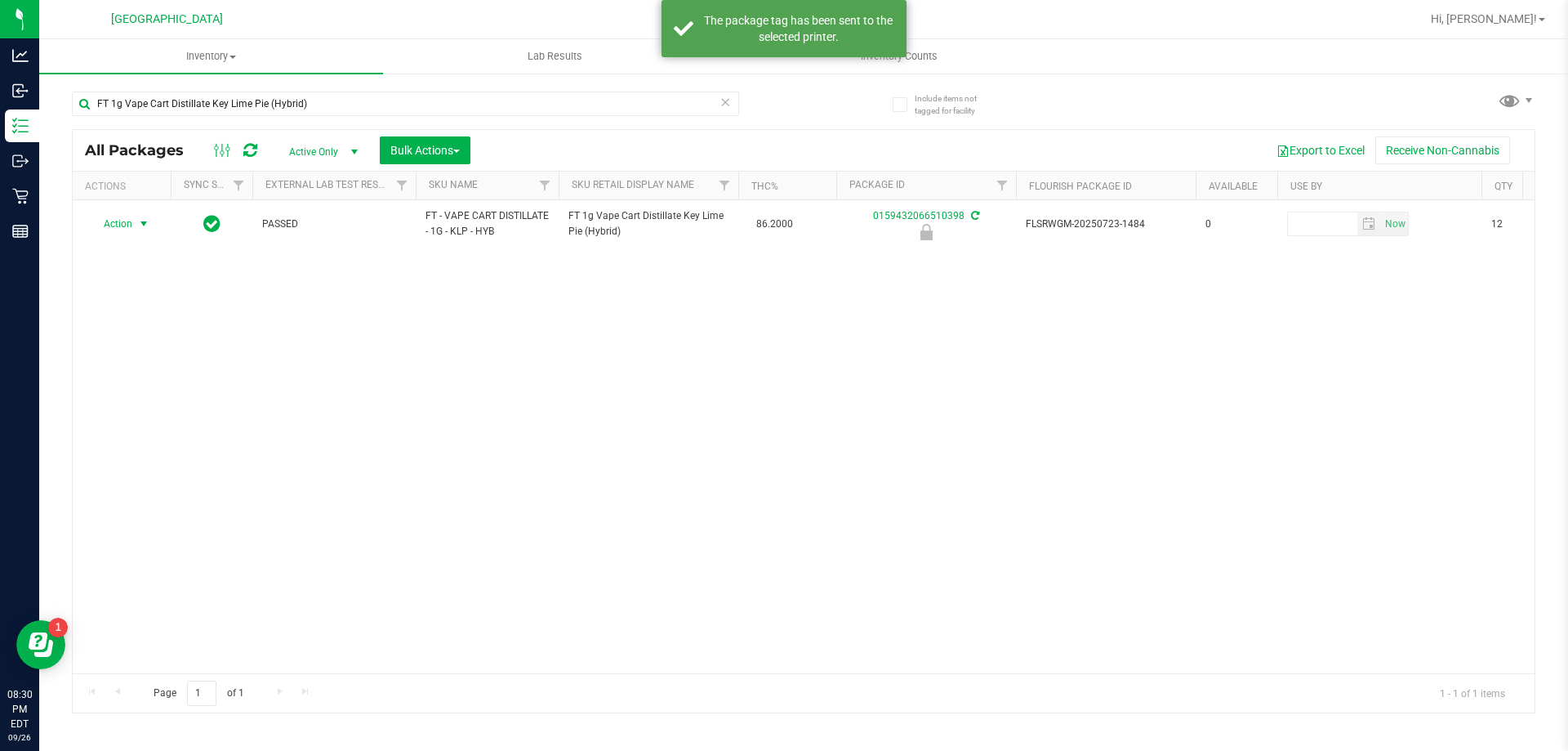
drag, startPoint x: 263, startPoint y: 401, endPoint x: 152, endPoint y: 301, distance: 149.4
click at [220, 377] on div "Action Action Edit attributes Global inventory Locate package Package audit log…" at bounding box center [804, 436] width 1462 height 473
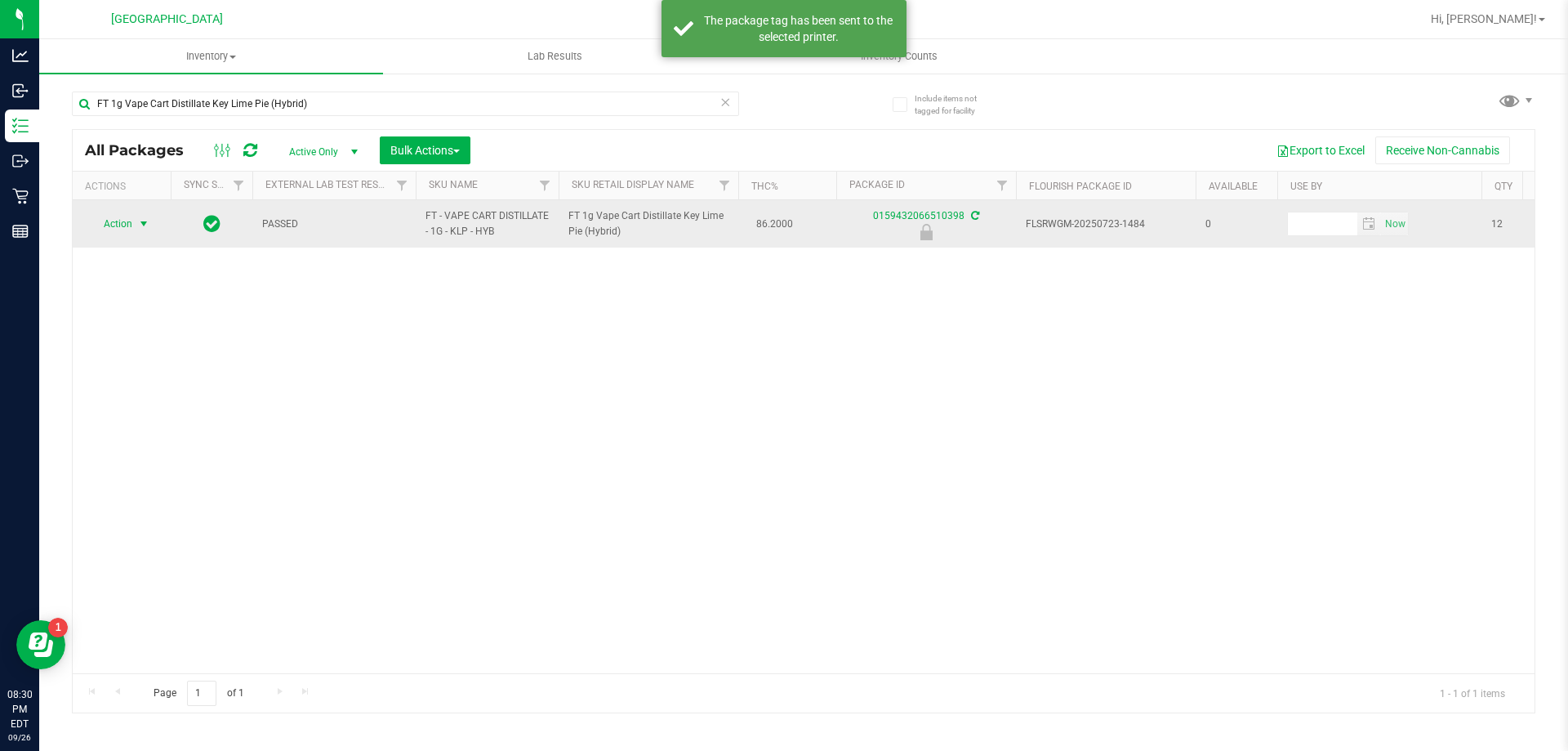
click at [125, 222] on span "Action" at bounding box center [111, 224] width 44 height 23
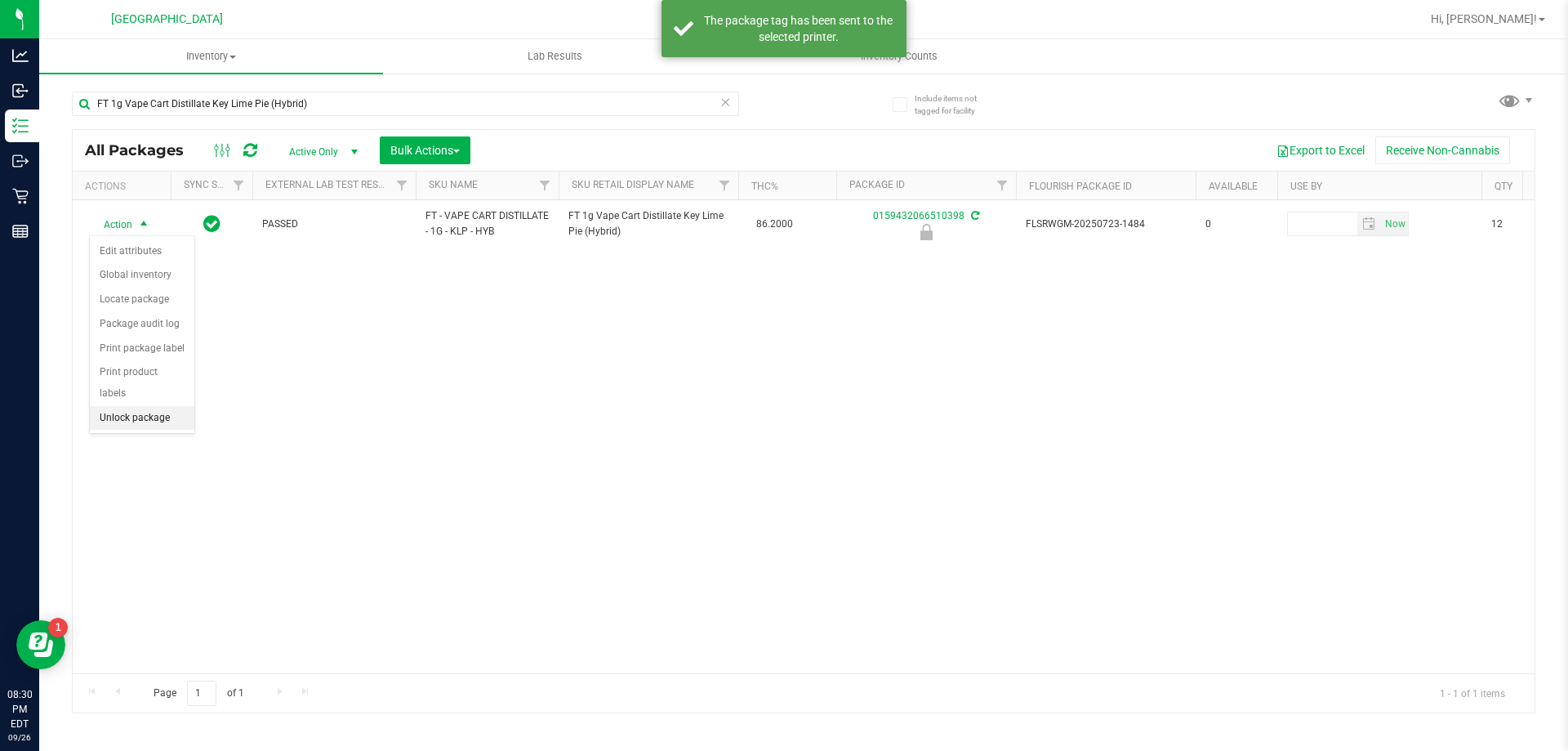
click at [164, 406] on li "Unlock package" at bounding box center [142, 417] width 105 height 24
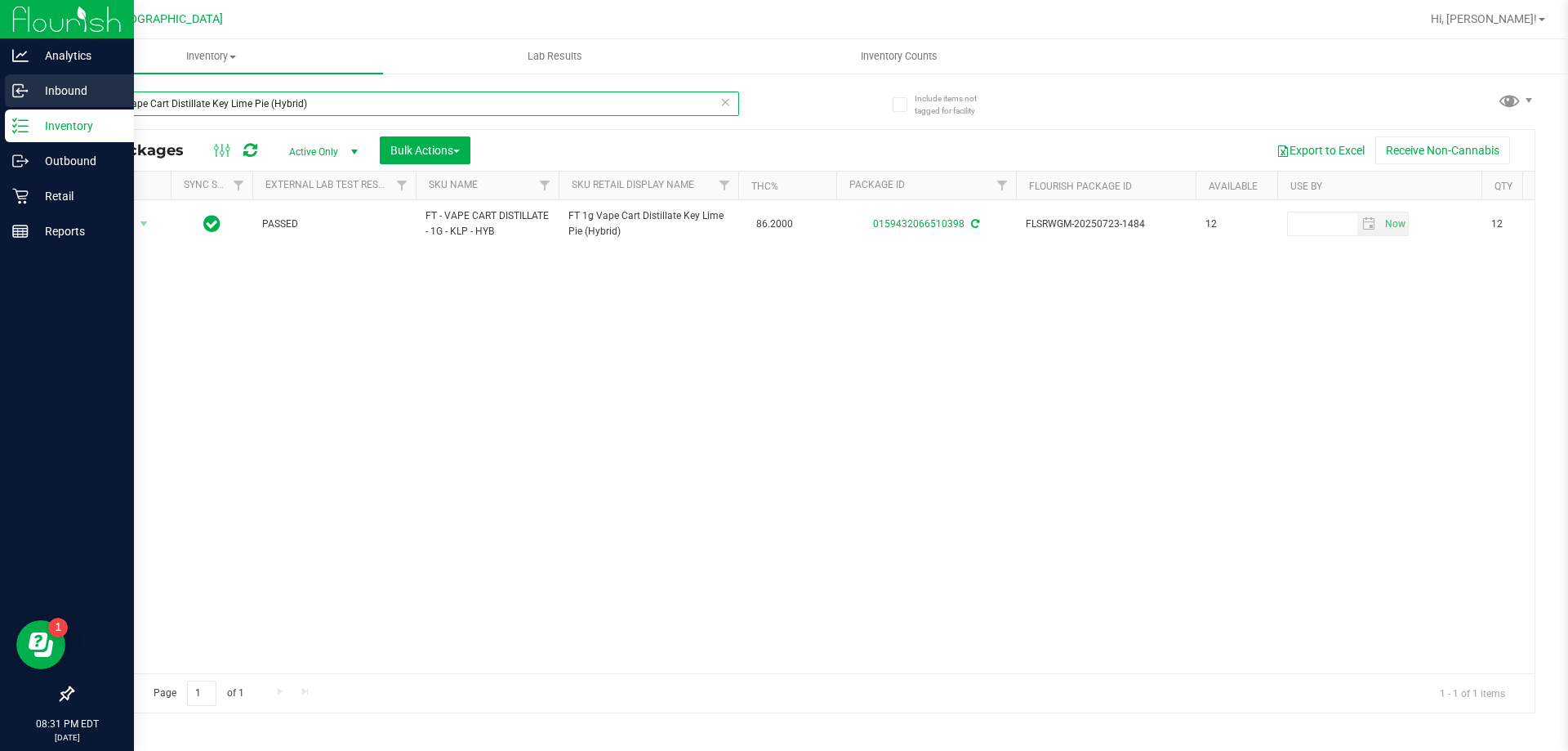
drag, startPoint x: 367, startPoint y: 105, endPoint x: 0, endPoint y: 87, distance: 367.4
click at [0, 87] on div "Analytics Inbound Inventory Outbound Retail Reports 08:31 PM EDT 09/26/2025 09/…" at bounding box center [784, 375] width 1568 height 751
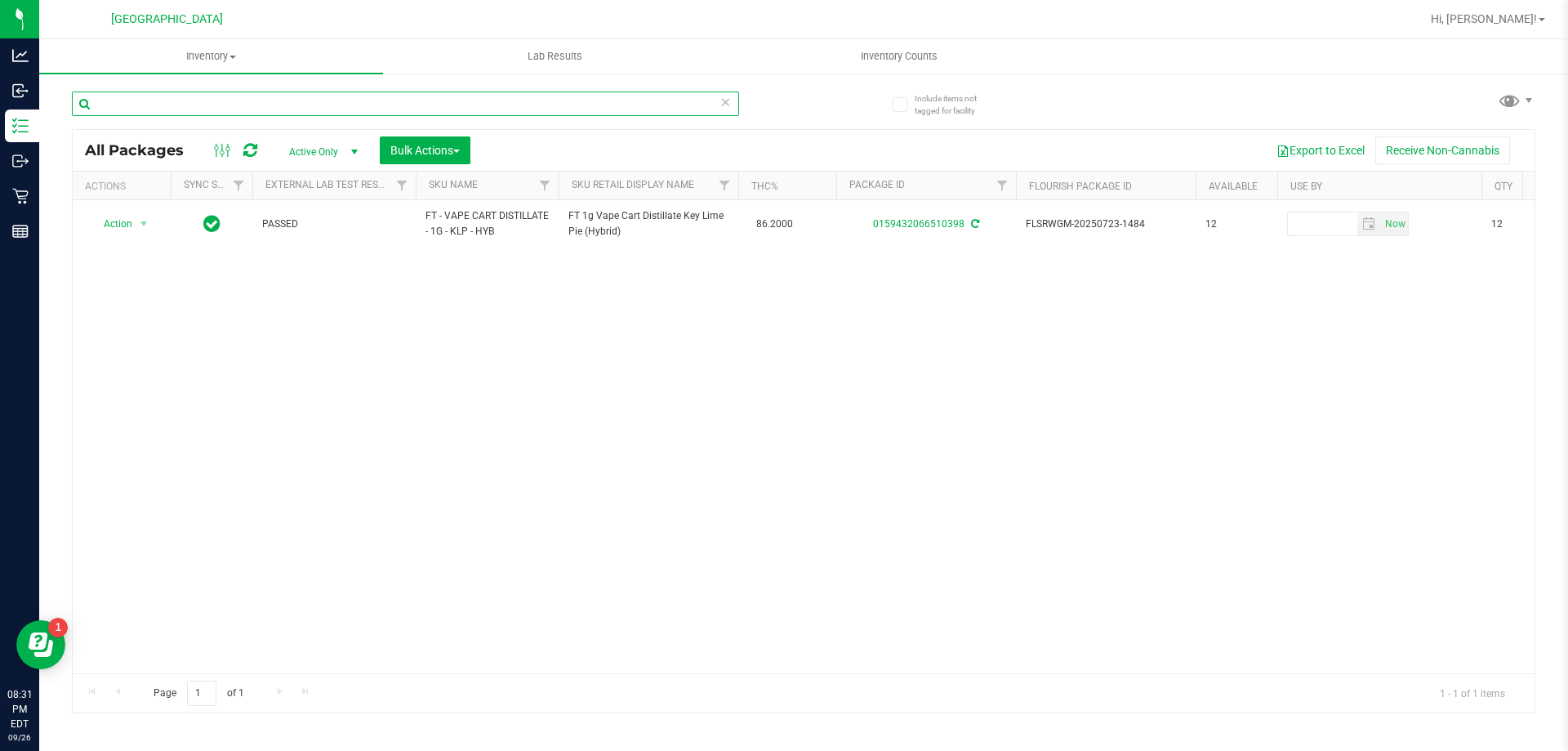
paste input "GL 0.5g Vape Cart Live Rosin Cookie Popz (Hybrid)"
type input "GL 0.5g Vape Cart Live Rosin Cookie Popz (Hybrid)"
click at [120, 224] on span "Action" at bounding box center [111, 224] width 44 height 23
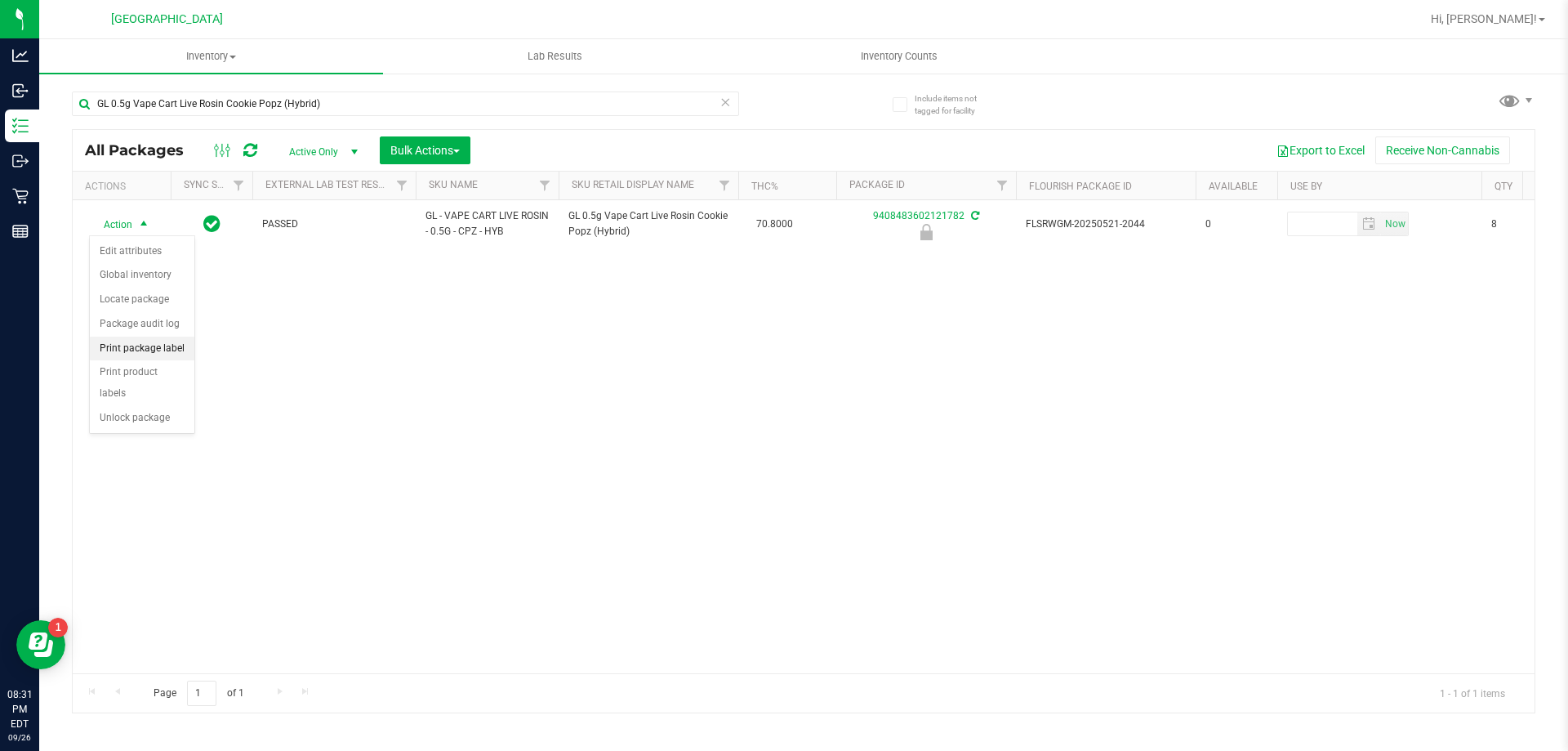
click at [132, 343] on li "Print package label" at bounding box center [142, 348] width 105 height 24
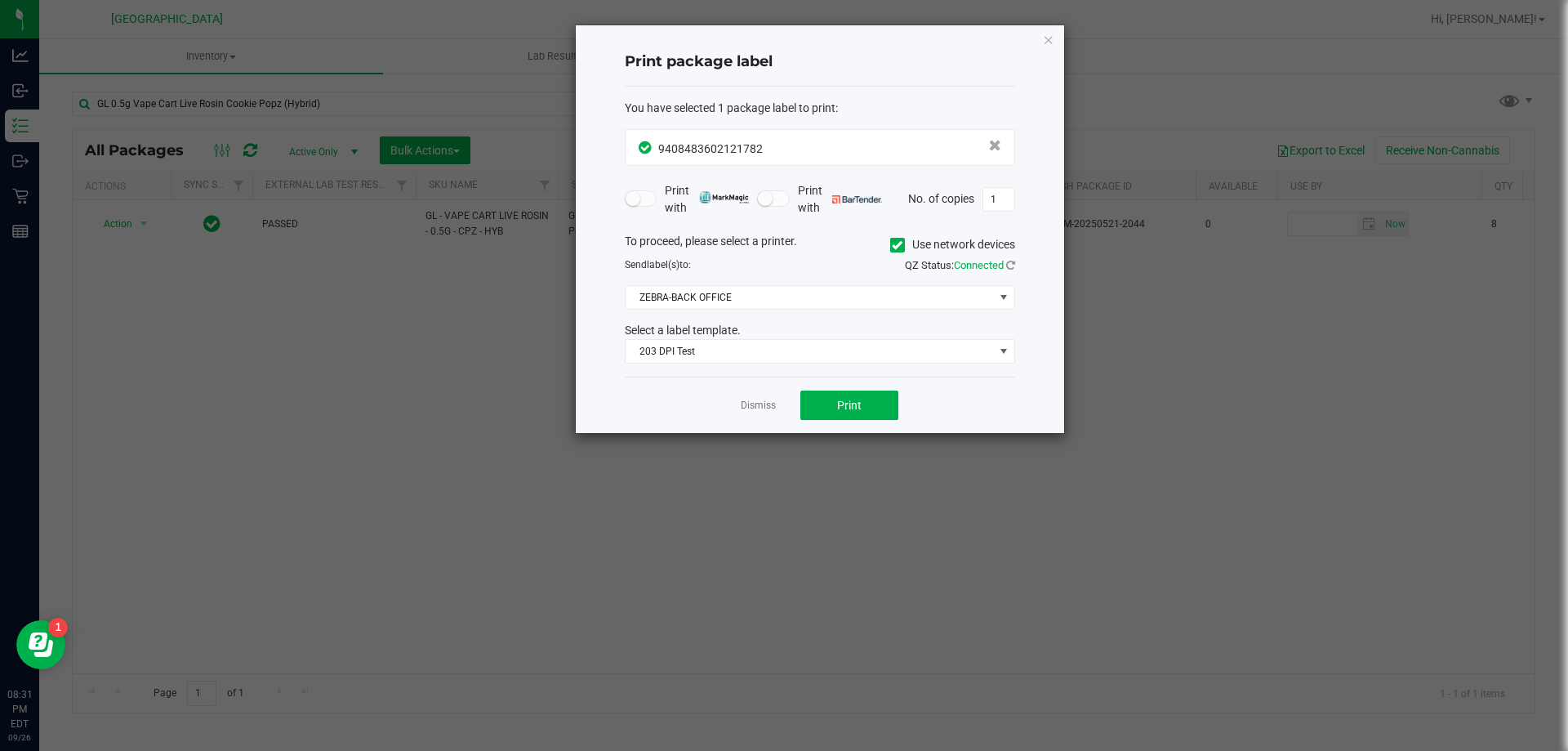
click at [858, 389] on div "Dismiss Print" at bounding box center [819, 405] width 390 height 57
click at [834, 398] on button "Print" at bounding box center [849, 405] width 98 height 30
click at [769, 407] on link "Dismiss" at bounding box center [758, 405] width 35 height 14
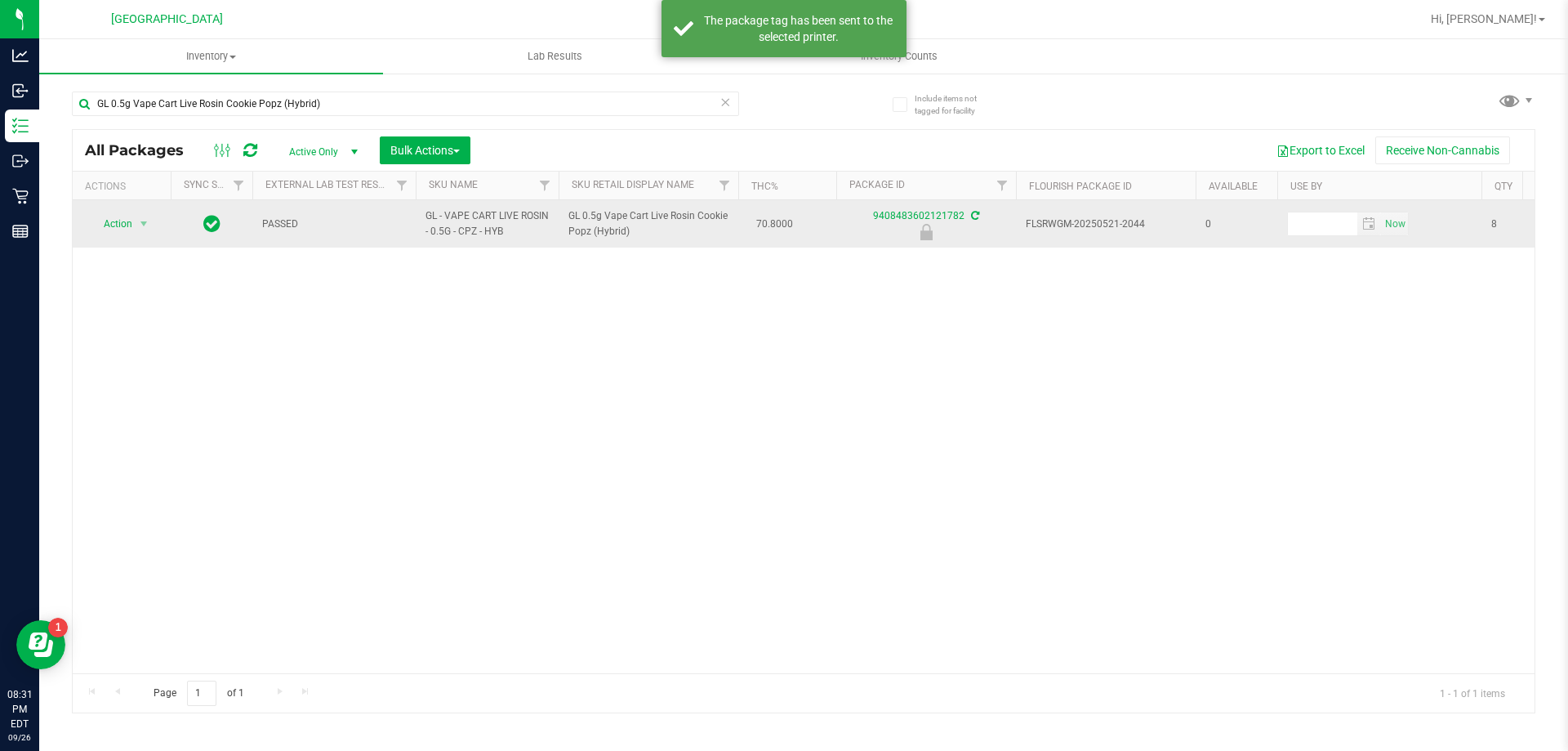
drag, startPoint x: 536, startPoint y: 467, endPoint x: 73, endPoint y: 234, distance: 518.3
click at [505, 449] on div "Action Action Edit attributes Global inventory Locate package Package audit log…" at bounding box center [804, 436] width 1462 height 473
click at [108, 211] on td "Action Action Edit attributes Global inventory Locate package Package audit log…" at bounding box center [122, 224] width 98 height 48
click at [109, 223] on span "Action" at bounding box center [111, 224] width 44 height 23
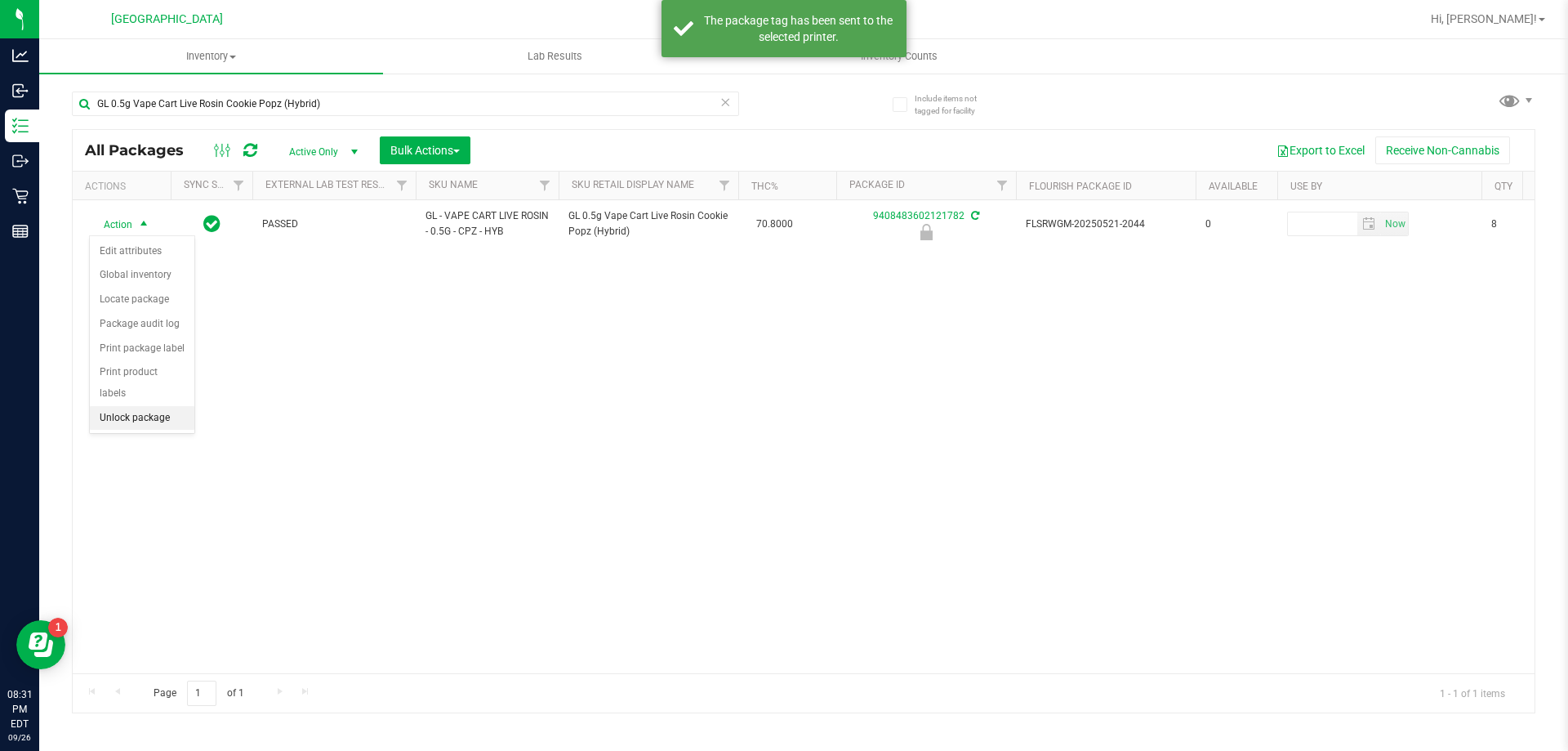
click at [118, 406] on li "Unlock package" at bounding box center [142, 417] width 105 height 24
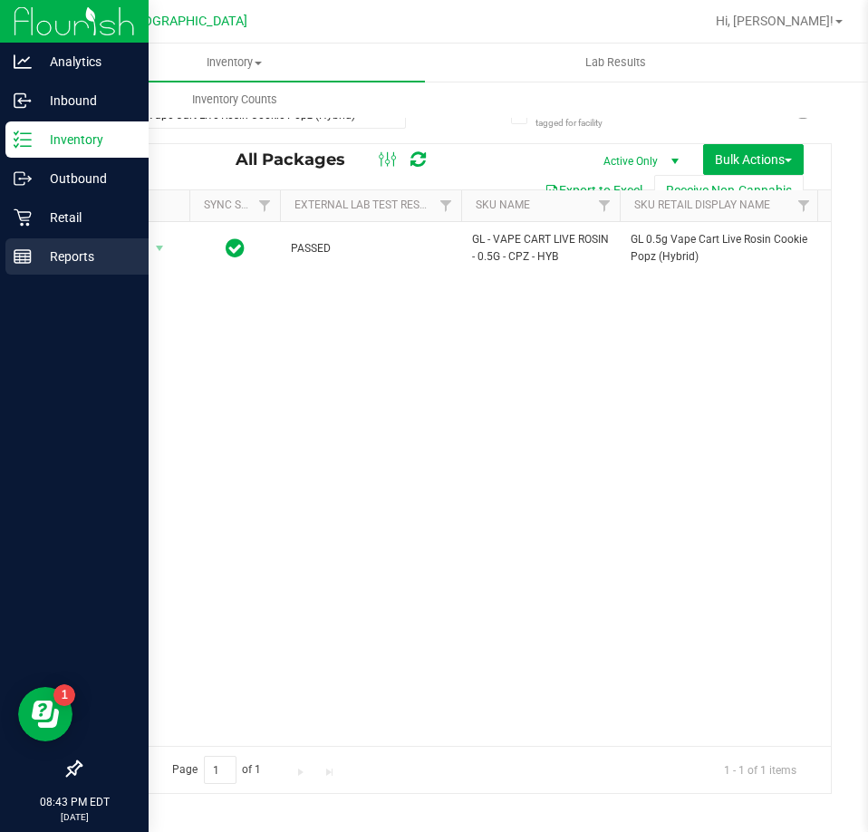
click at [42, 246] on p "Reports" at bounding box center [86, 257] width 109 height 22
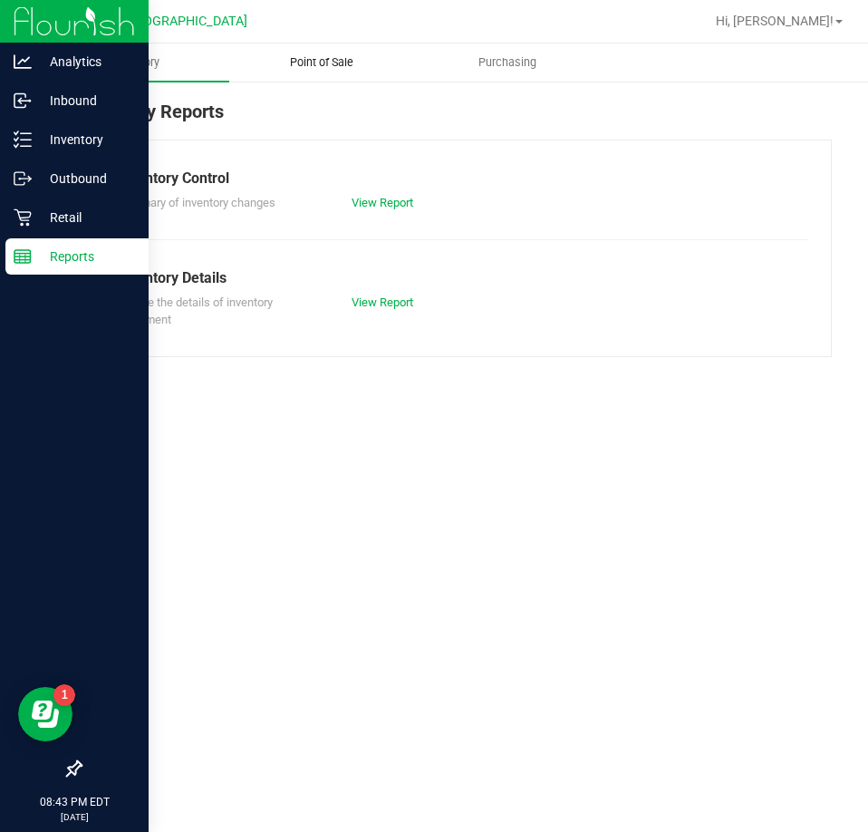
click at [302, 71] on uib-tab-heading "Point of Sale" at bounding box center [322, 62] width 184 height 36
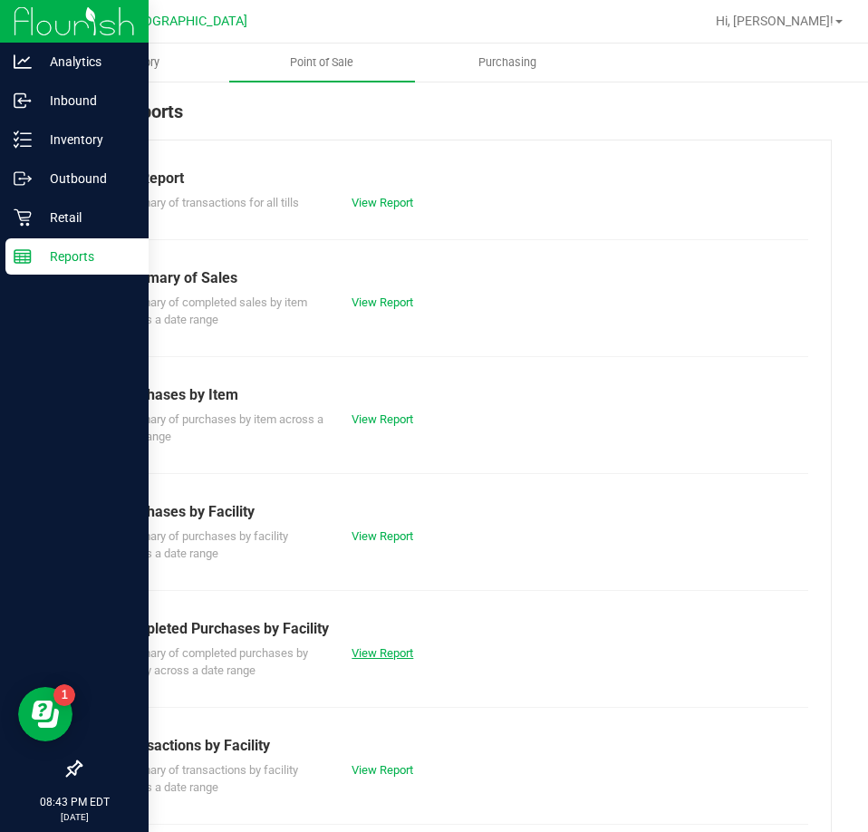
click at [372, 656] on link "View Report" at bounding box center [383, 653] width 62 height 14
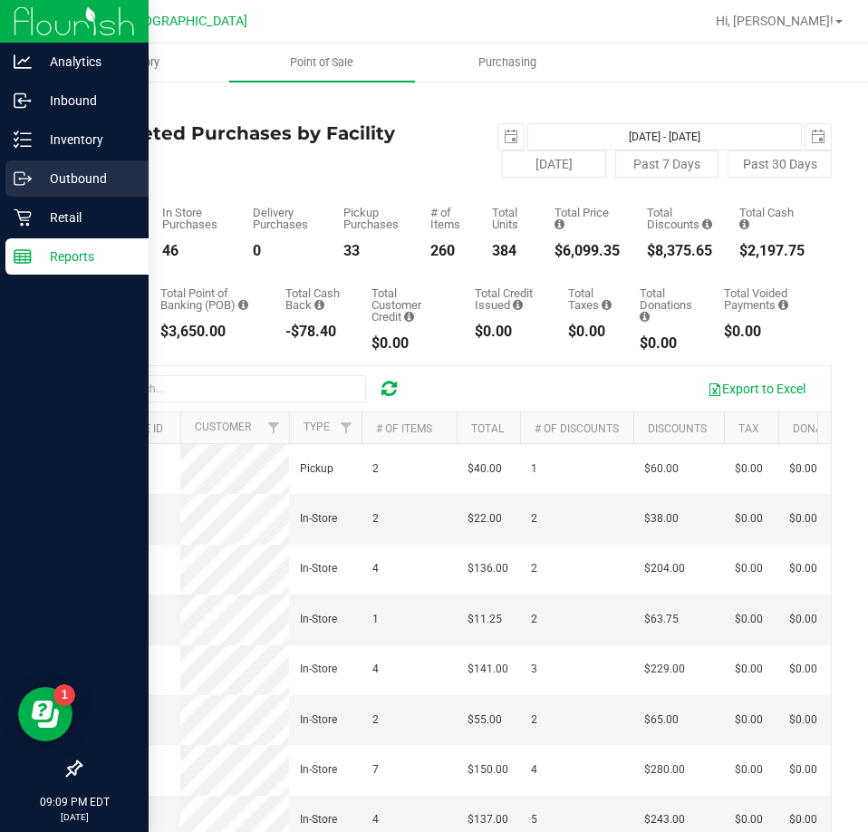
drag, startPoint x: 357, startPoint y: 12, endPoint x: 16, endPoint y: 187, distance: 383.0
click at [31, 192] on div "Analytics Inbound Inventory Outbound Retail Reports 09:09 PM EDT 09/26/2025 09/…" at bounding box center [434, 416] width 868 height 832
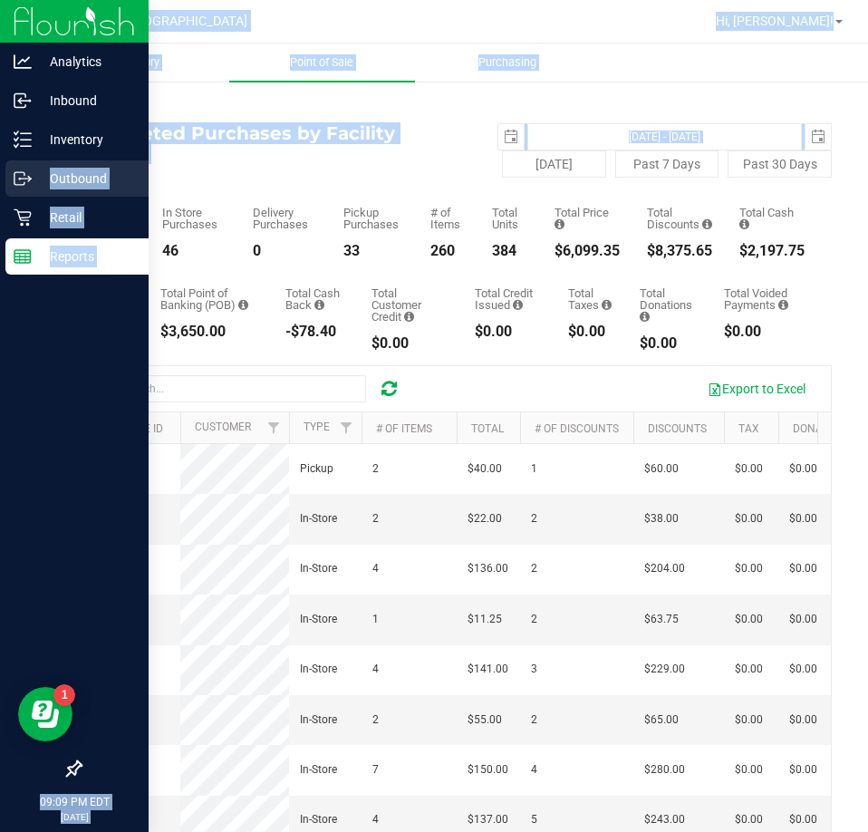
click at [16, 187] on icon at bounding box center [23, 178] width 18 height 18
click at [62, 217] on p "Retail" at bounding box center [86, 218] width 109 height 22
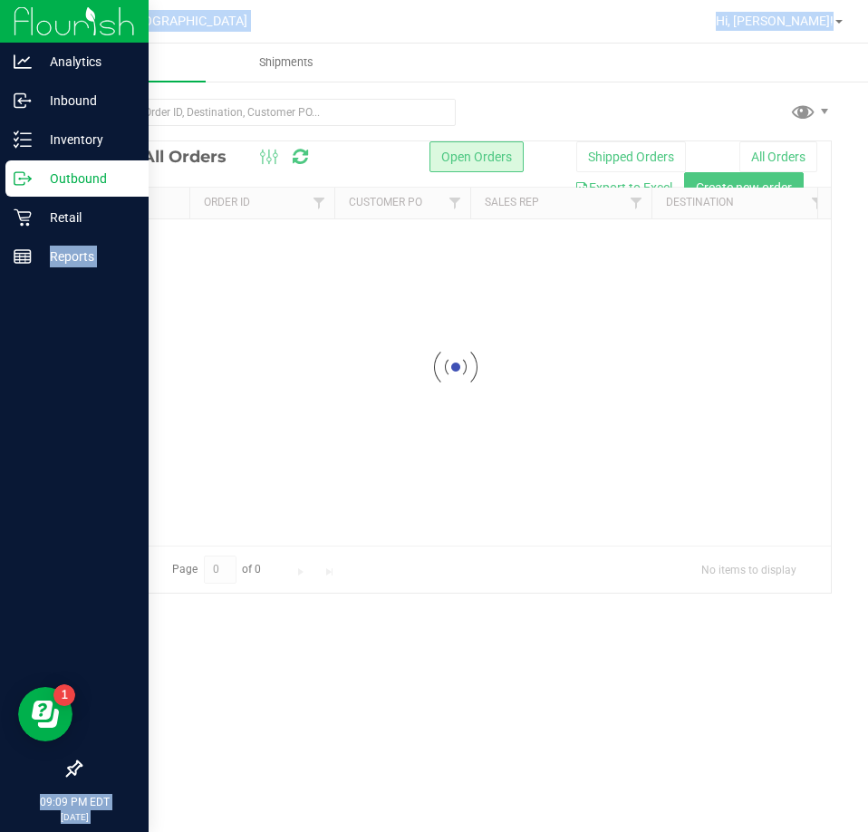
click at [540, 82] on ul "Orders Shipments" at bounding box center [478, 63] width 868 height 39
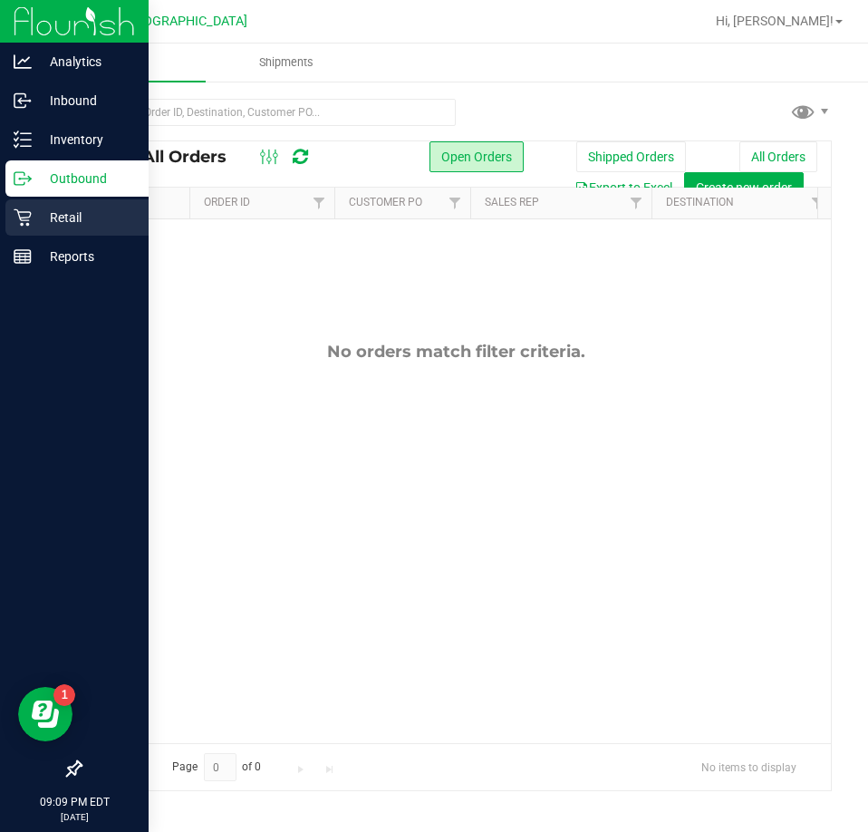
click at [25, 216] on icon at bounding box center [23, 217] width 18 height 18
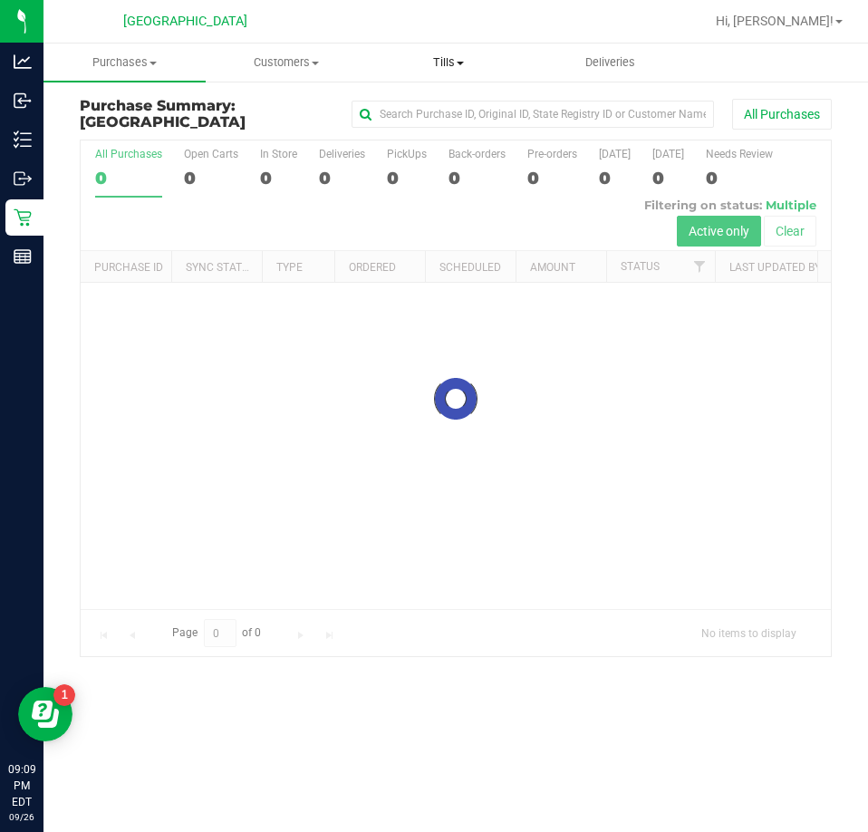
click at [456, 68] on span "Tills" at bounding box center [448, 62] width 160 height 16
click at [435, 133] on span "Reconcile e-payments" at bounding box center [457, 130] width 180 height 15
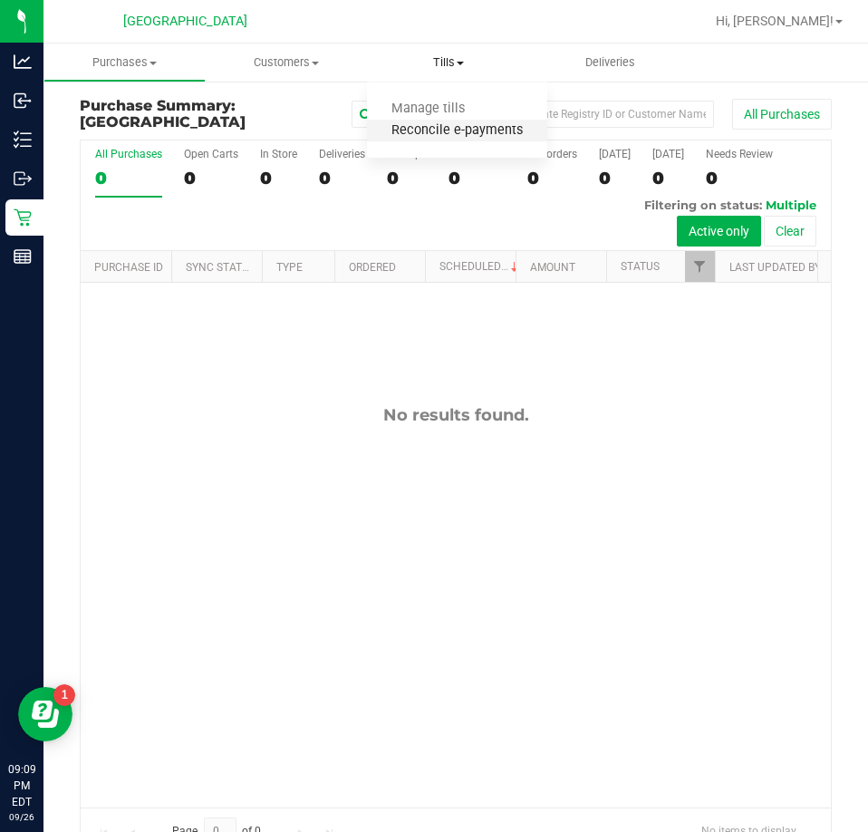
click at [434, 134] on span "Reconcile e-payments" at bounding box center [457, 130] width 180 height 15
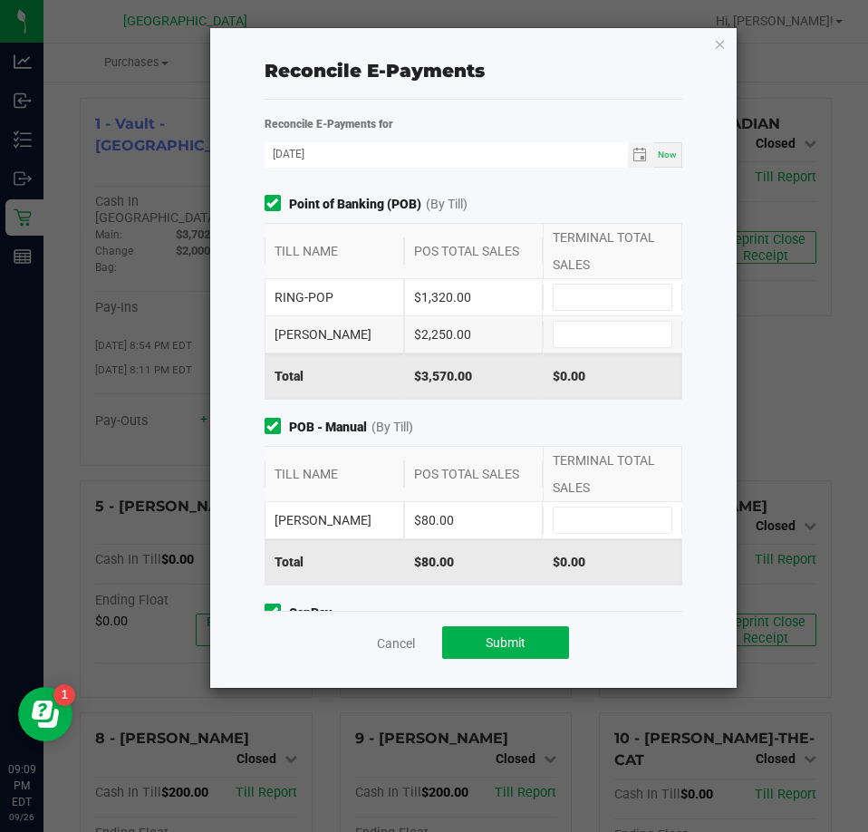
click at [543, 293] on div at bounding box center [613, 297] width 140 height 27
click at [564, 298] on input at bounding box center [613, 297] width 118 height 25
type input "$1,320.00"
click at [577, 336] on input at bounding box center [613, 334] width 118 height 25
type input "$2,250.00"
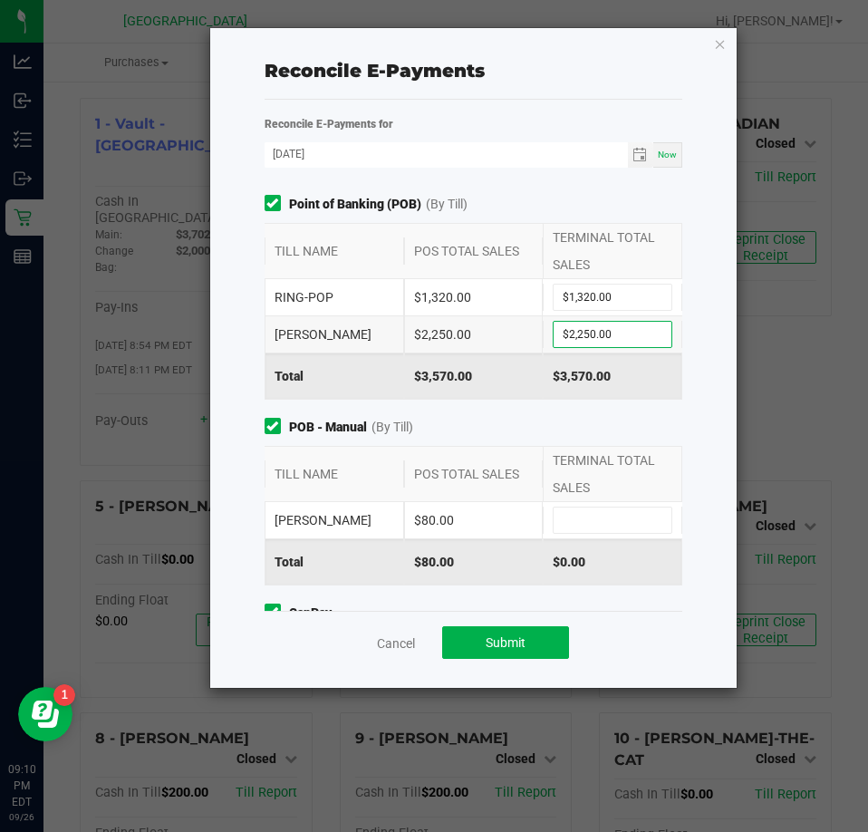
click at [601, 506] on div "LIONEL-RICHIE $80.00" at bounding box center [474, 520] width 419 height 36
click at [598, 517] on input at bounding box center [613, 520] width 118 height 25
type input "$80.00"
click at [718, 517] on div "Reconcile E-Payments Reconcile E-Payments for [DATE] Now Point of Banking (POB)…" at bounding box center [473, 358] width 527 height 660
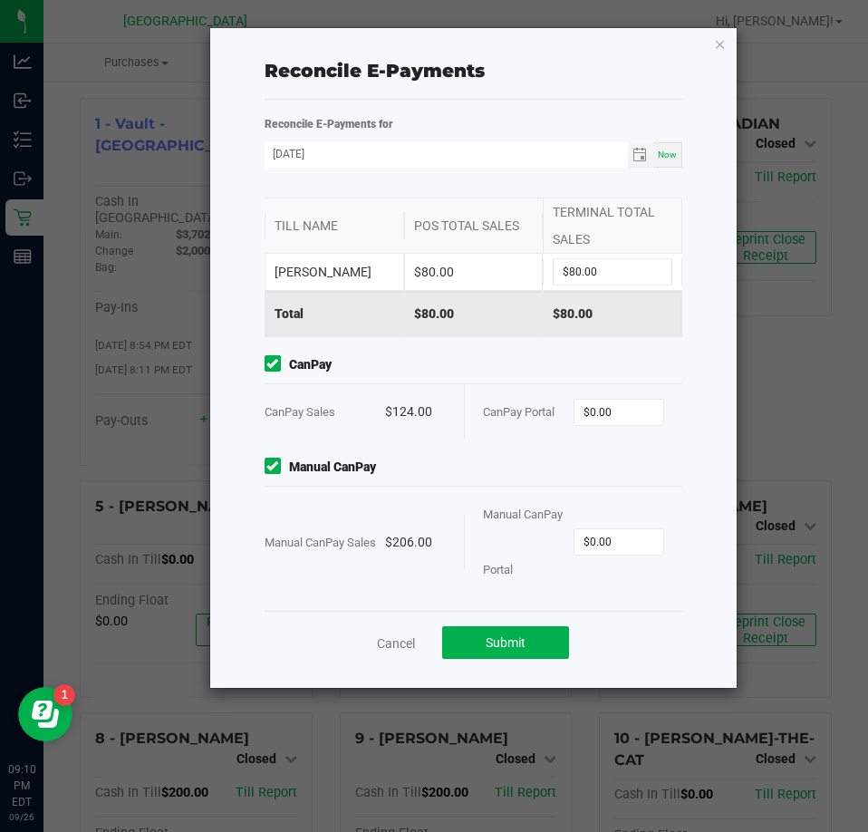
scroll to position [250, 0]
click at [593, 403] on input "0" at bounding box center [619, 410] width 89 height 25
type input "$124.00"
click at [597, 536] on input "0" at bounding box center [619, 539] width 89 height 25
type input "$206.00"
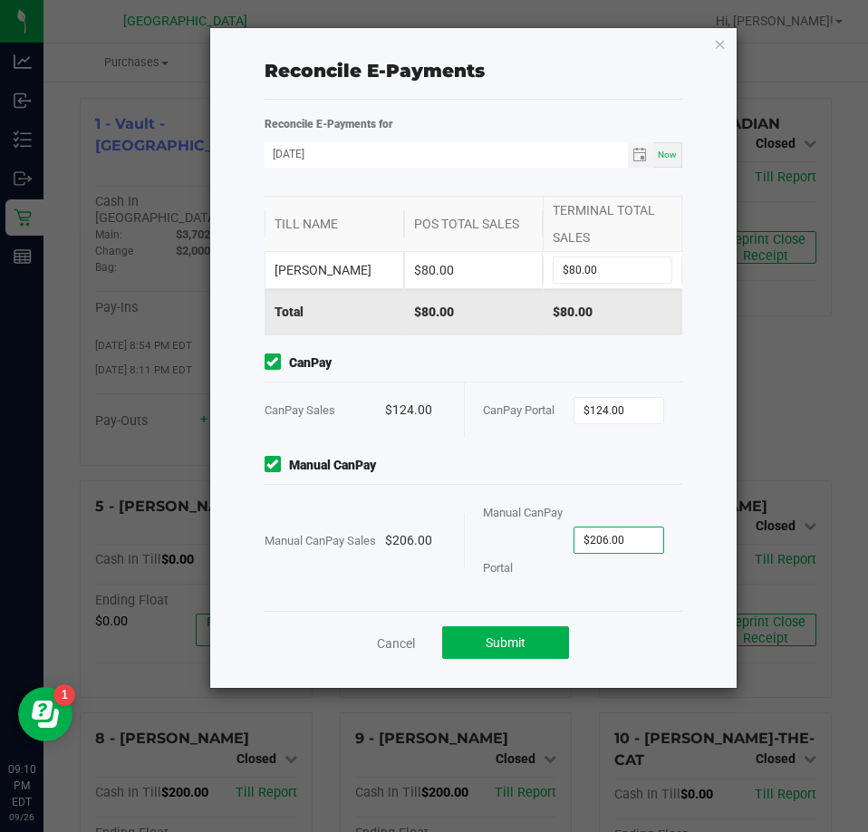
click at [594, 613] on div "Cancel Submit" at bounding box center [474, 642] width 419 height 63
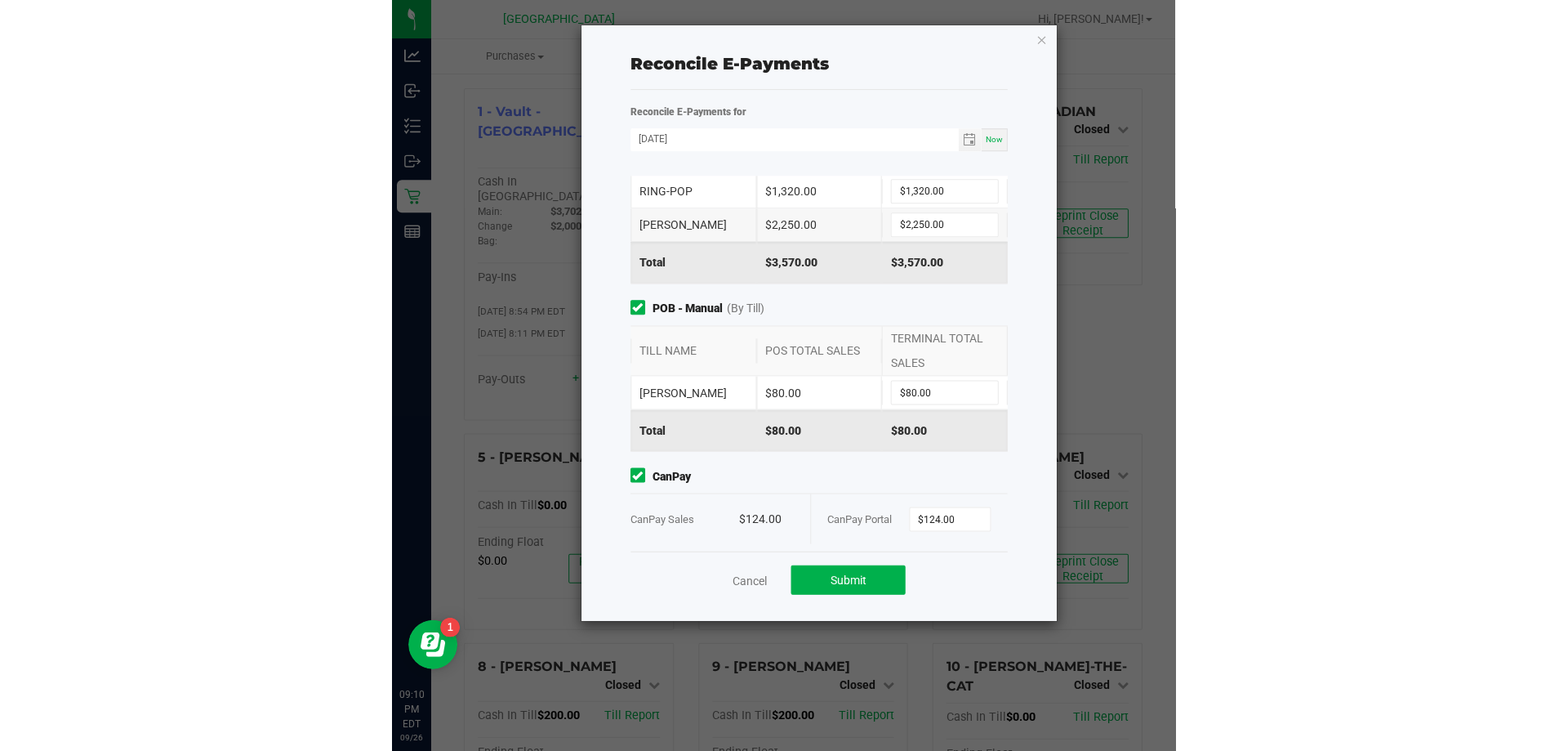
scroll to position [0, 0]
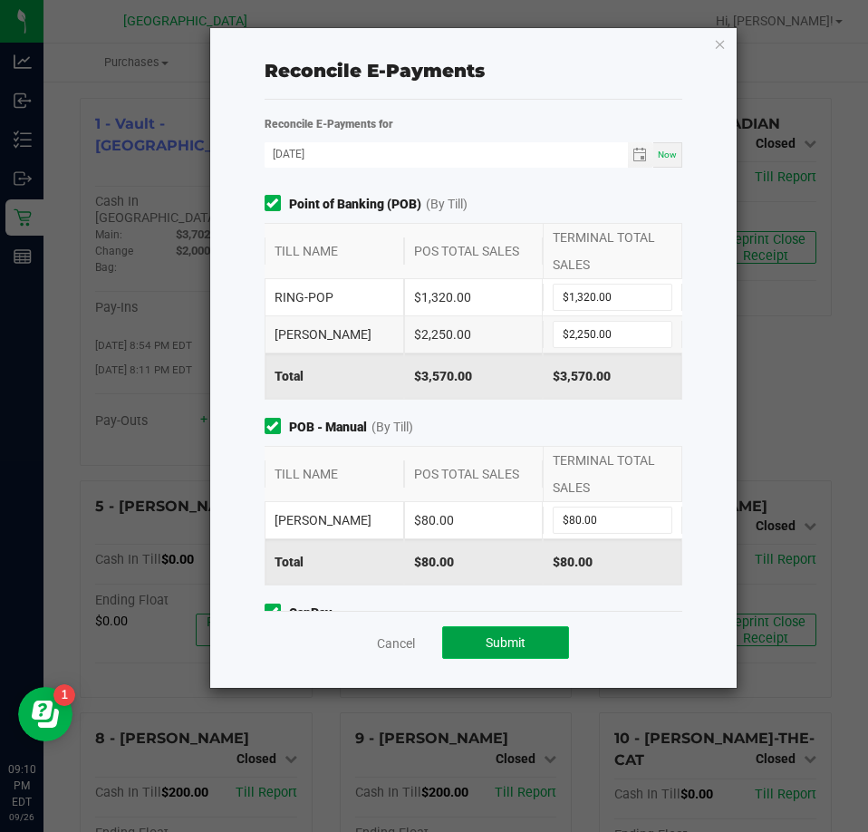
click at [488, 639] on span "Submit" at bounding box center [506, 642] width 40 height 15
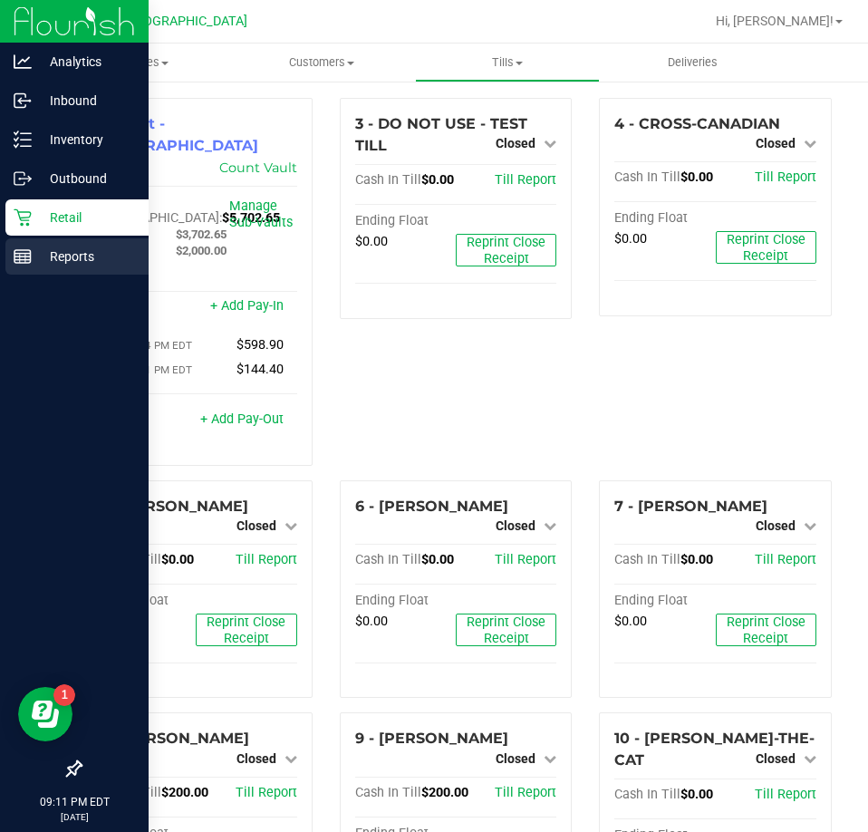
click at [48, 252] on p "Reports" at bounding box center [86, 257] width 109 height 22
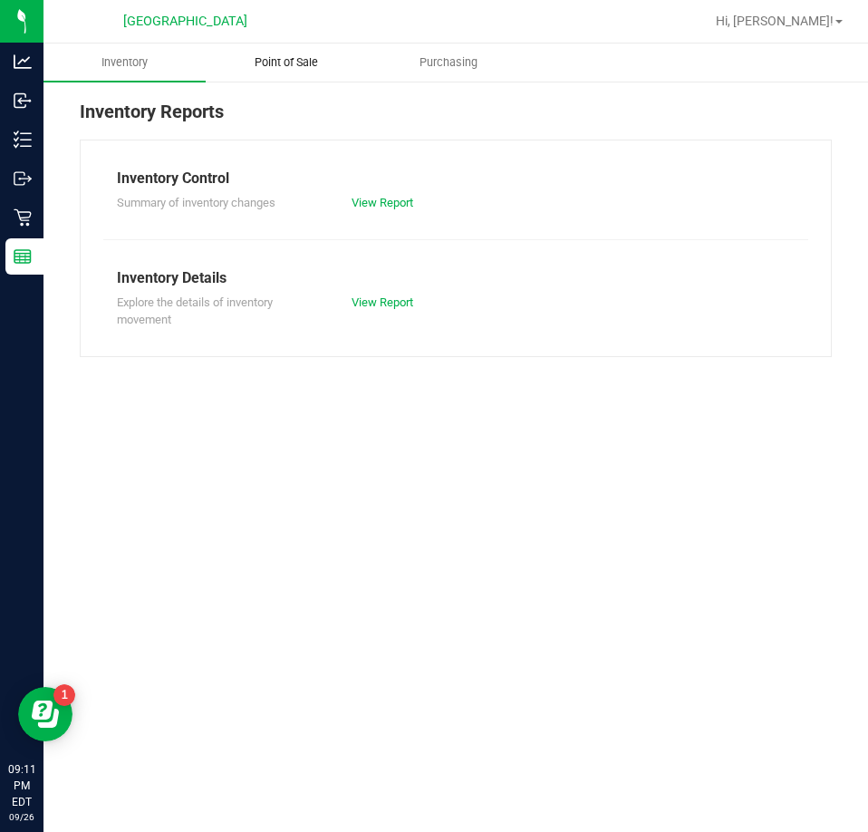
click at [273, 49] on uib-tab-heading "Point of Sale" at bounding box center [287, 62] width 160 height 36
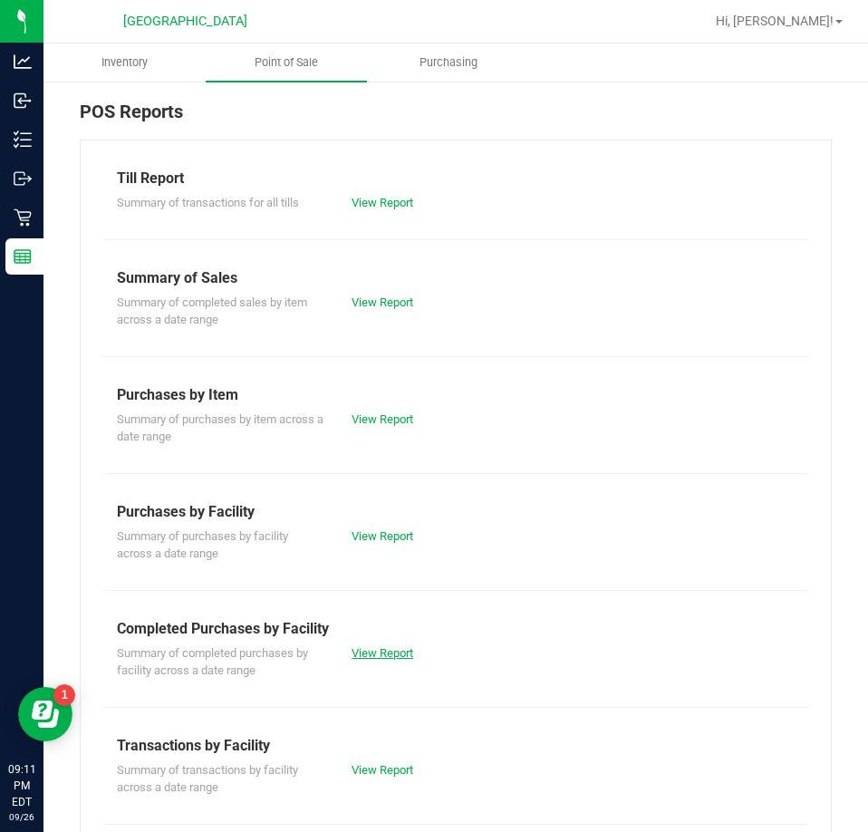
click at [353, 646] on link "View Report" at bounding box center [383, 653] width 62 height 14
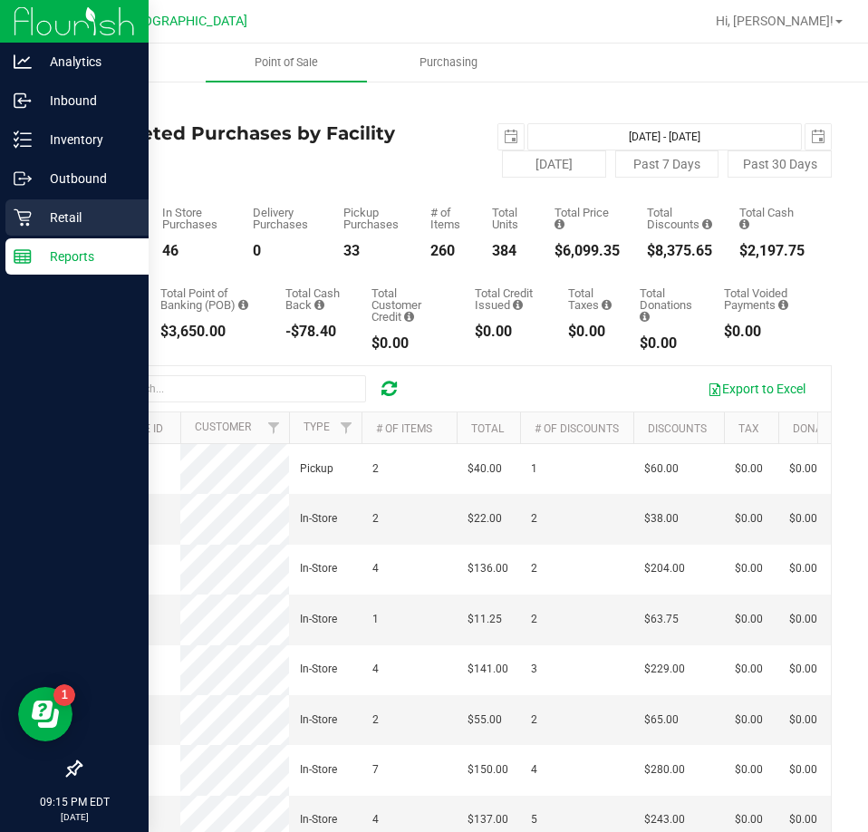
click at [32, 230] on div "Retail" at bounding box center [76, 217] width 143 height 36
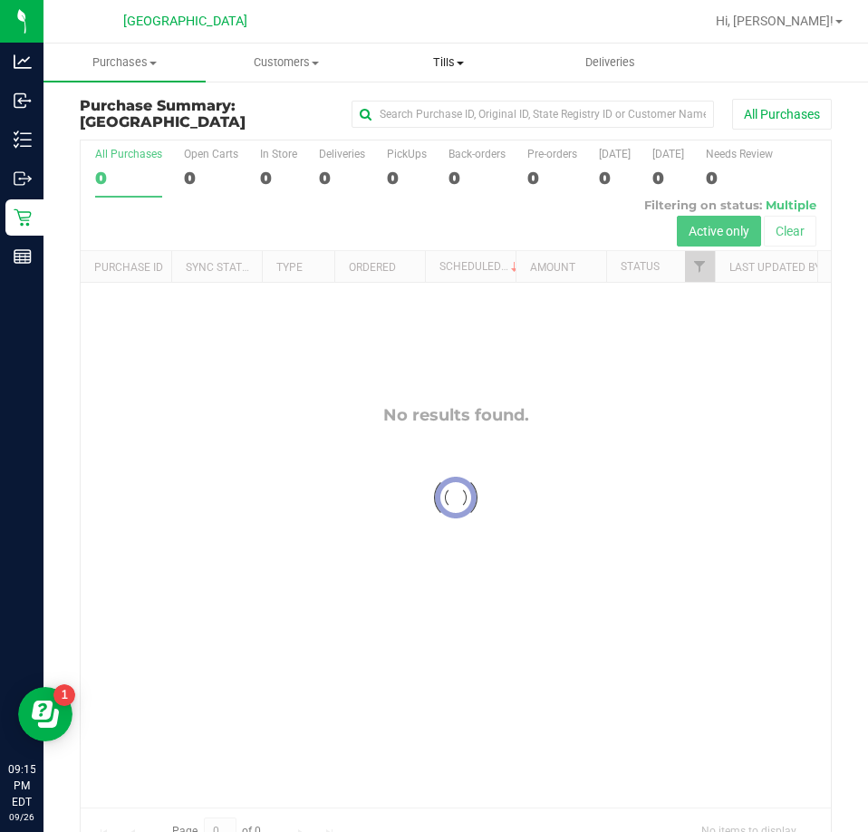
click at [441, 57] on span "Tills" at bounding box center [448, 62] width 160 height 16
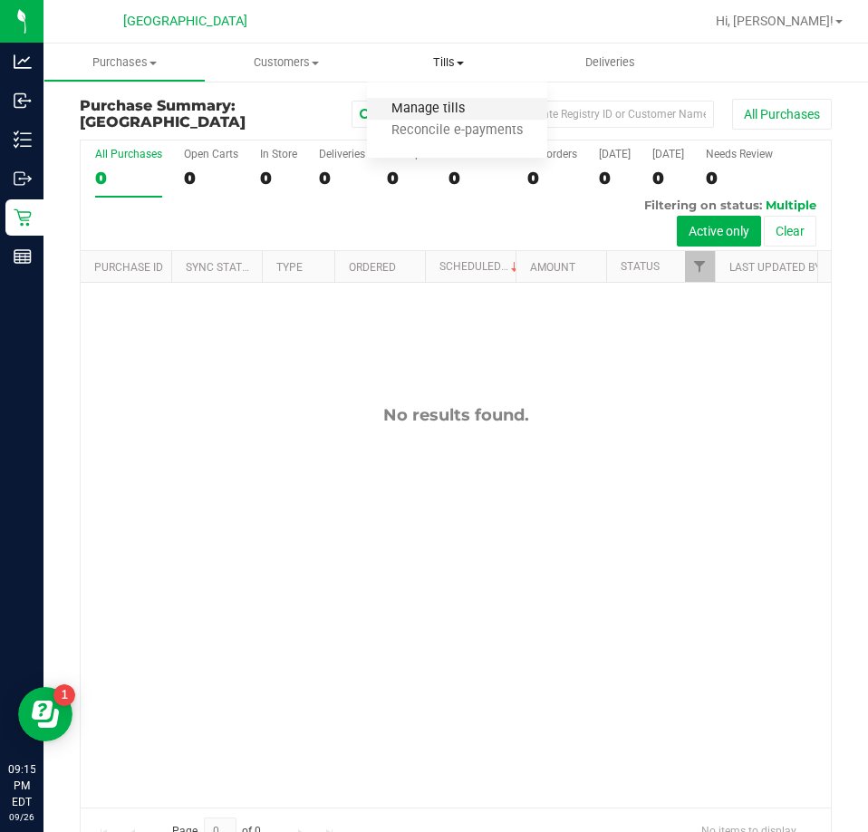
click at [414, 107] on span "Manage tills" at bounding box center [428, 109] width 122 height 15
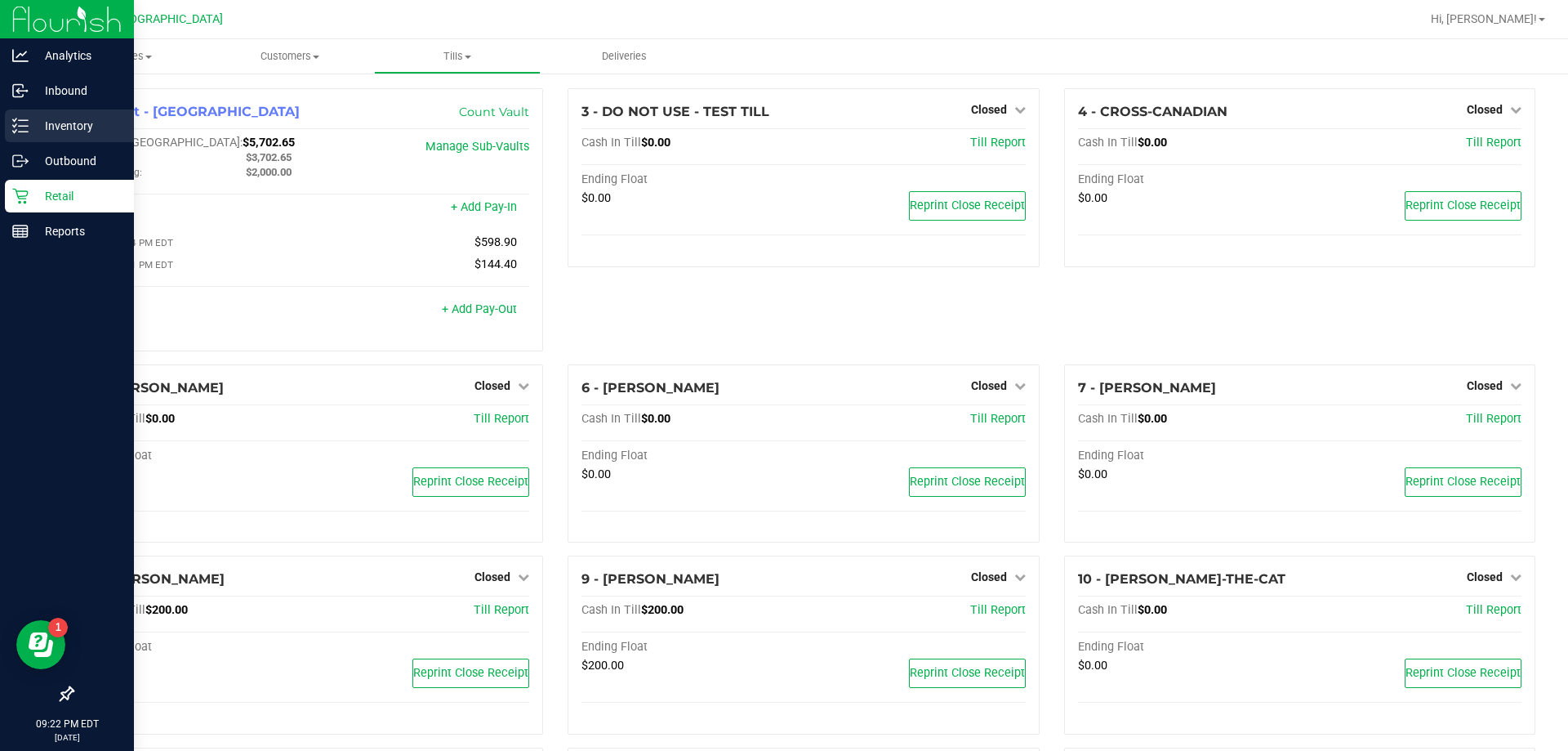
click at [63, 115] on div "Inventory" at bounding box center [68, 125] width 129 height 32
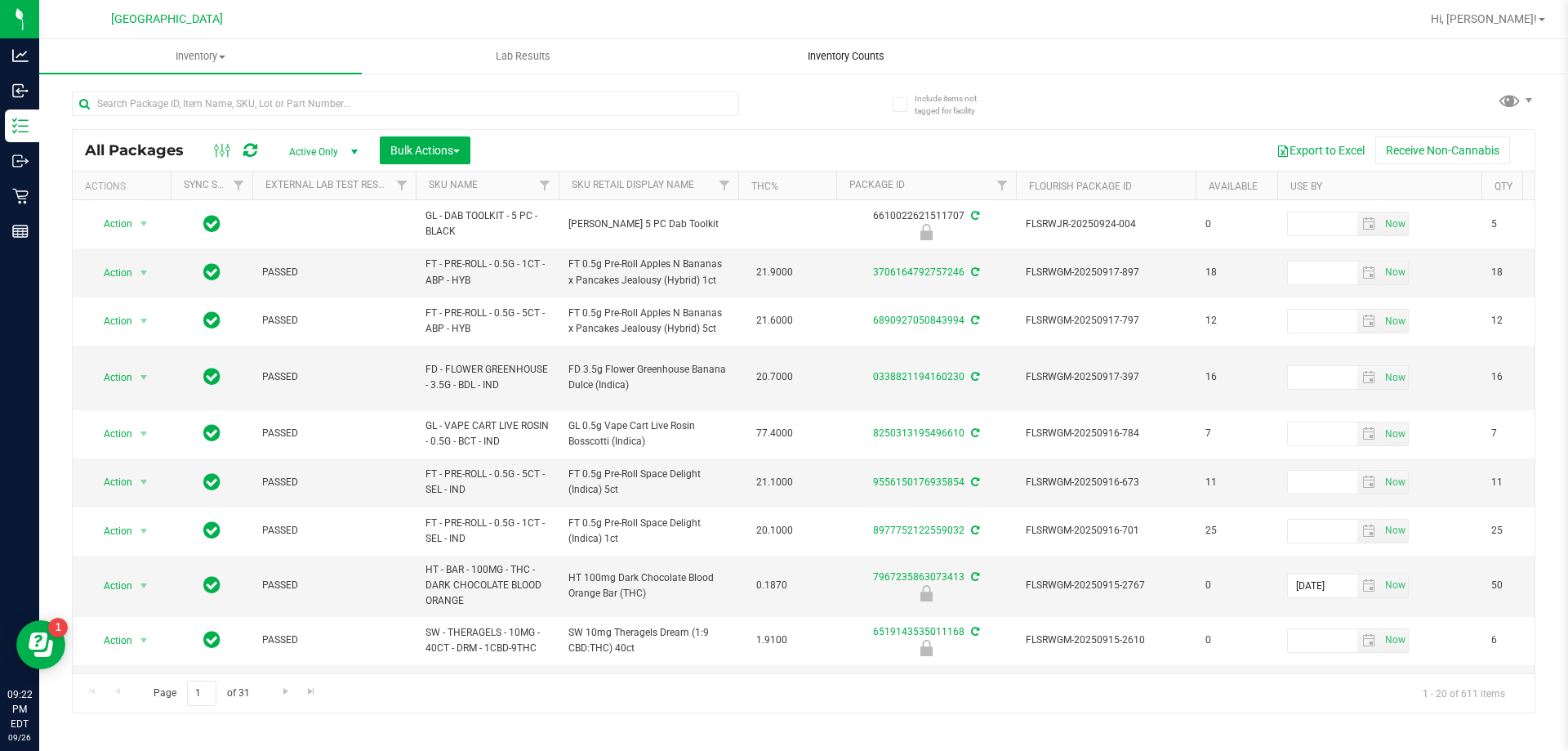
click at [817, 52] on span "Inventory Counts" at bounding box center [846, 56] width 121 height 14
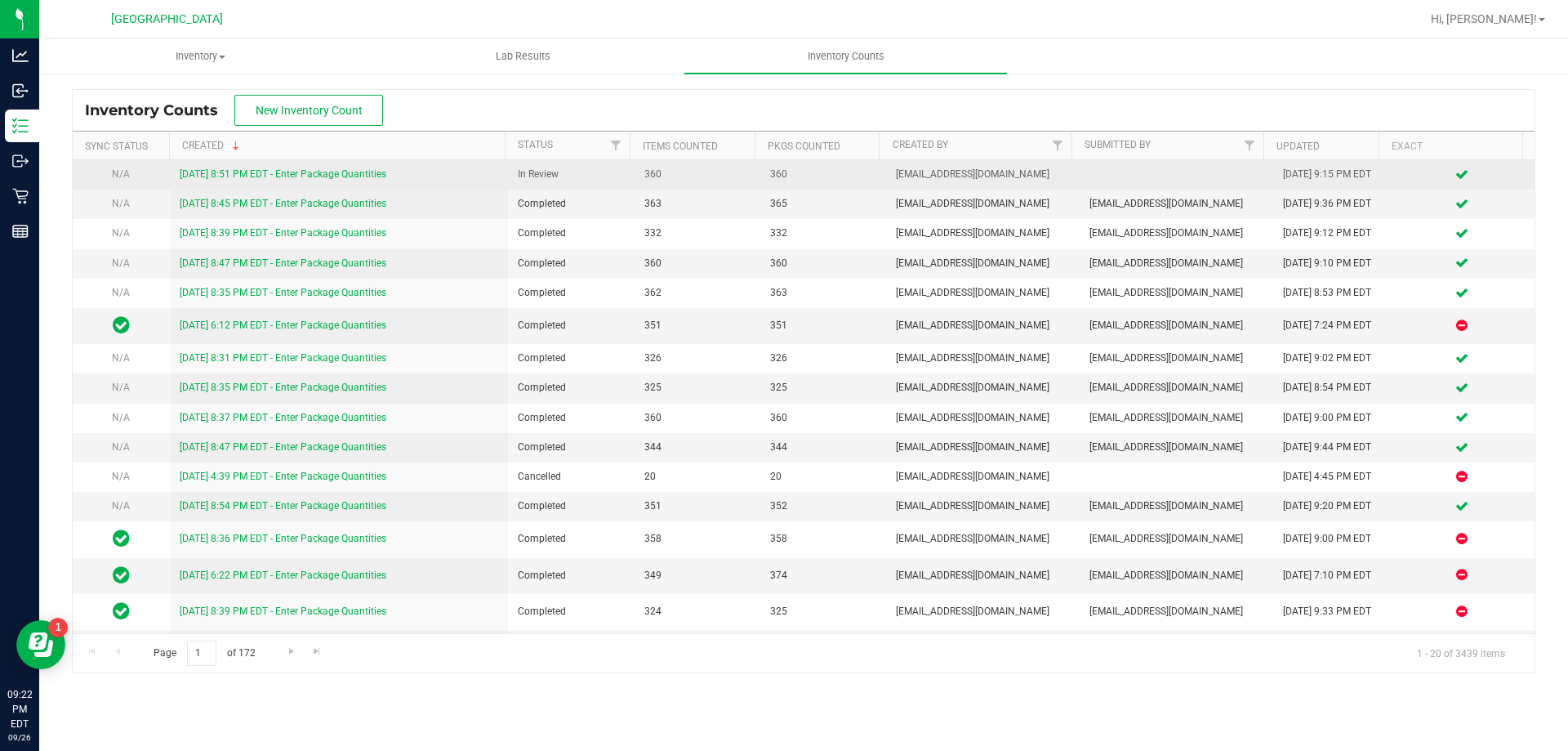
click at [325, 169] on link "9/26/25 8:51 PM EDT - Enter Package Quantities" at bounding box center [282, 174] width 206 height 12
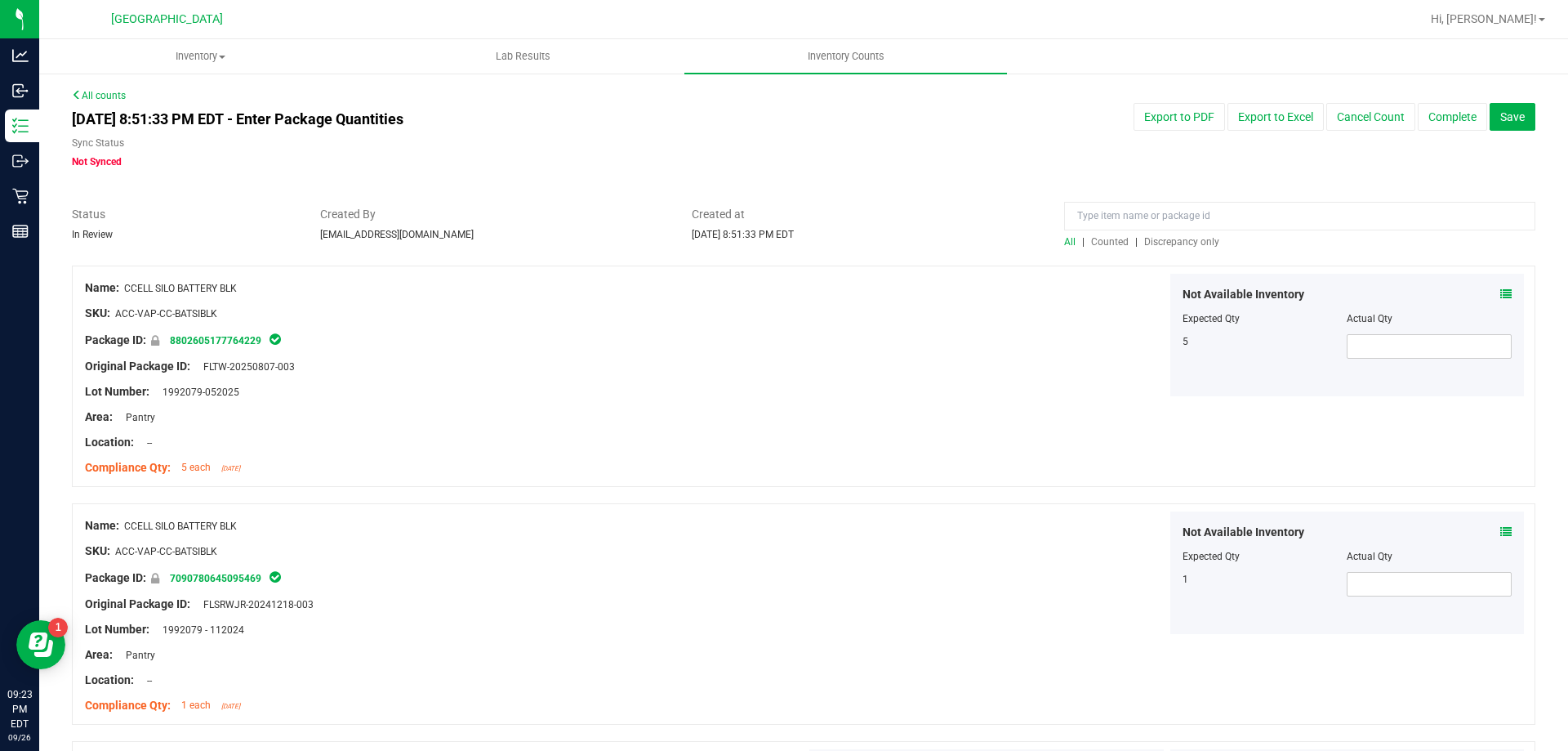
click at [1169, 248] on div "All | Counted | Discrepancy only" at bounding box center [1299, 242] width 471 height 14
click at [1172, 243] on span "Discrepancy only" at bounding box center [1181, 242] width 75 height 12
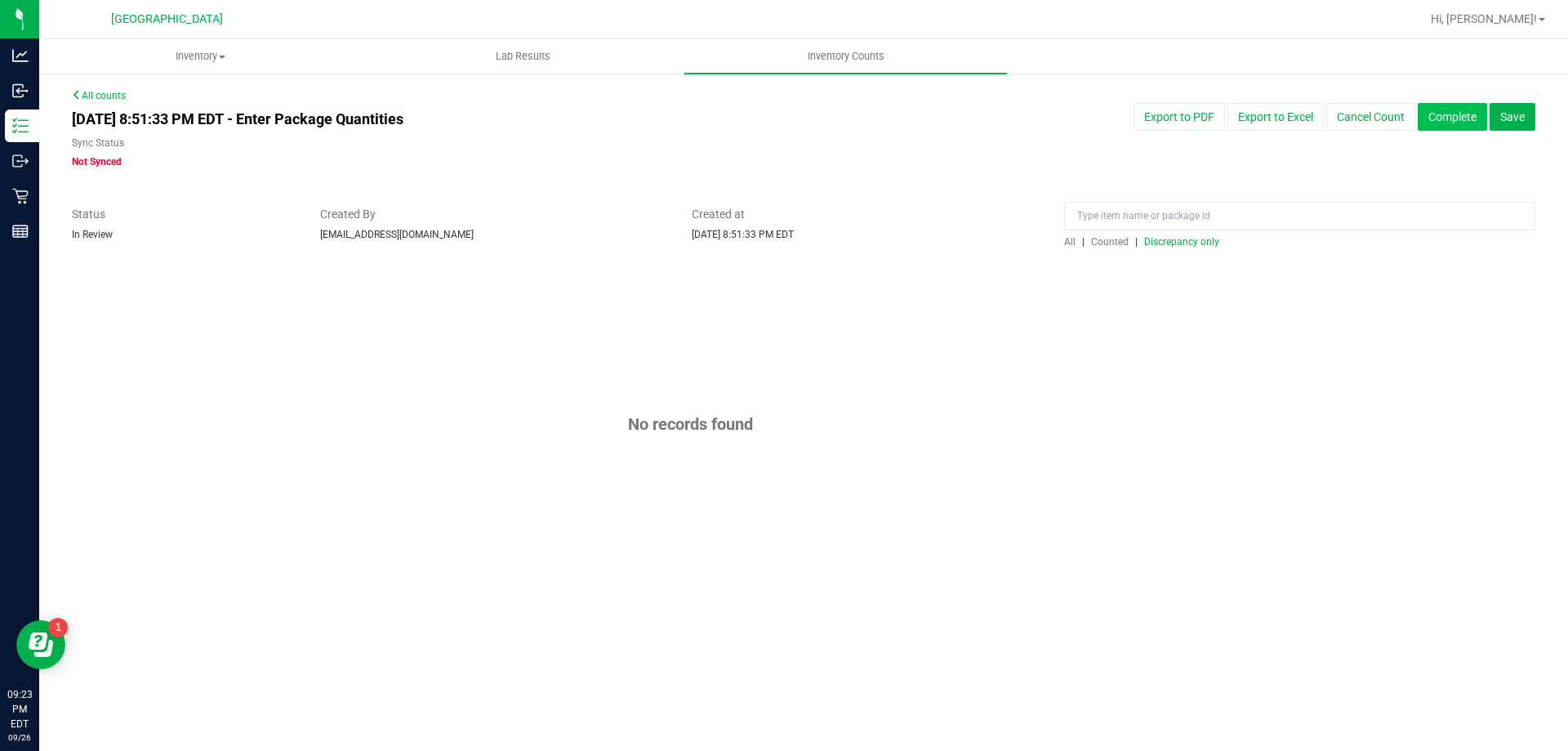
click at [1465, 122] on button "Complete" at bounding box center [1452, 116] width 69 height 28
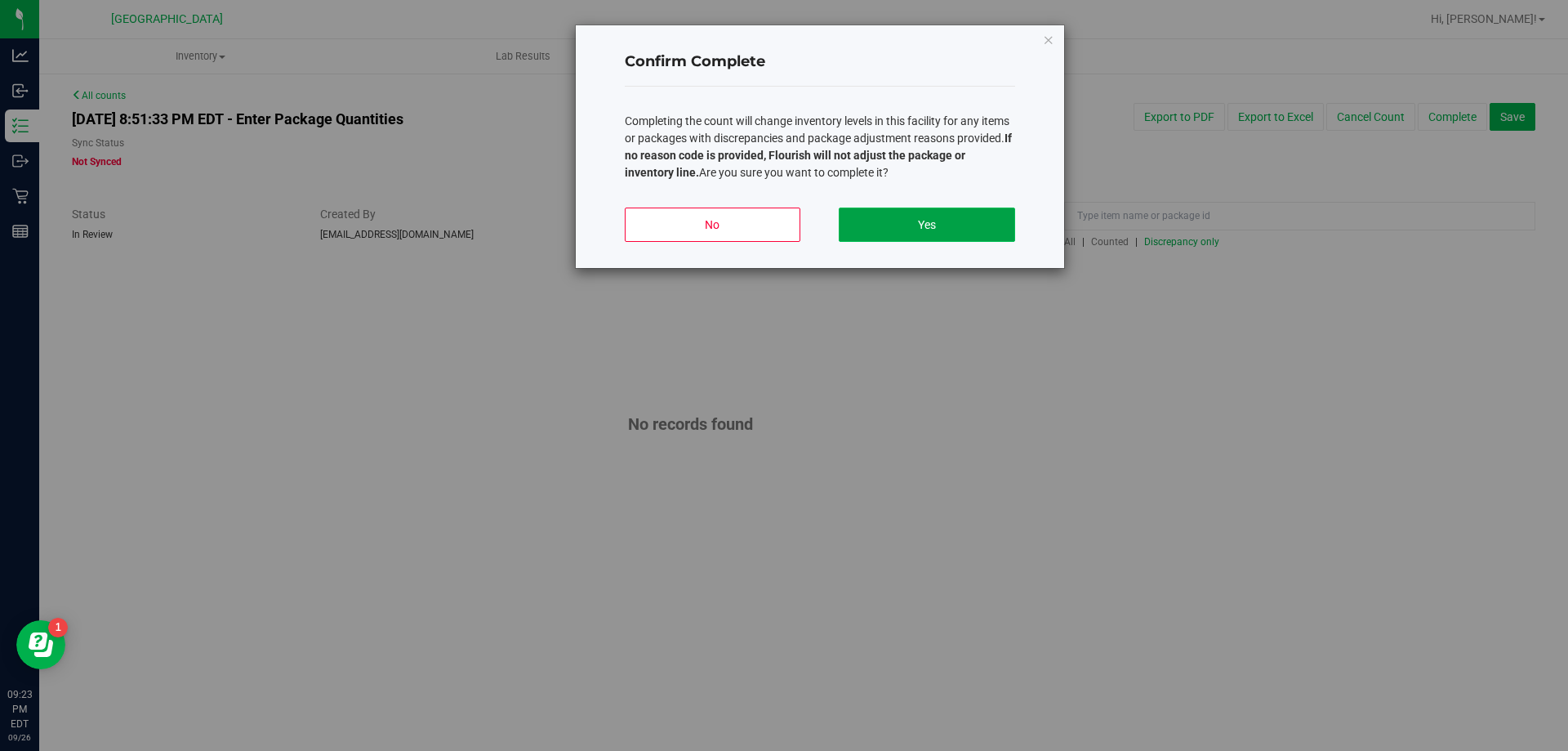
click at [965, 223] on button "Yes" at bounding box center [926, 224] width 176 height 34
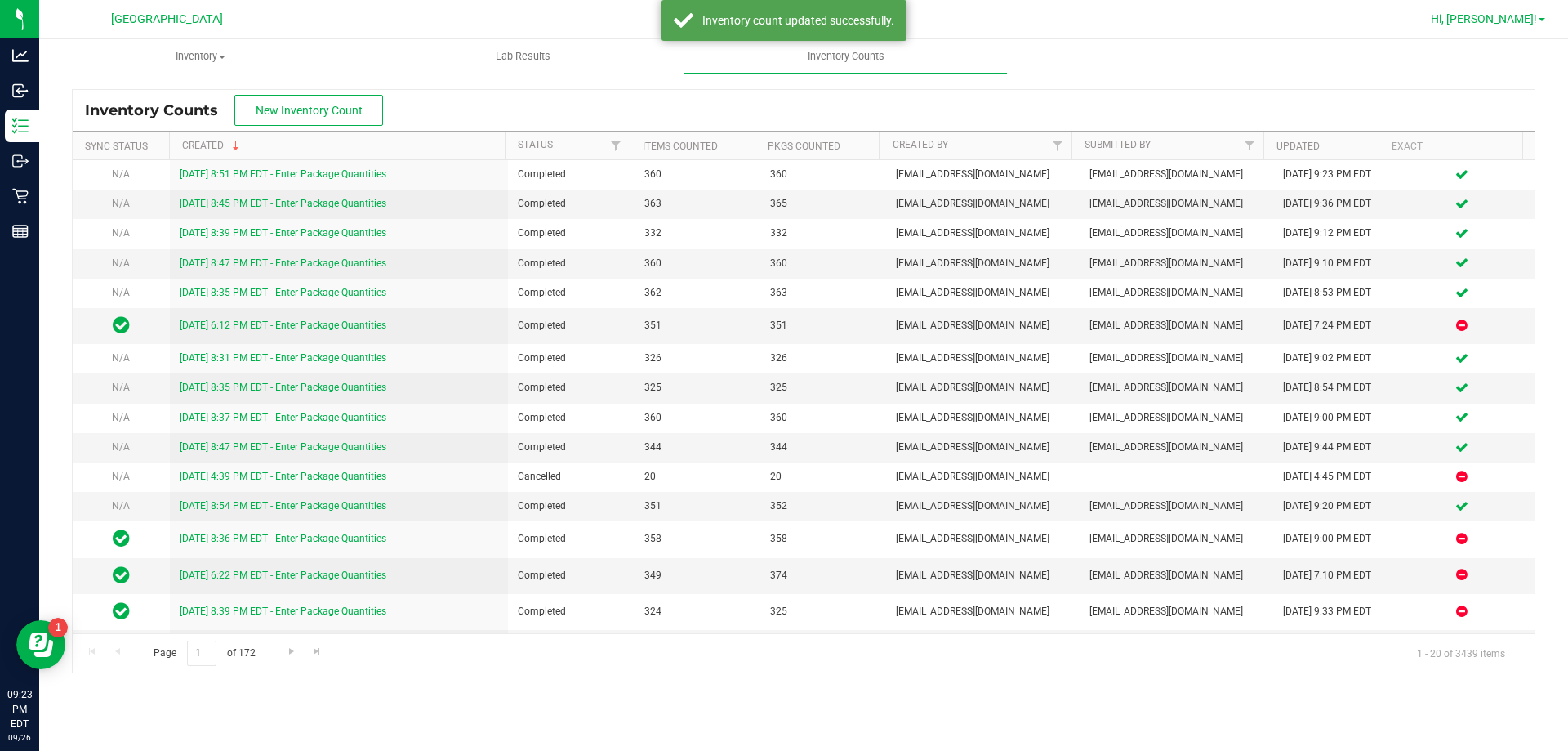
click at [1527, 24] on span "Hi, [PERSON_NAME]!" at bounding box center [1484, 19] width 106 height 14
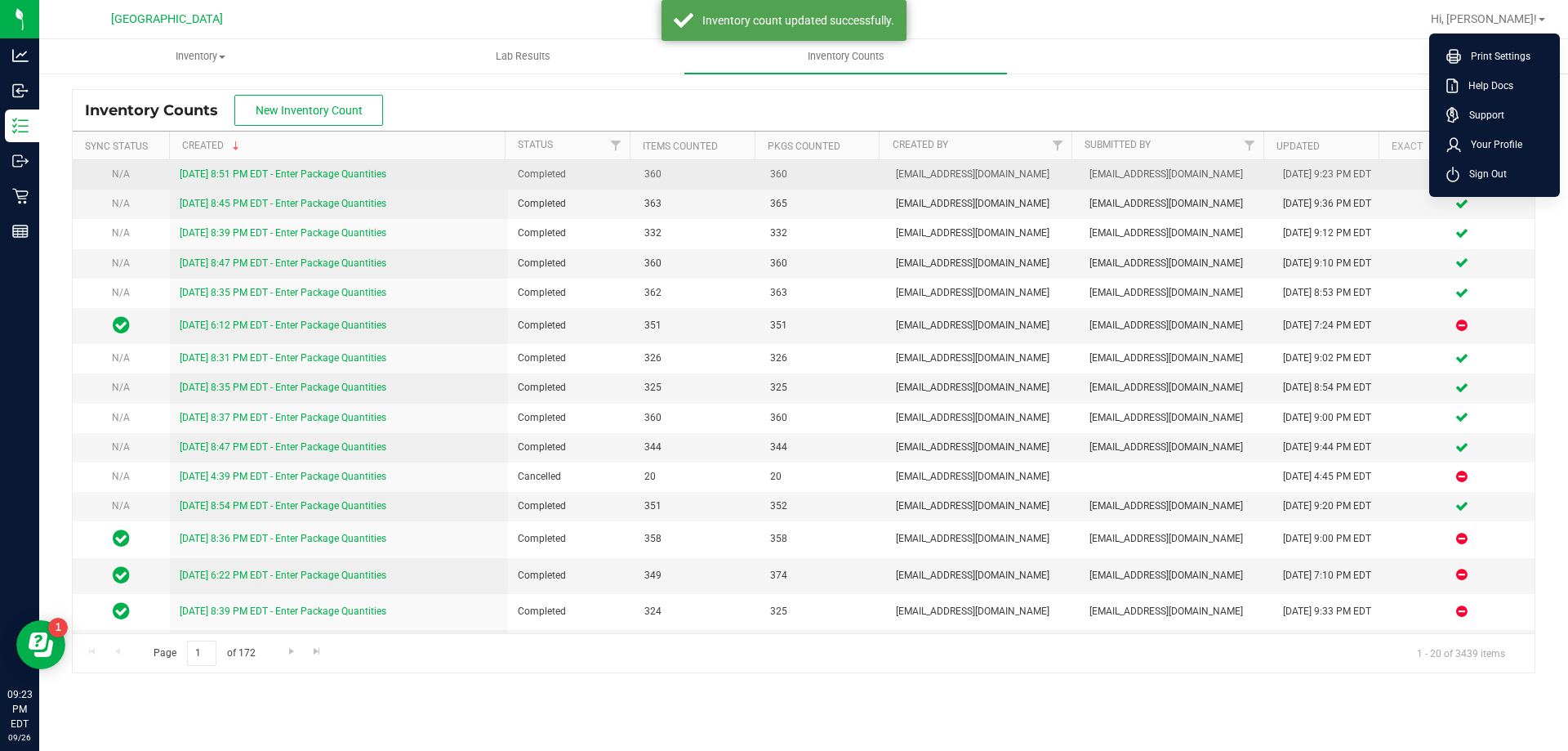
click at [1474, 178] on span "Sign Out" at bounding box center [1482, 174] width 48 height 16
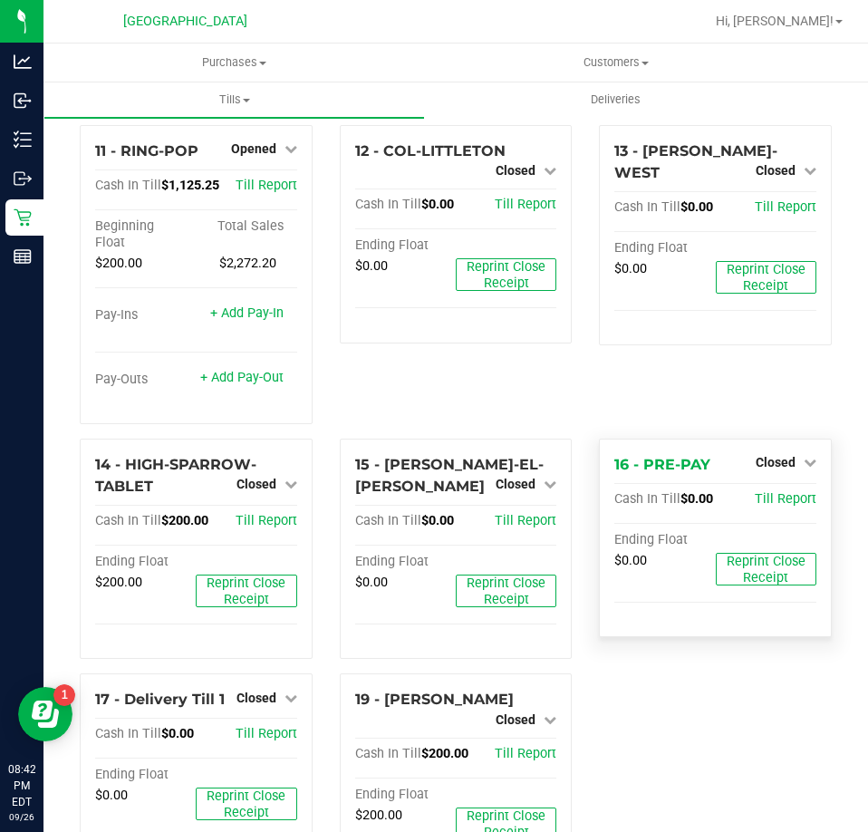
scroll to position [895, 0]
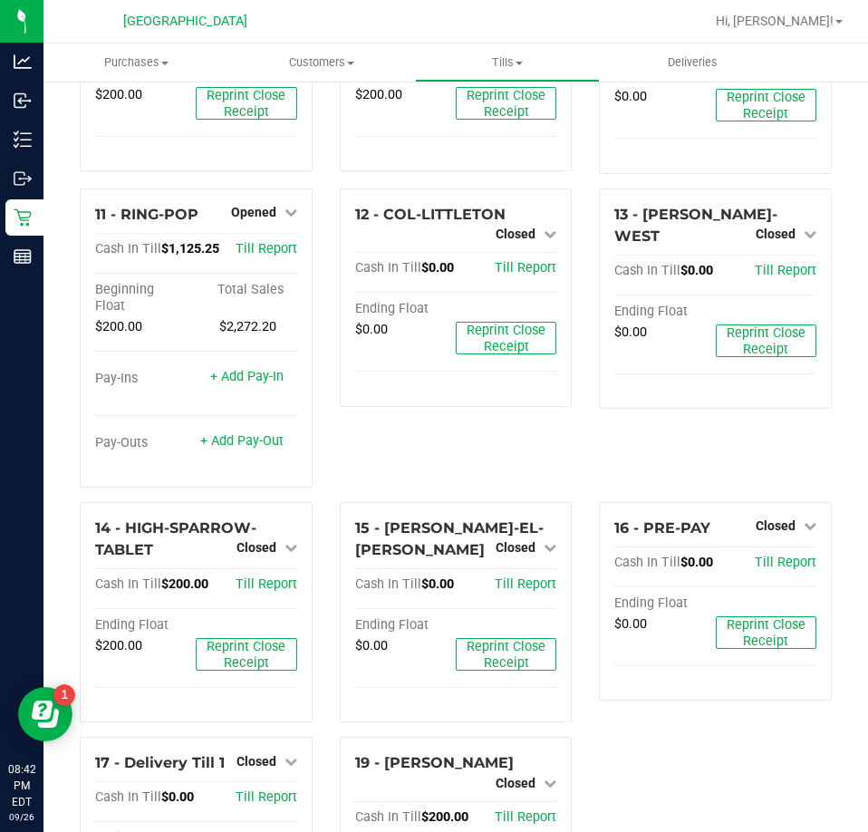
scroll to position [624, 0]
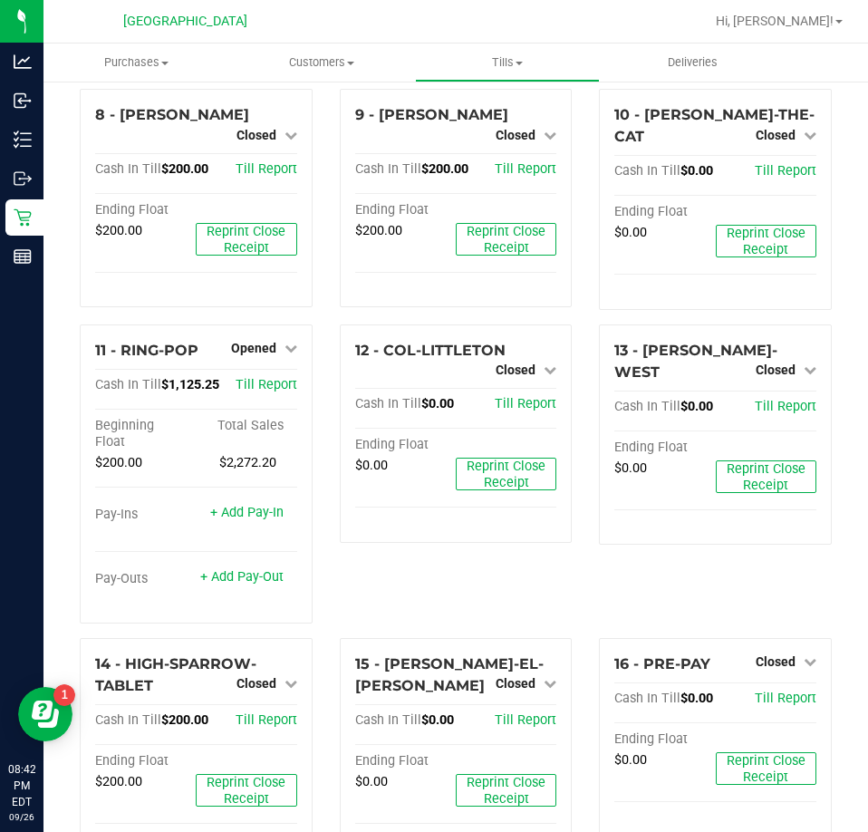
click at [450, 579] on div "12 - COL-LITTLETON Closed Open Till Cash In Till $0.00 Till Report Ending Float…" at bounding box center [456, 481] width 260 height 314
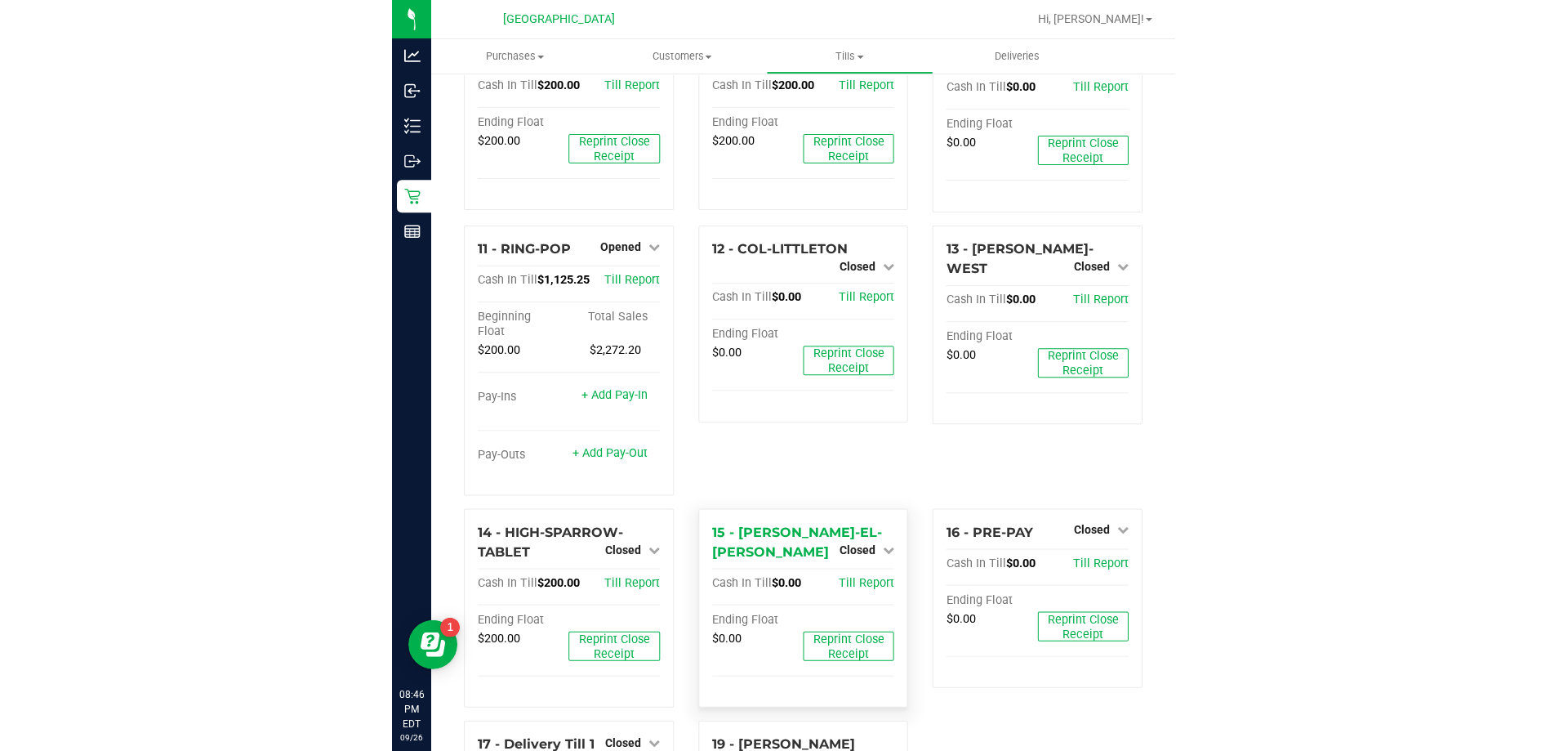
scroll to position [481, 0]
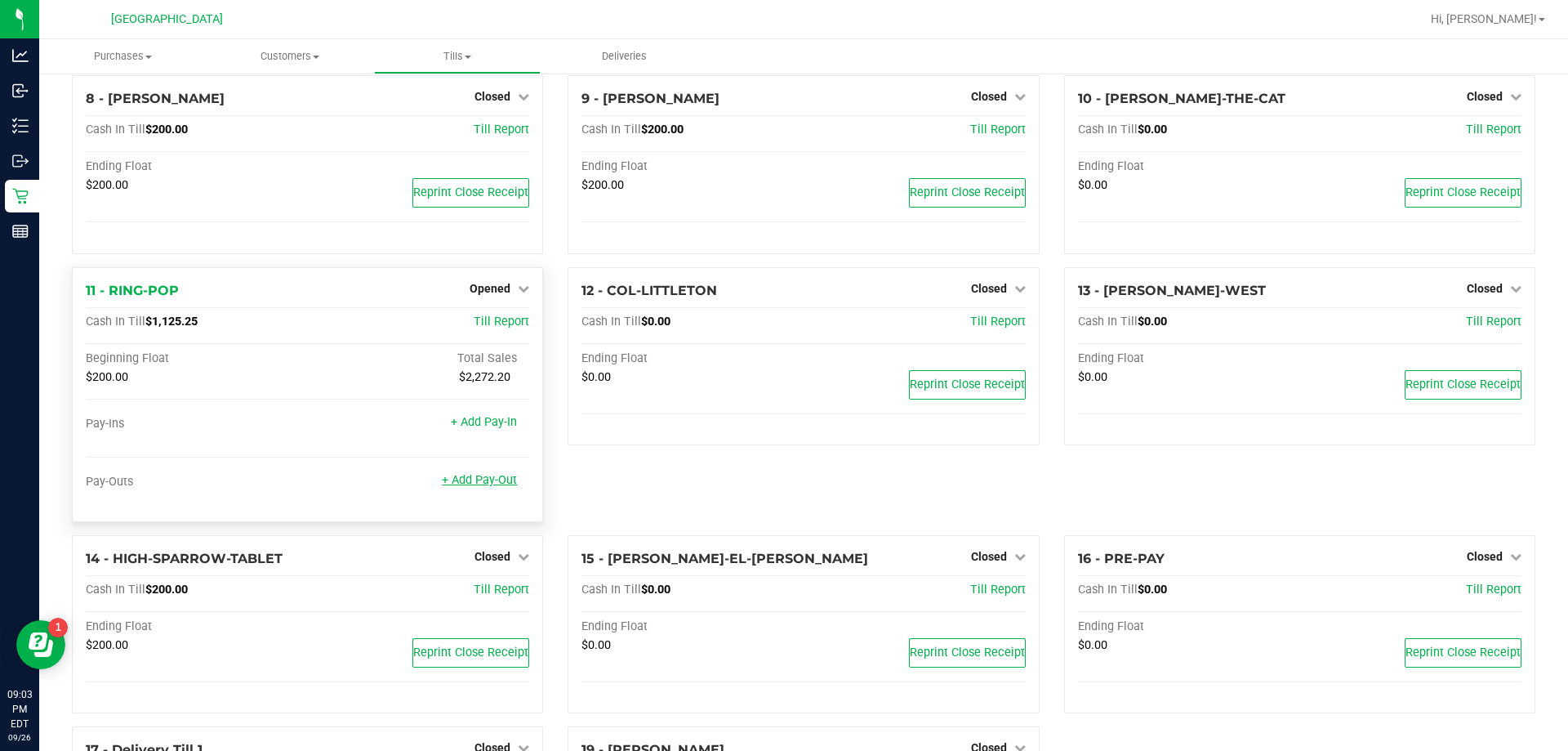
click at [494, 487] on link "+ Add Pay-Out" at bounding box center [479, 480] width 75 height 14
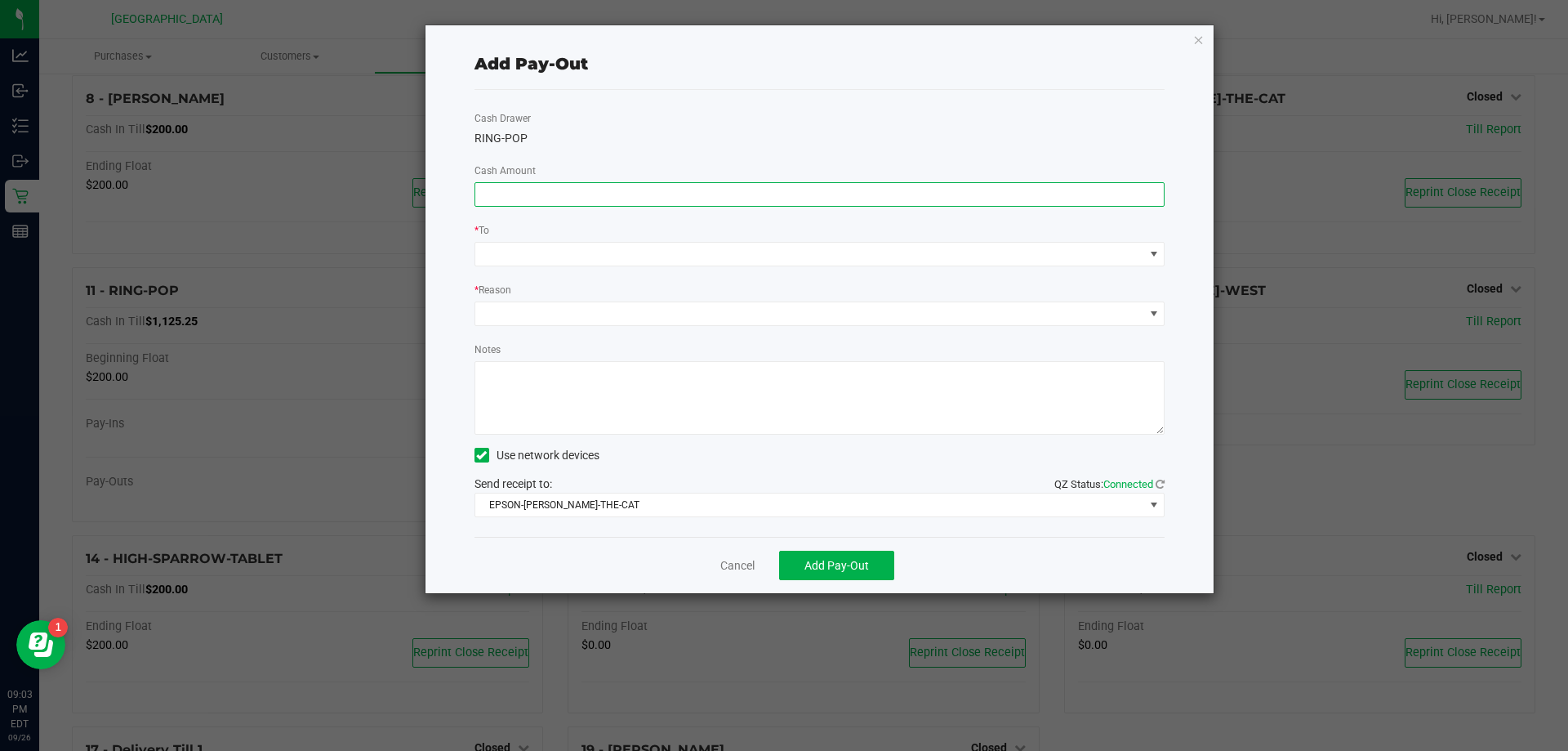
click at [558, 202] on input at bounding box center [819, 194] width 689 height 23
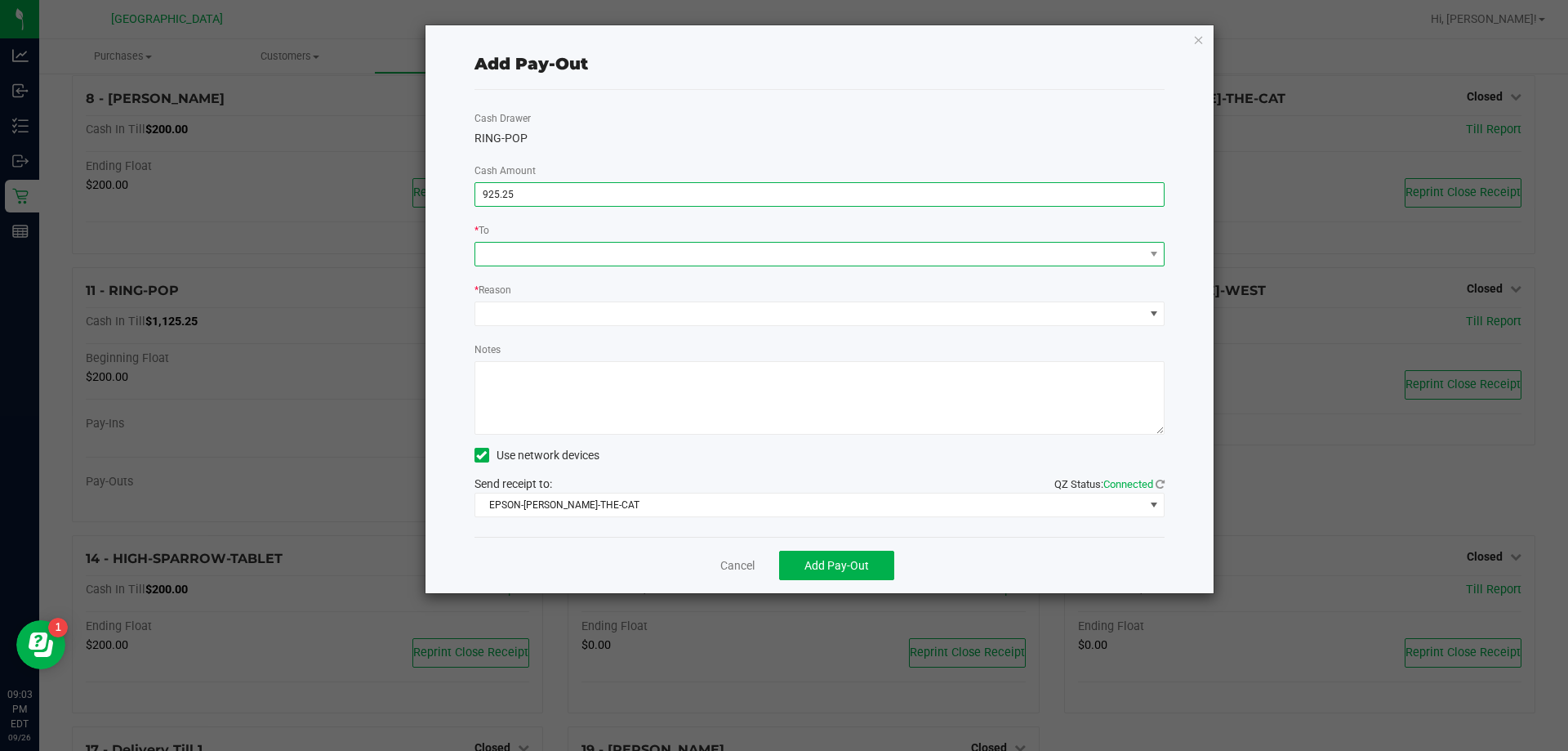
type input "$925.25"
click at [667, 252] on span at bounding box center [809, 253] width 669 height 23
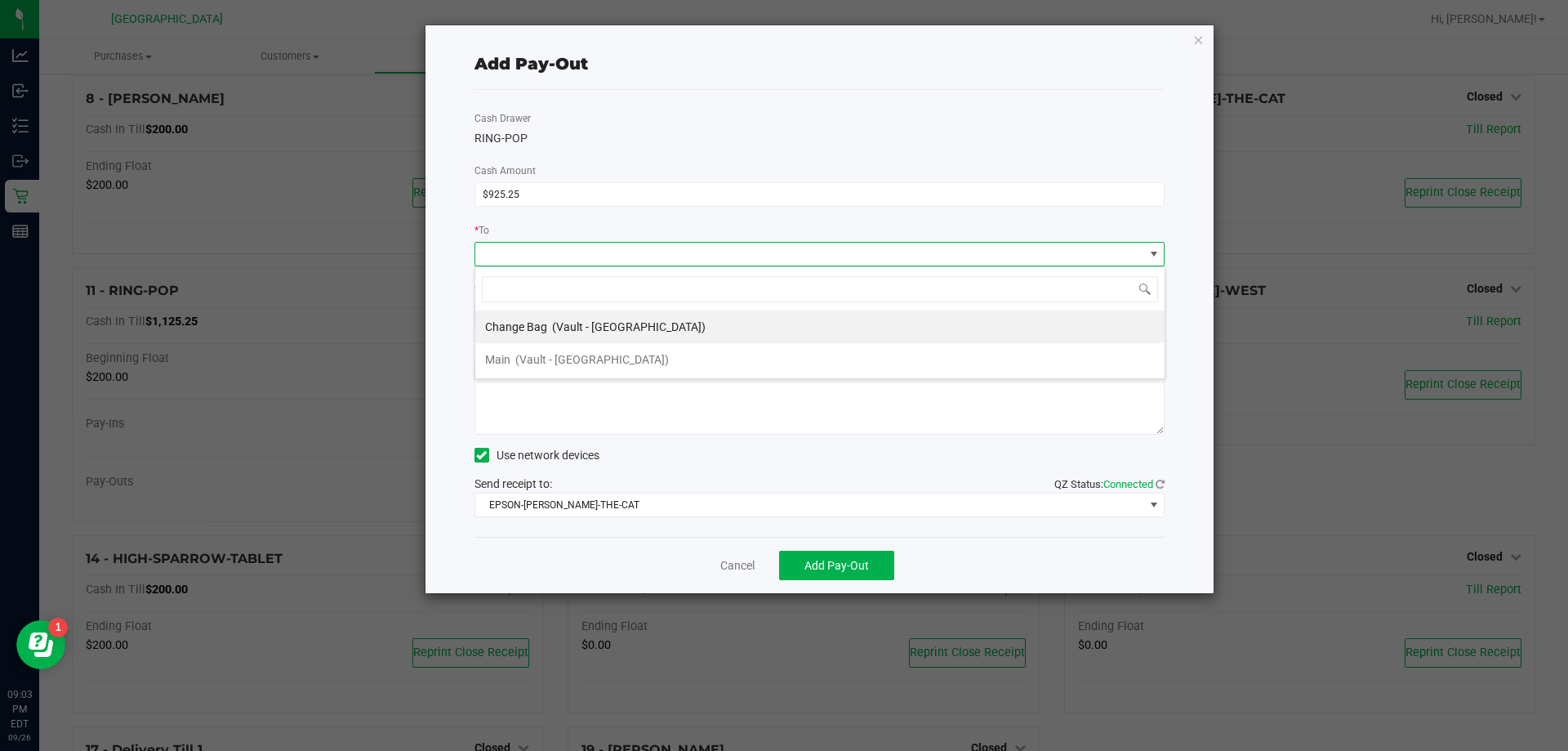
scroll to position [24, 690]
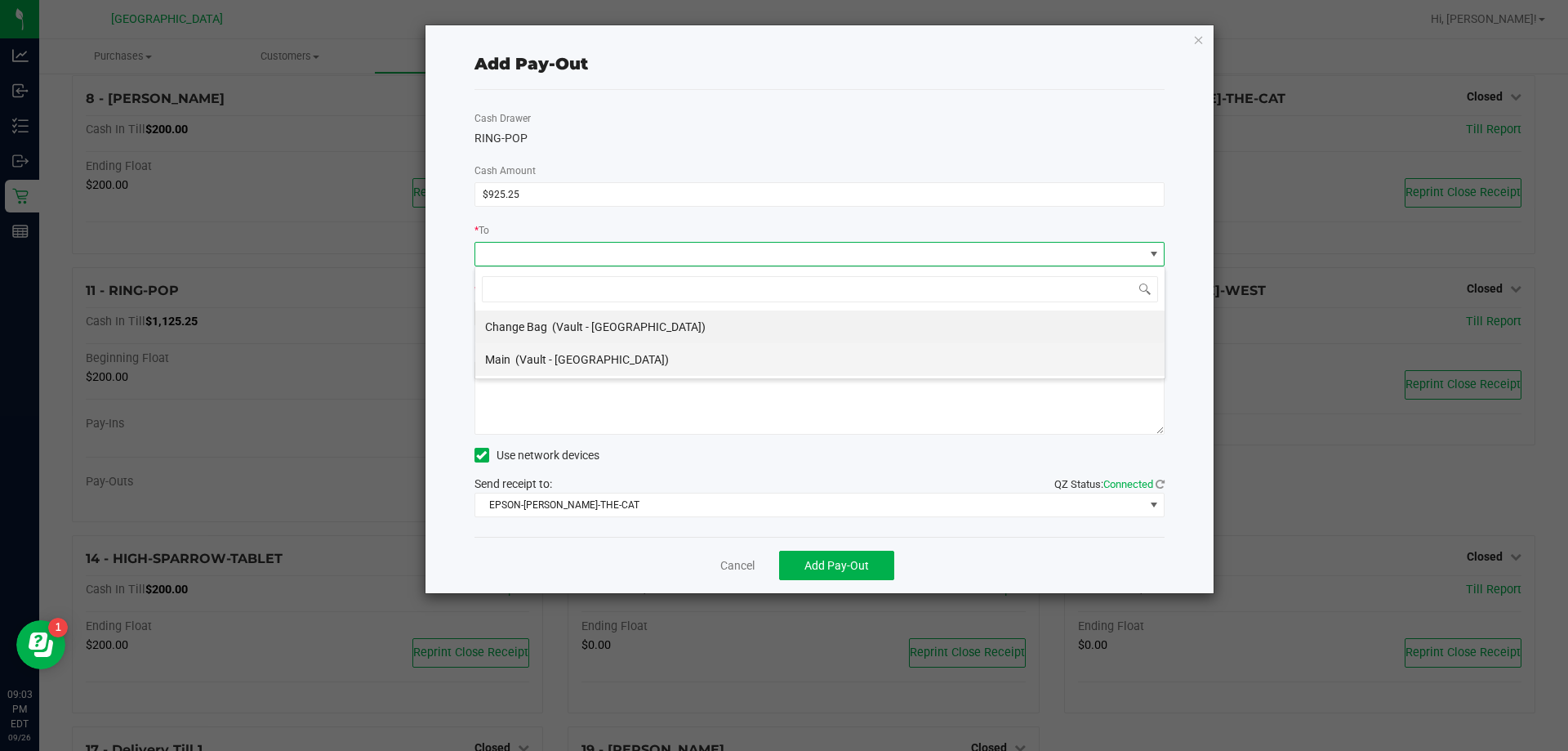
click at [567, 353] on span "(Vault - [GEOGRAPHIC_DATA])" at bounding box center [592, 360] width 153 height 14
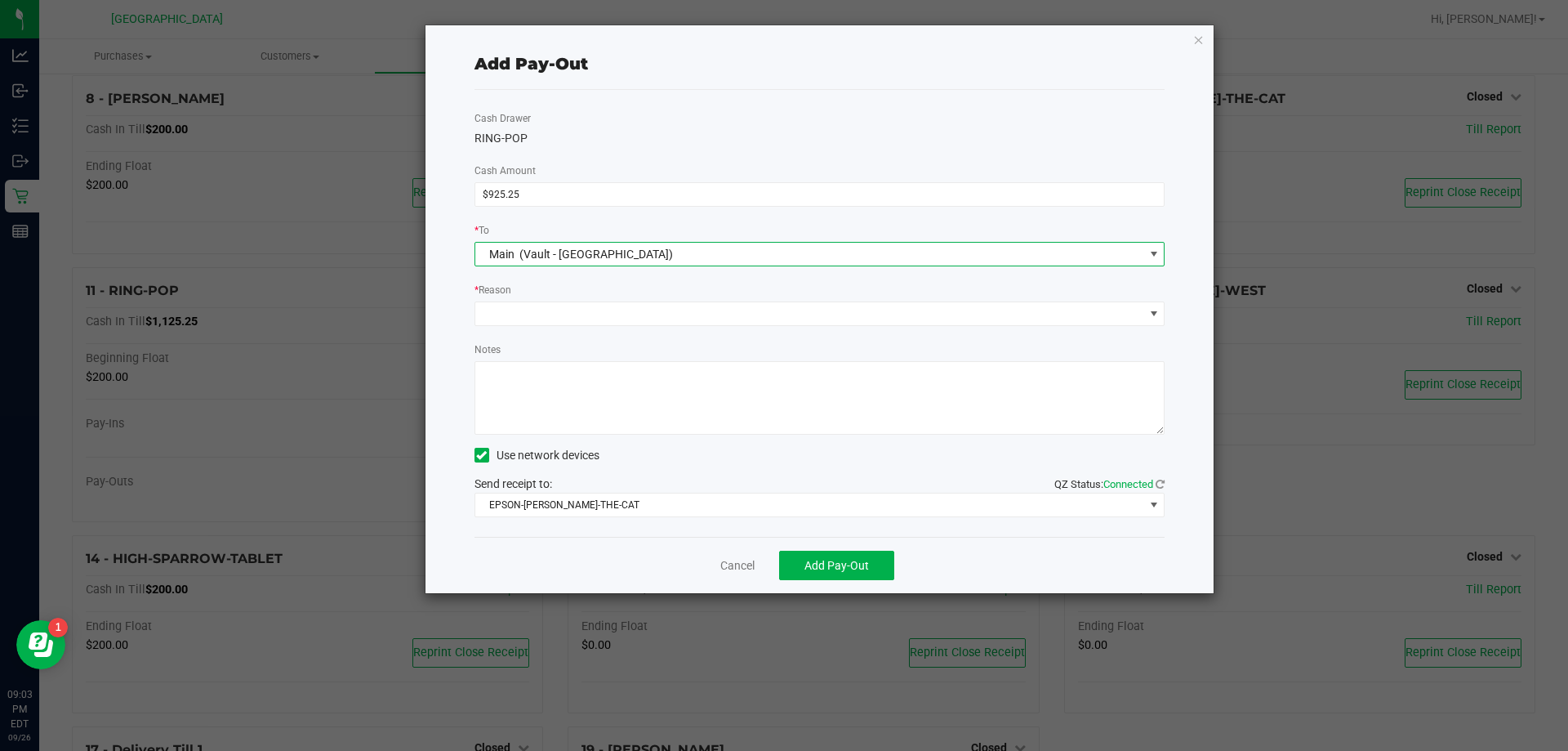
click at [556, 326] on div "Cash Drawer RING-POP Cash Amount $925.25 * To Main (Vault - Orange Park WC) * R…" at bounding box center [820, 314] width 691 height 447
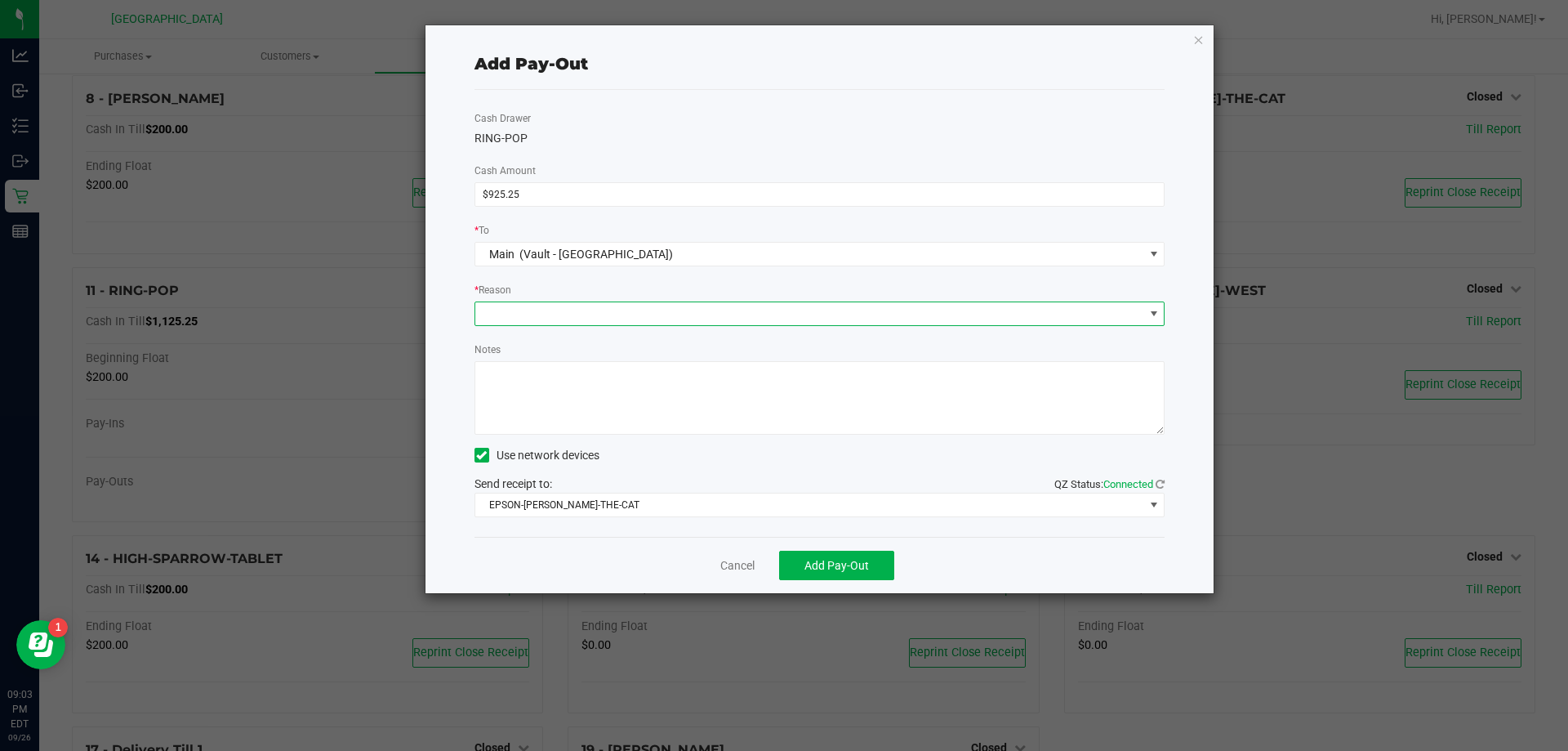
click at [580, 318] on span at bounding box center [809, 313] width 669 height 23
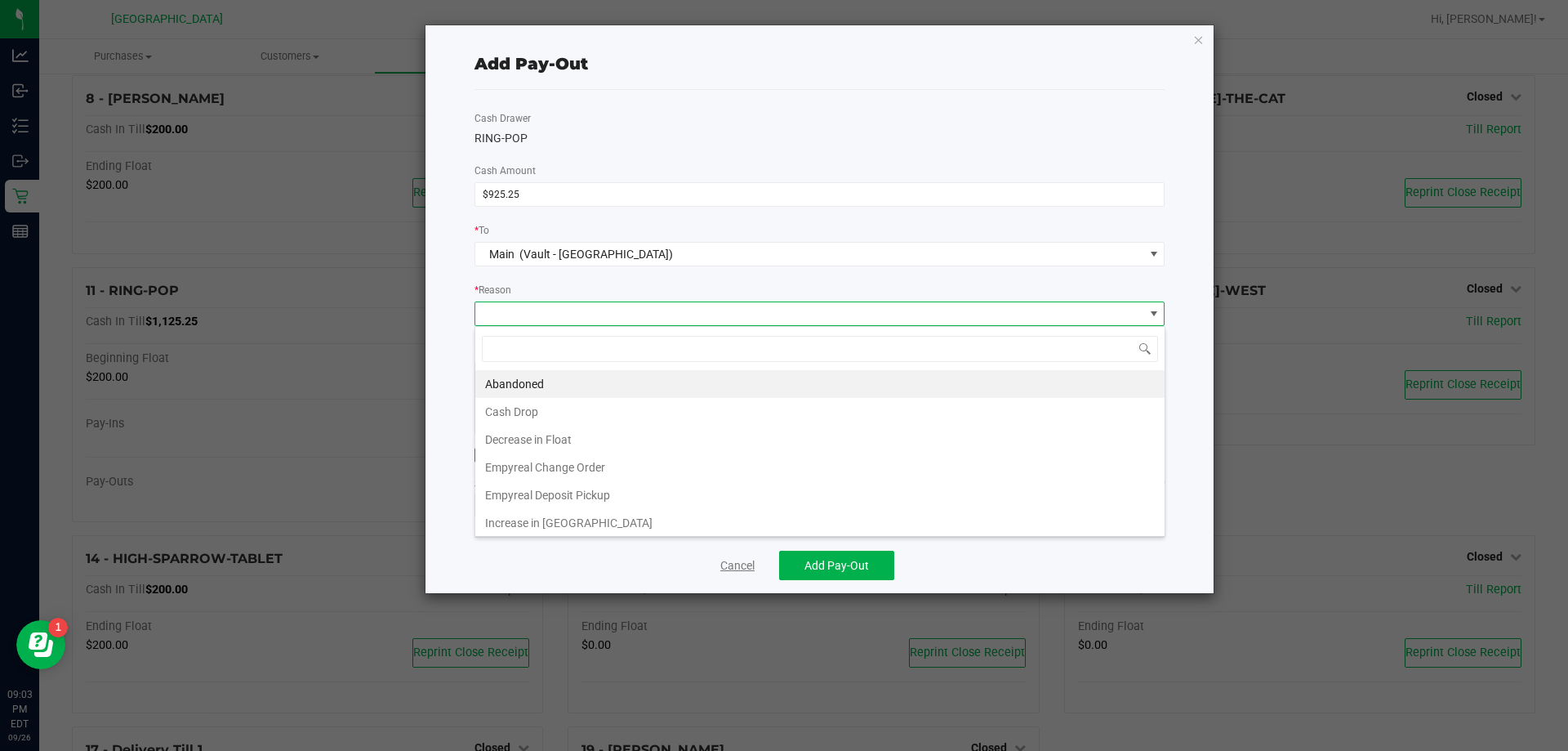
click at [730, 564] on link "Cancel" at bounding box center [737, 565] width 34 height 17
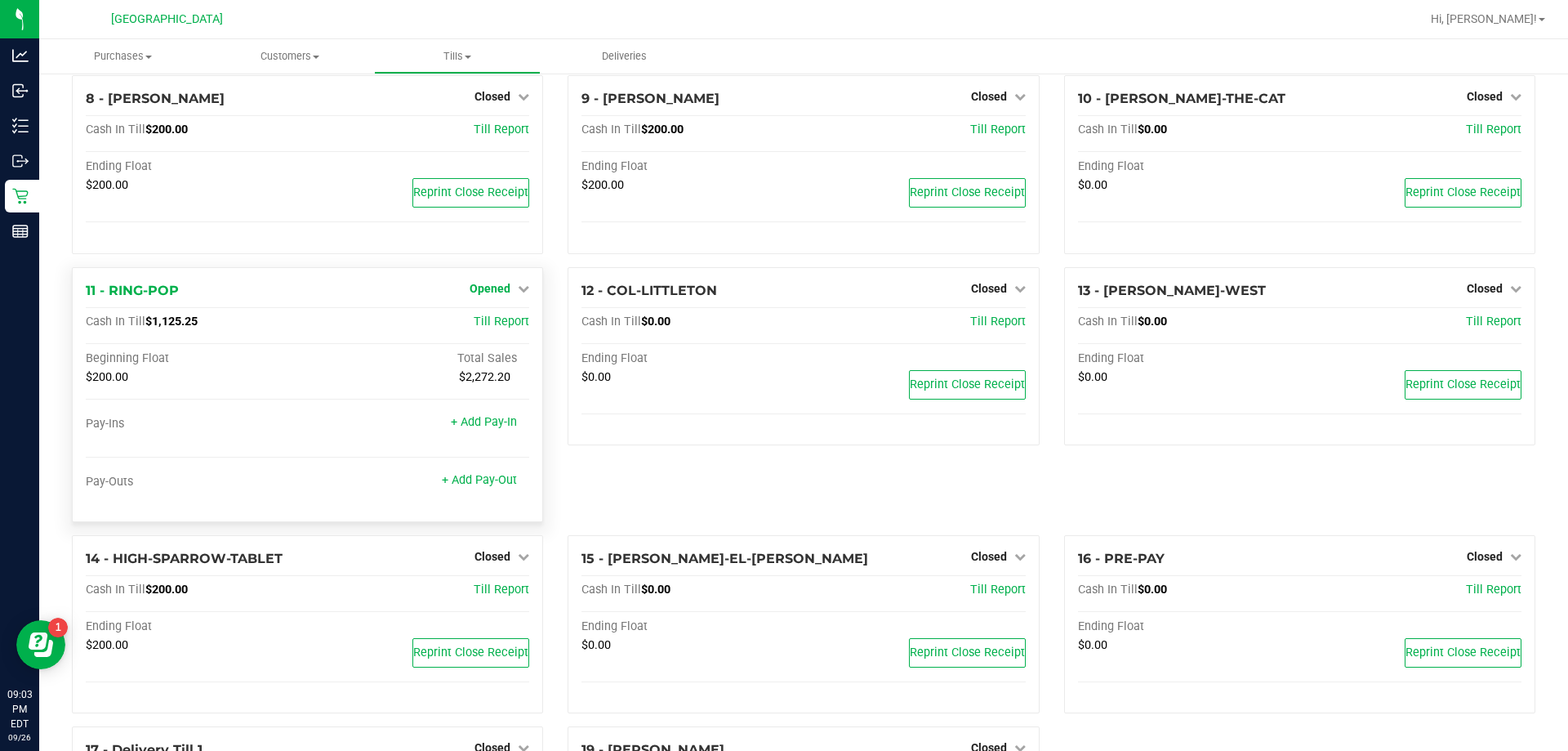
click at [501, 285] on span "Opened" at bounding box center [489, 288] width 41 height 14
click at [503, 327] on link "Close Till" at bounding box center [492, 322] width 44 height 14
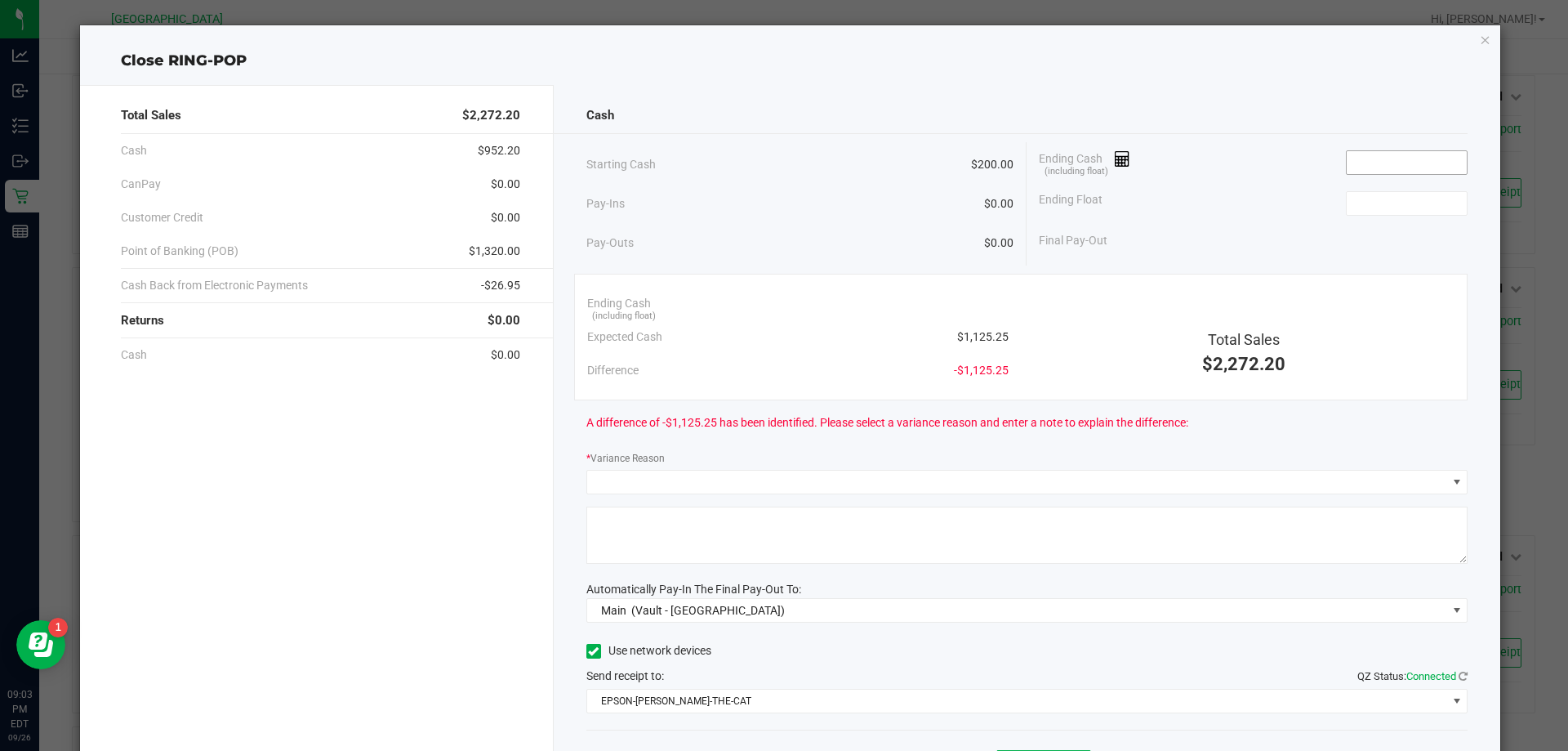
click at [781, 160] on input at bounding box center [1406, 162] width 120 height 23
type input "2"
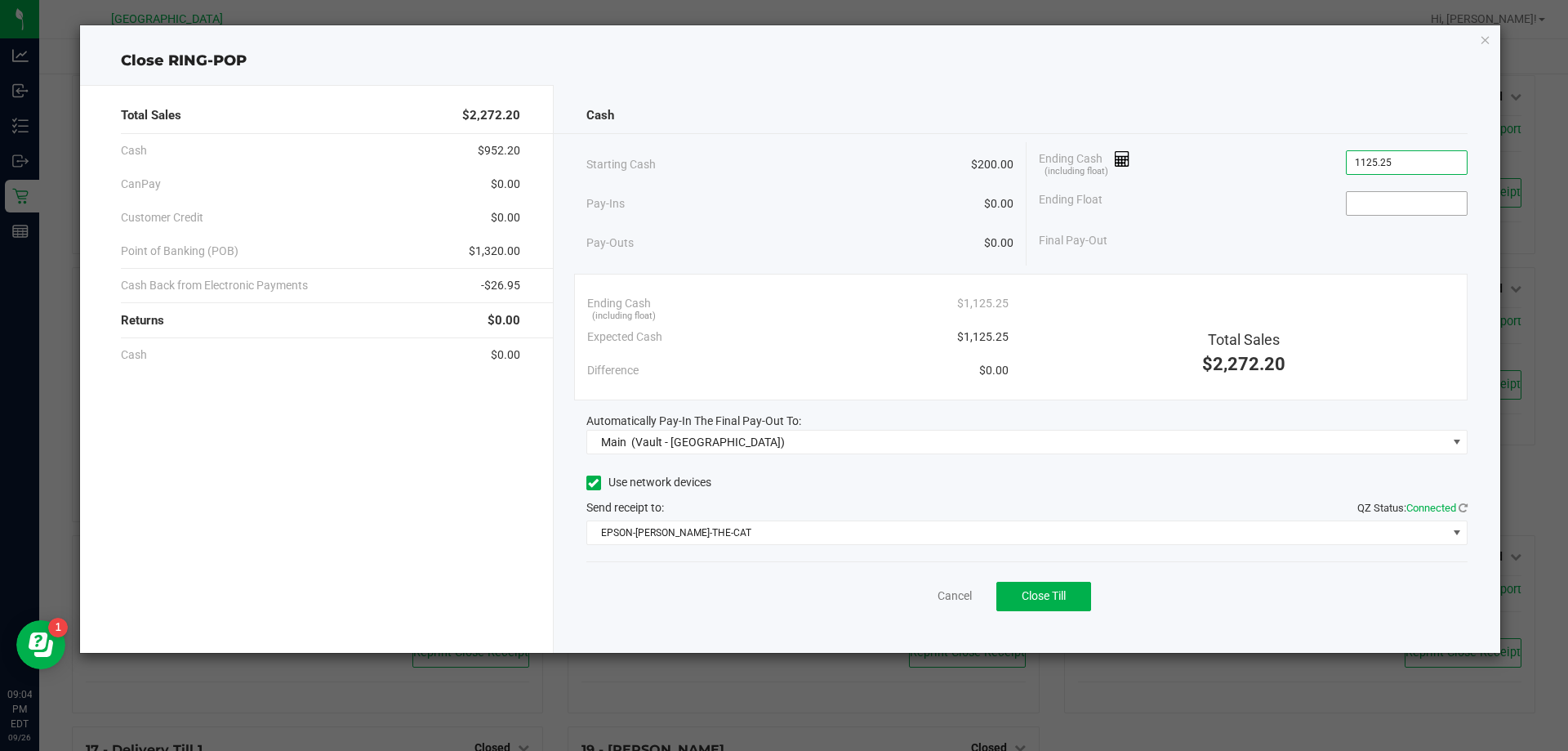
type input "$1,125.25"
click at [781, 206] on input at bounding box center [1406, 203] width 120 height 23
type input "$200.00"
click at [781, 209] on div "Ending Float $200.00" at bounding box center [1253, 203] width 429 height 41
click at [781, 602] on span "Close Till" at bounding box center [1044, 595] width 44 height 14
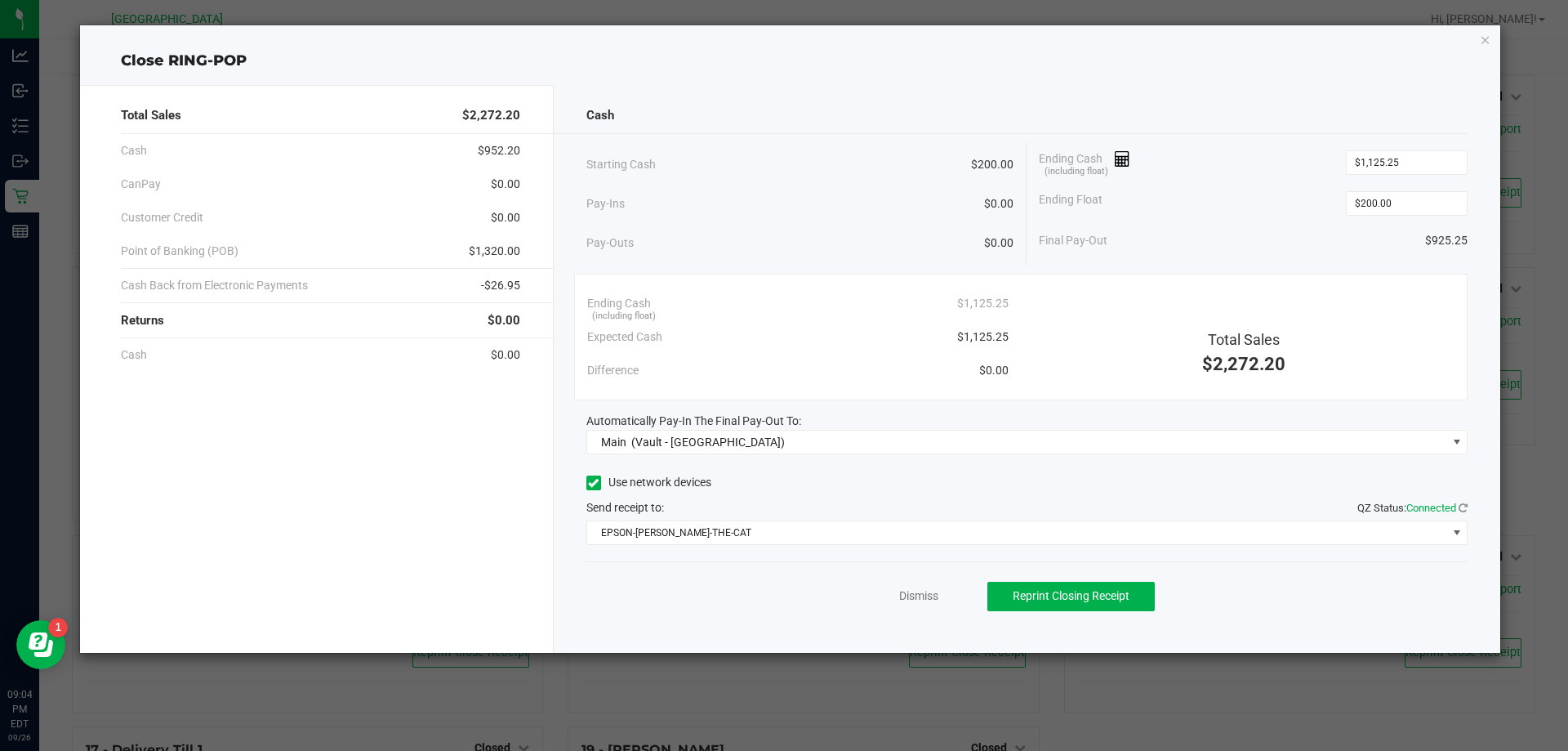
click at [772, 589] on div "Dismiss Reprint Closing Receipt" at bounding box center [1027, 593] width 882 height 63
click at [781, 600] on link "Dismiss" at bounding box center [919, 596] width 40 height 17
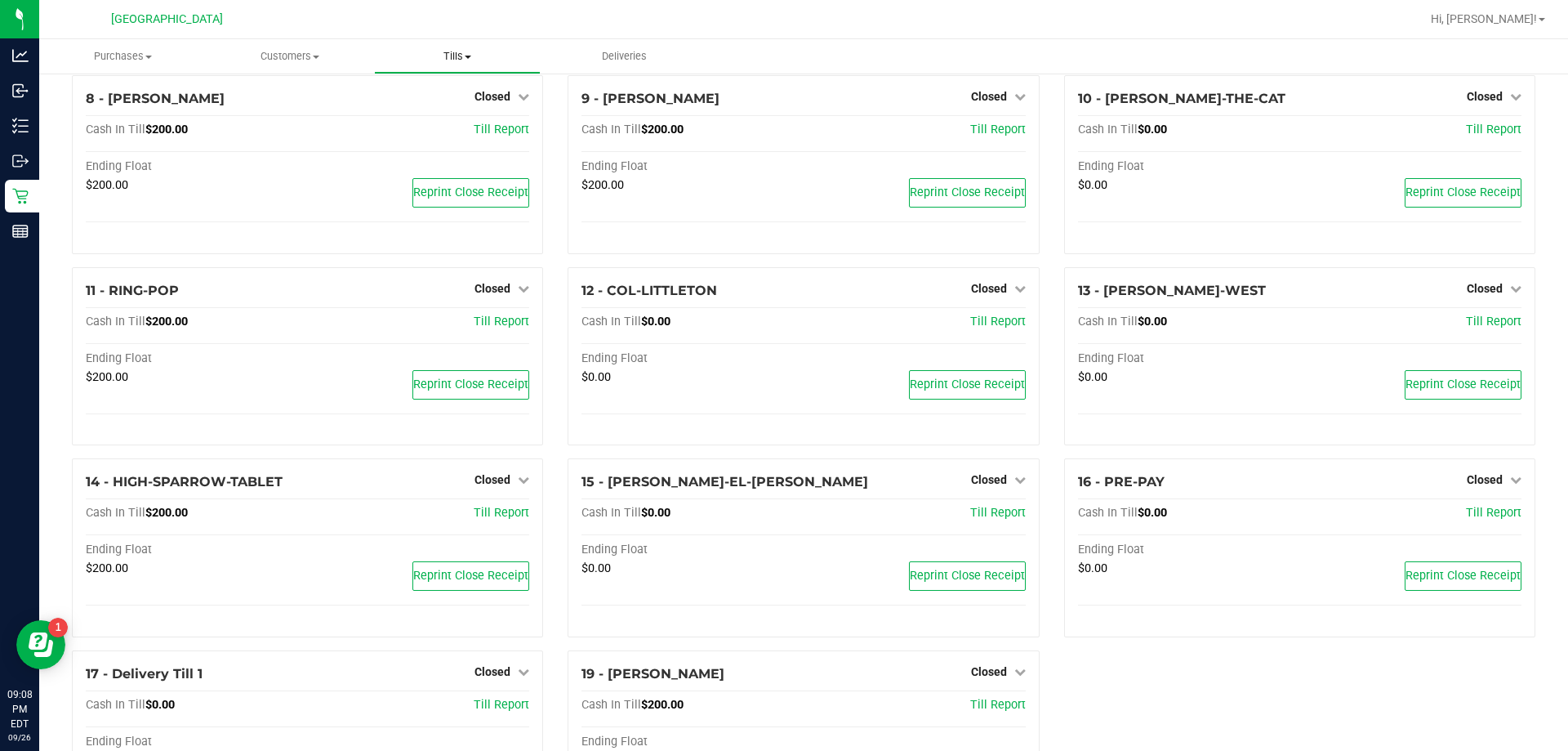
click at [454, 52] on span "Tills" at bounding box center [458, 56] width 166 height 14
click at [444, 115] on span "Reconcile e-payments" at bounding box center [455, 117] width 162 height 14
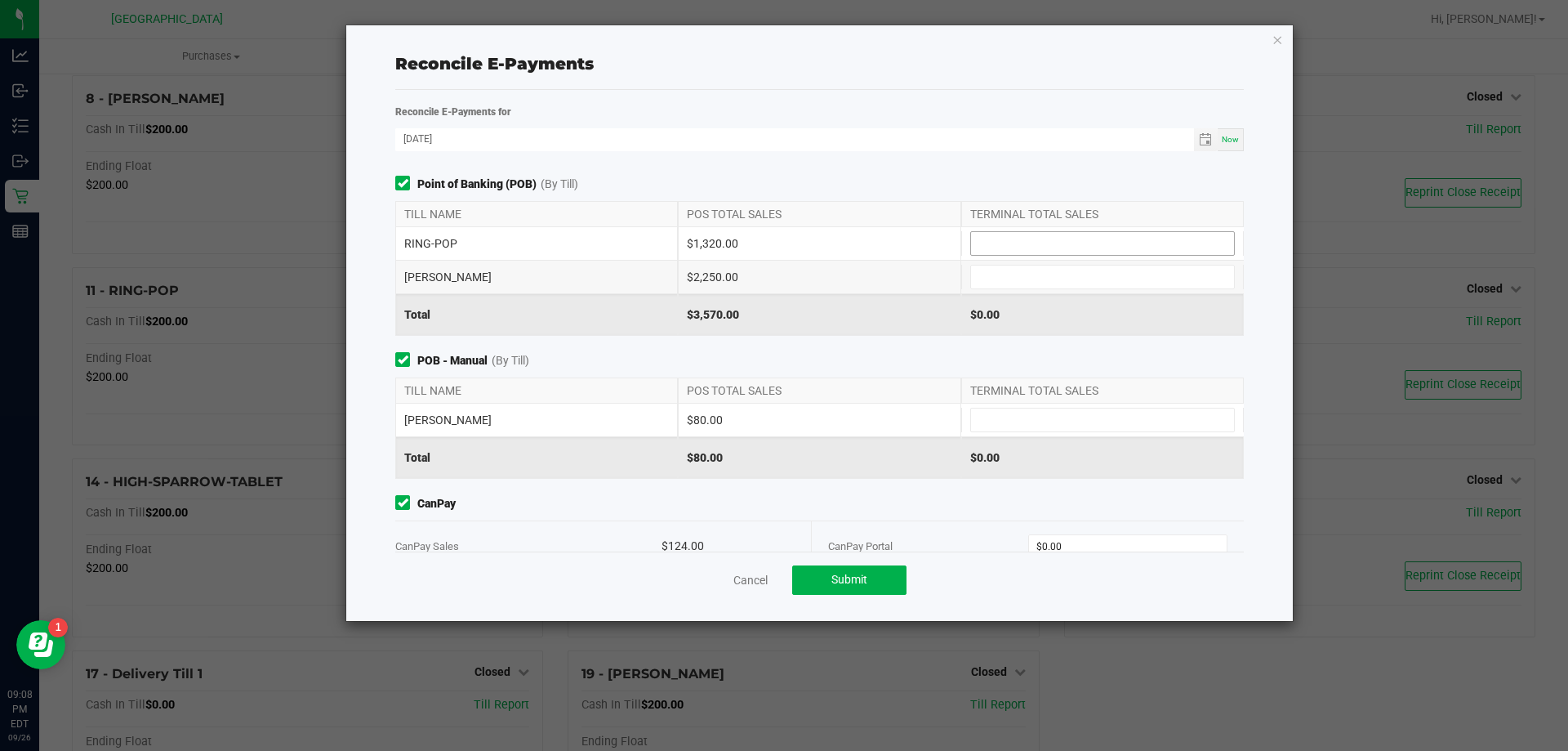
click at [781, 252] on input at bounding box center [1103, 243] width 263 height 23
click at [781, 216] on div "TERMINAL TOTAL SALES" at bounding box center [1103, 214] width 283 height 24
click at [781, 248] on input at bounding box center [1103, 243] width 263 height 23
type input "$1,320.00"
click at [781, 426] on input at bounding box center [1103, 419] width 263 height 23
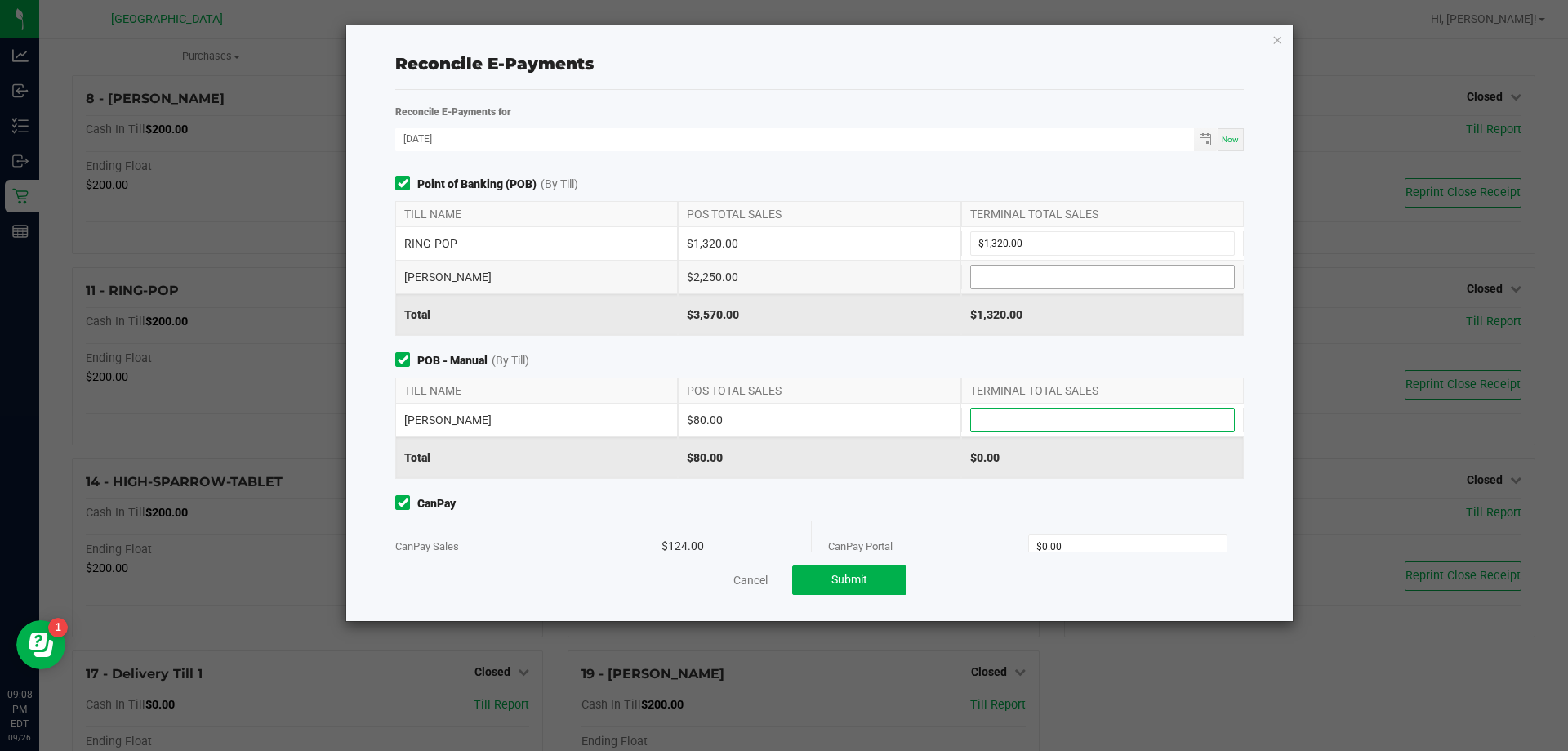
click at [781, 281] on input at bounding box center [1103, 277] width 263 height 23
type input "$2,250.00"
click at [781, 426] on input at bounding box center [1103, 419] width 263 height 23
type input "$80.00"
click at [781, 500] on span "CanPay" at bounding box center [820, 503] width 849 height 17
